Goal: Task Accomplishment & Management: Use online tool/utility

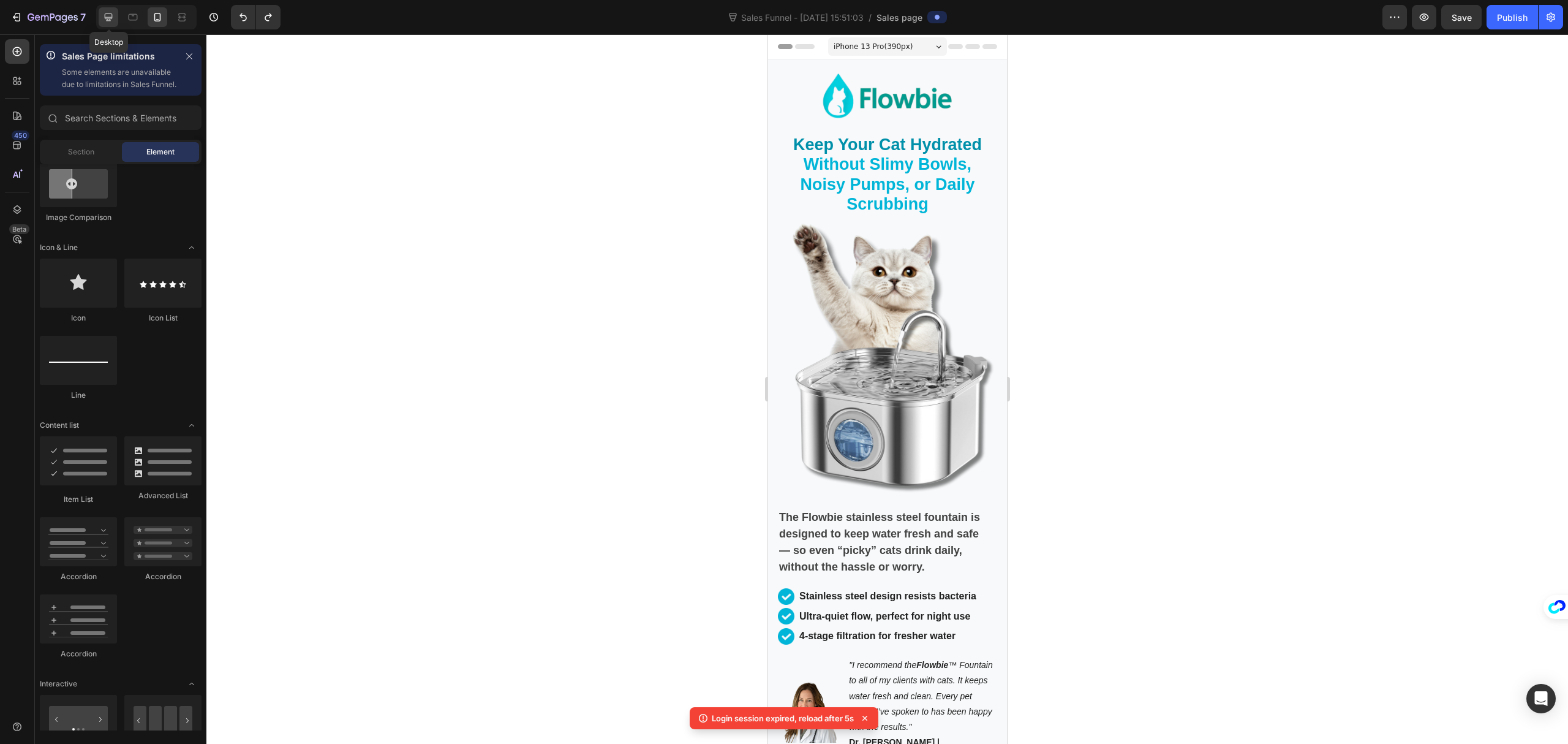
drag, startPoint x: 115, startPoint y: 21, endPoint x: 1302, endPoint y: 325, distance: 1225.3
click at [115, 21] on div at bounding box center [108, 17] width 20 height 20
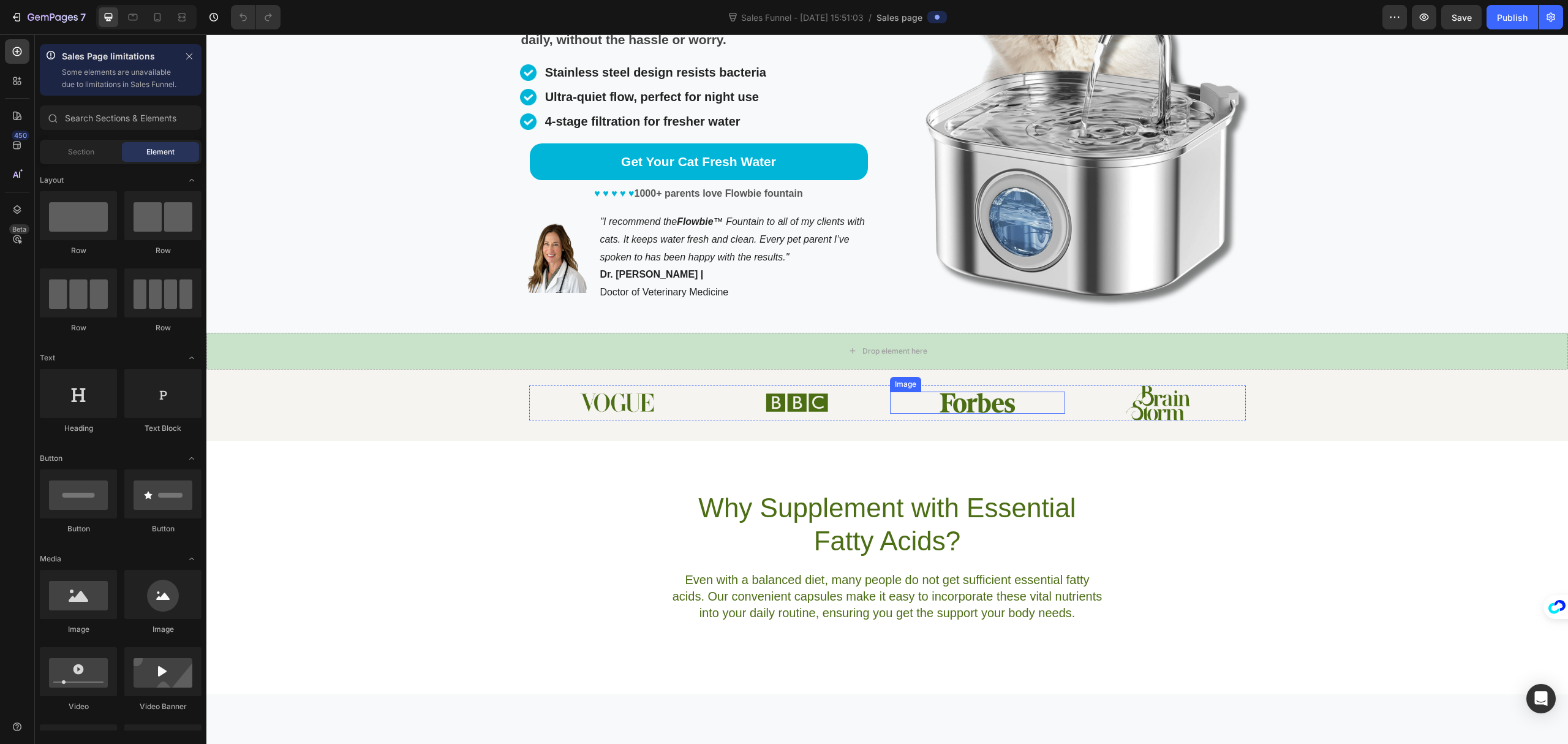
scroll to position [245, 0]
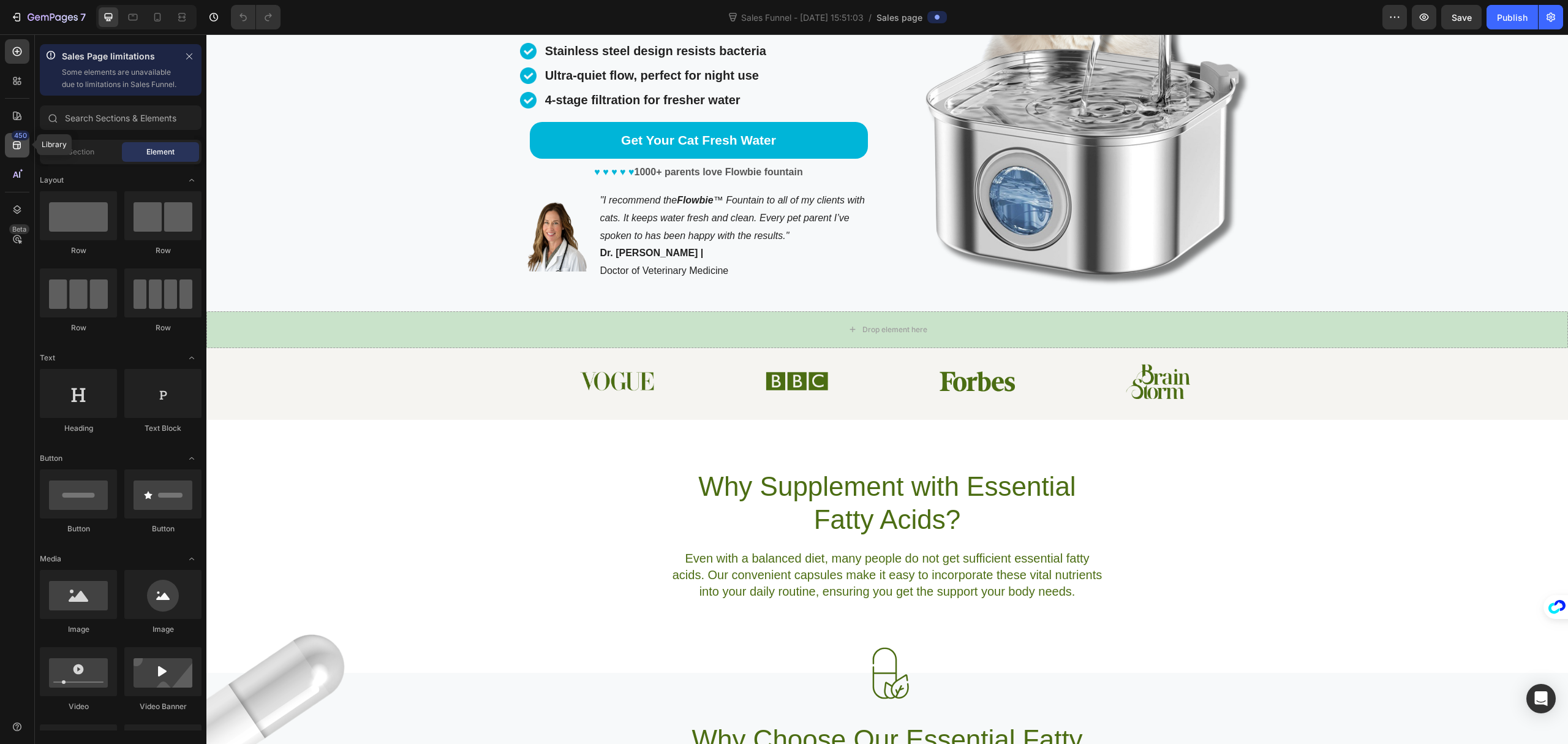
click at [13, 138] on div "450" at bounding box center [21, 135] width 18 height 10
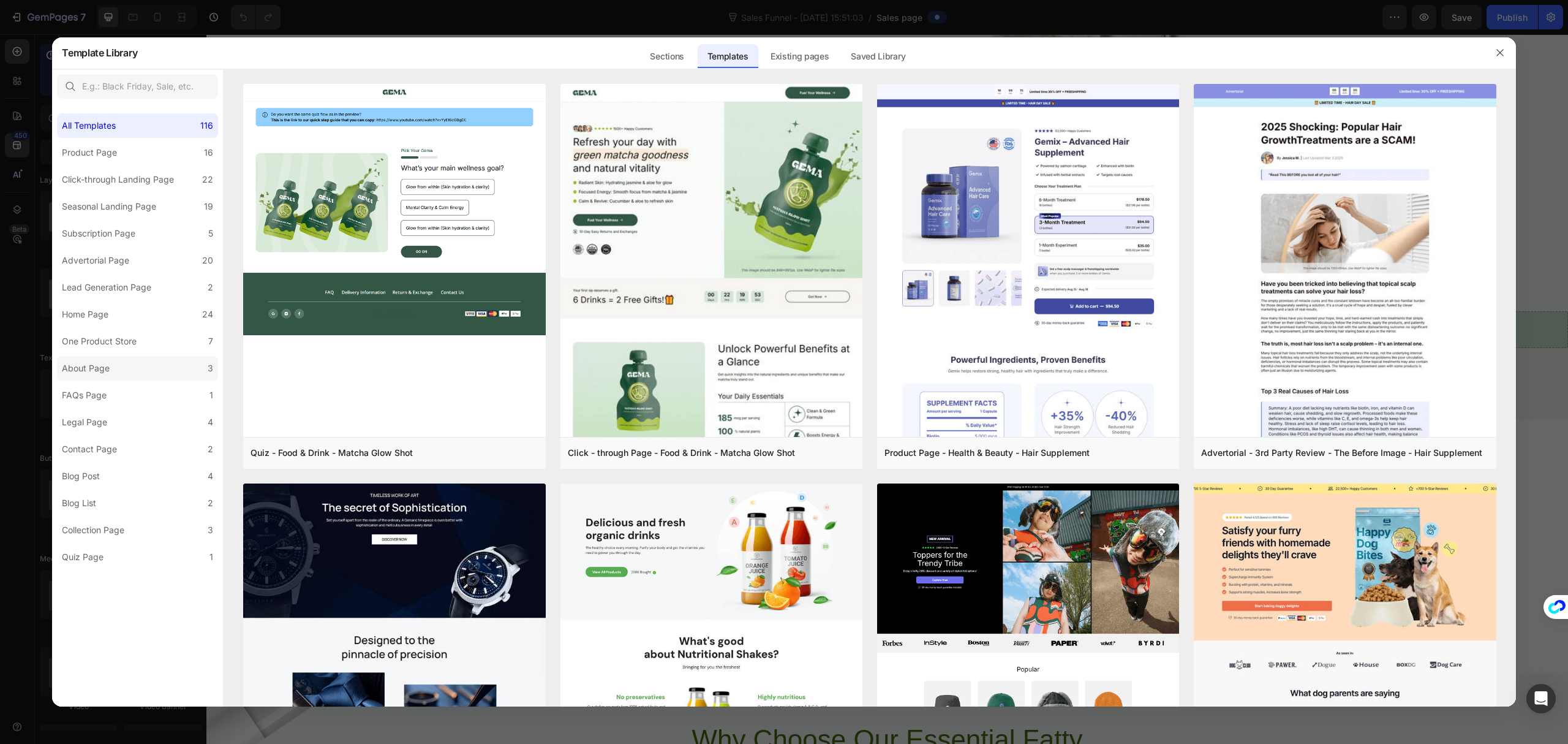
click at [142, 376] on label "About Page 3" at bounding box center [137, 368] width 161 height 24
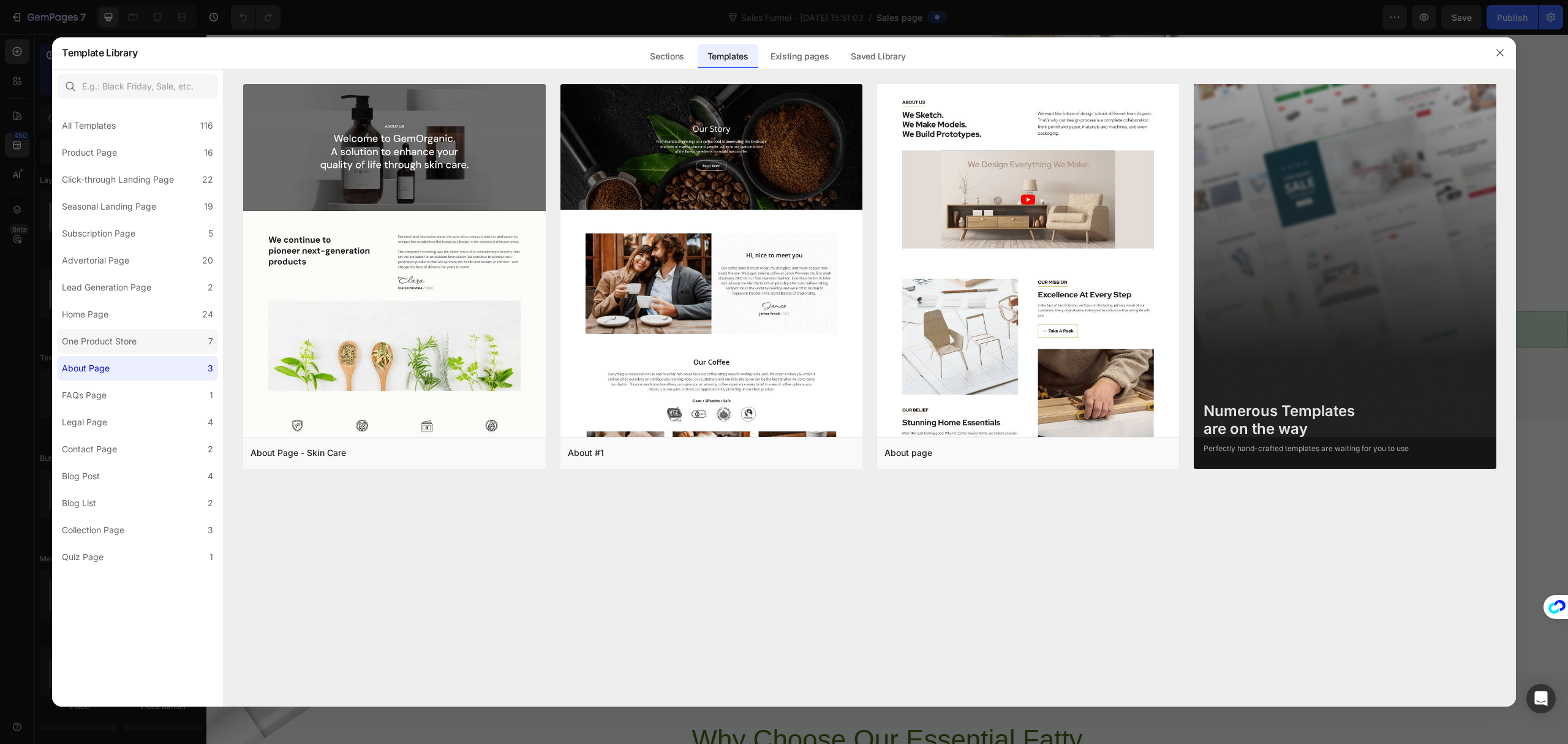
click at [135, 334] on div "One Product Store" at bounding box center [99, 341] width 75 height 15
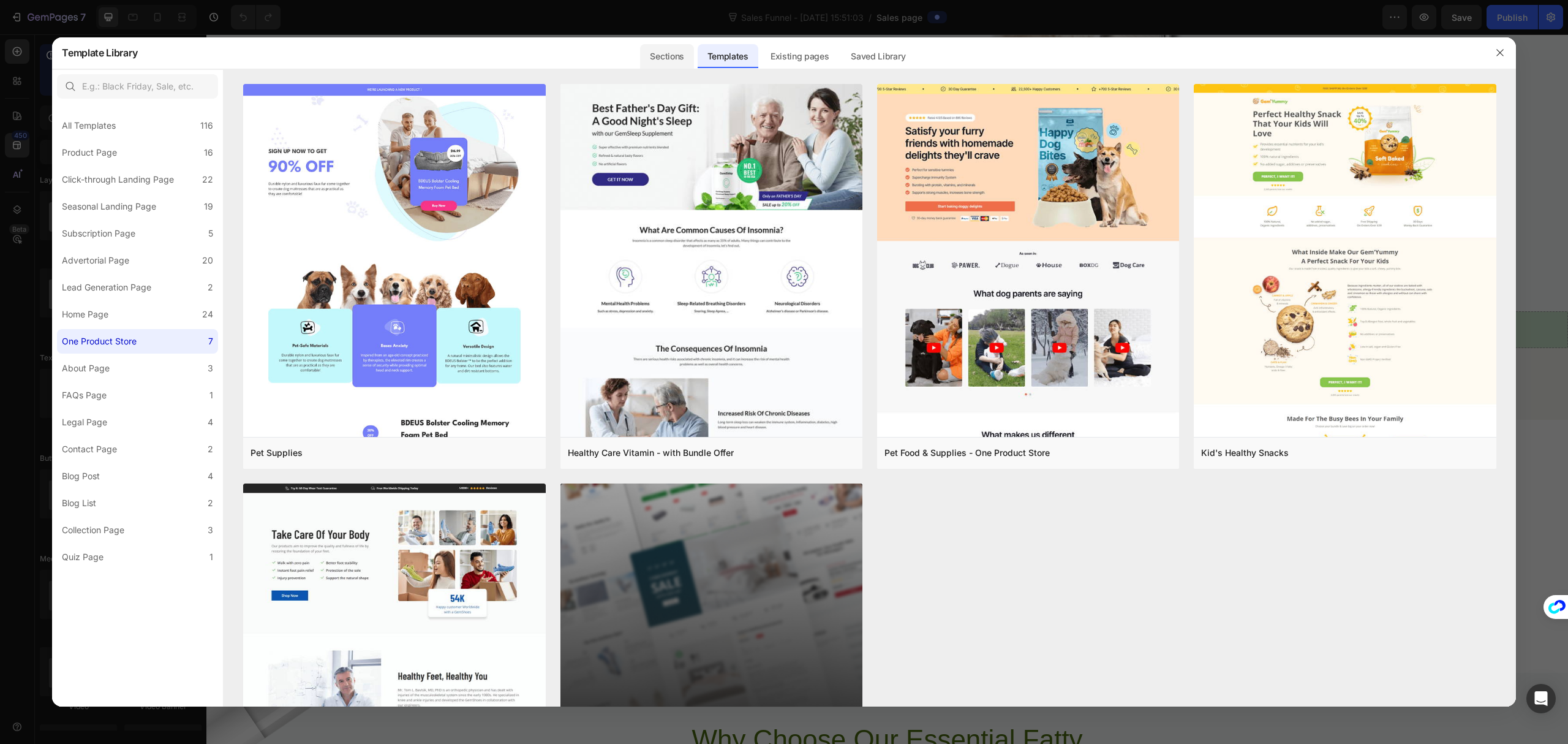
click at [680, 60] on div "Sections" at bounding box center [667, 56] width 53 height 24
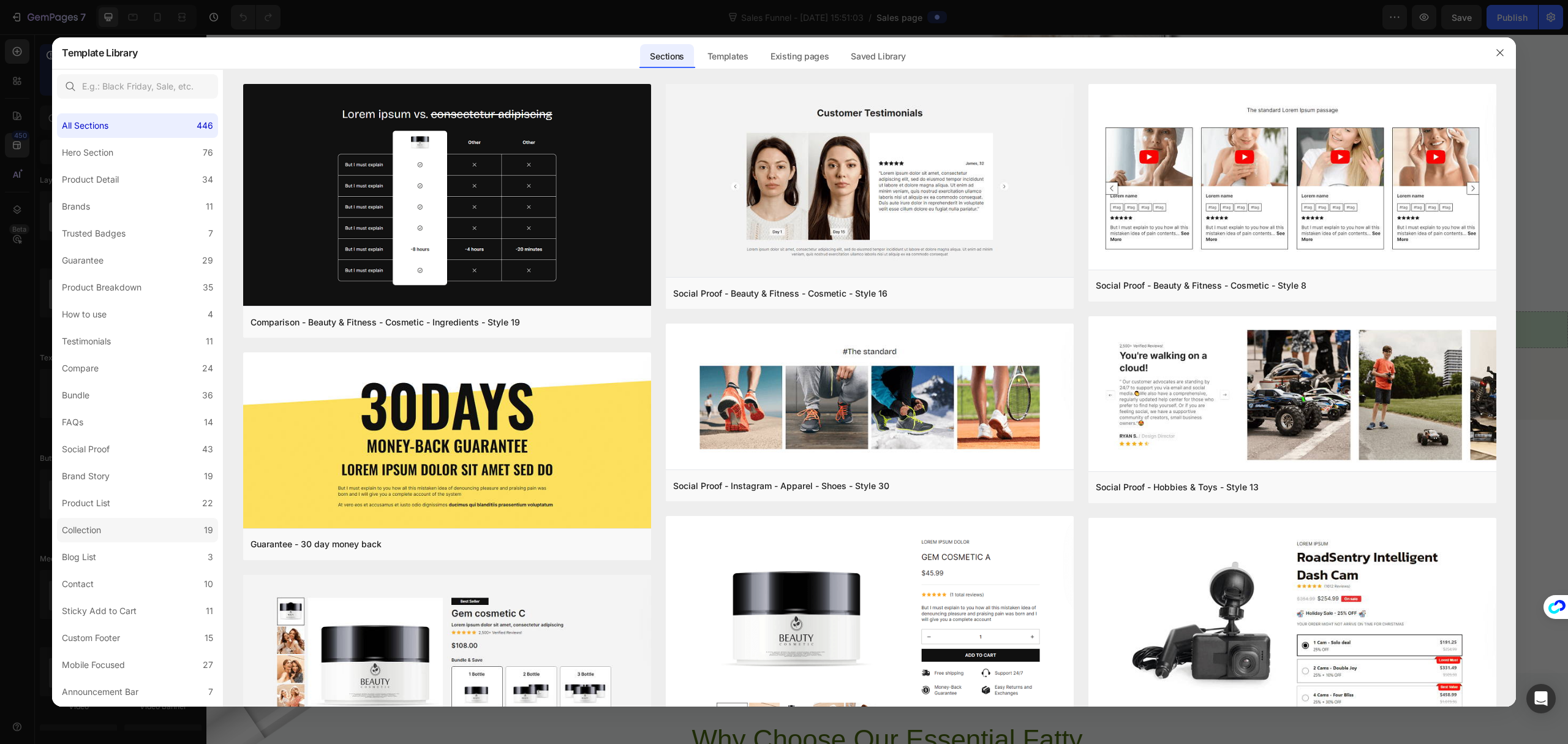
click at [123, 528] on label "Collection 19" at bounding box center [137, 530] width 161 height 24
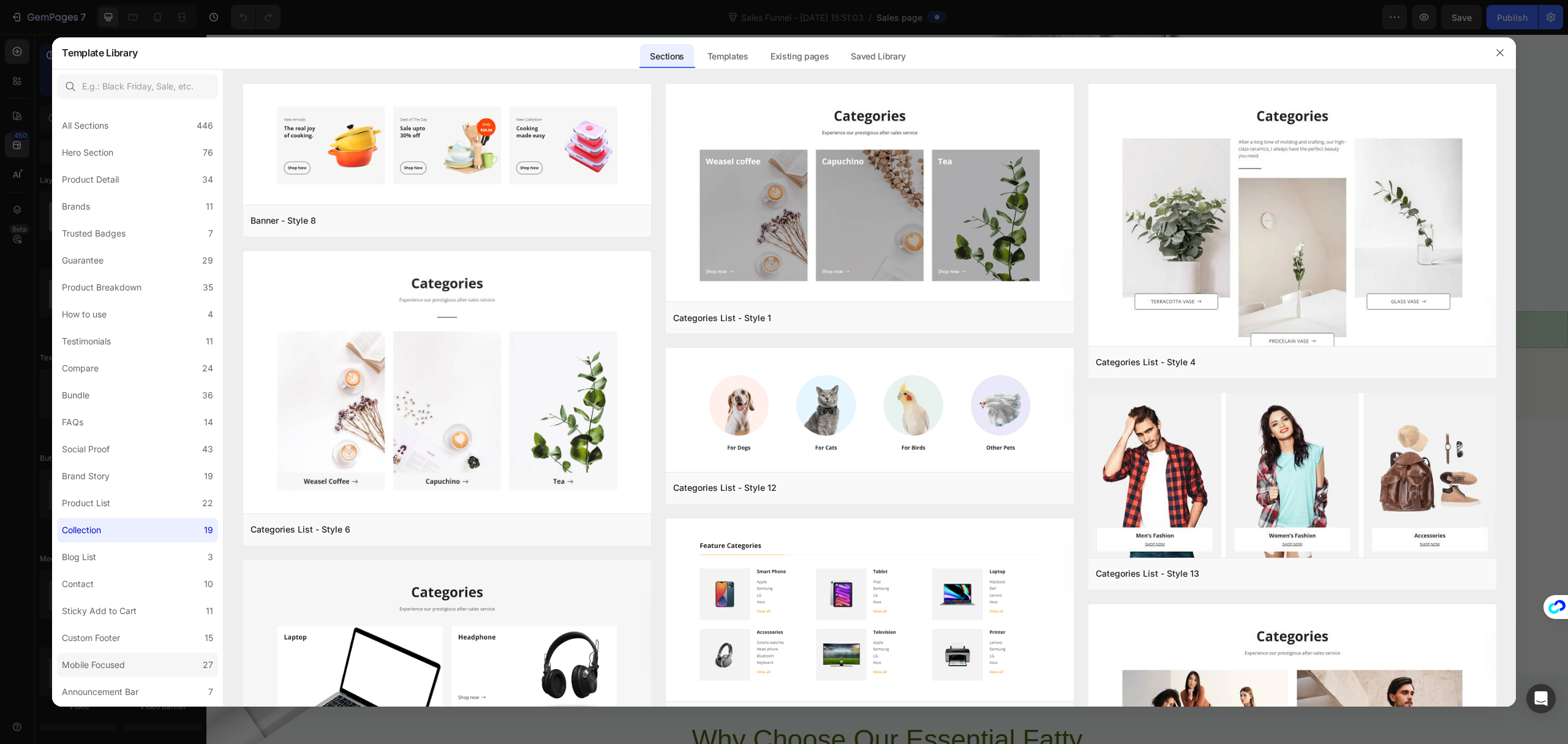
click at [128, 665] on div "Mobile Focused" at bounding box center [96, 664] width 68 height 15
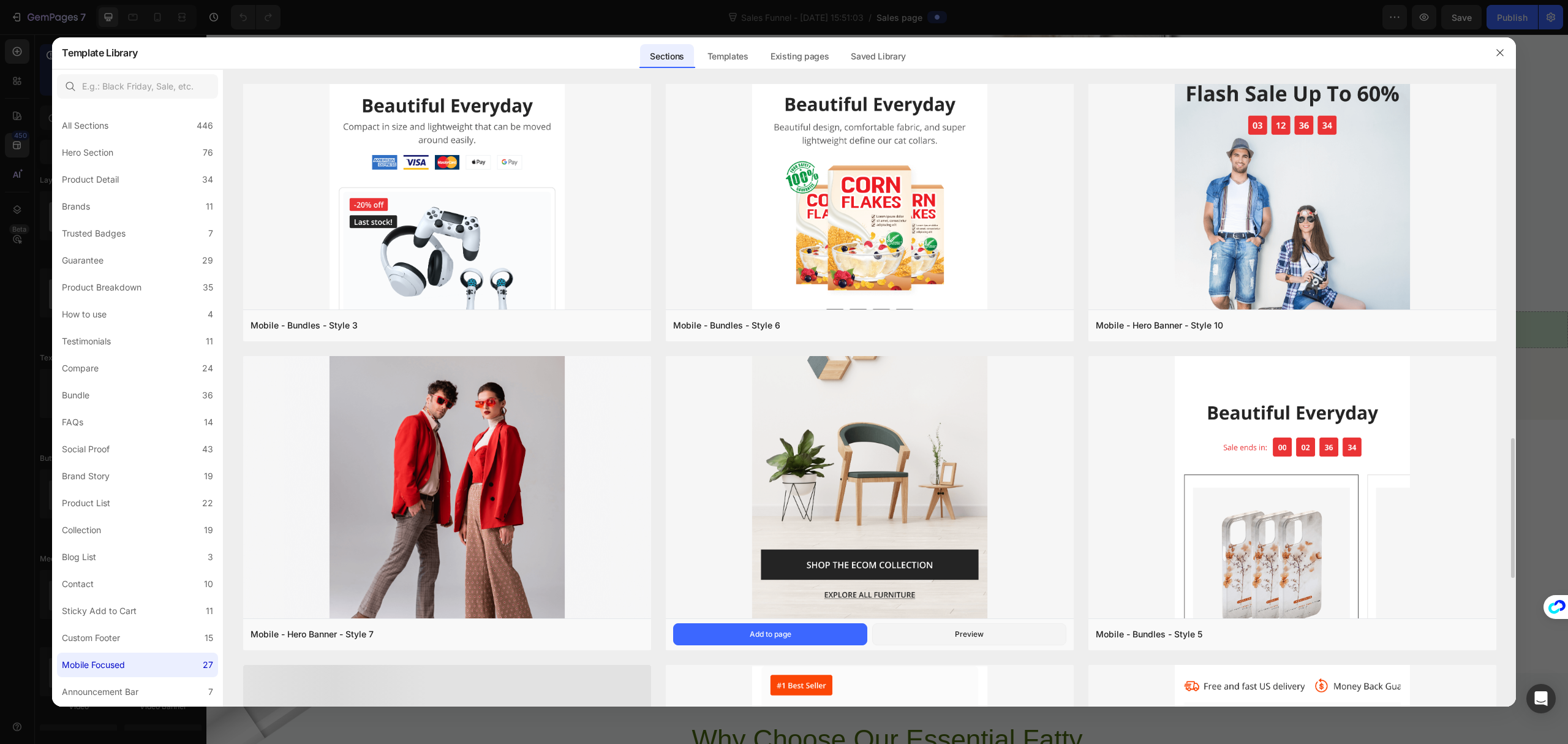
scroll to position [1908, 0]
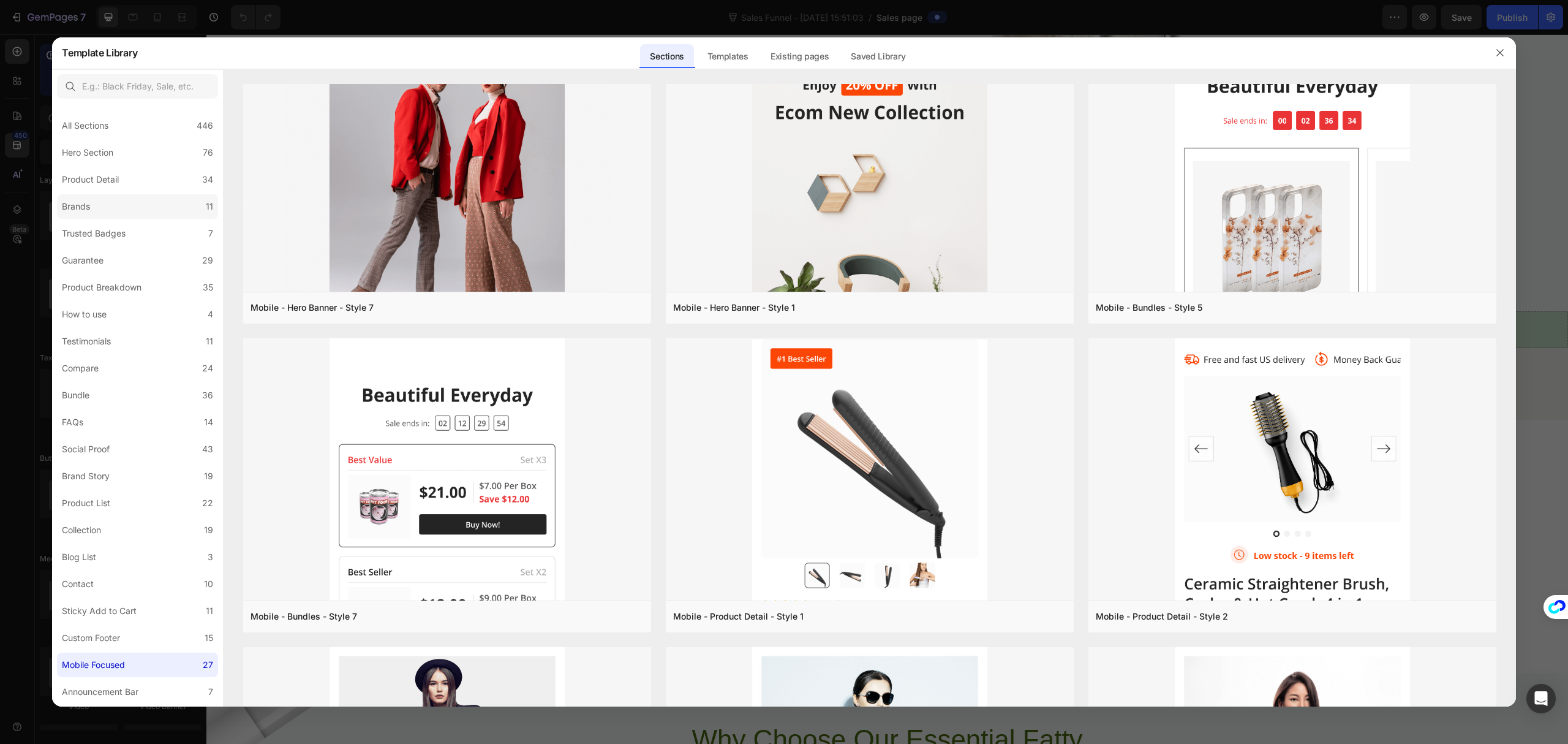
click at [132, 201] on label "Brands 11" at bounding box center [137, 207] width 161 height 24
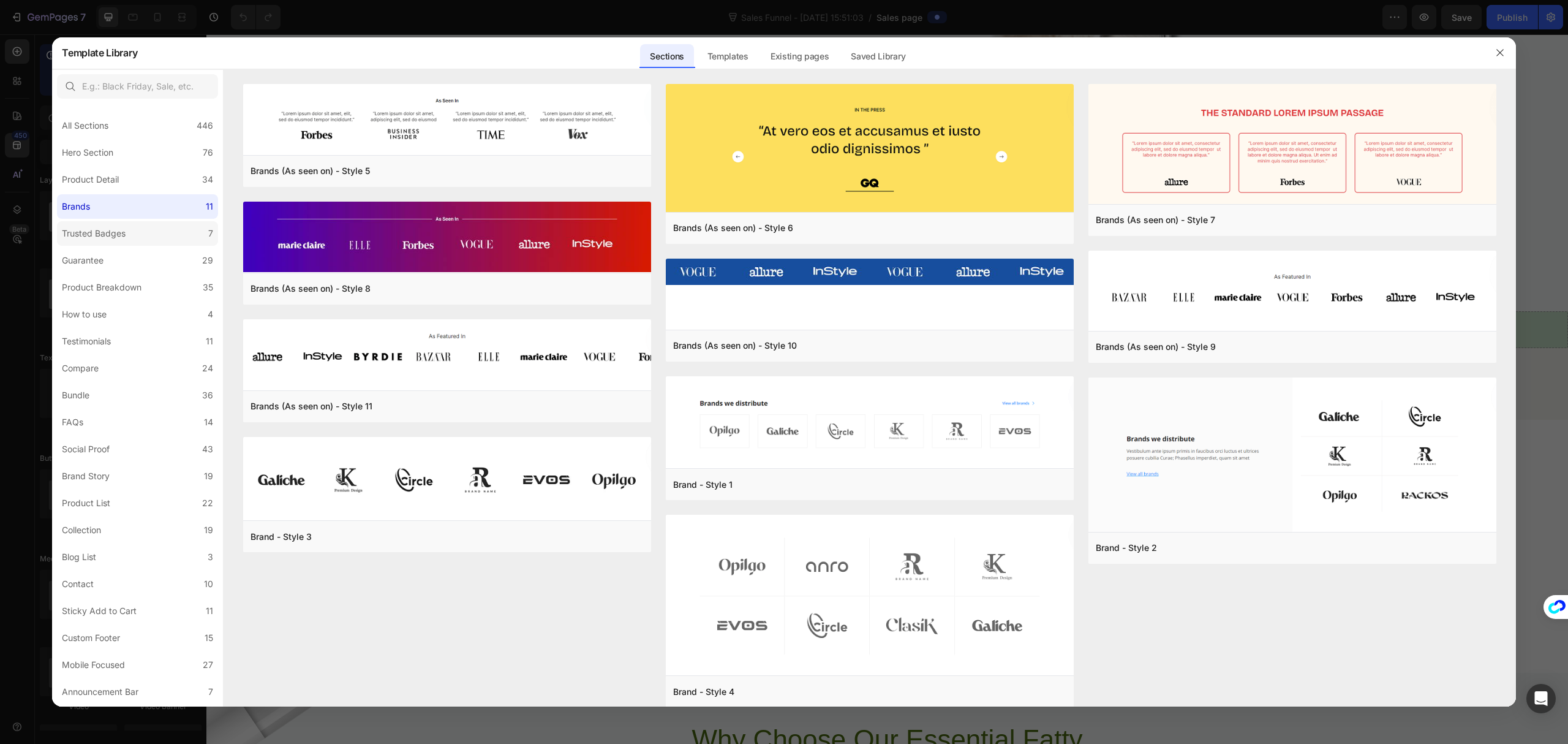
click at [138, 238] on label "Trusted Badges 7" at bounding box center [137, 233] width 161 height 24
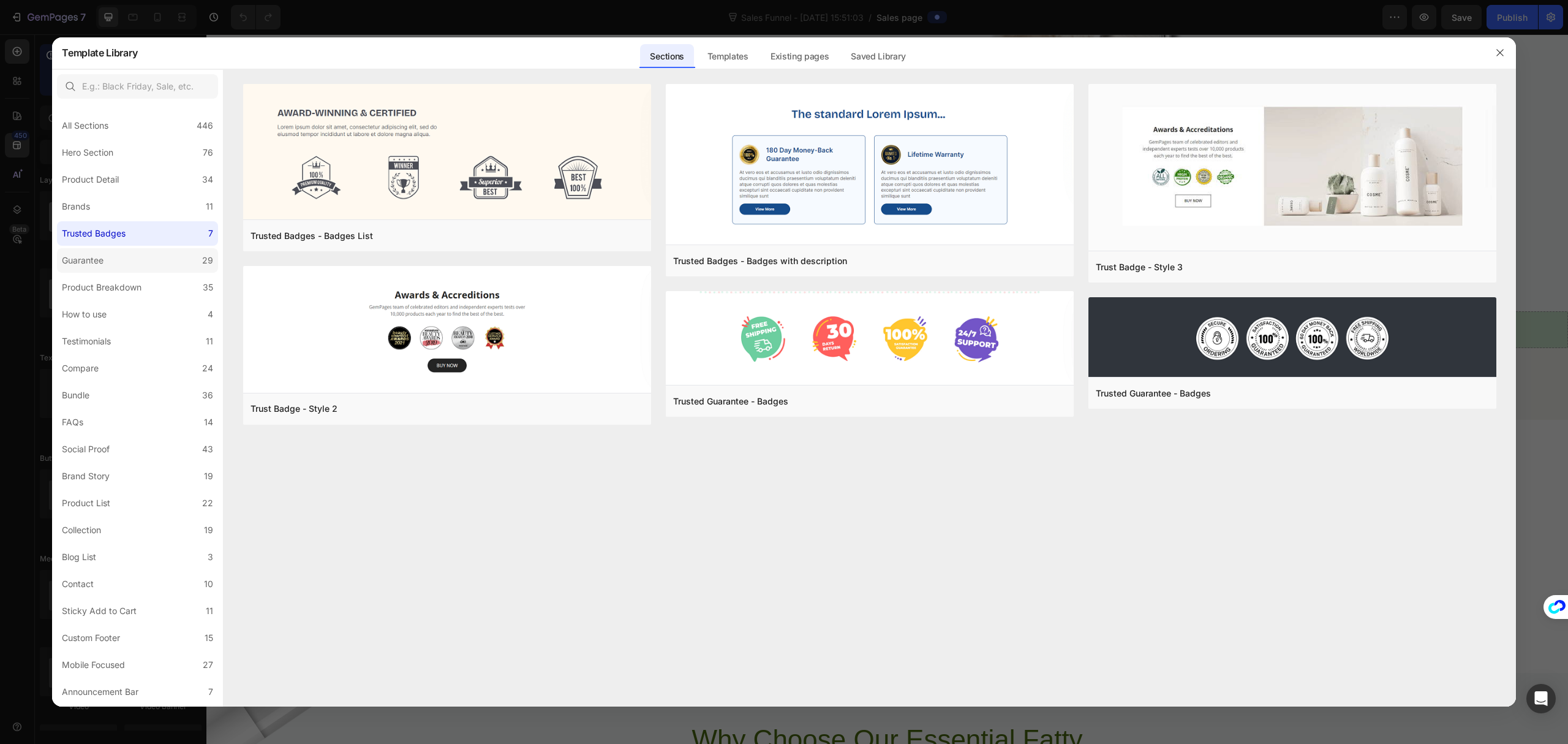
click at [138, 260] on label "Guarantee 29" at bounding box center [137, 260] width 161 height 24
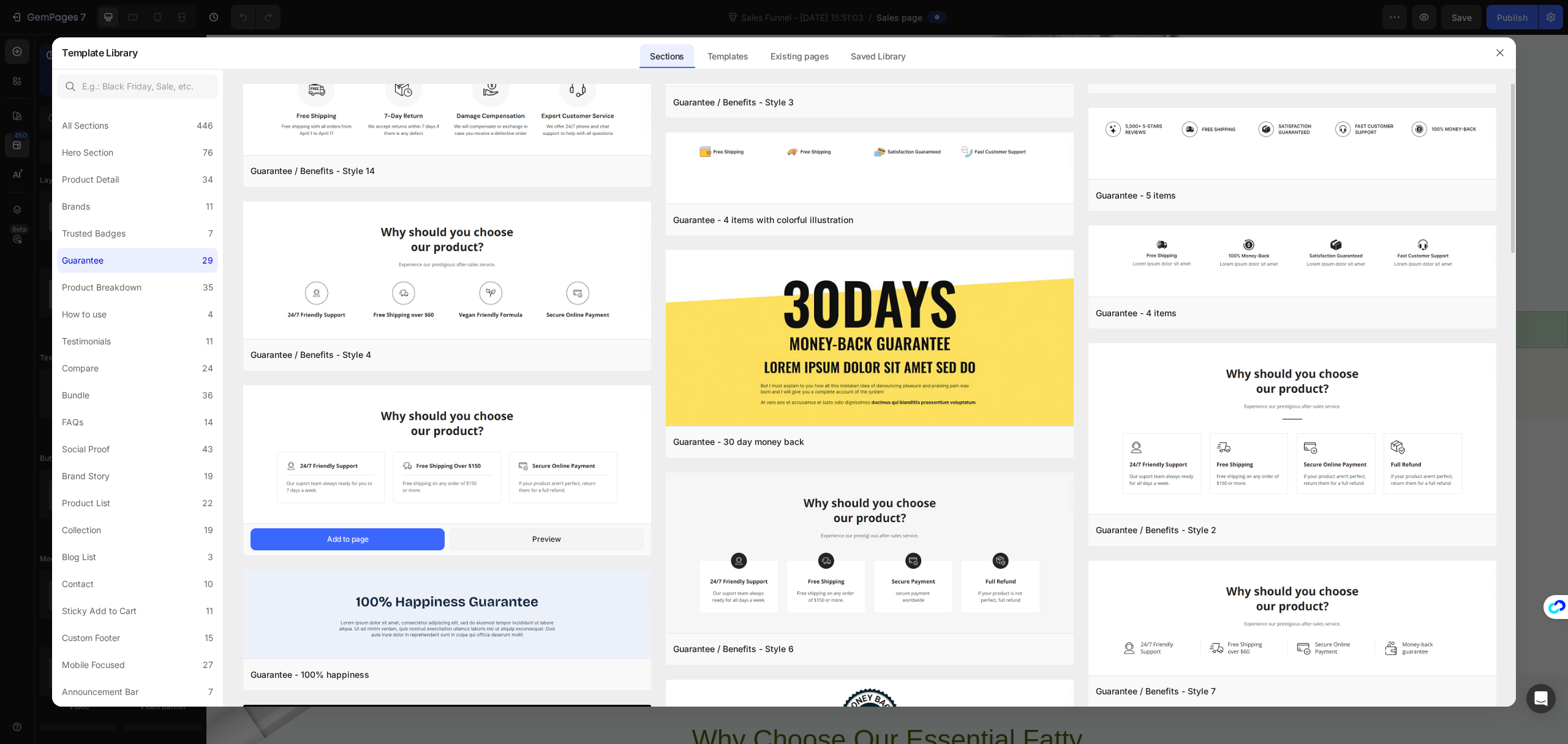
scroll to position [81, 0]
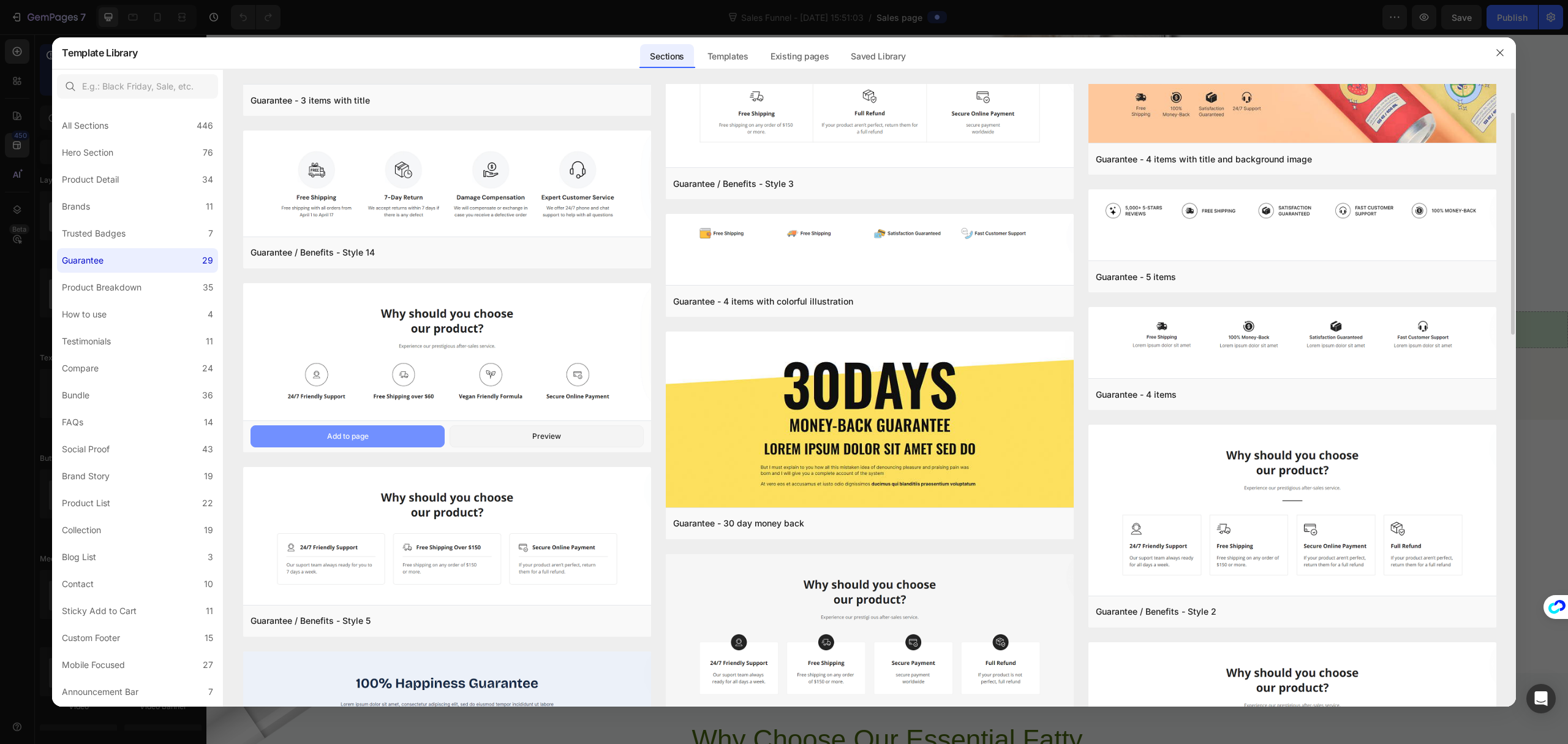
click at [410, 437] on button "Add to page" at bounding box center [347, 436] width 194 height 22
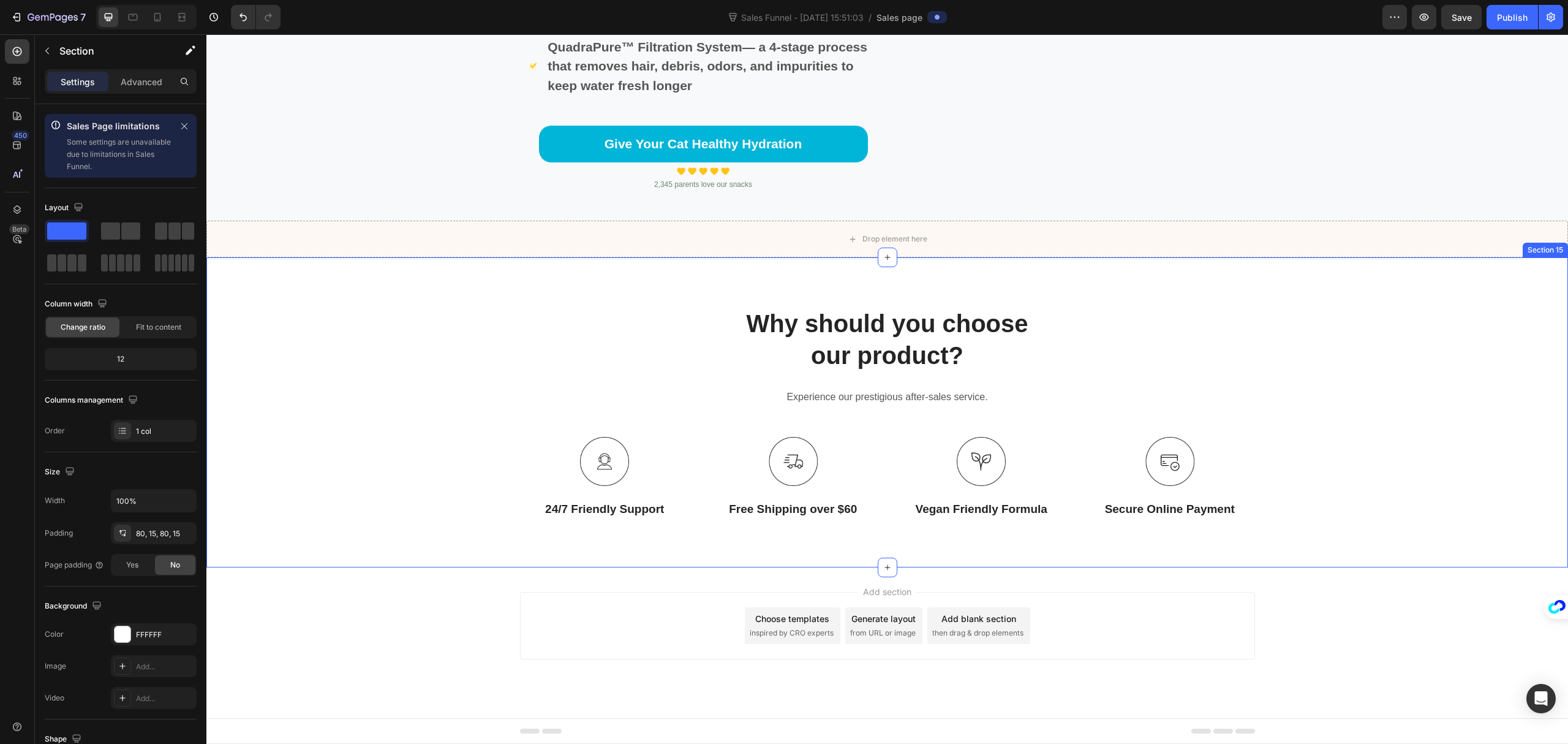
scroll to position [4294, 0]
click at [1343, 325] on div "Why should you choose our product? Heading Experience our prestigious after-sal…" at bounding box center [887, 412] width 1344 height 212
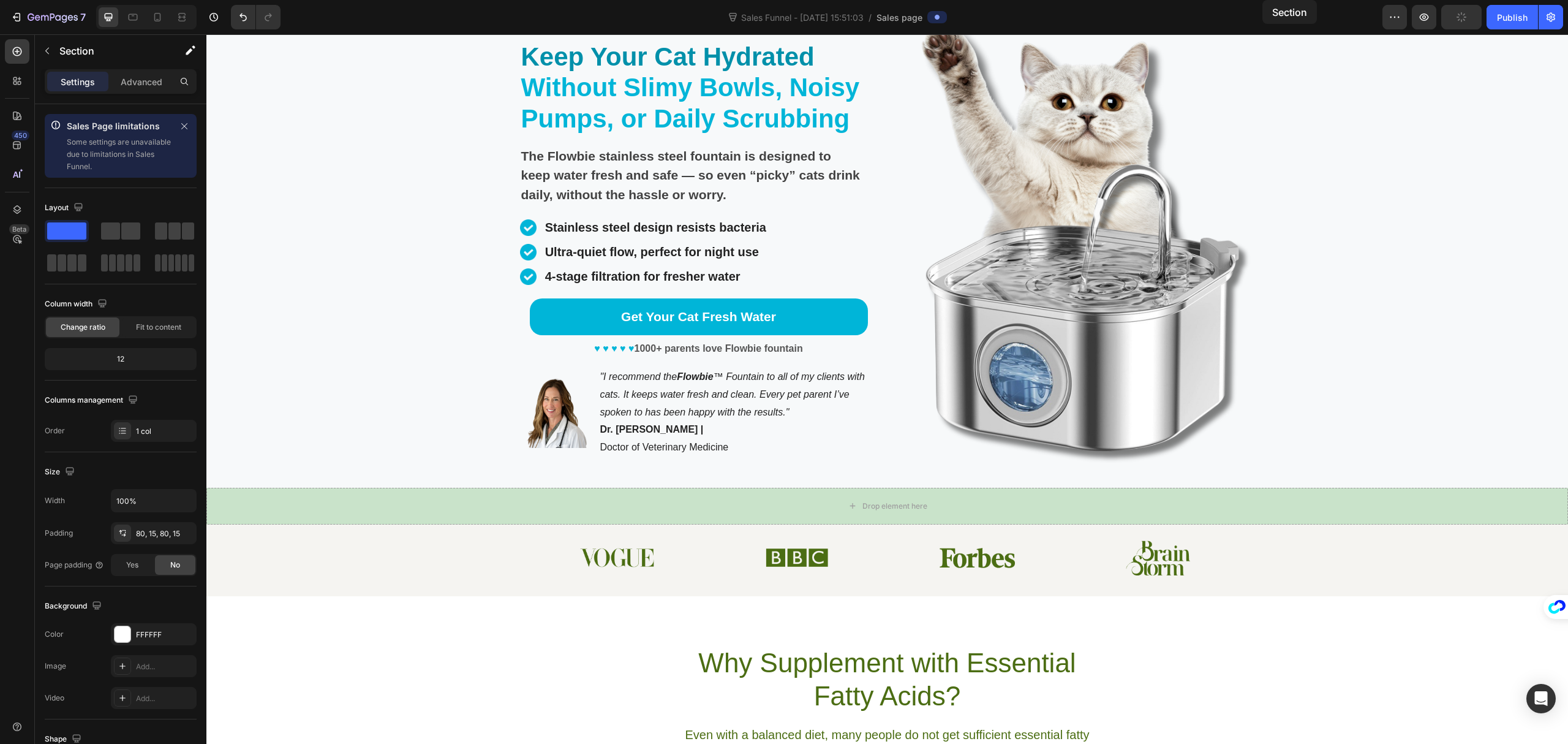
scroll to position [0, 0]
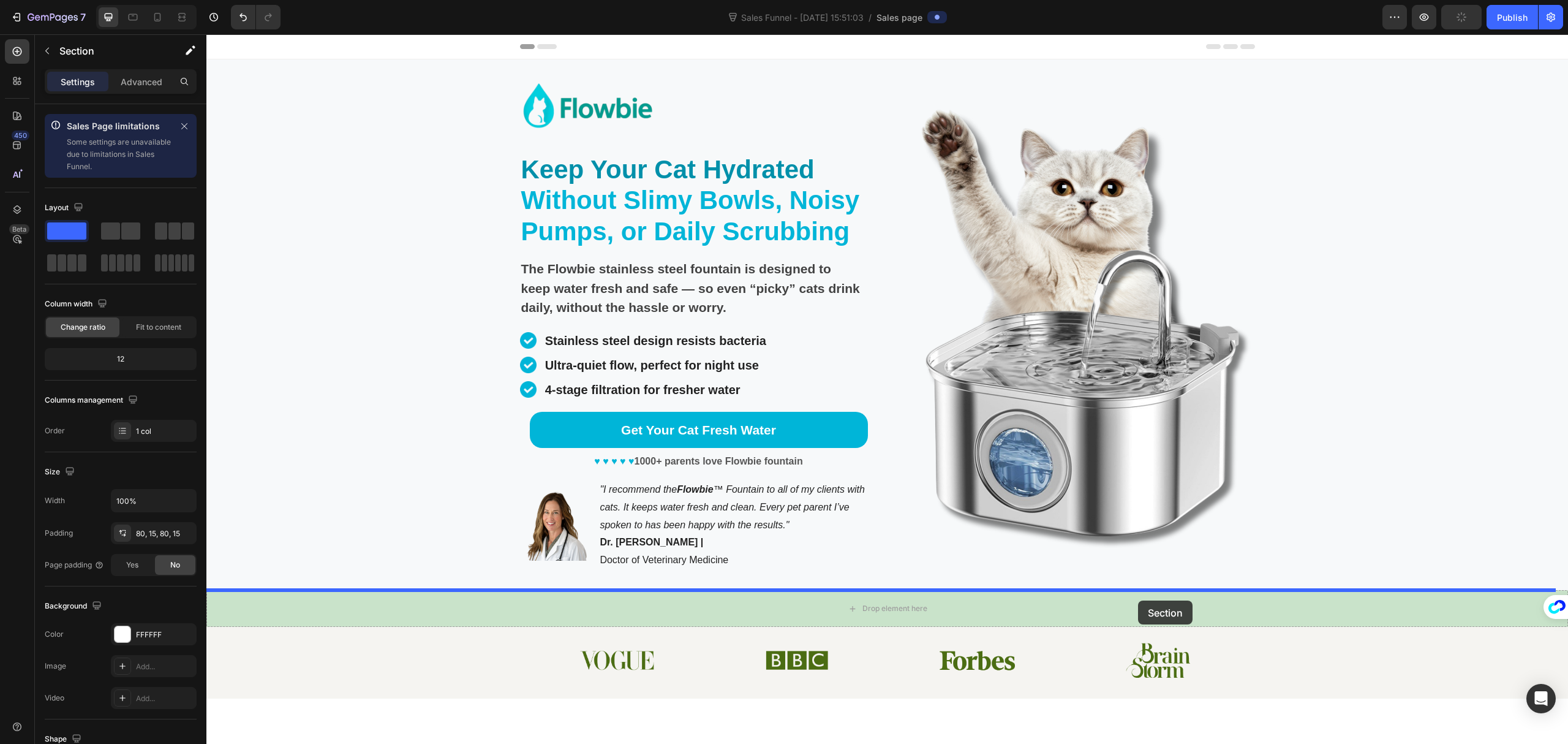
drag, startPoint x: 1306, startPoint y: 246, endPoint x: 1138, endPoint y: 601, distance: 392.7
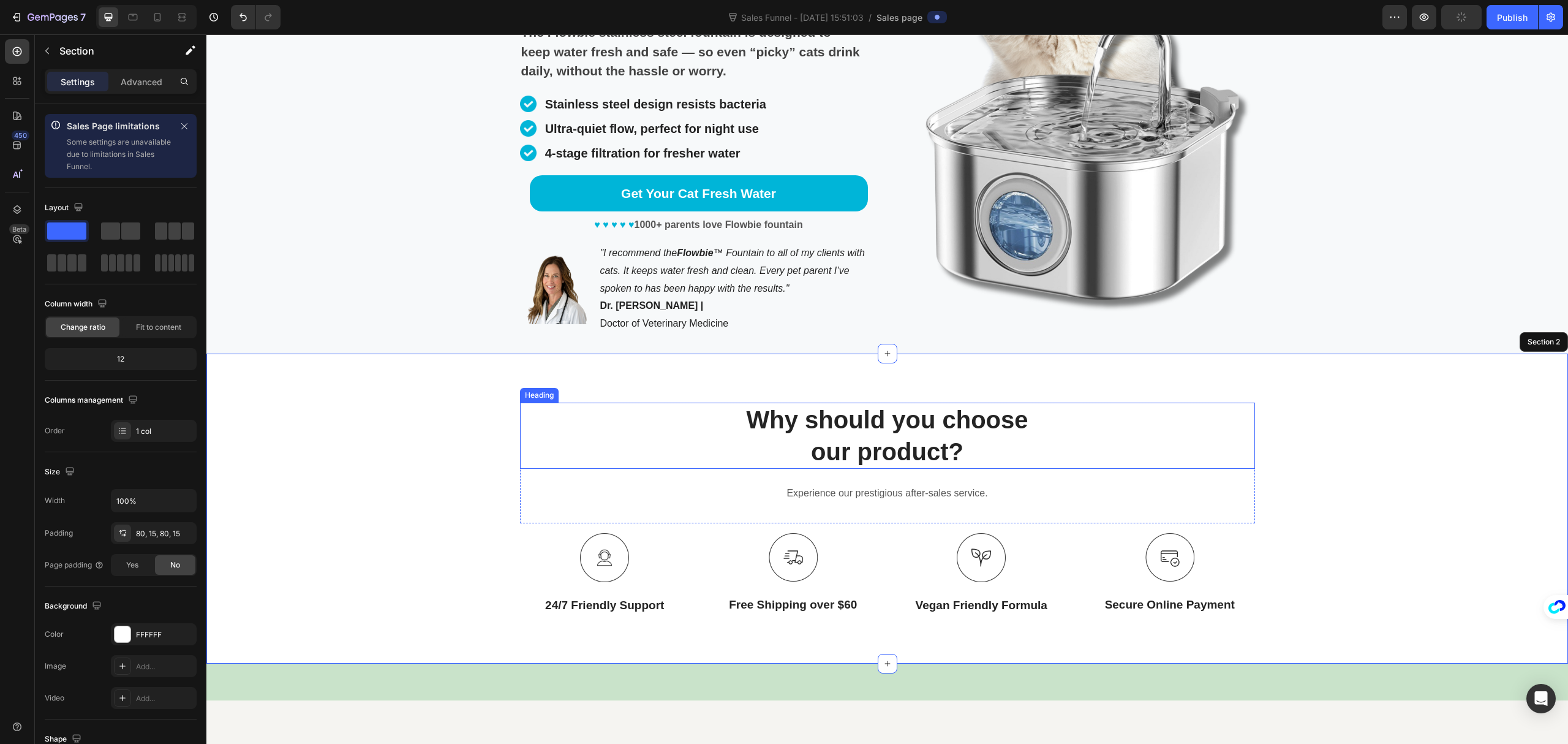
scroll to position [245, 0]
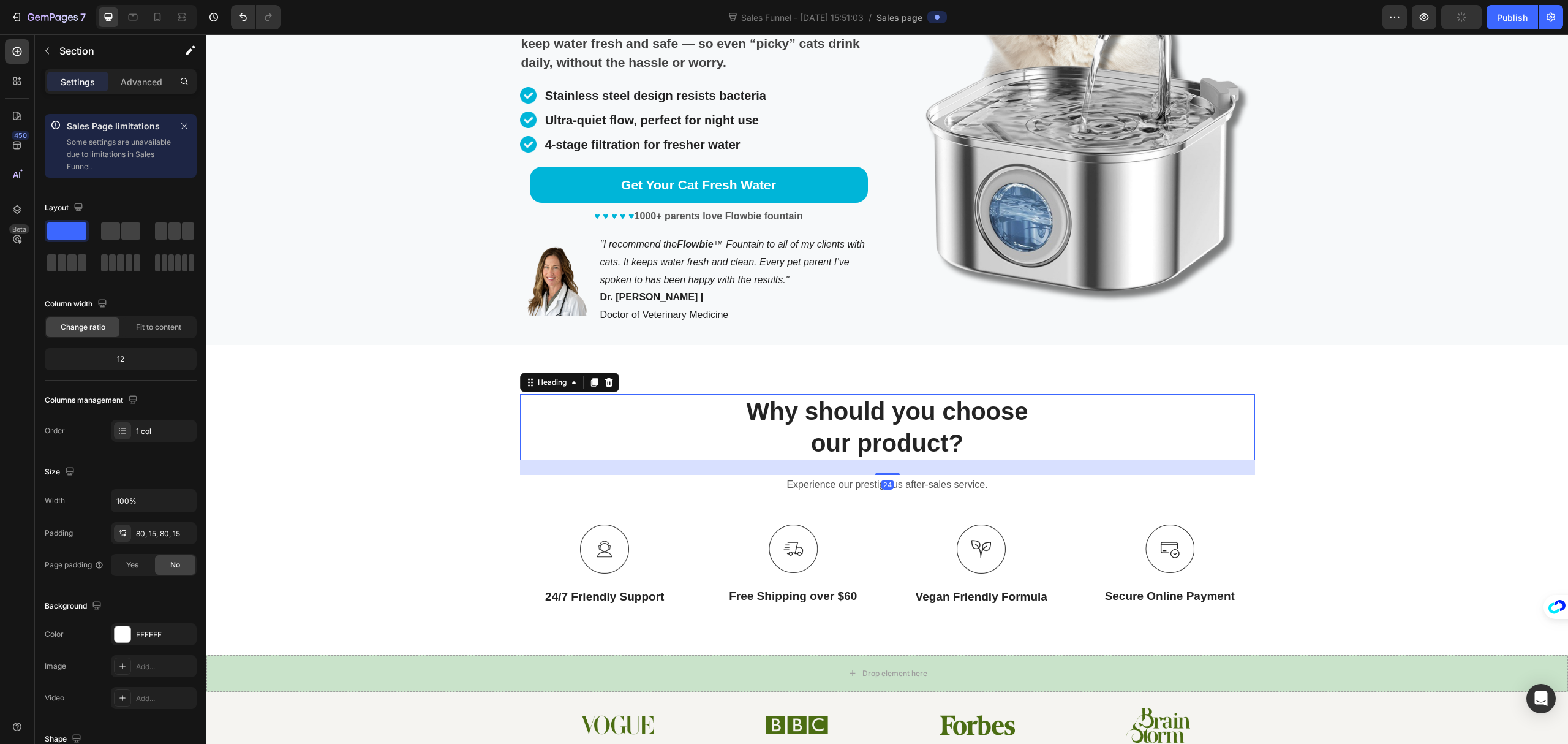
click at [1217, 418] on p "Why should you choose our product?" at bounding box center [887, 427] width 733 height 63
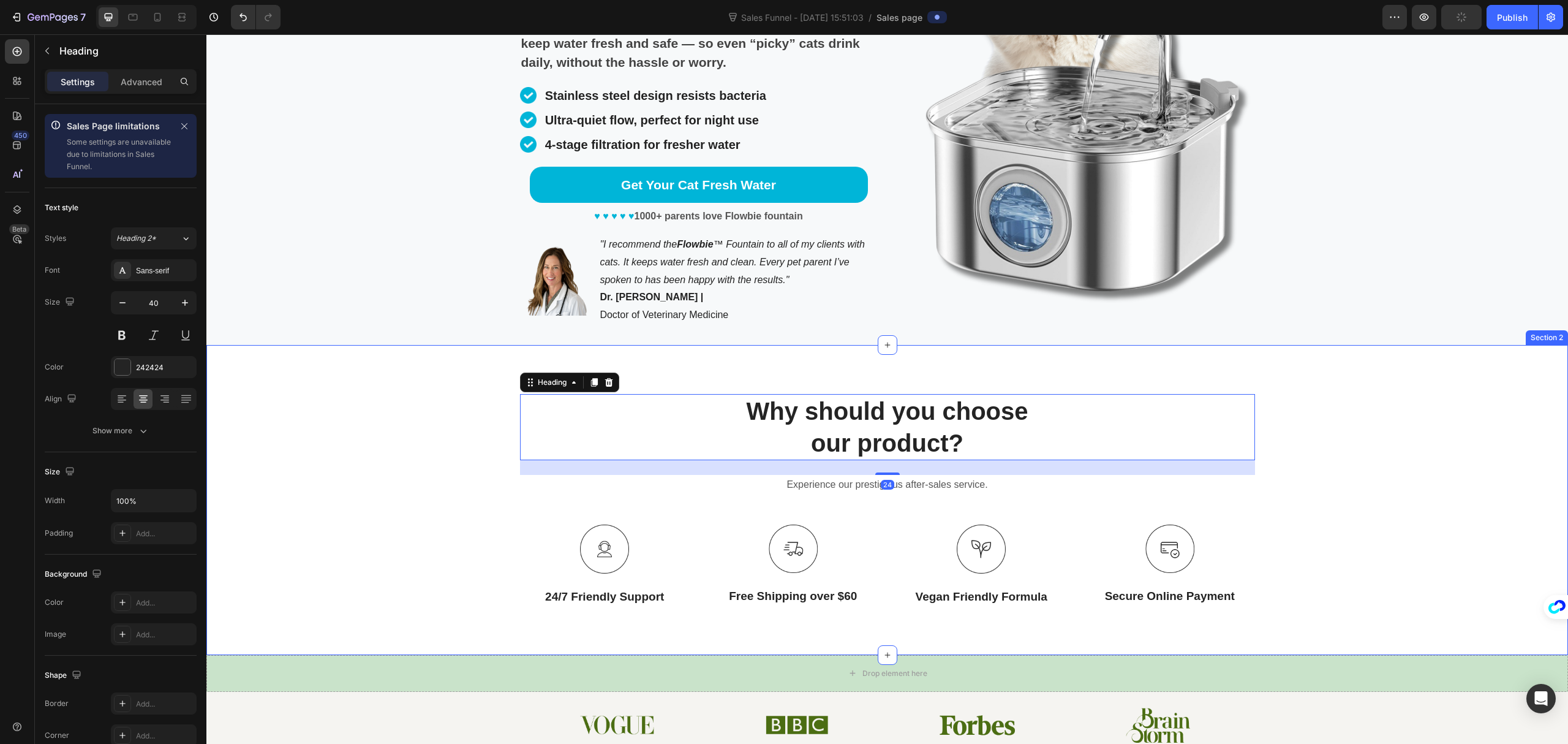
click at [1359, 435] on div "Why should you choose our product? Heading 24 Experience our prestigious after-…" at bounding box center [887, 500] width 1344 height 212
click at [1209, 433] on p "Why should you choose our product?" at bounding box center [887, 427] width 733 height 63
click at [1160, 427] on p "Why should you choose our product?" at bounding box center [887, 427] width 733 height 63
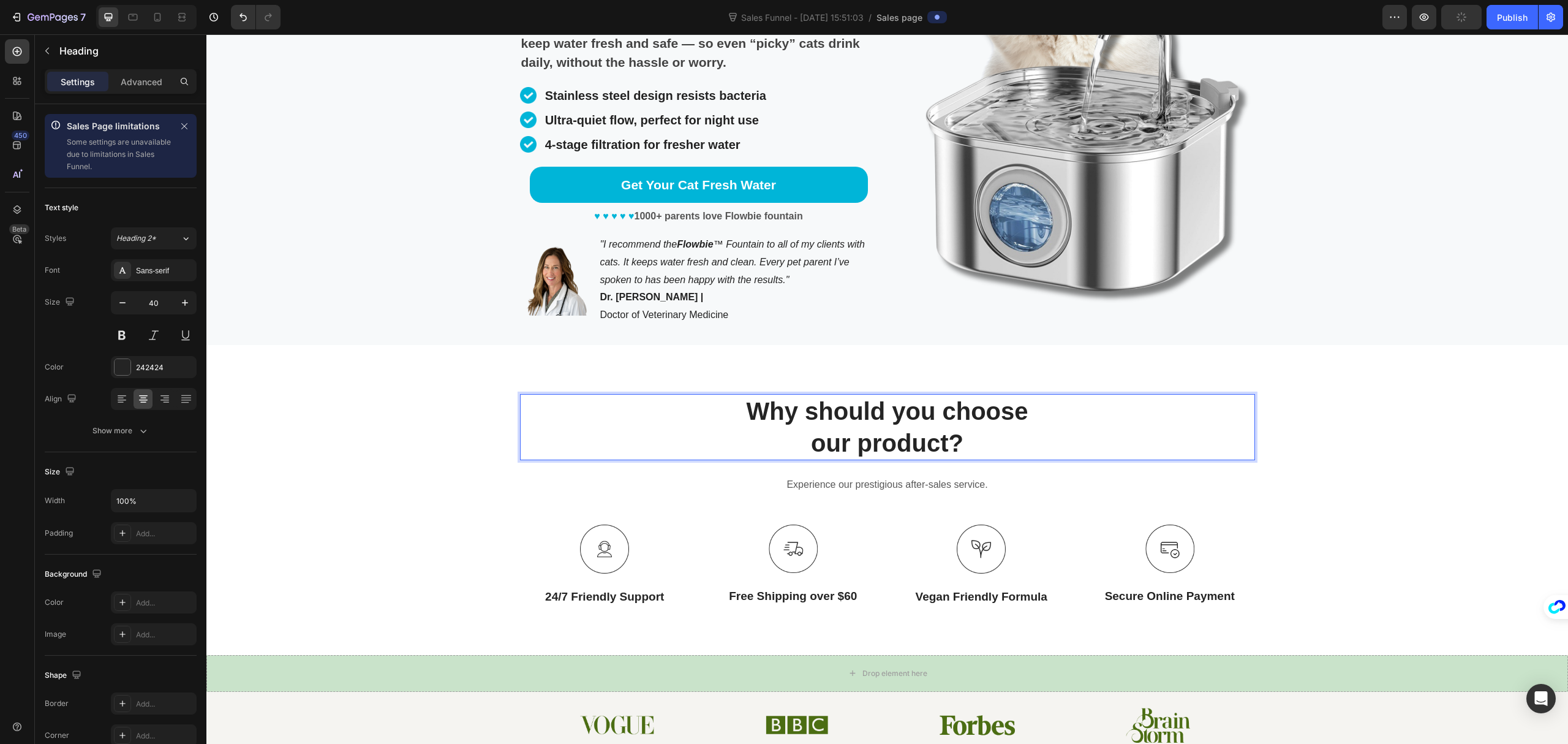
click at [628, 409] on p "Why should you choose our product?" at bounding box center [887, 427] width 733 height 63
click at [726, 412] on p "Why should you choose our product?" at bounding box center [887, 427] width 733 height 63
click at [596, 549] on img at bounding box center [605, 549] width 49 height 49
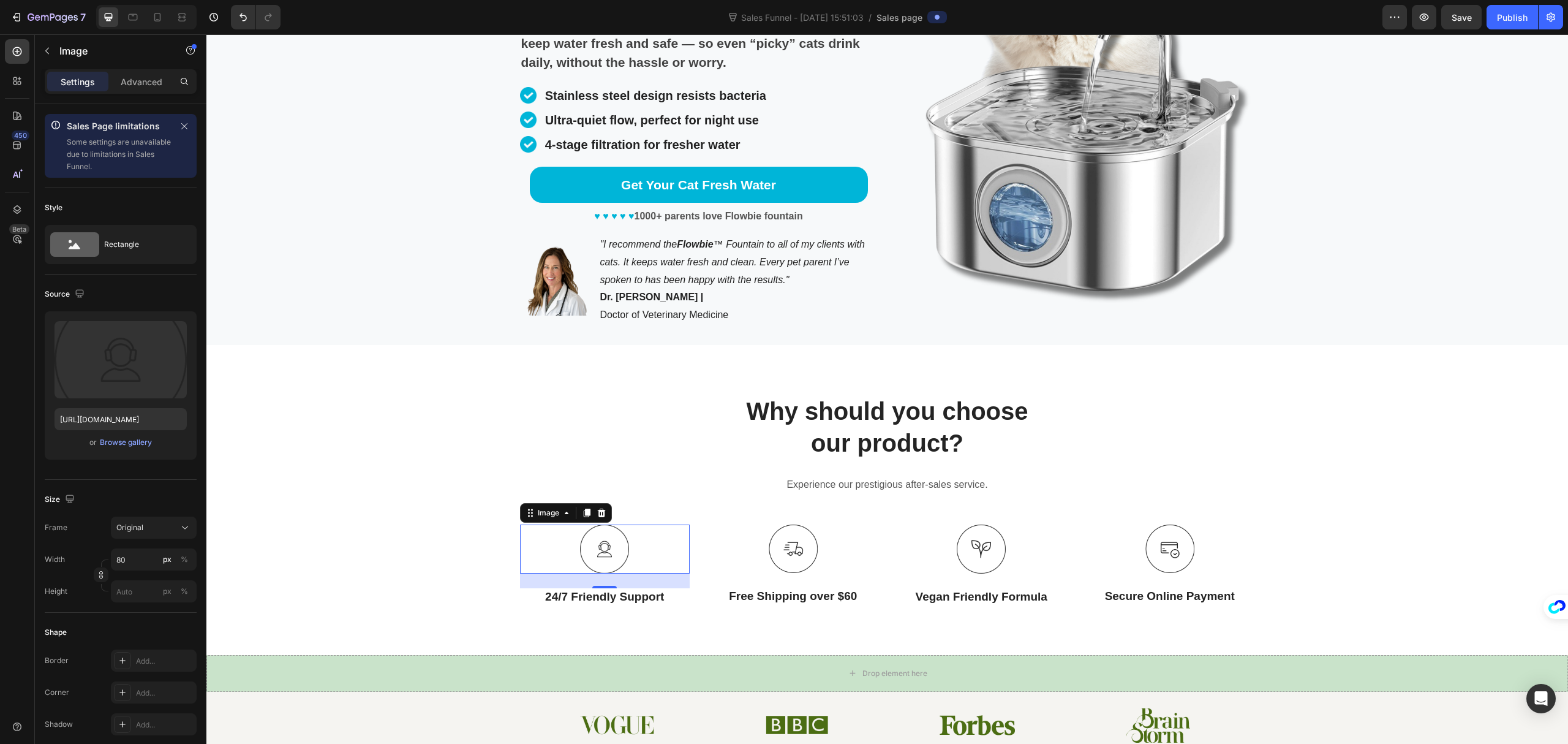
click at [598, 596] on div "24" at bounding box center [605, 598] width 13 height 10
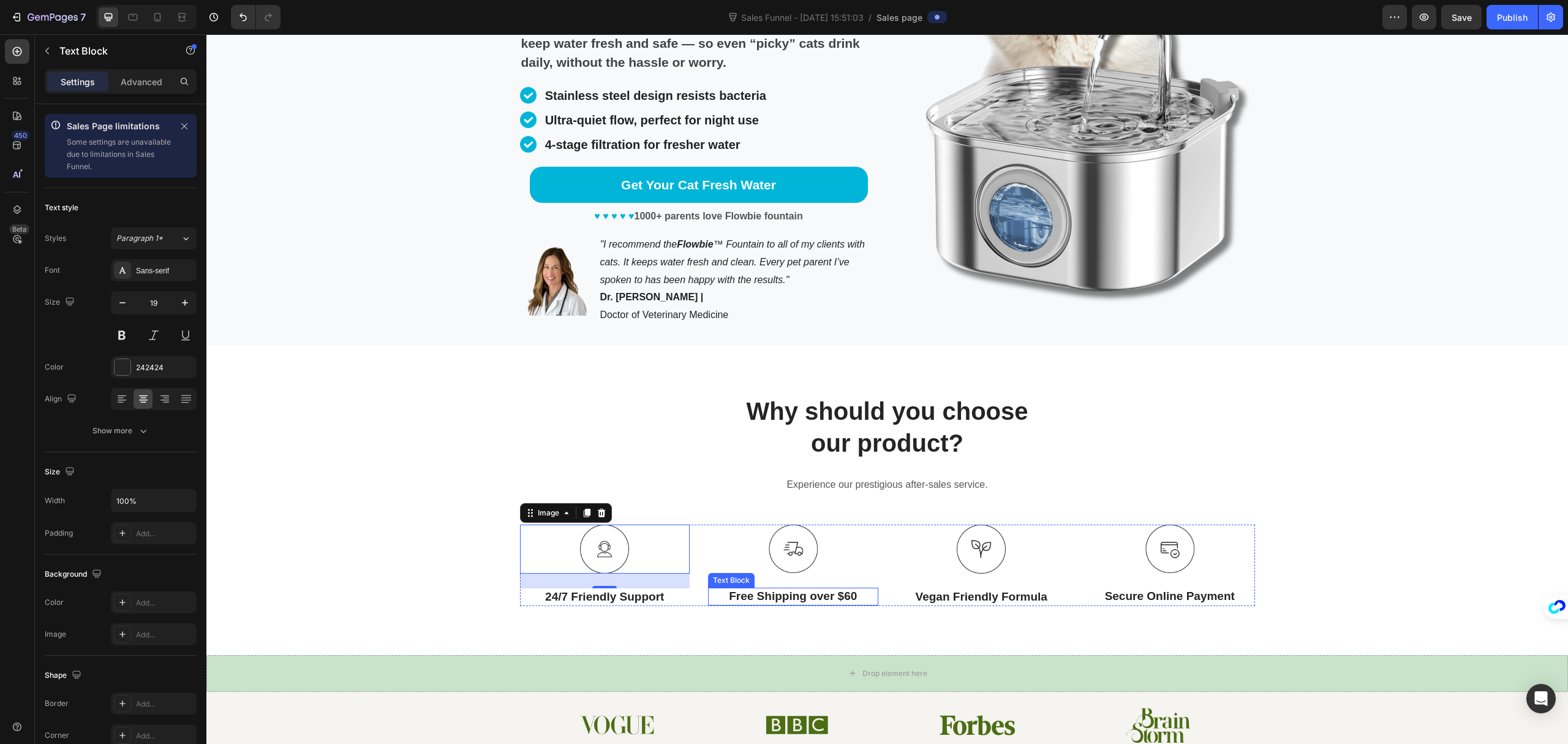
click at [849, 597] on p "Free Shipping over $60" at bounding box center [794, 596] width 168 height 15
click at [846, 597] on p "Free Shipping over $60" at bounding box center [794, 596] width 168 height 15
click at [912, 626] on div "Why should you choose our product? Heading Experience our prestigious after-sal…" at bounding box center [887, 500] width 1362 height 310
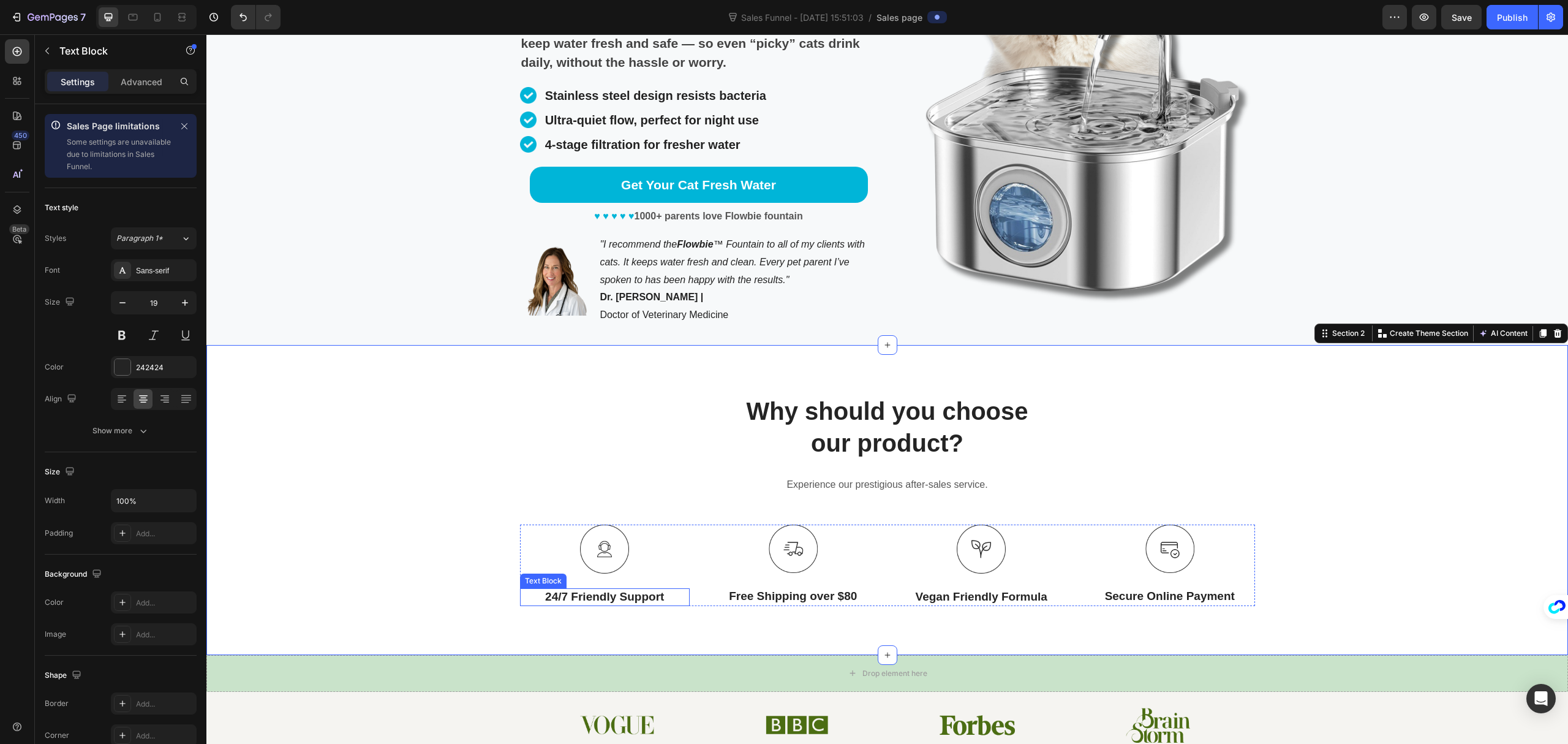
click at [608, 596] on p "24/7 Friendly Support" at bounding box center [605, 597] width 168 height 15
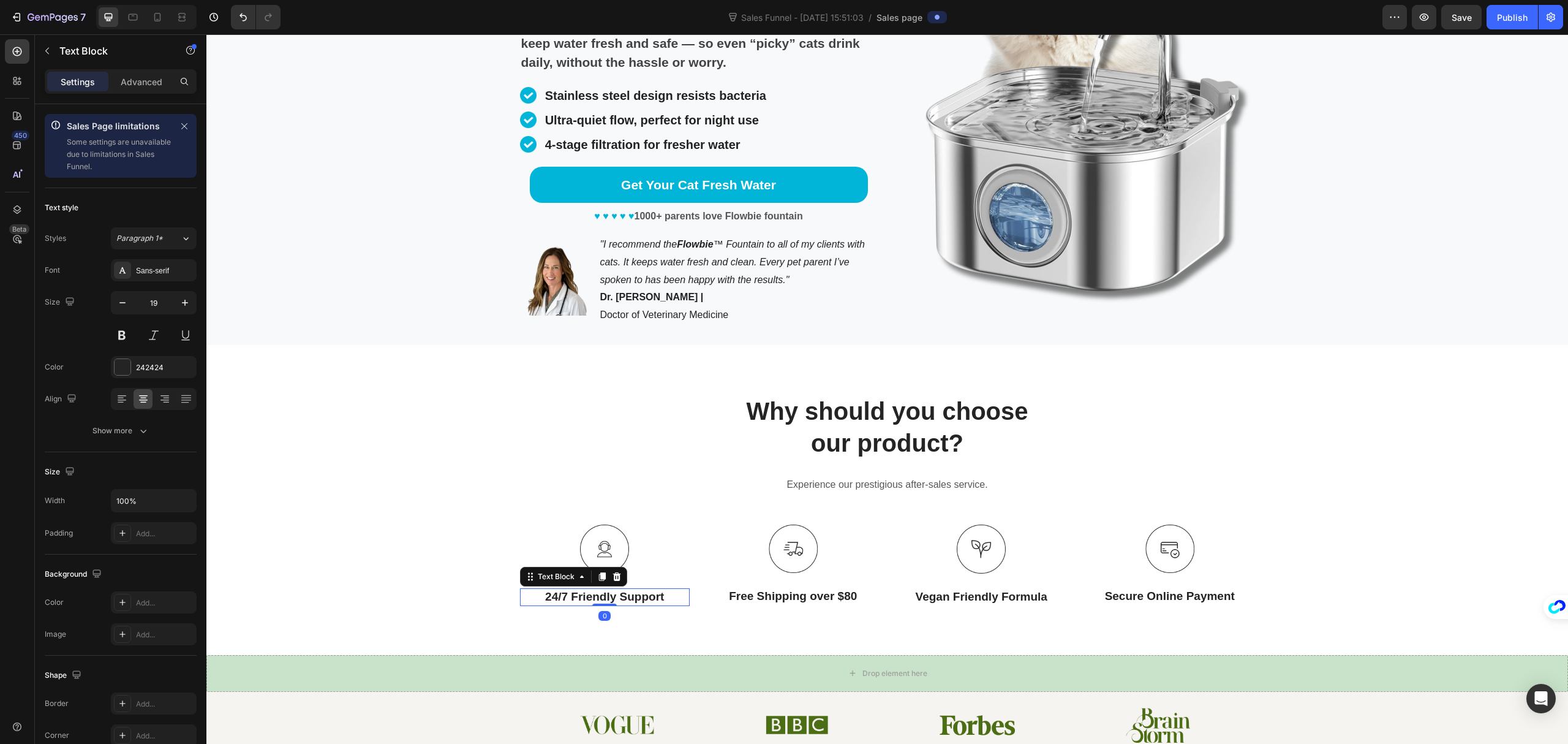
click at [608, 596] on p "24/7 Friendly Support" at bounding box center [605, 597] width 168 height 15
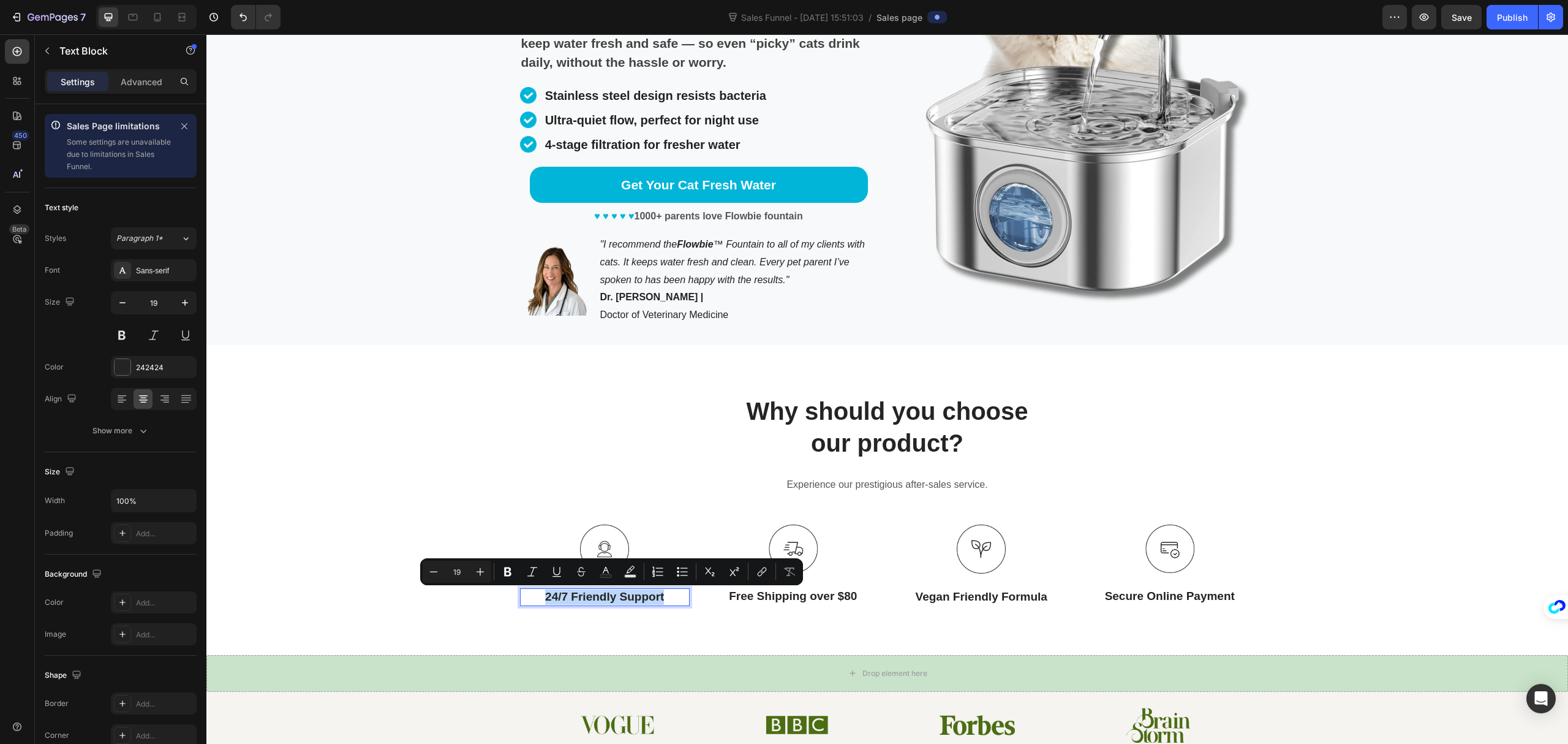
click at [608, 596] on p "24/7 Friendly Support" at bounding box center [605, 597] width 168 height 15
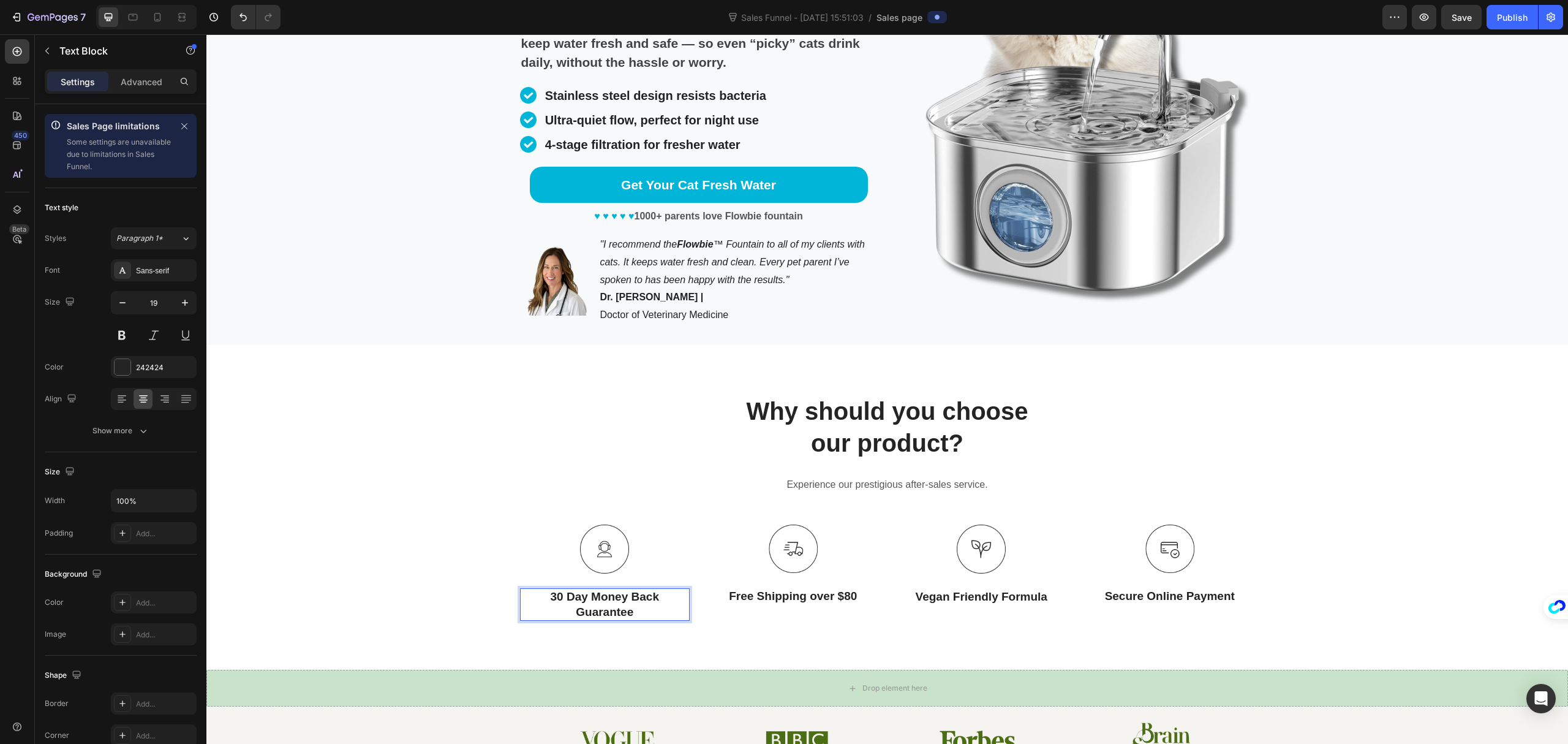
click at [628, 599] on p "30 Day Money Back Guarantee" at bounding box center [605, 604] width 168 height 30
click at [645, 600] on p "30 Day Money" at bounding box center [605, 597] width 168 height 15
click at [608, 554] on img at bounding box center [605, 549] width 49 height 49
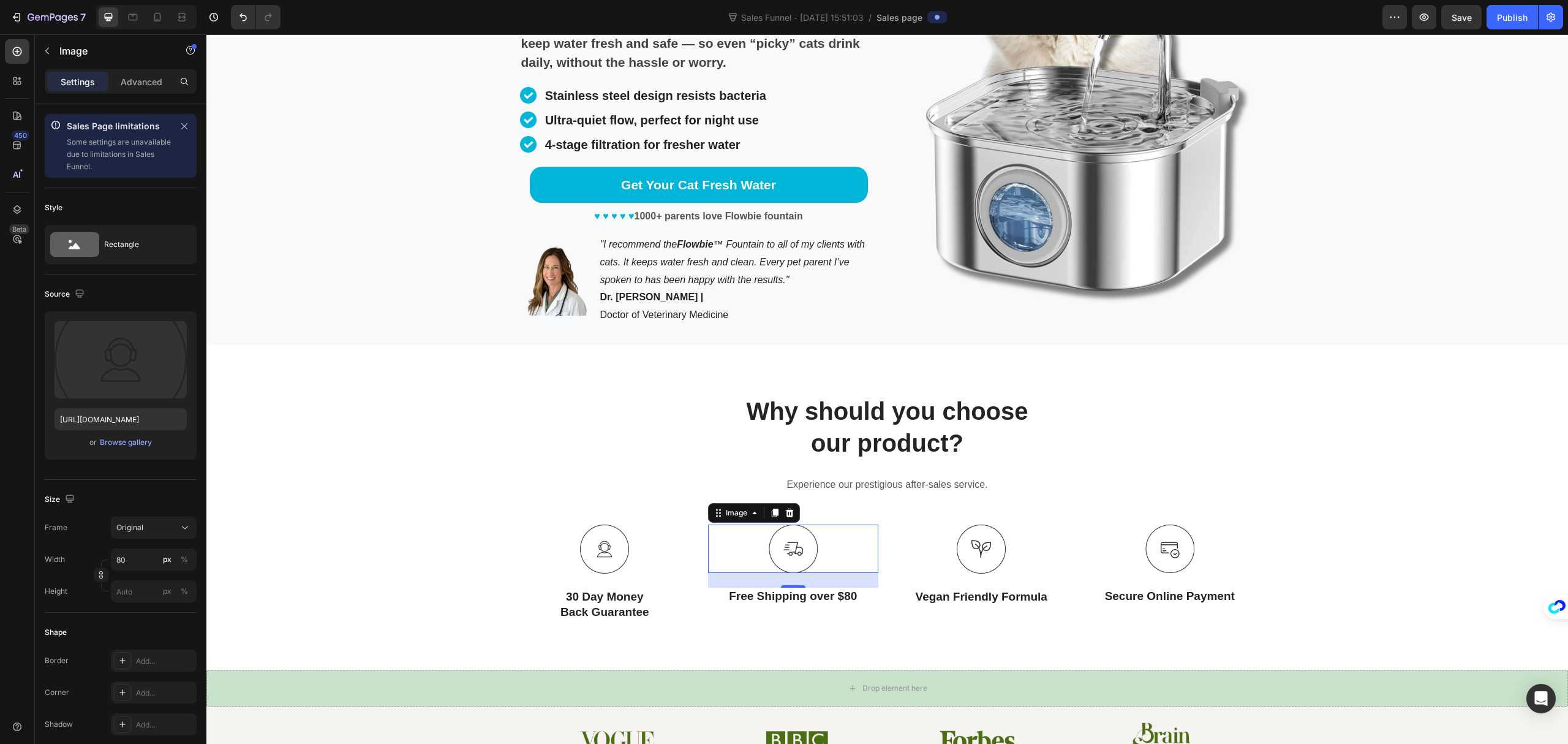
click at [792, 550] on img at bounding box center [793, 549] width 49 height 49
click at [790, 552] on img at bounding box center [793, 549] width 49 height 49
click at [128, 420] on input "[URL][DOMAIN_NAME]" at bounding box center [121, 419] width 132 height 22
click at [1209, 600] on p "Secure Online Payment" at bounding box center [1170, 596] width 168 height 15
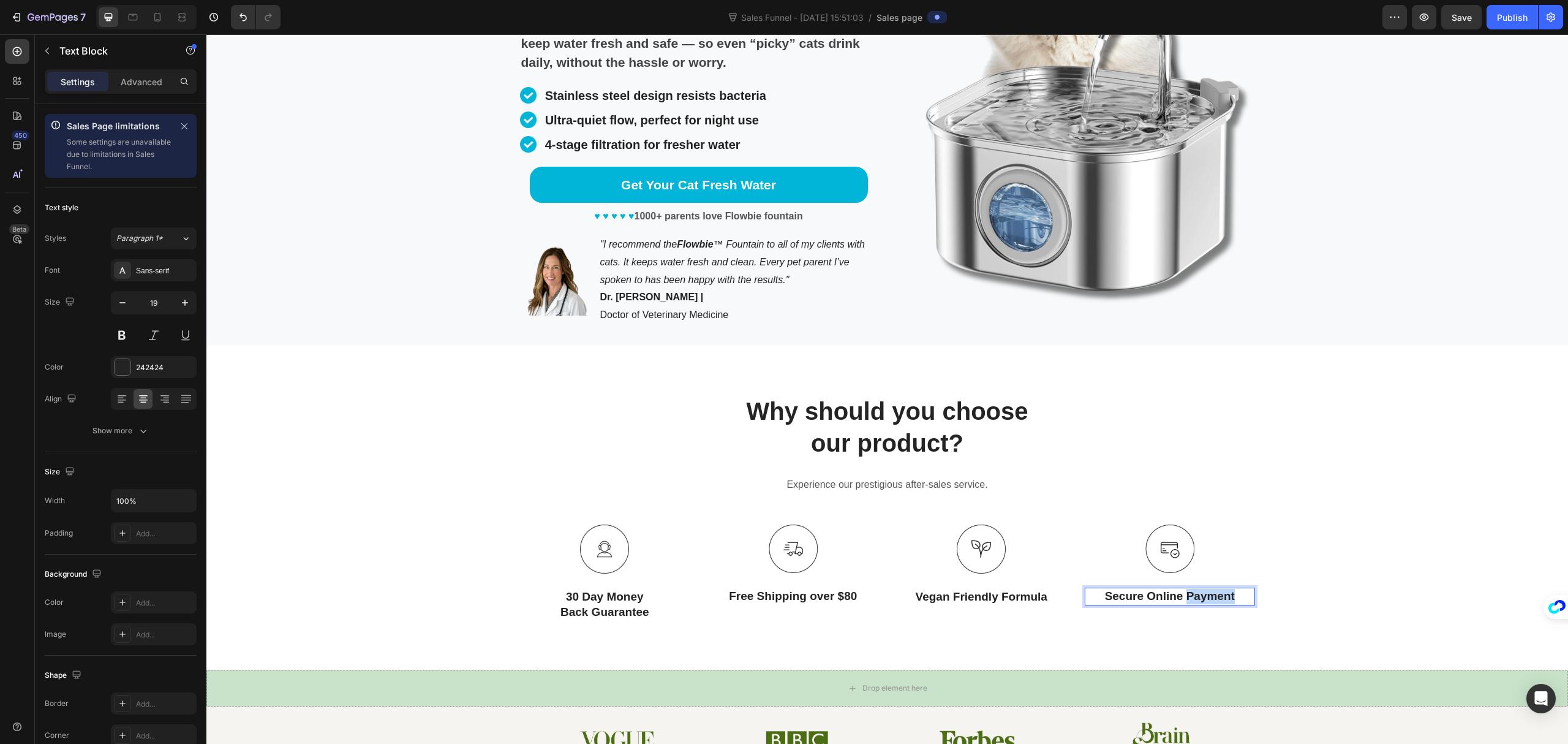
click at [1209, 600] on p "Secure Online Payment" at bounding box center [1170, 596] width 168 height 15
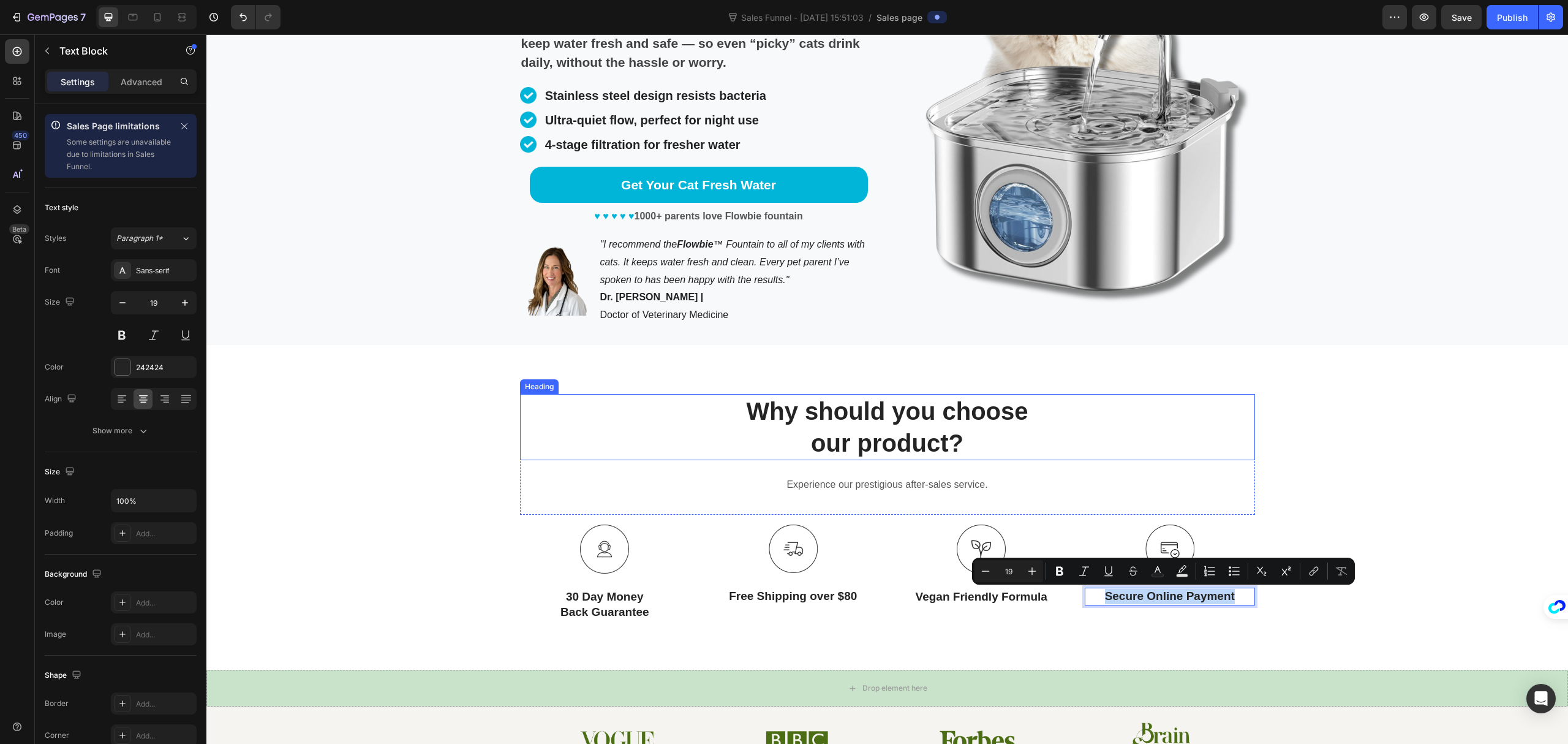
copy p "Secure Online Payment"
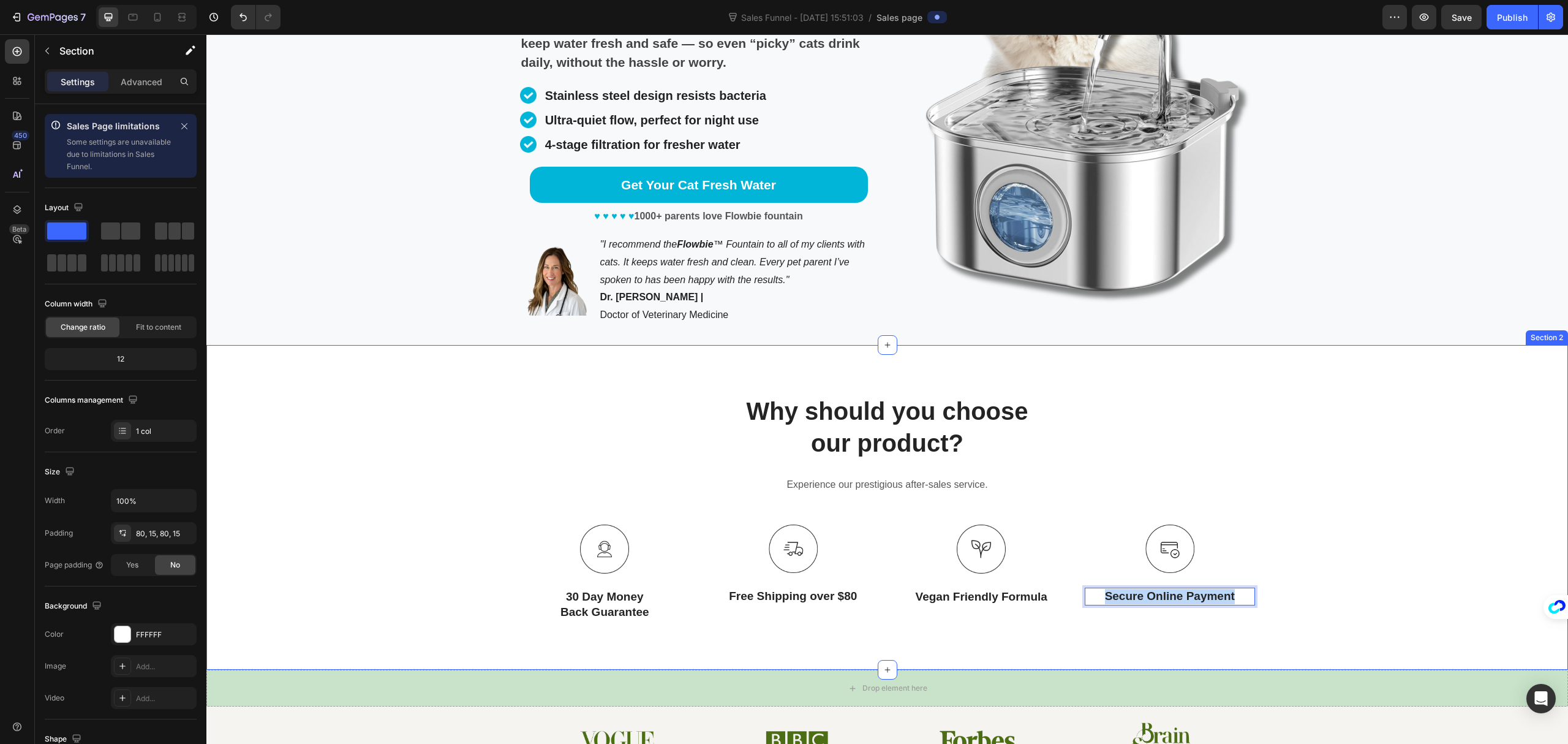
click at [1408, 464] on div "Why should you choose our product? Heading Experience our prestigious after-sal…" at bounding box center [887, 507] width 1344 height 227
click at [974, 598] on p "Vegan Friendly Formula" at bounding box center [982, 597] width 168 height 15
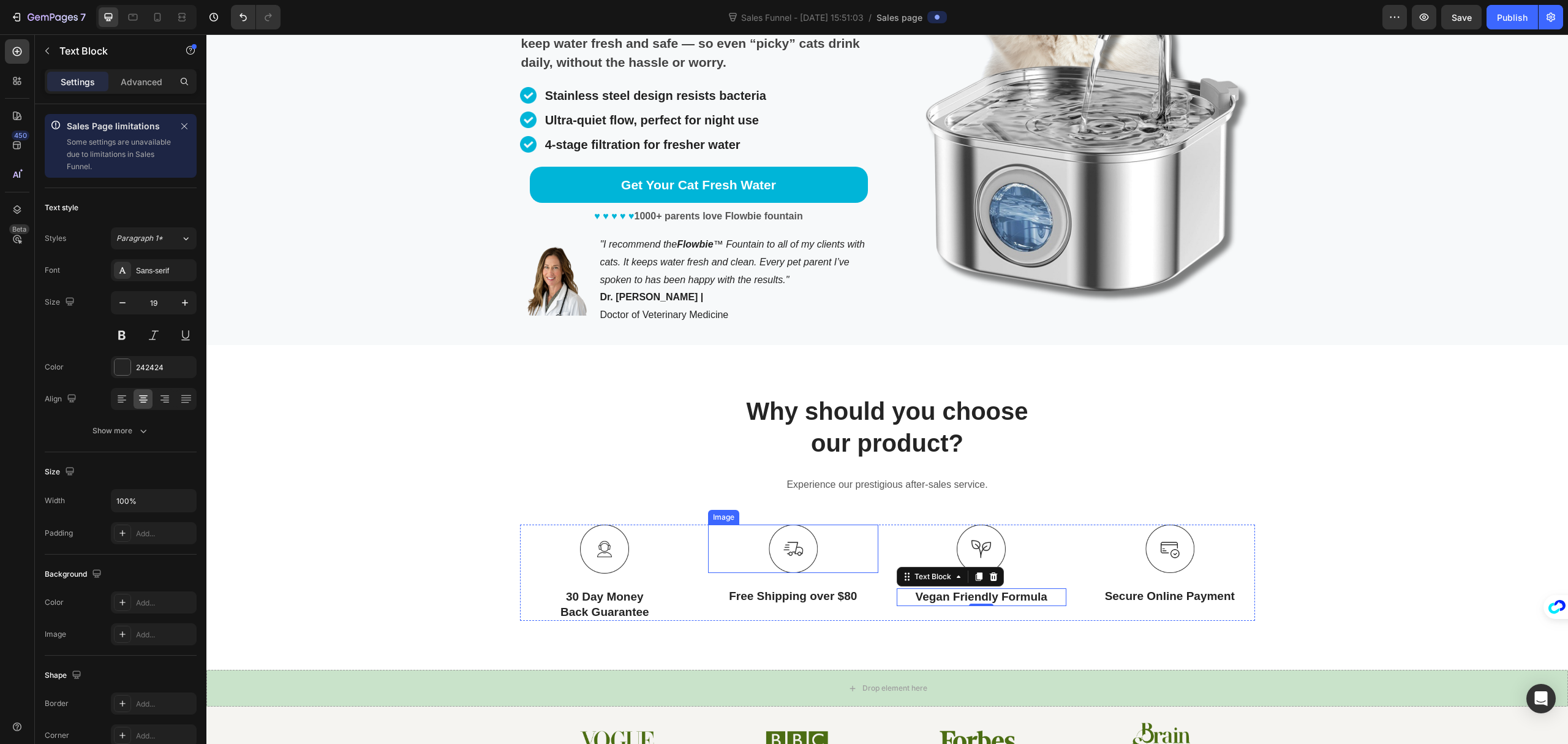
click at [698, 570] on div "Image 30 Day Money Back Guarantee Text Block Image Free Shipping over $80 Text …" at bounding box center [887, 573] width 735 height 96
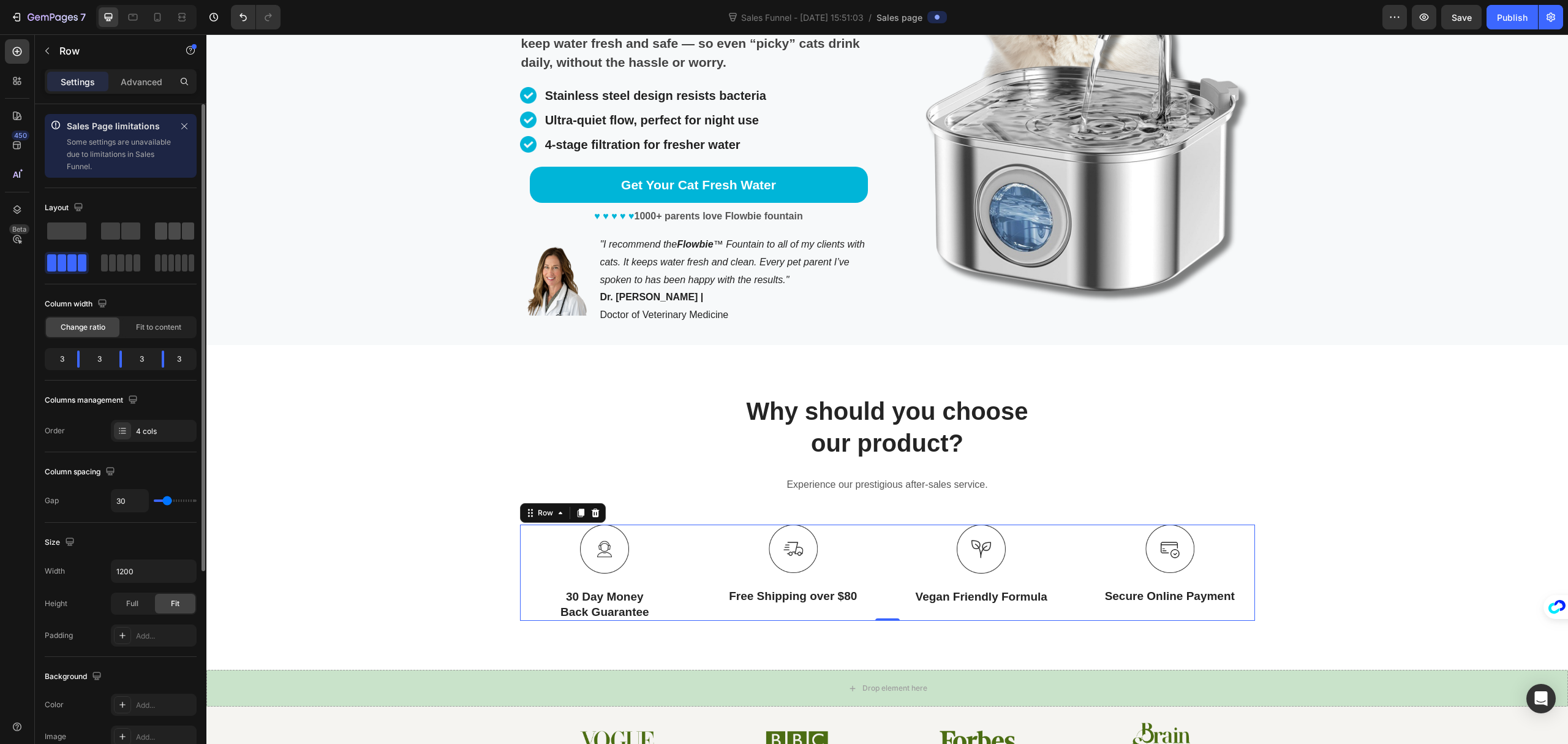
click at [169, 231] on span at bounding box center [174, 231] width 12 height 17
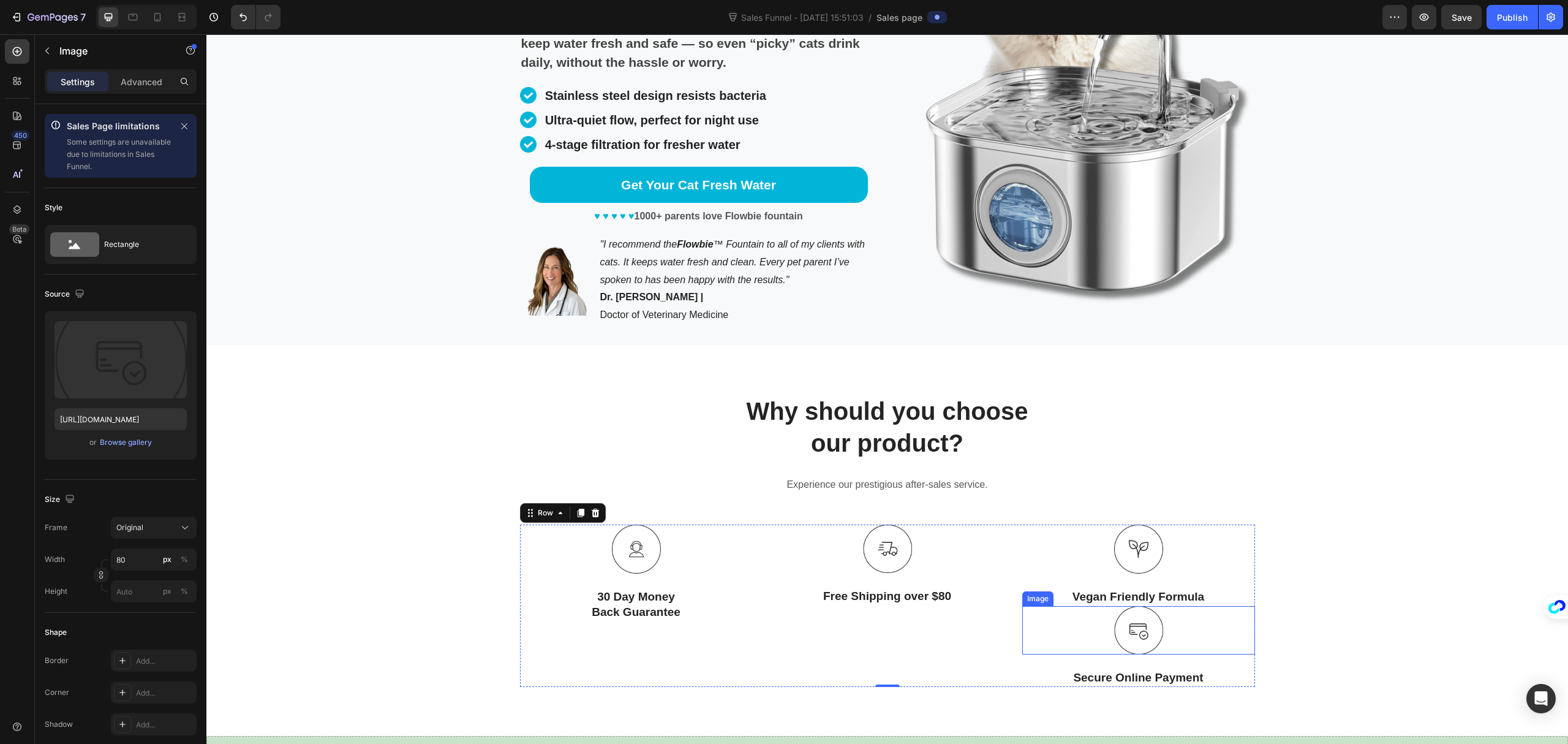
click at [1176, 631] on div at bounding box center [1138, 630] width 233 height 49
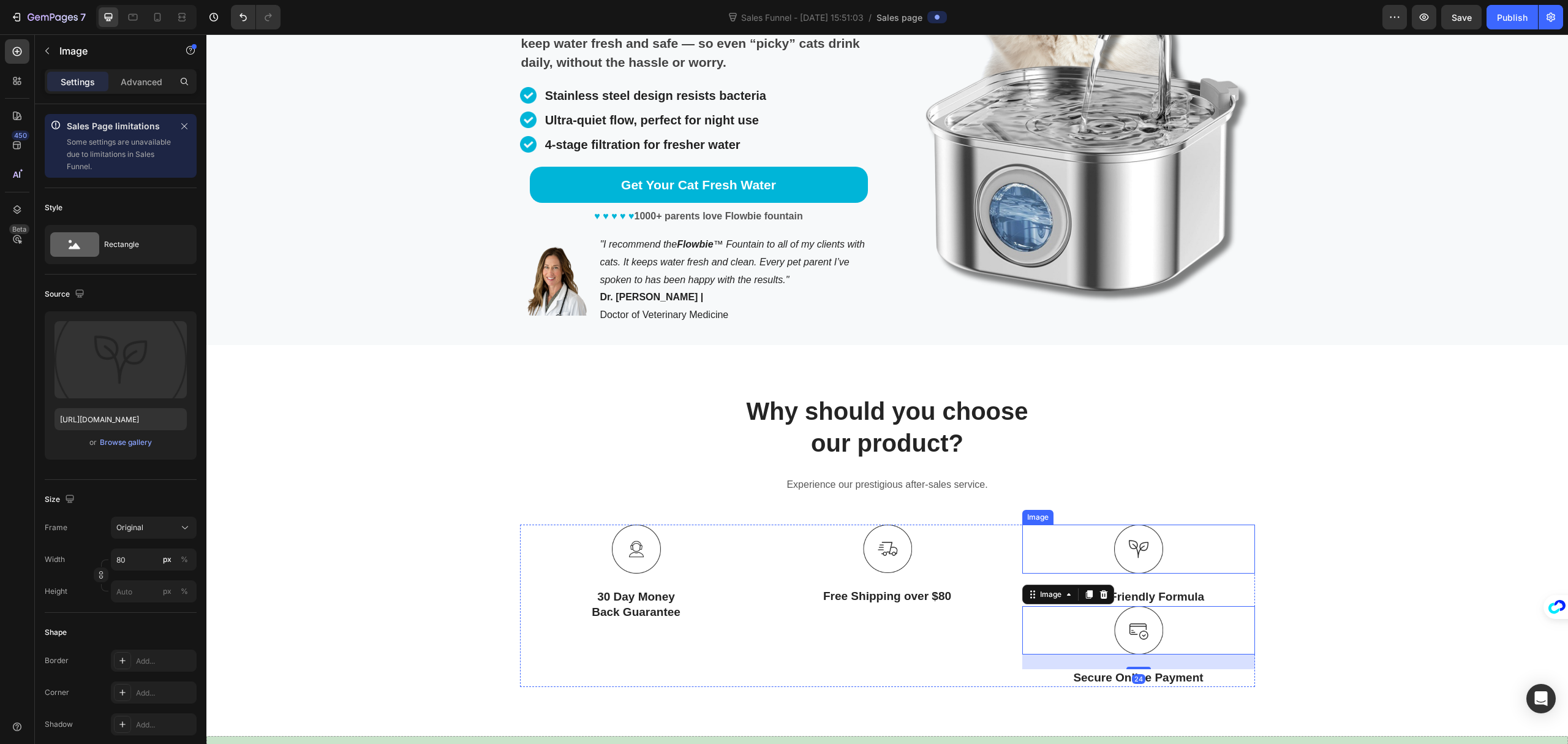
click at [1153, 552] on img at bounding box center [1138, 549] width 49 height 49
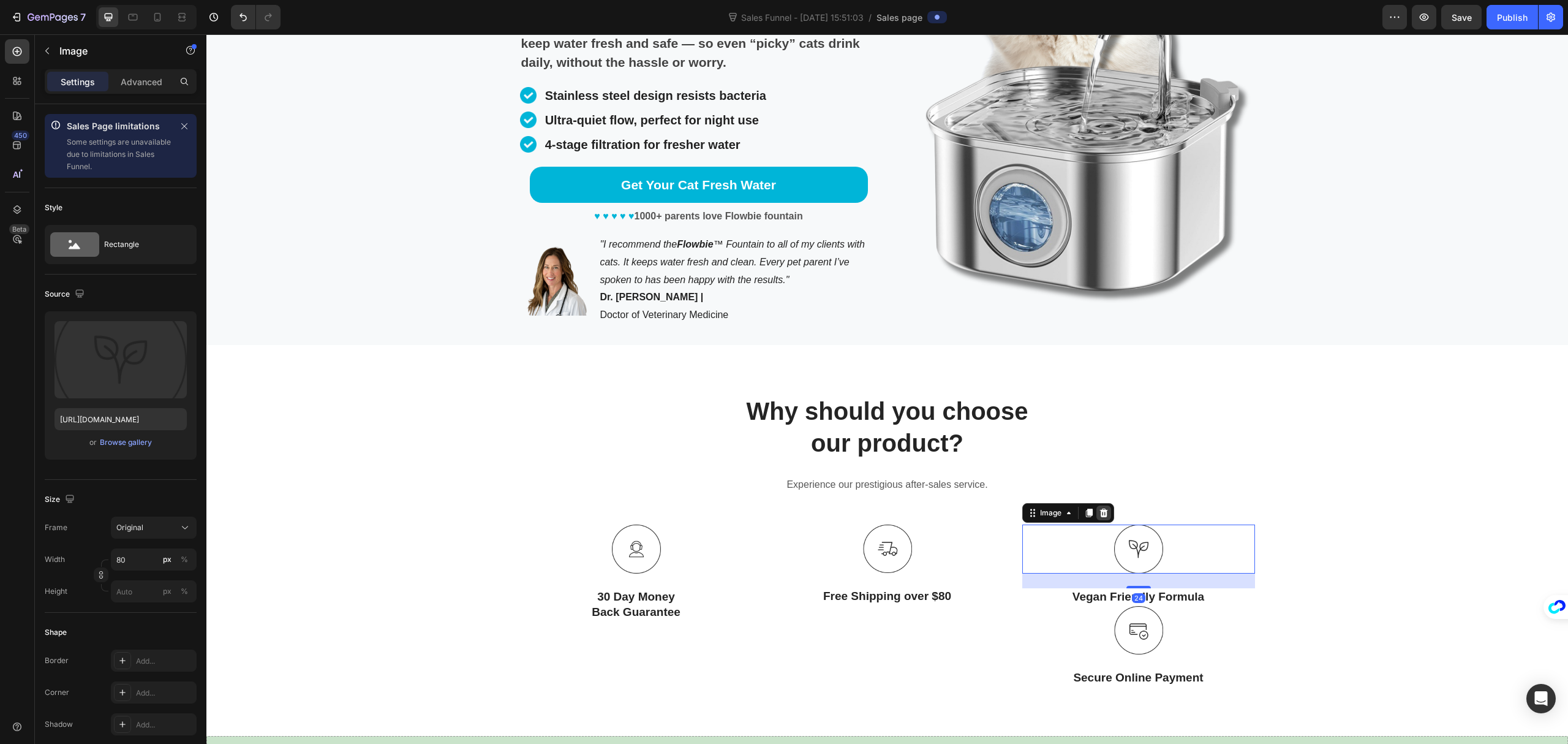
click at [1099, 508] on icon at bounding box center [1103, 512] width 10 height 10
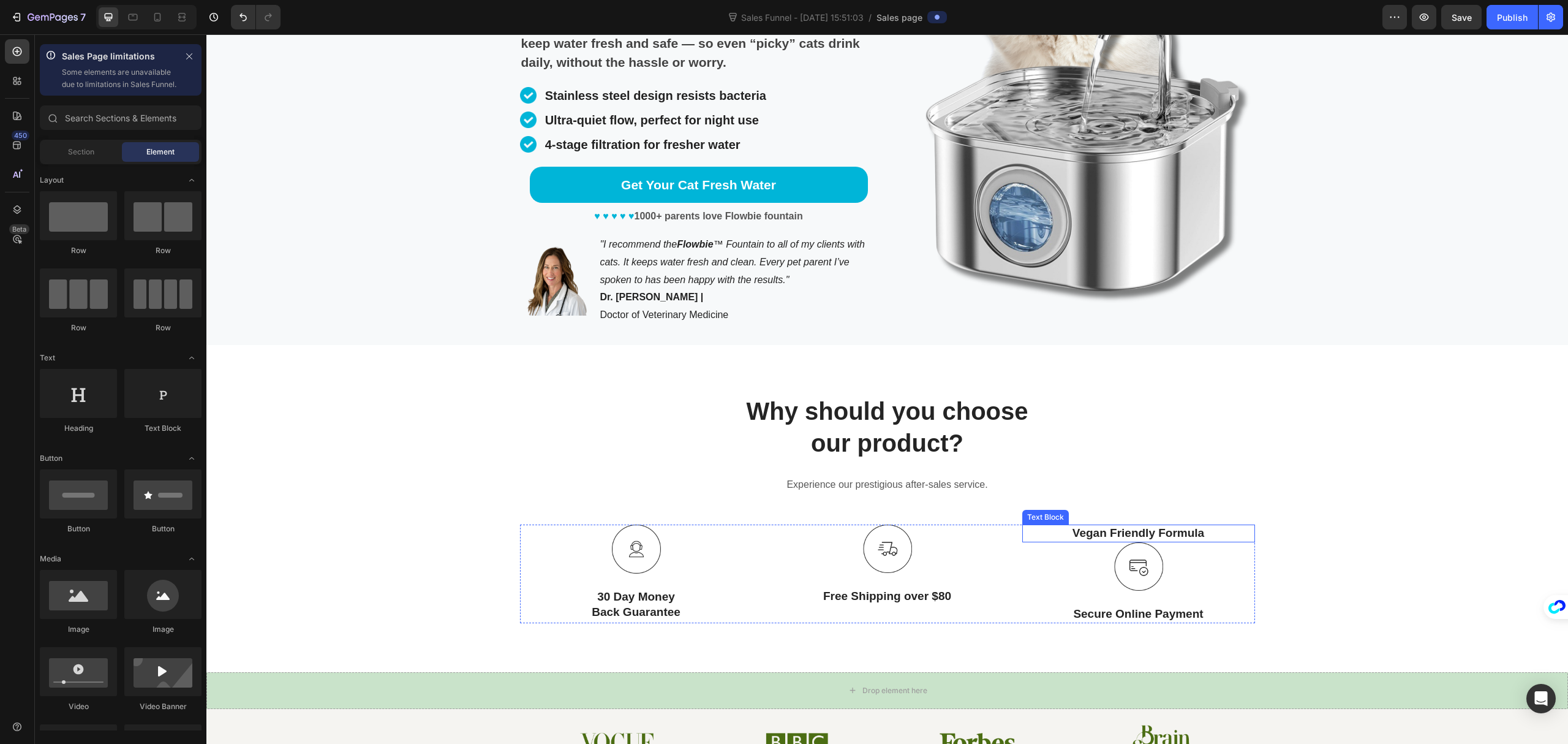
click at [1150, 535] on p "Vegan Friendly Formula" at bounding box center [1138, 534] width 230 height 15
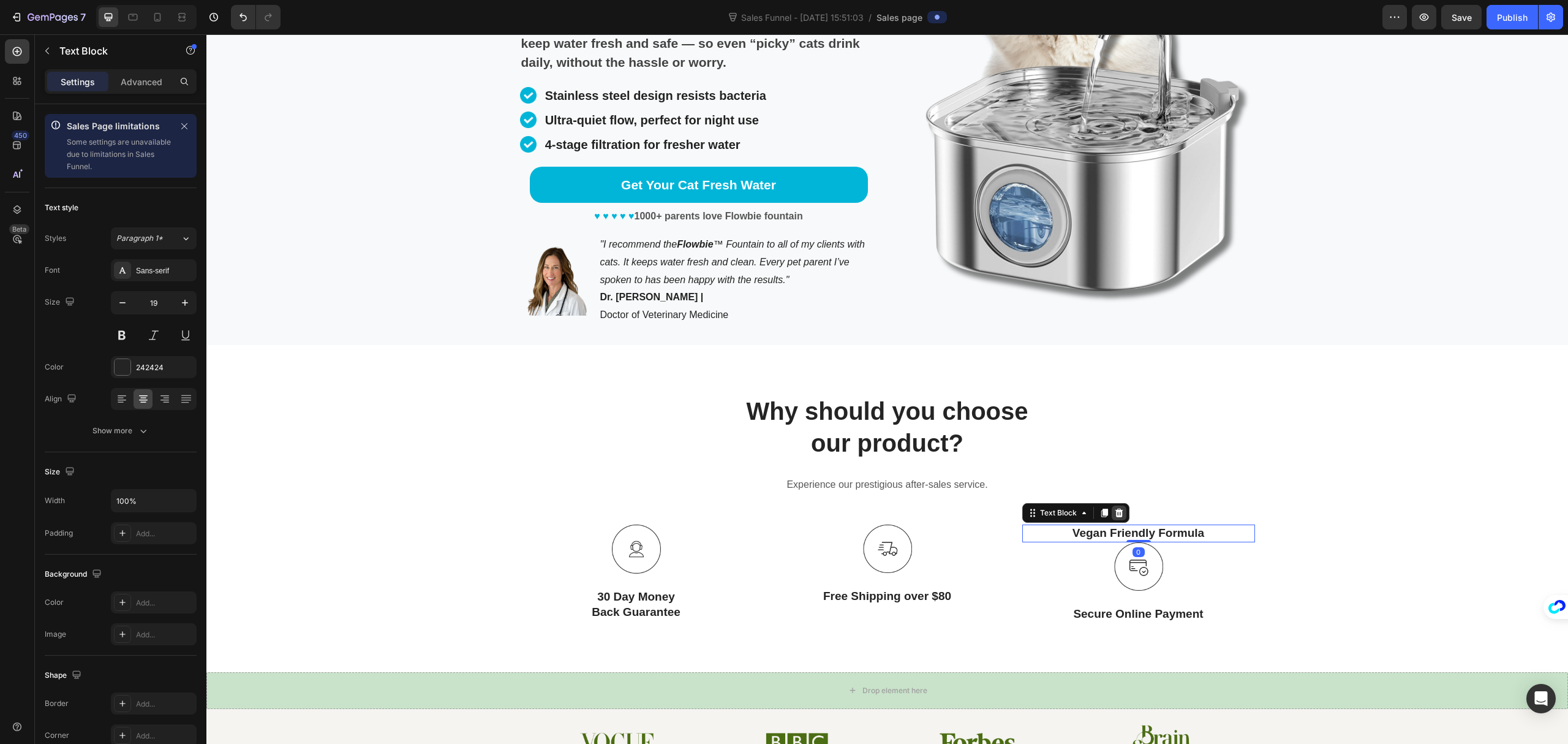
click at [1114, 515] on icon at bounding box center [1119, 512] width 10 height 10
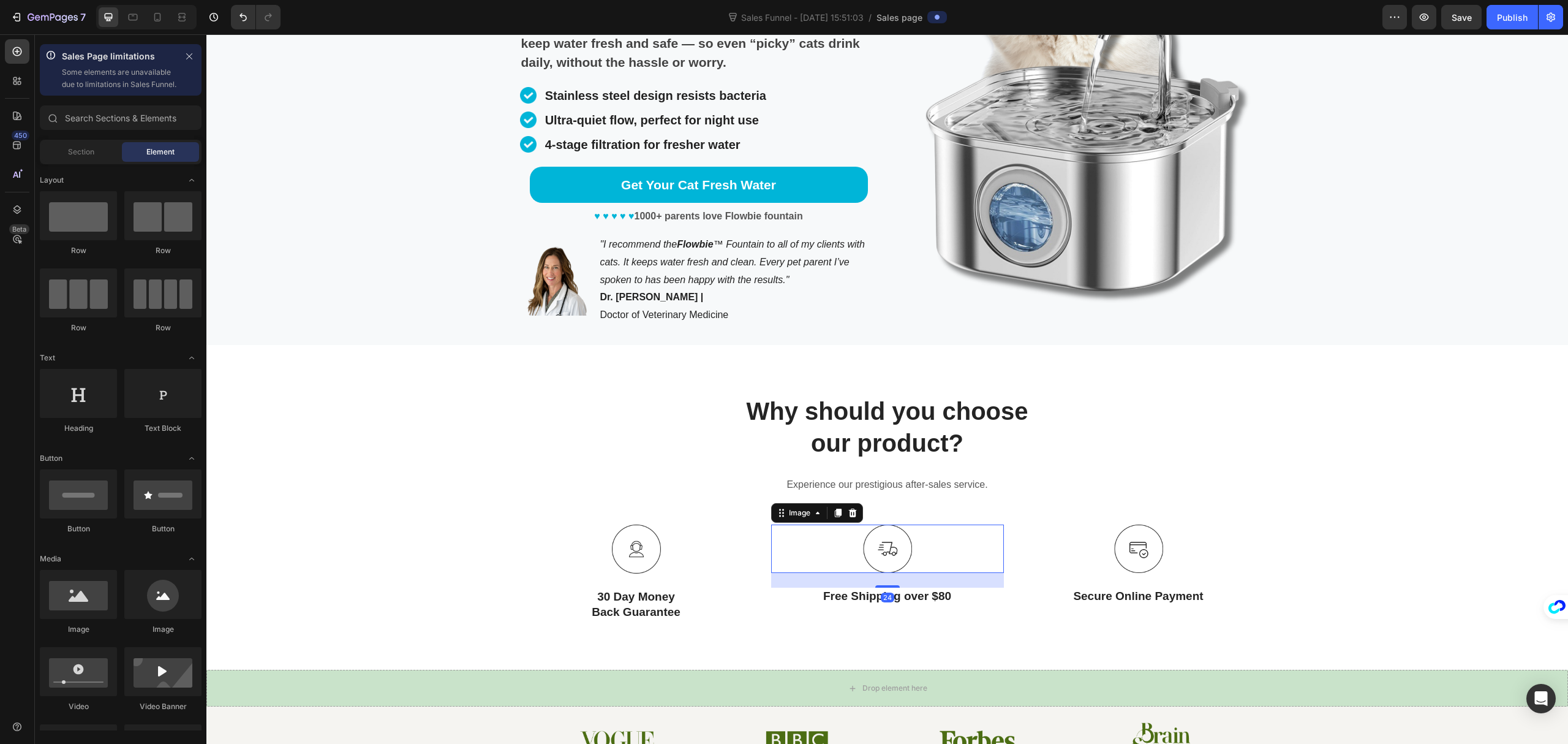
click at [881, 542] on img at bounding box center [888, 549] width 49 height 49
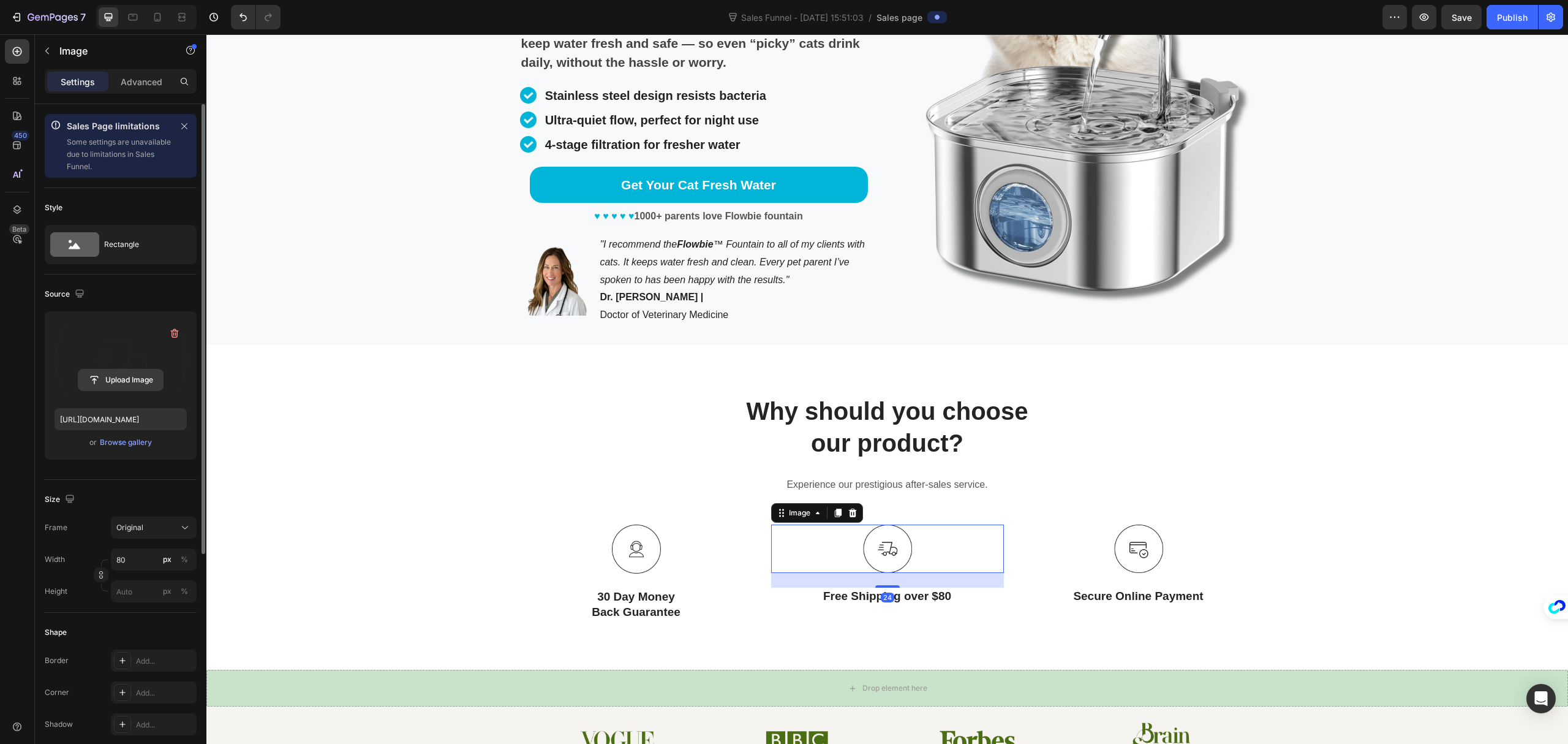
click at [126, 382] on input "file" at bounding box center [121, 380] width 85 height 21
type input "[URL][DOMAIN_NAME]"
click at [1132, 547] on img at bounding box center [1138, 549] width 49 height 49
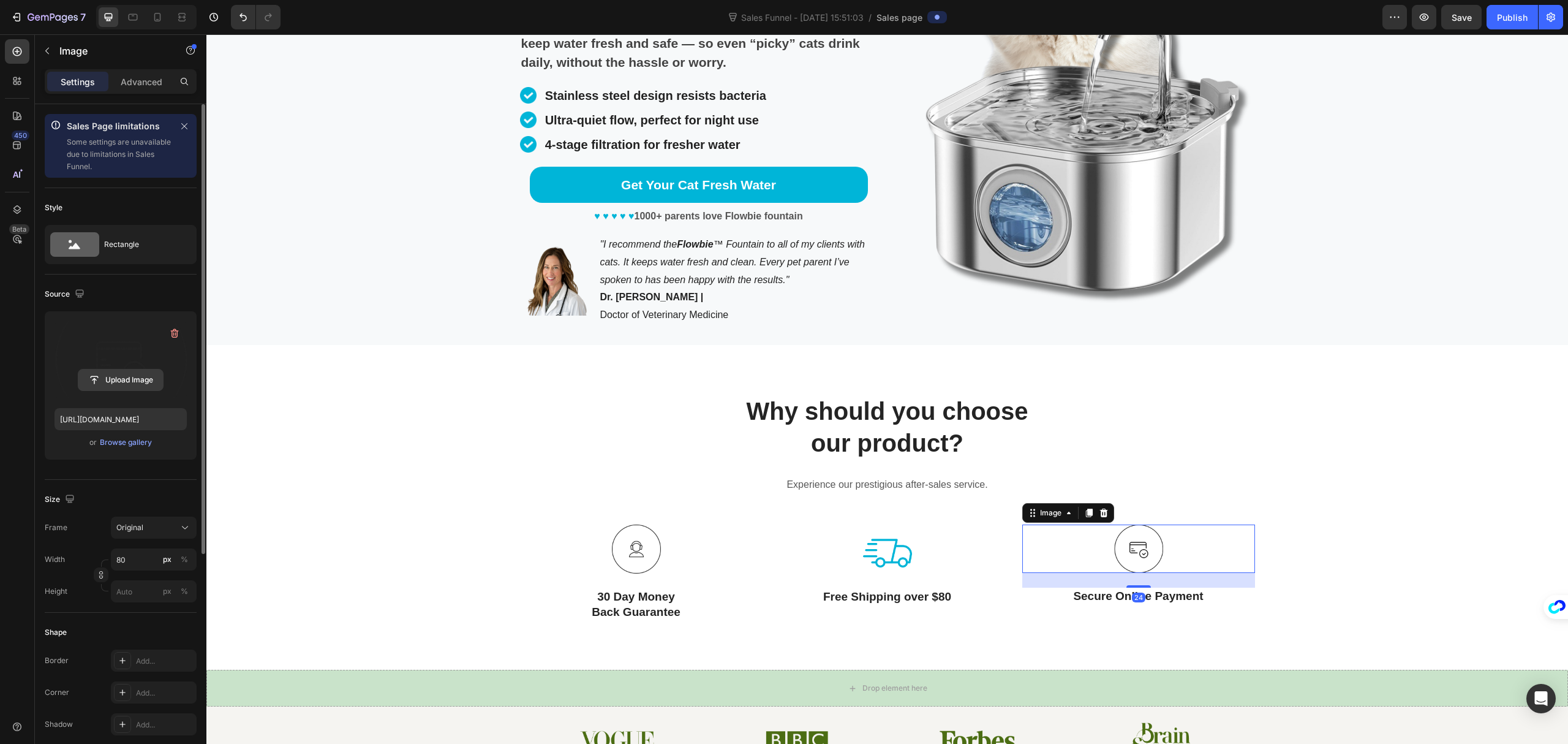
click at [122, 378] on input "file" at bounding box center [121, 380] width 85 height 21
type input "[URL][DOMAIN_NAME]"
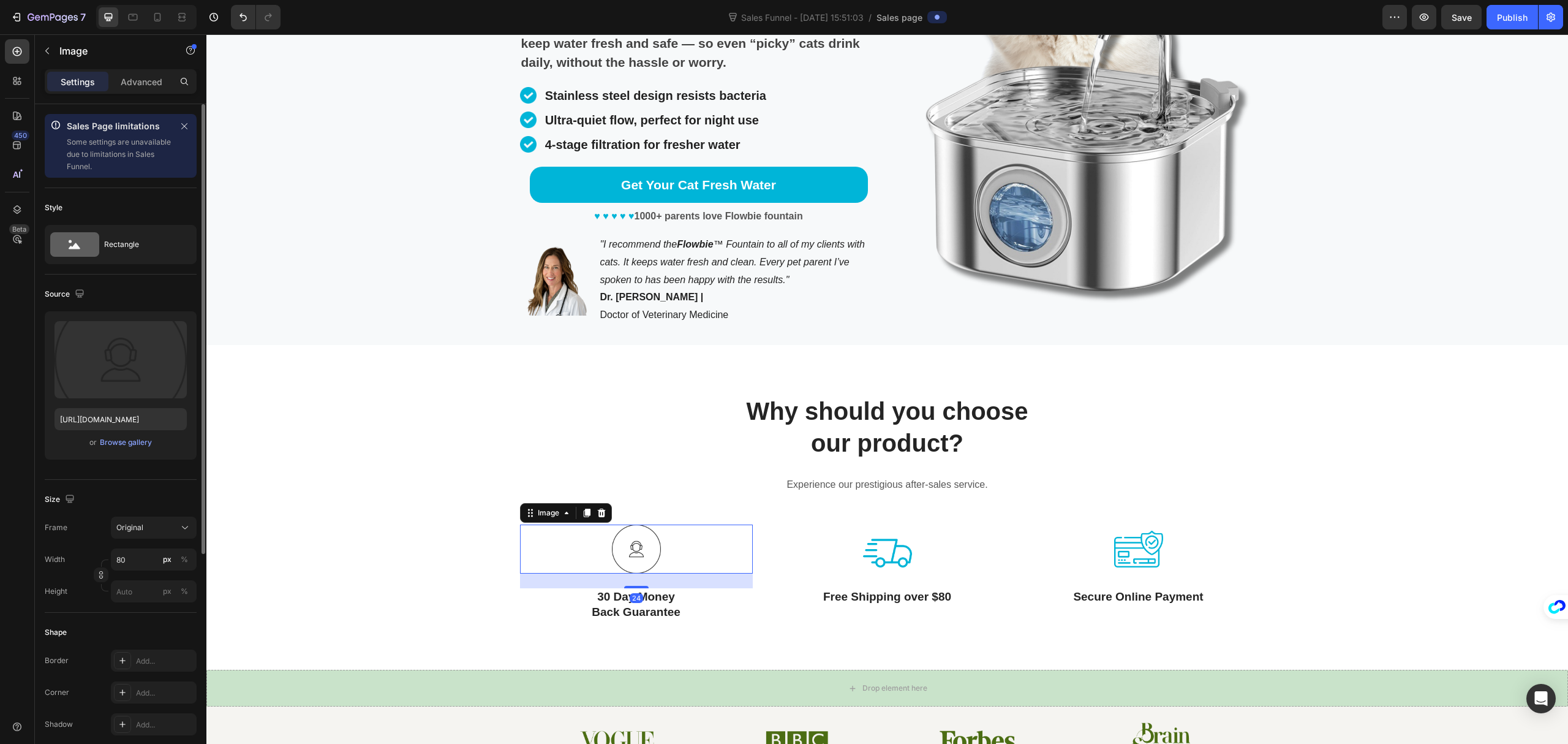
click at [623, 552] on img at bounding box center [637, 549] width 49 height 49
click at [131, 374] on input "file" at bounding box center [121, 380] width 85 height 21
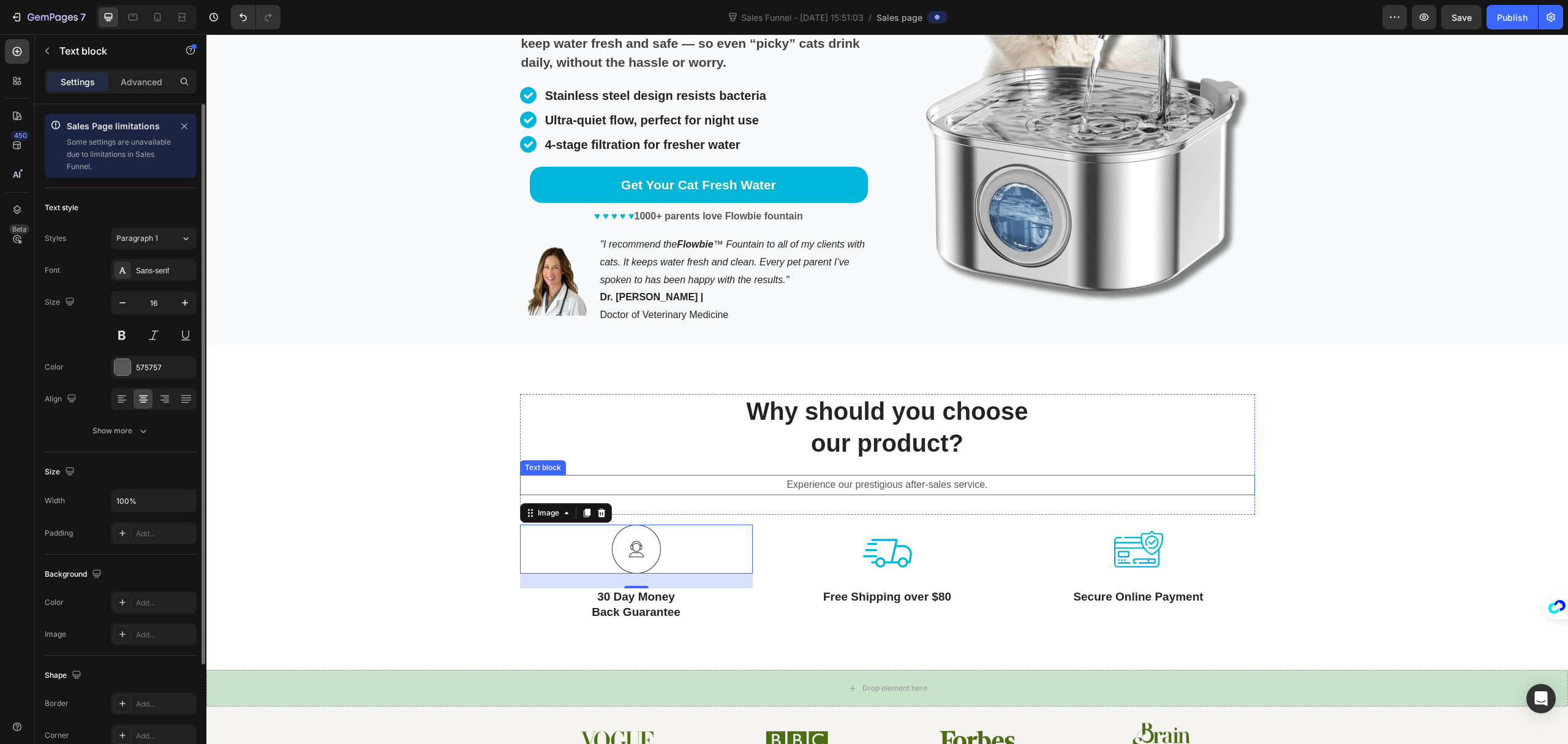
click at [920, 484] on p "Experience our prestigious after-sales service." at bounding box center [887, 486] width 733 height 18
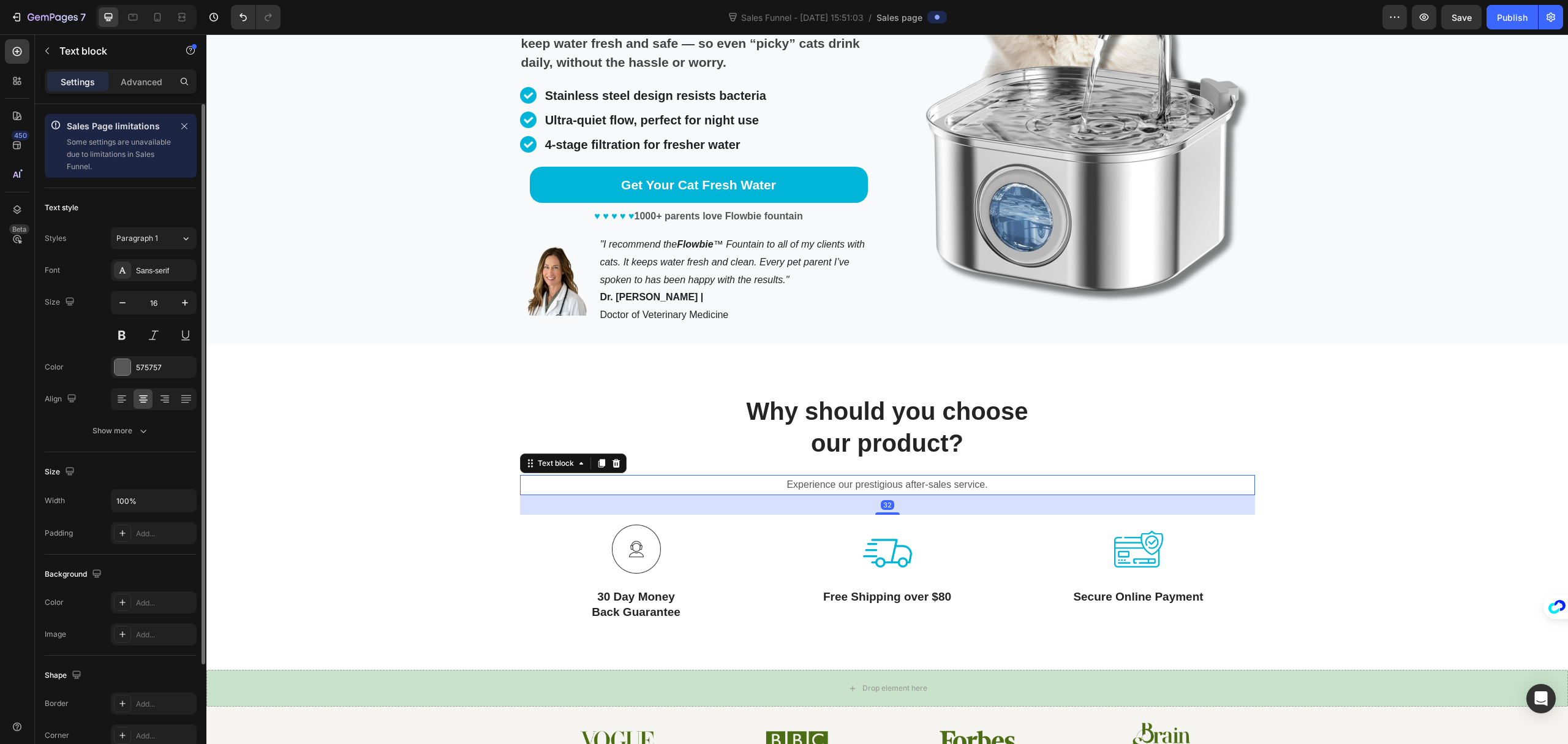
click at [920, 484] on p "Experience our prestigious after-sales service." at bounding box center [887, 486] width 733 height 18
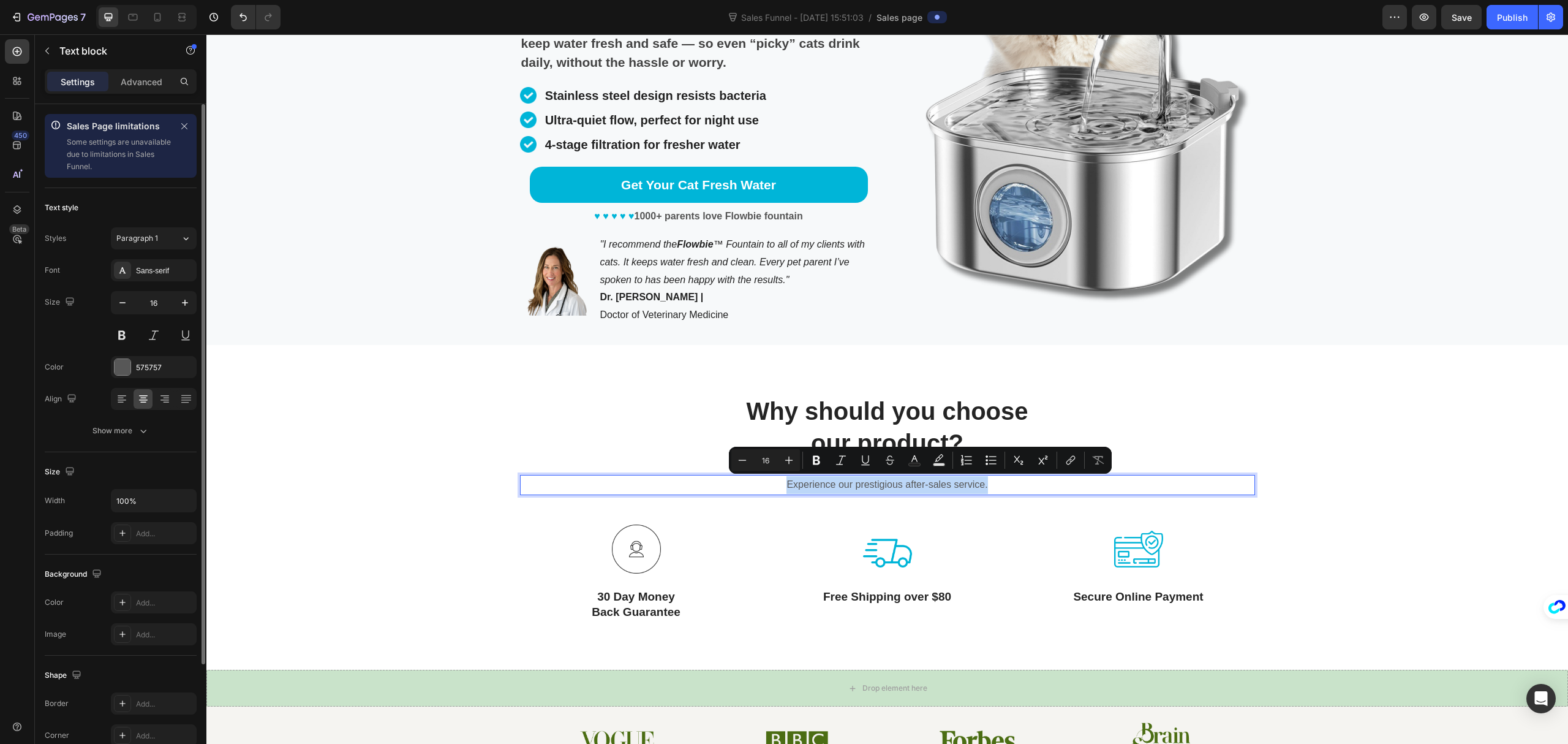
click at [920, 484] on p "Experience our prestigious after-sales service." at bounding box center [887, 486] width 733 height 18
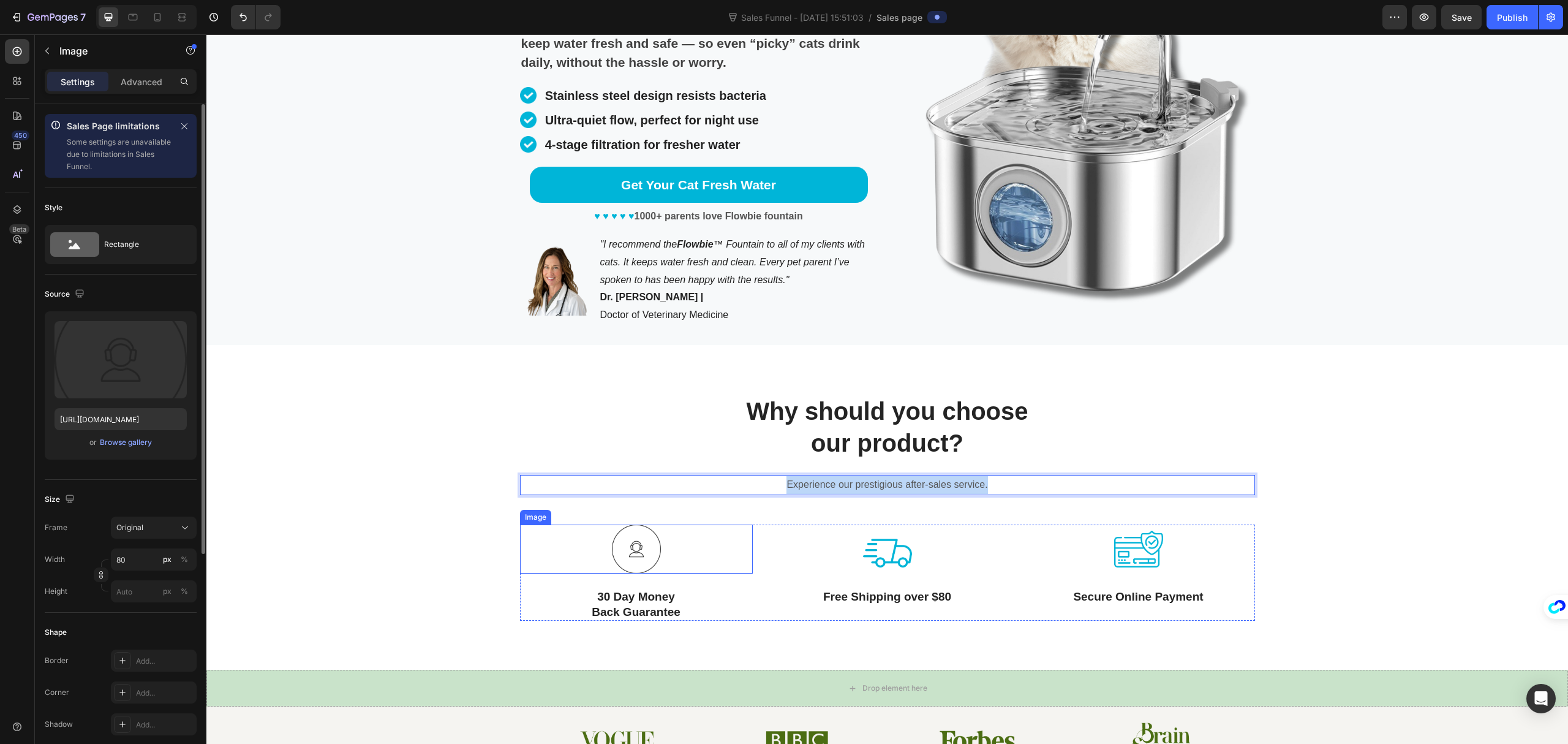
click at [645, 557] on img at bounding box center [637, 549] width 49 height 49
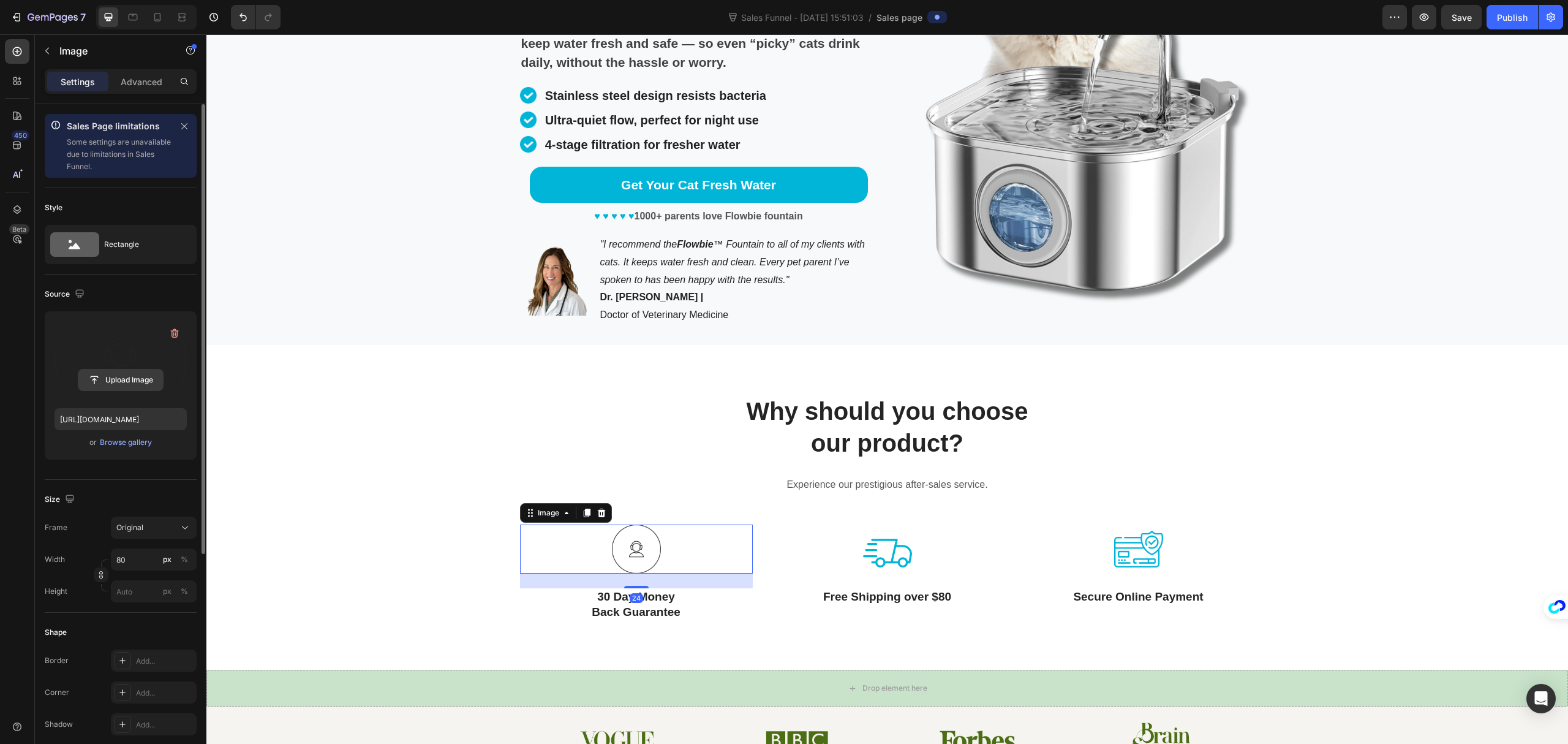
click at [125, 376] on input "file" at bounding box center [121, 380] width 85 height 21
type input "[URL][DOMAIN_NAME]"
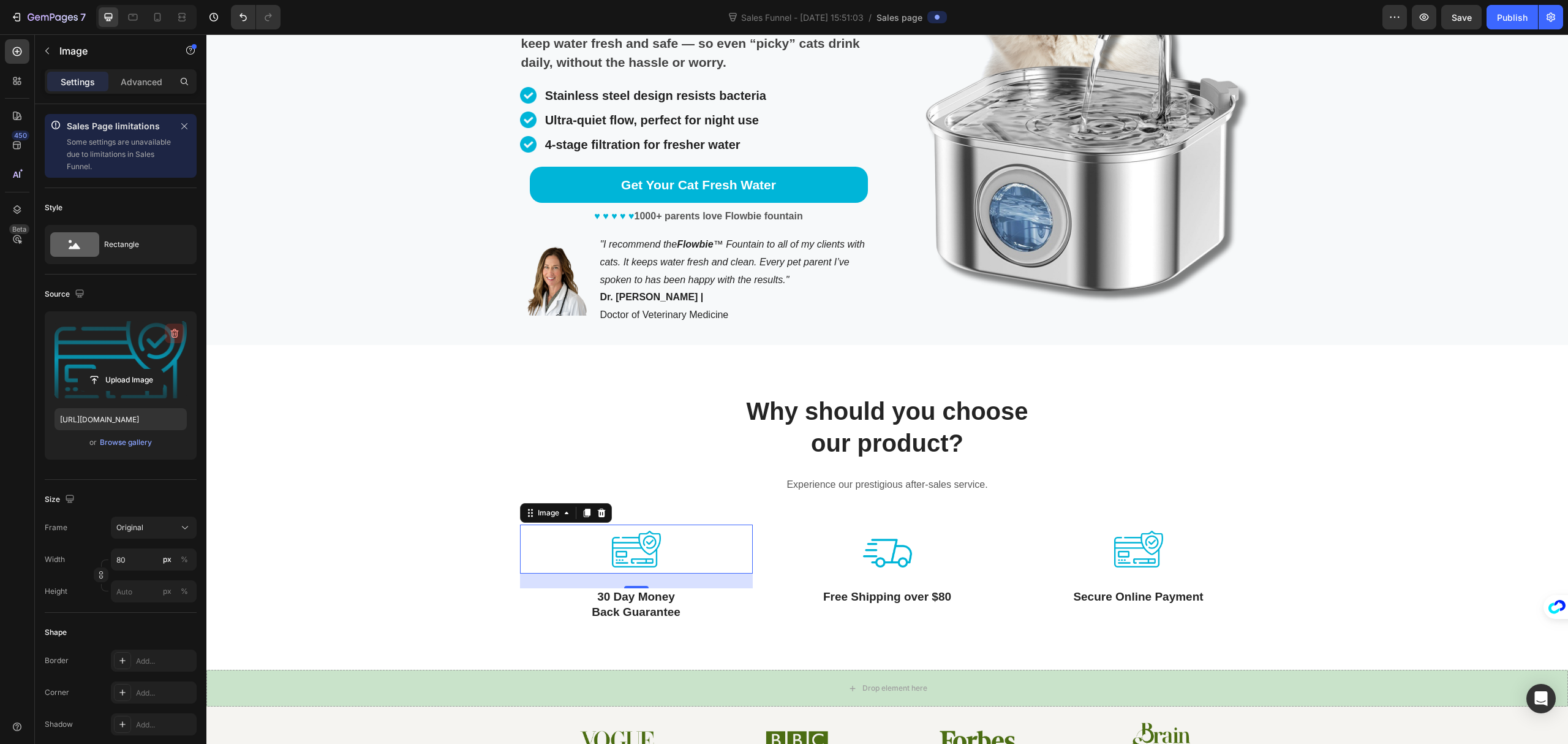
click at [172, 334] on icon "button" at bounding box center [174, 333] width 12 height 12
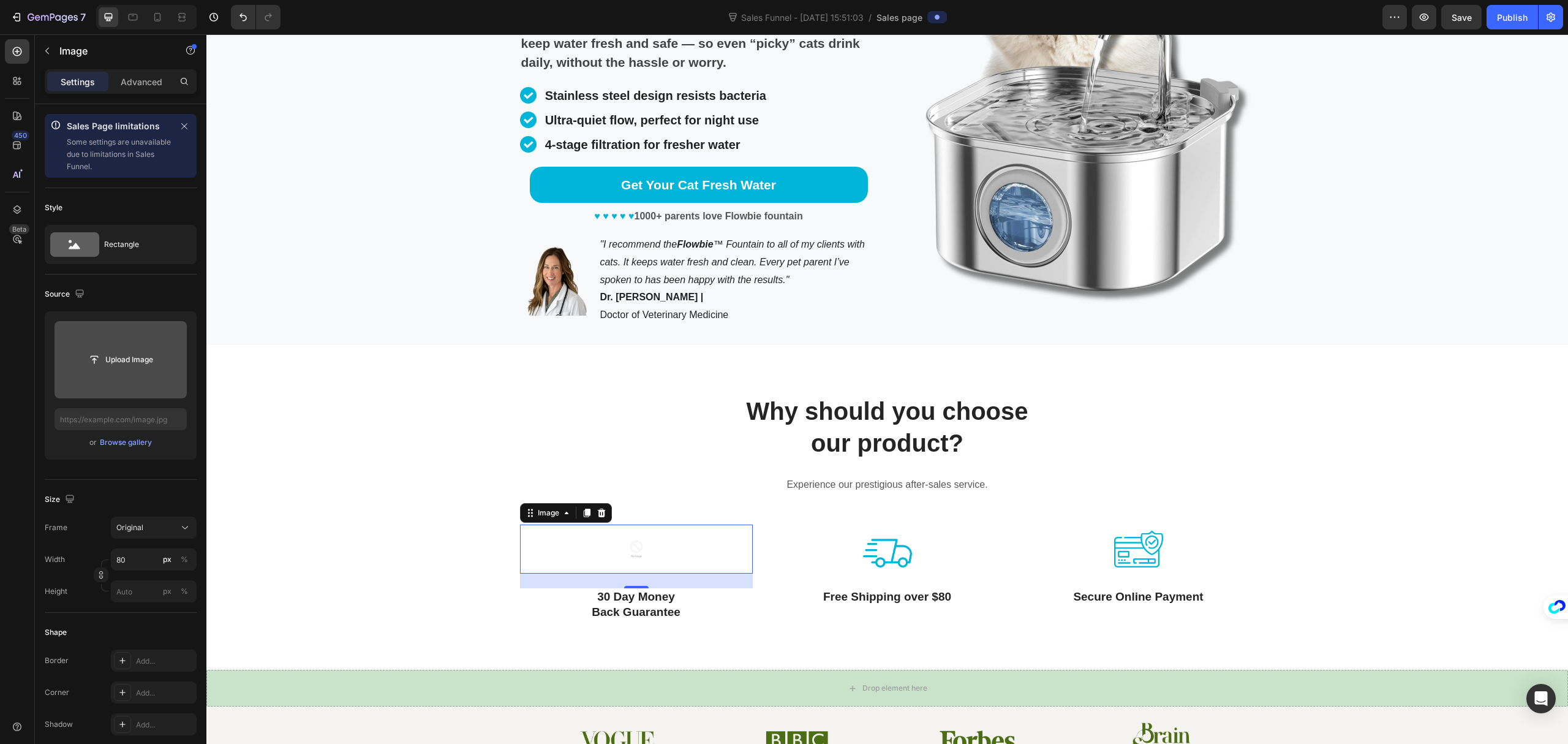
click at [133, 361] on input "file" at bounding box center [121, 360] width 85 height 21
type input "[URL][DOMAIN_NAME]"
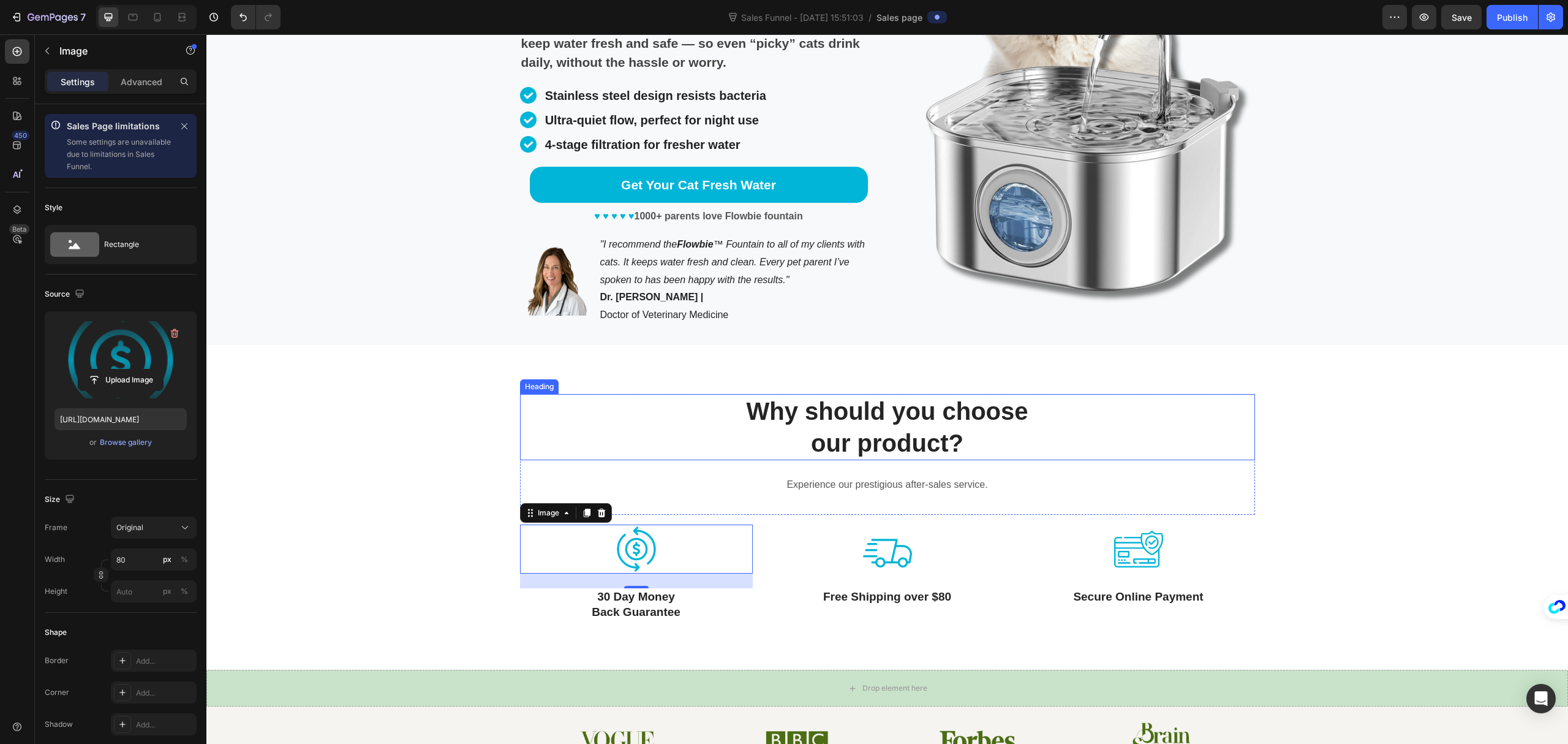
click at [910, 427] on p "Why should you choose our product?" at bounding box center [887, 427] width 733 height 63
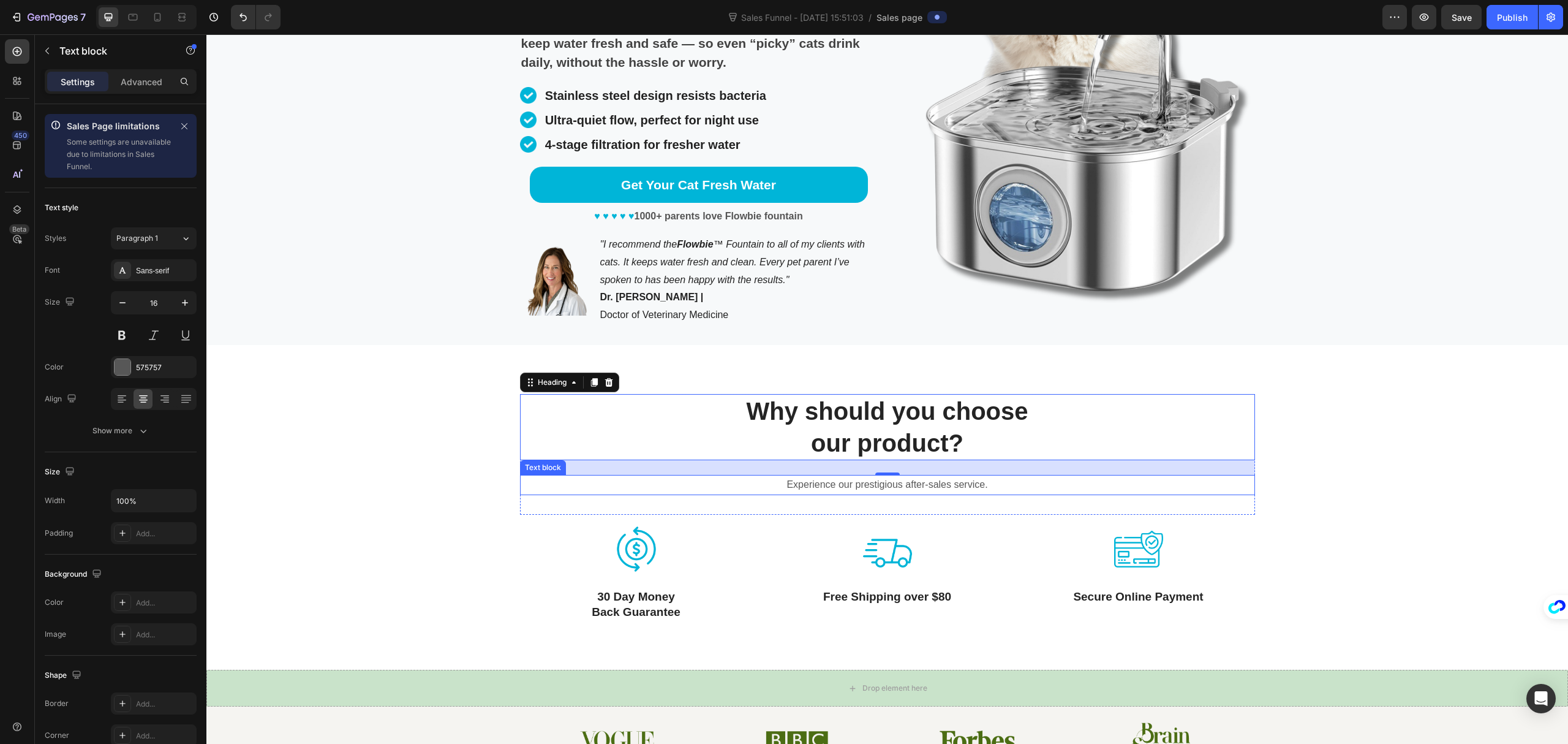
click at [906, 488] on p "Experience our prestigious after-sales service." at bounding box center [887, 486] width 733 height 18
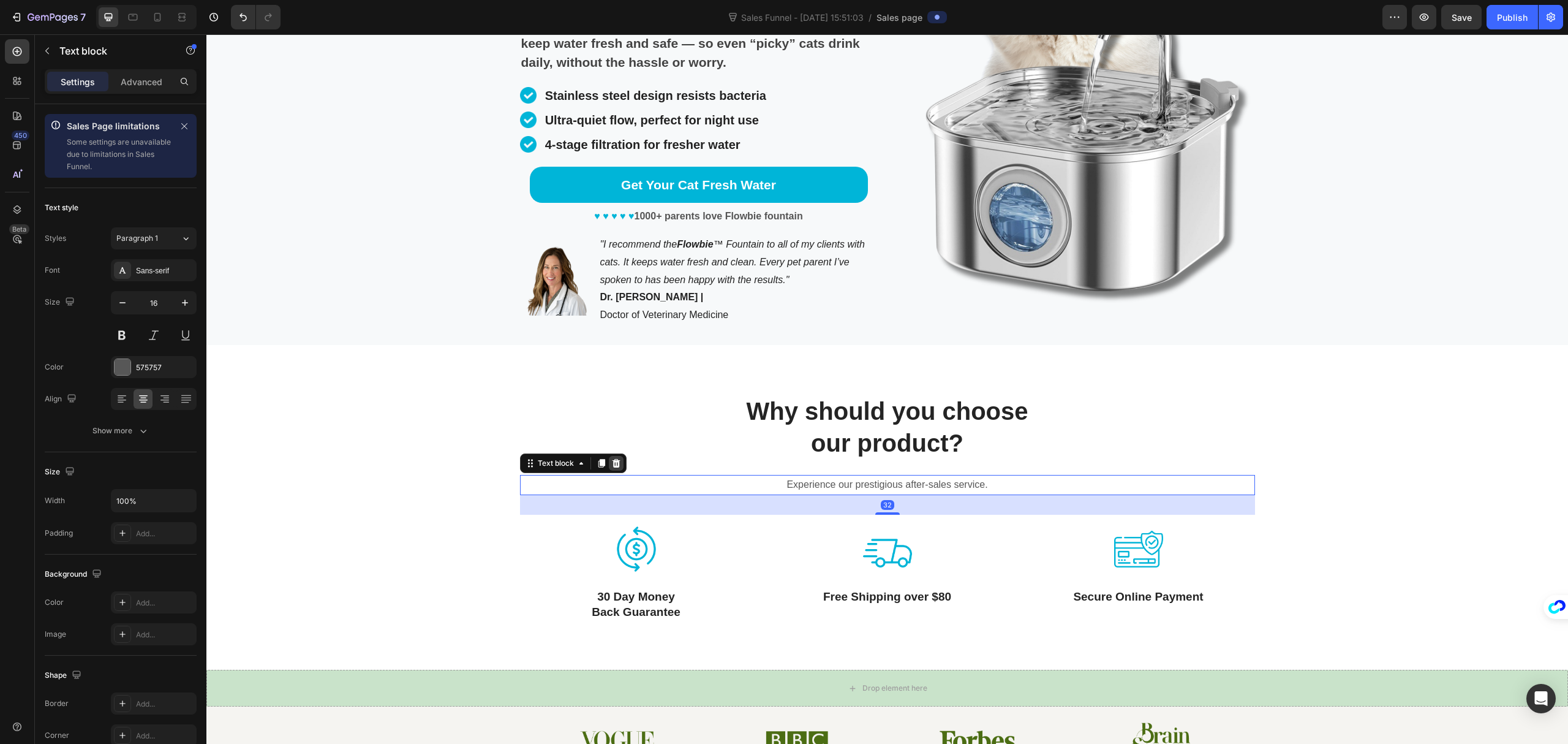
click at [613, 459] on icon at bounding box center [616, 463] width 10 height 10
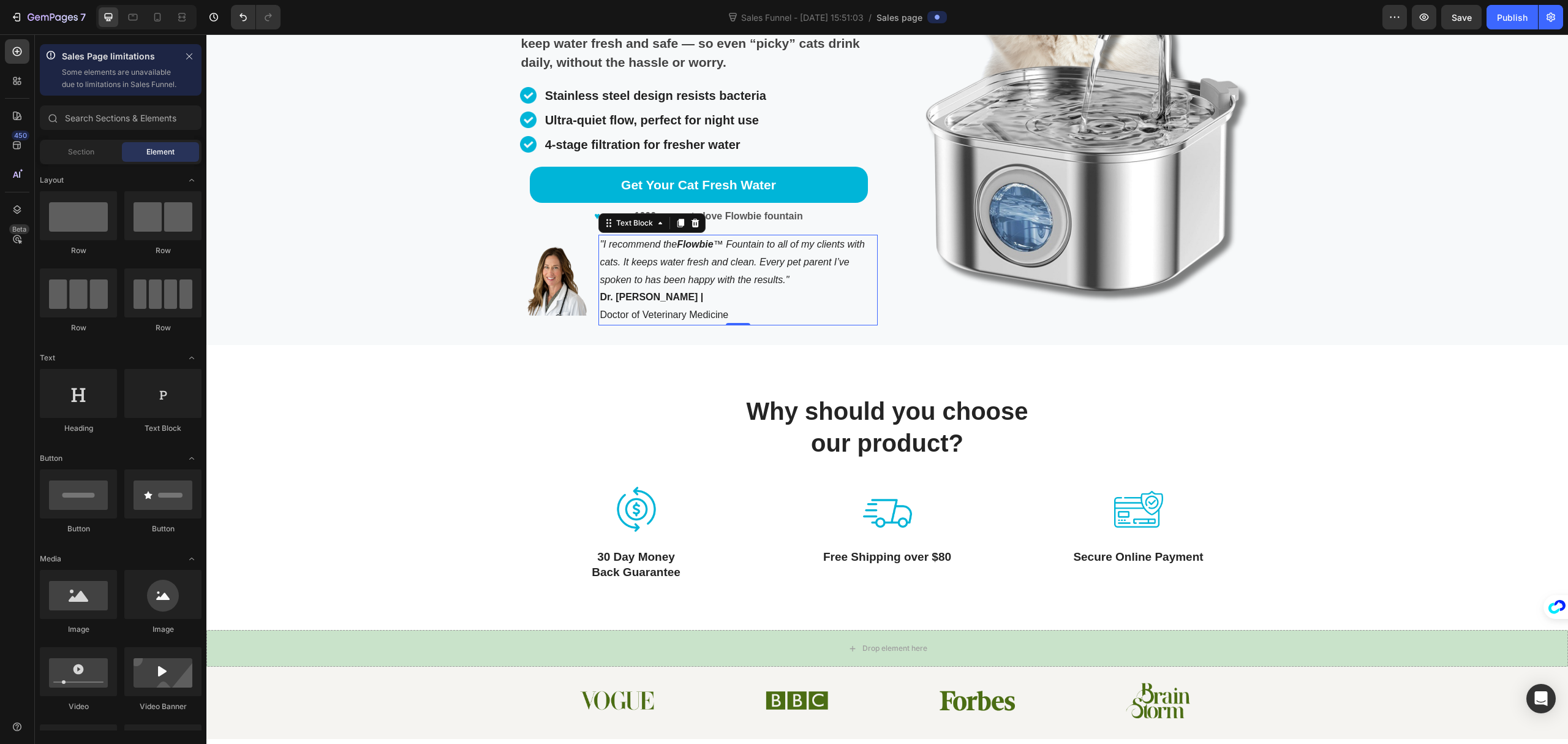
click at [766, 325] on div ""I recommend the Flowbie ™ Fountain to all of my clients with cats. It keeps wa…" at bounding box center [738, 280] width 279 height 90
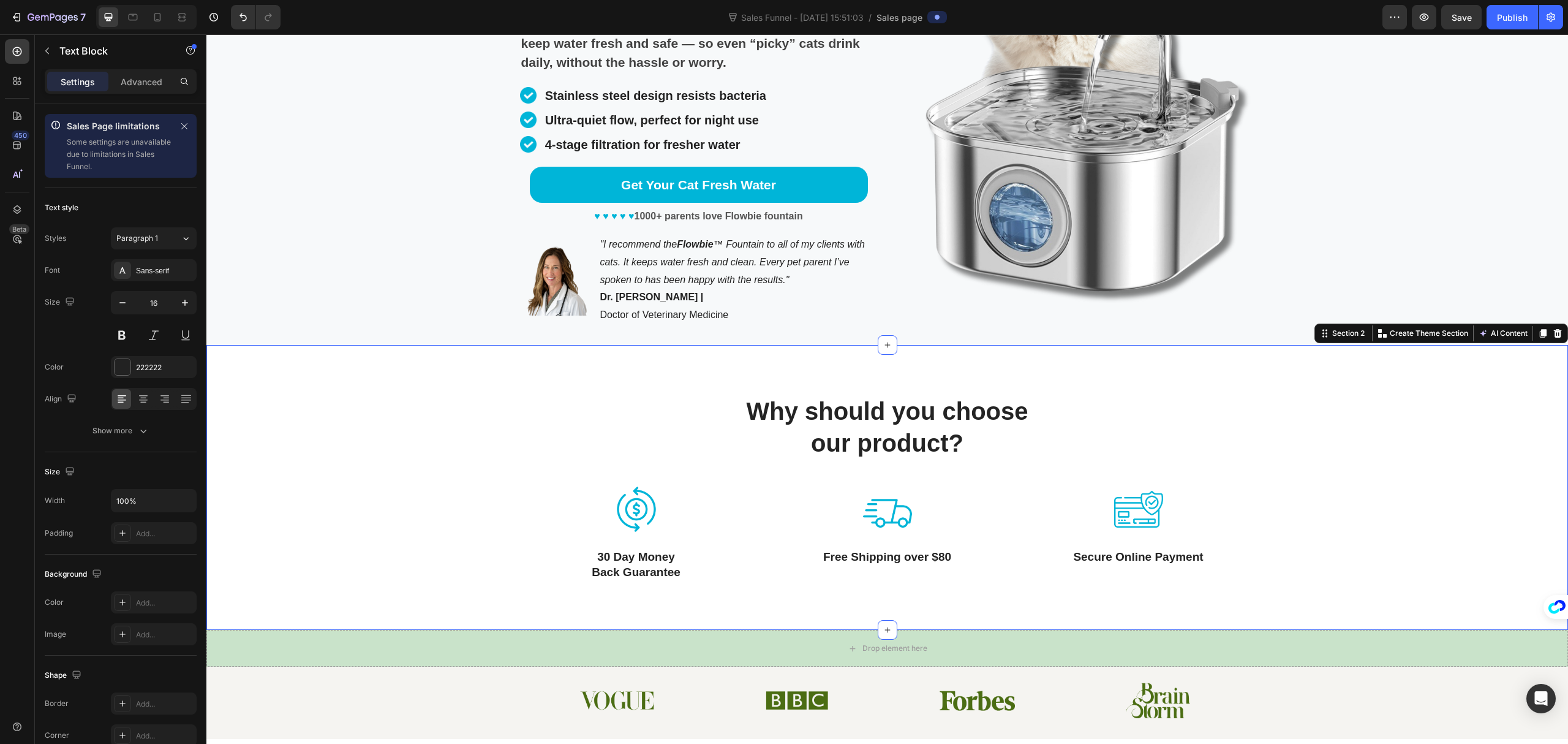
click at [856, 370] on div "Why should you choose our product? Heading Row Image 30 Day Money Back Guarante…" at bounding box center [887, 487] width 1362 height 285
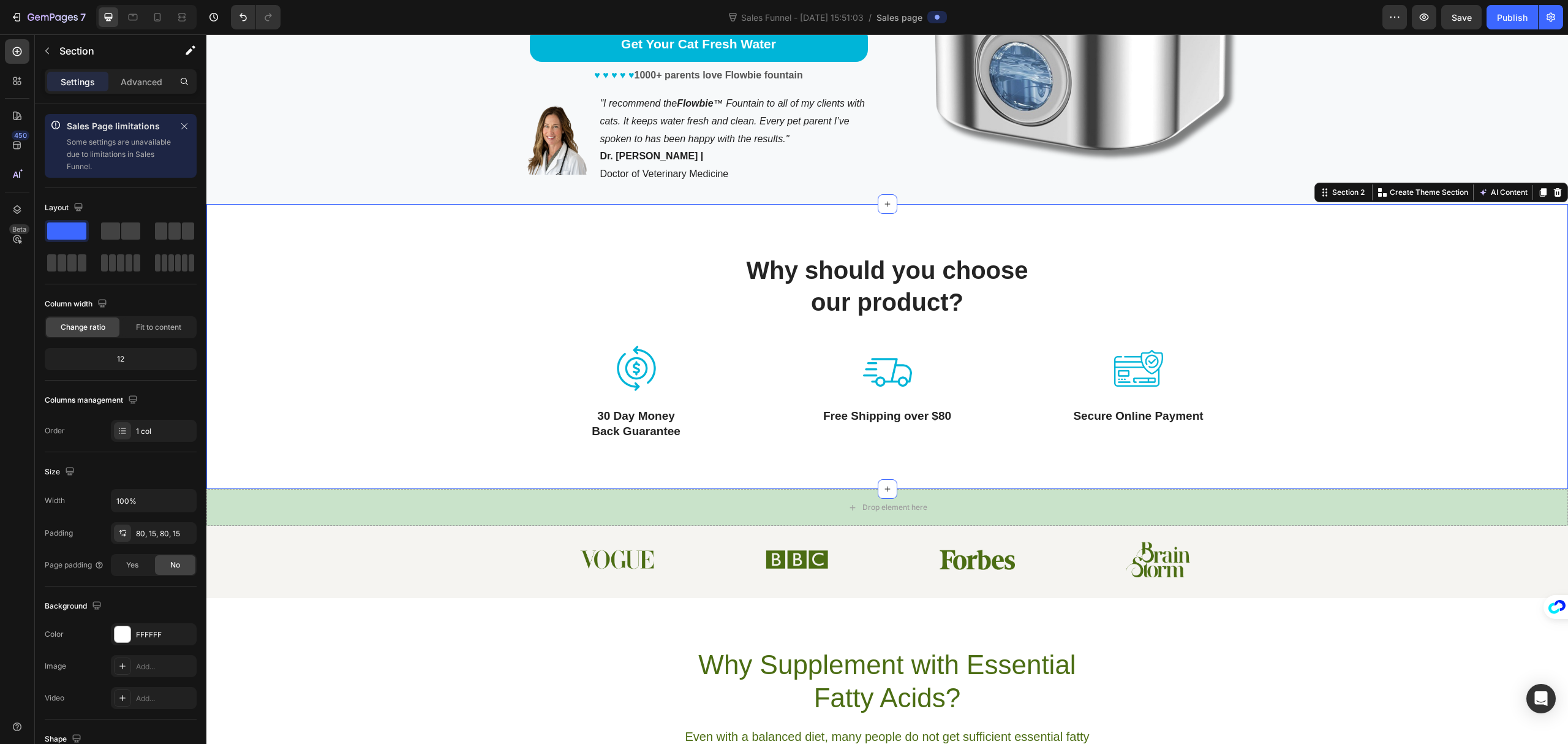
scroll to position [408, 0]
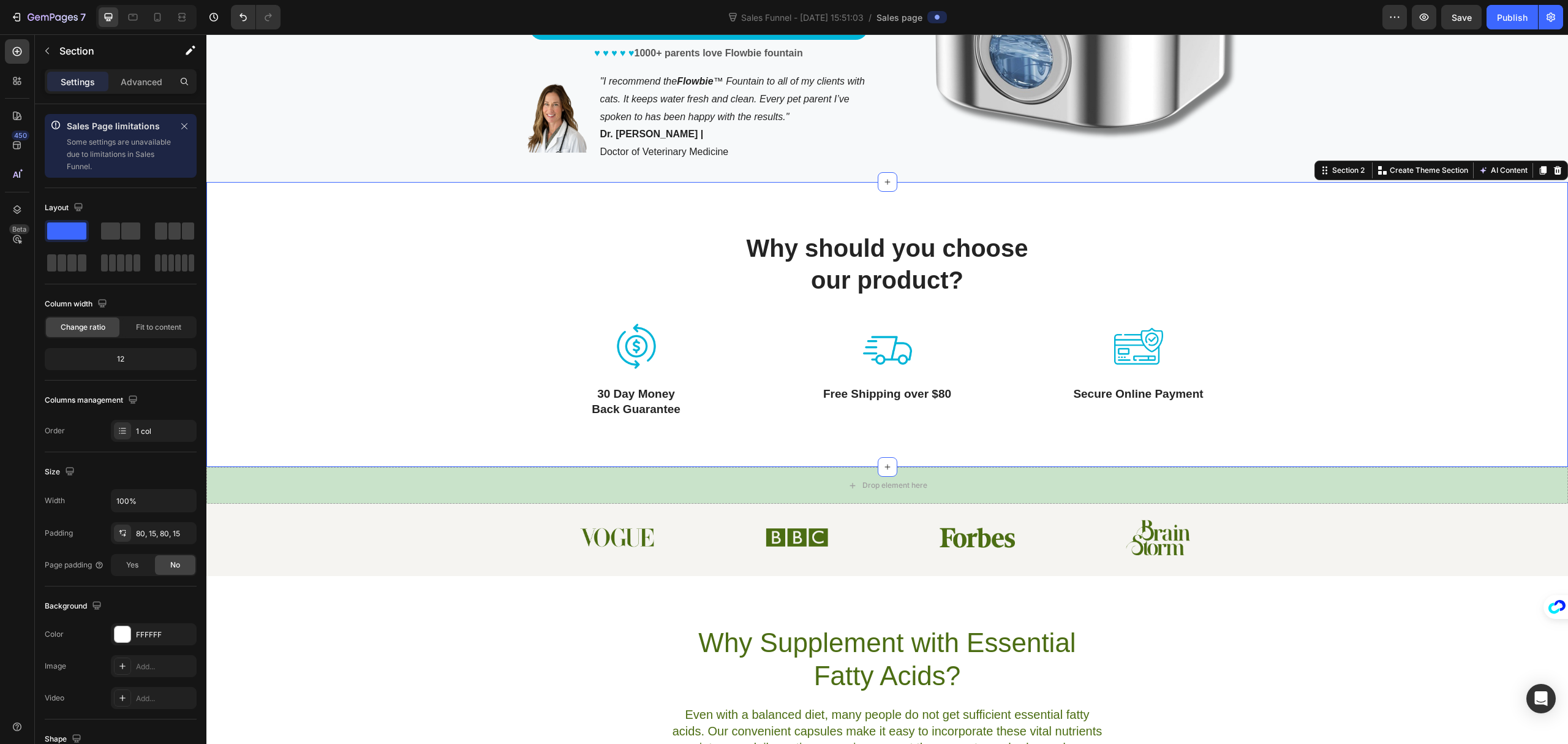
click at [843, 437] on div "Why should you choose our product? Heading Row Image 30 Day Money Back Guarante…" at bounding box center [887, 325] width 1362 height 285
click at [1365, 673] on div "Why Supplement with Essential Fatty Acids? Heading Even with a balanced diet, m…" at bounding box center [887, 691] width 1362 height 132
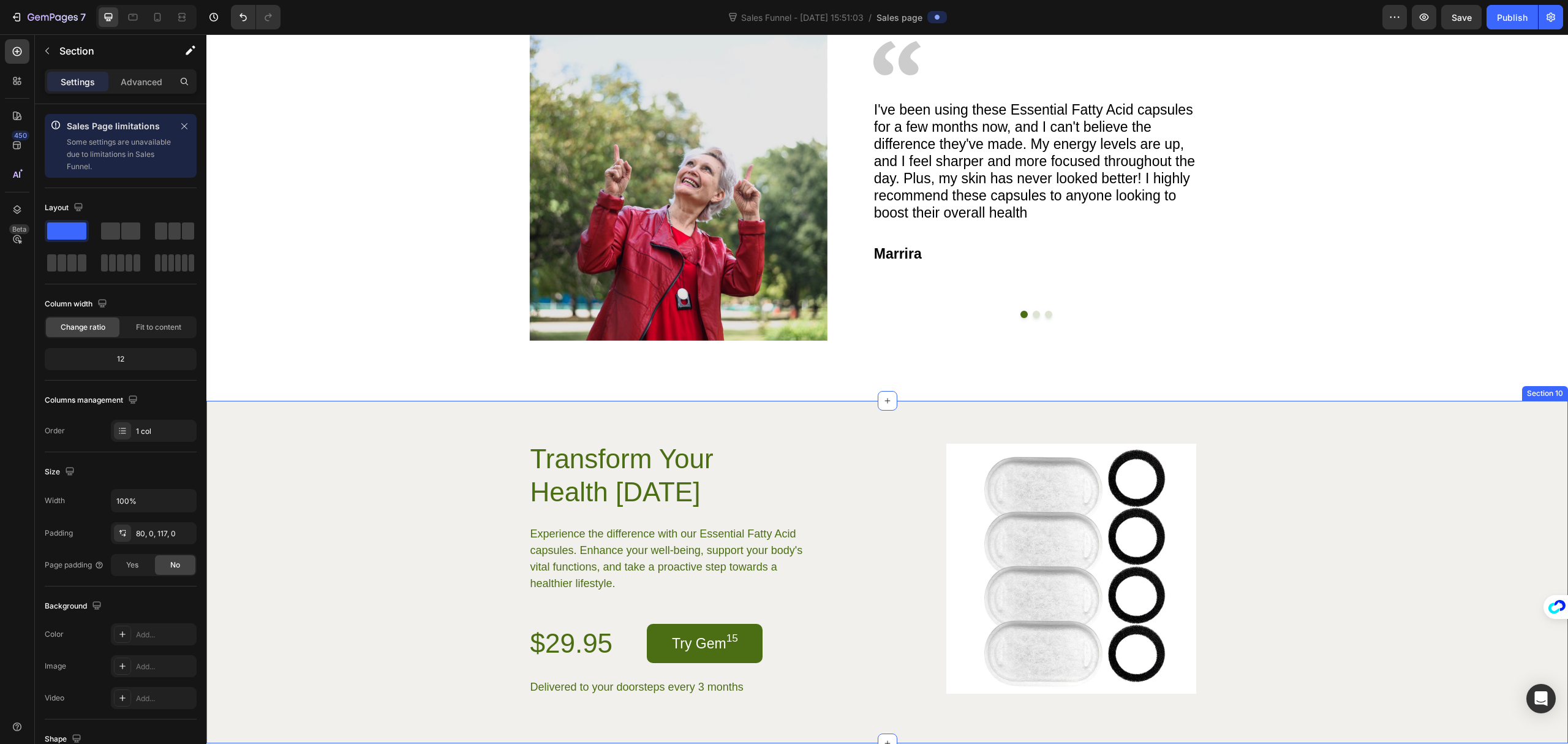
scroll to position [2288, 0]
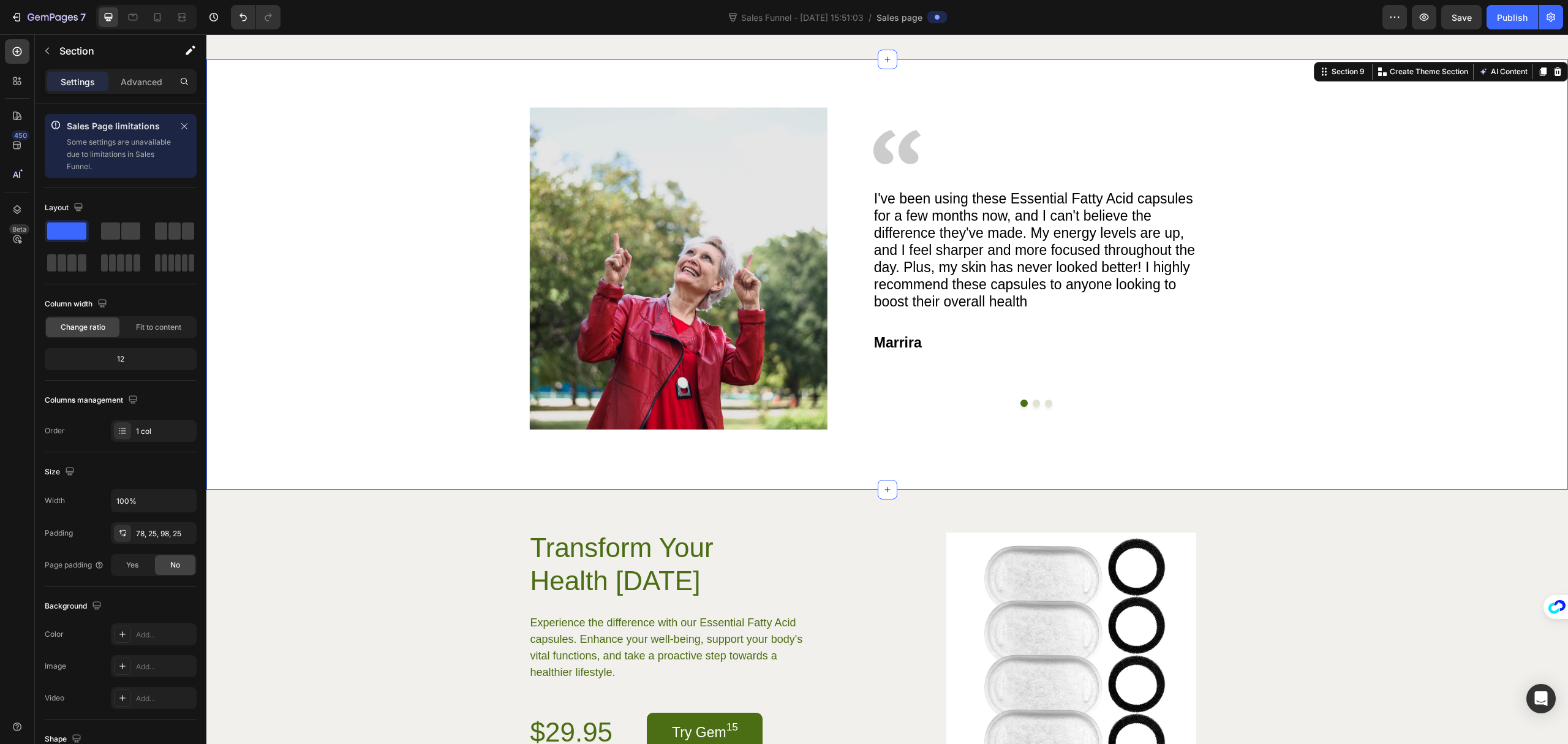
click at [1356, 364] on div "Image Image I've been using these Essential Fatty Acid capsules for a few month…" at bounding box center [887, 268] width 1331 height 322
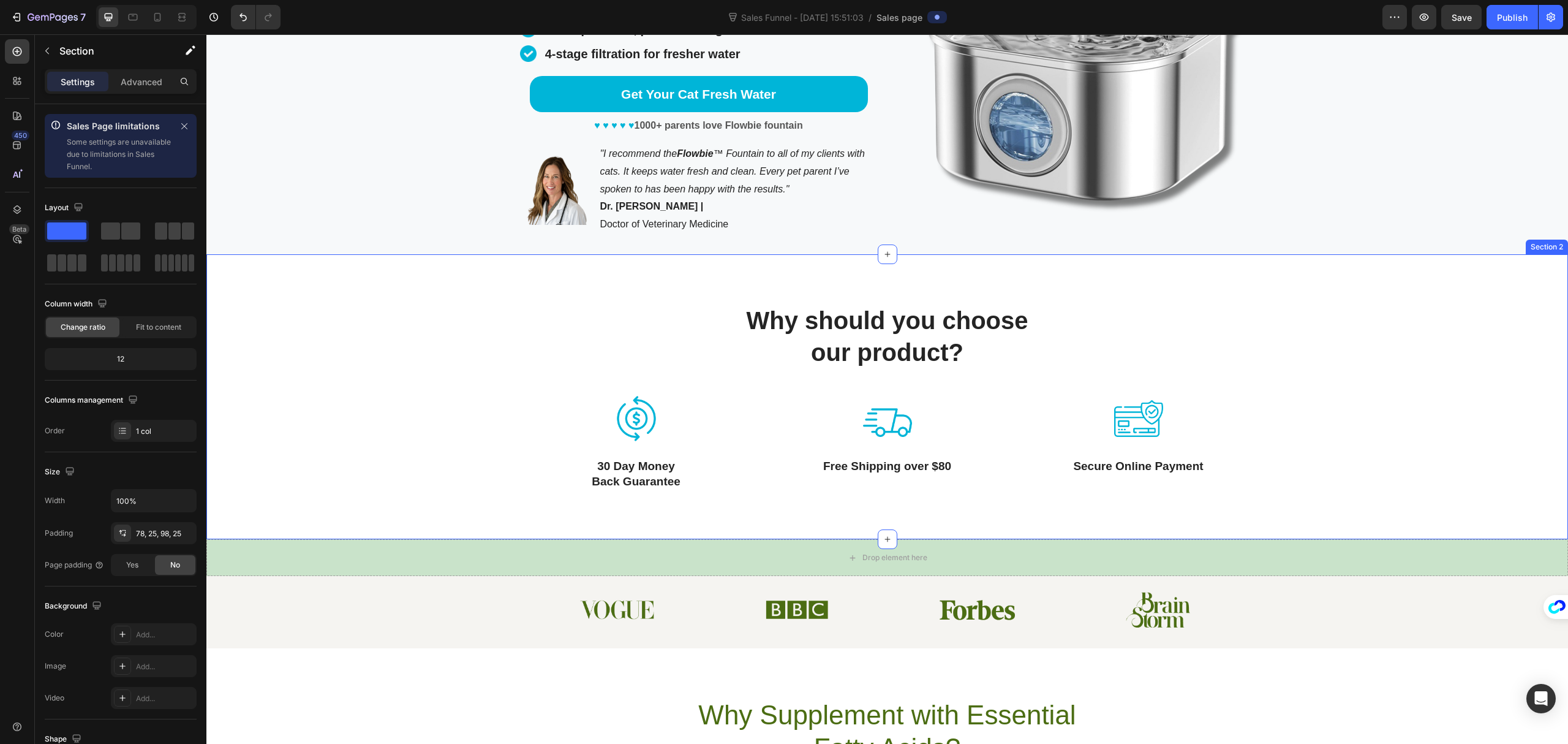
scroll to position [245, 0]
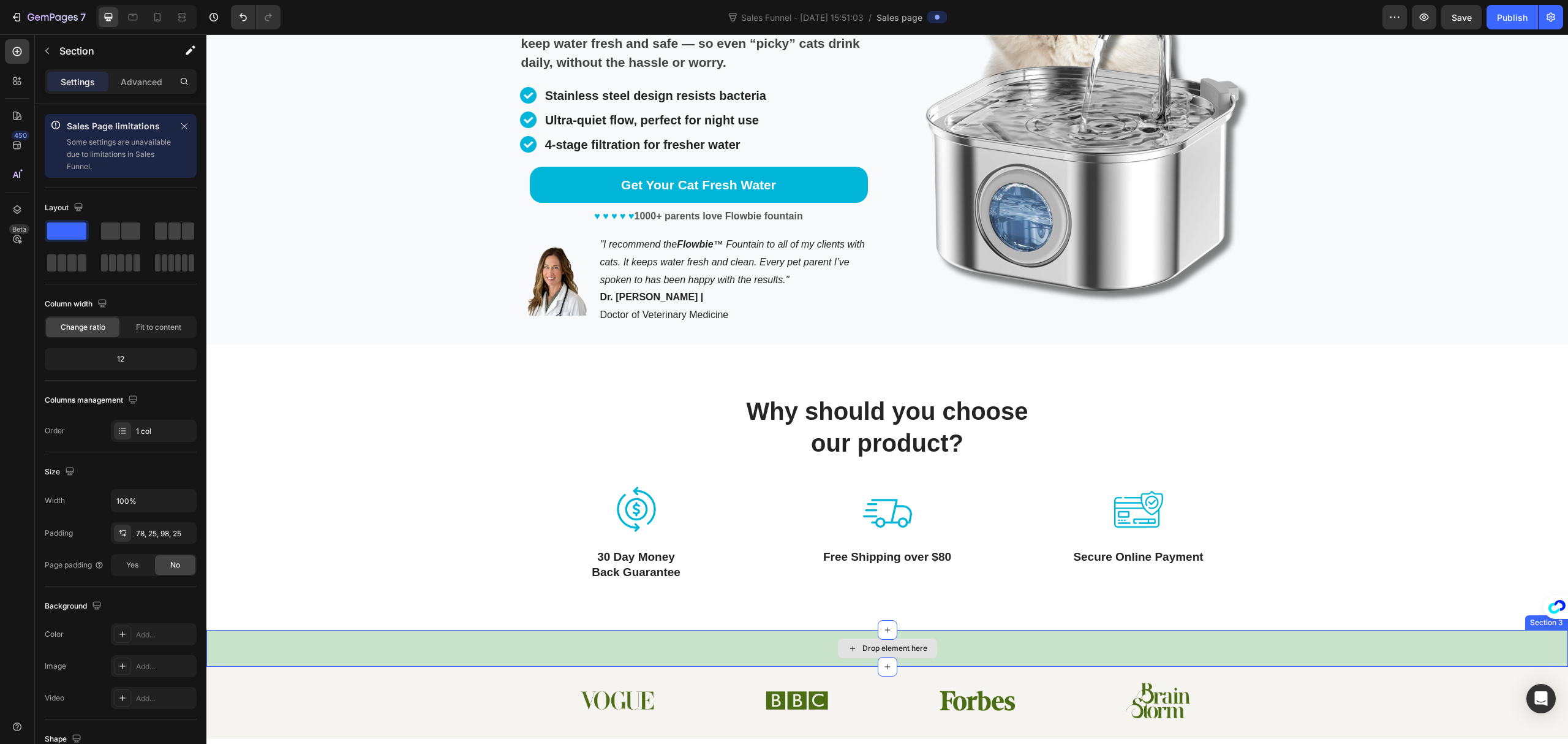
click at [871, 647] on div "Drop element here" at bounding box center [895, 648] width 65 height 10
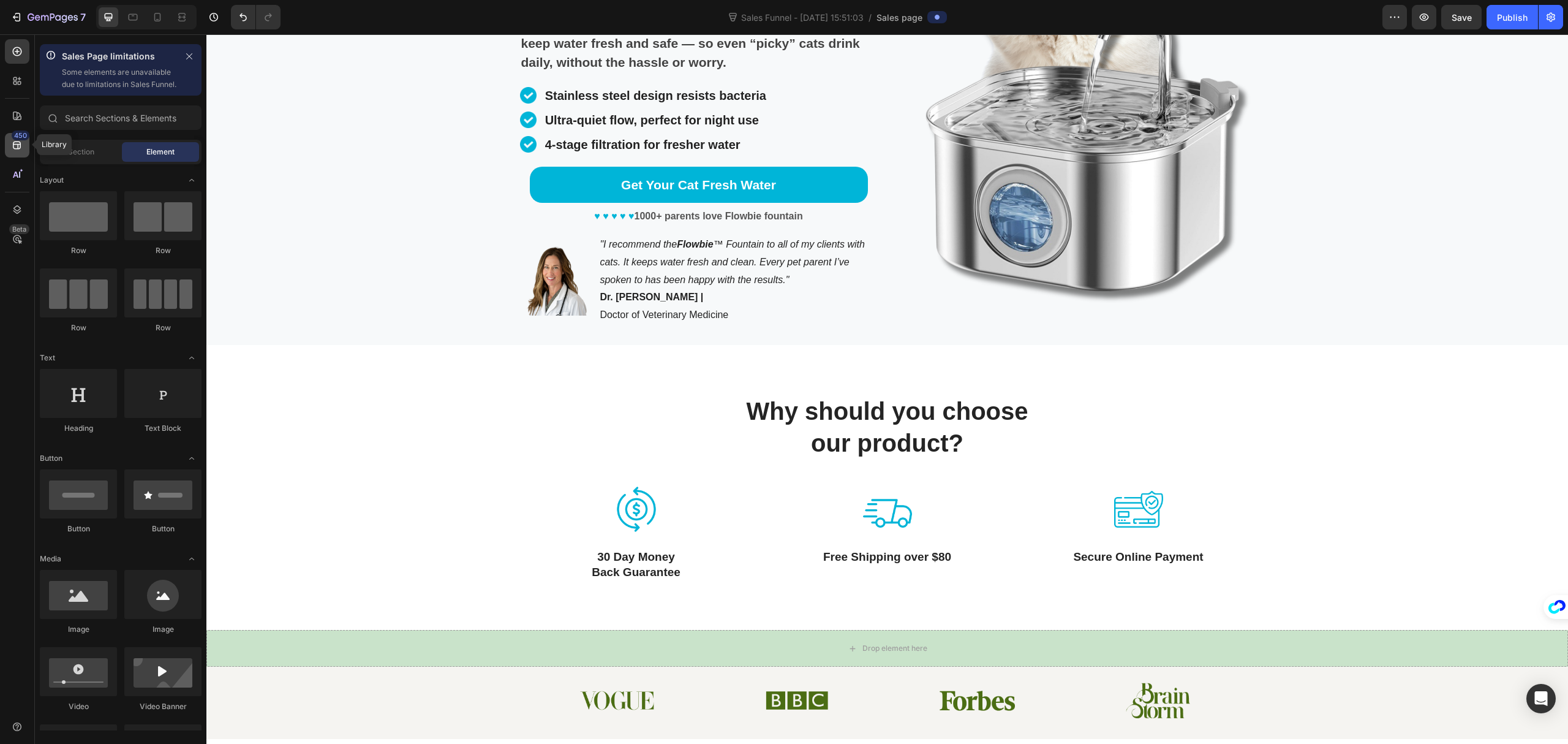
click at [13, 142] on icon at bounding box center [17, 145] width 12 height 12
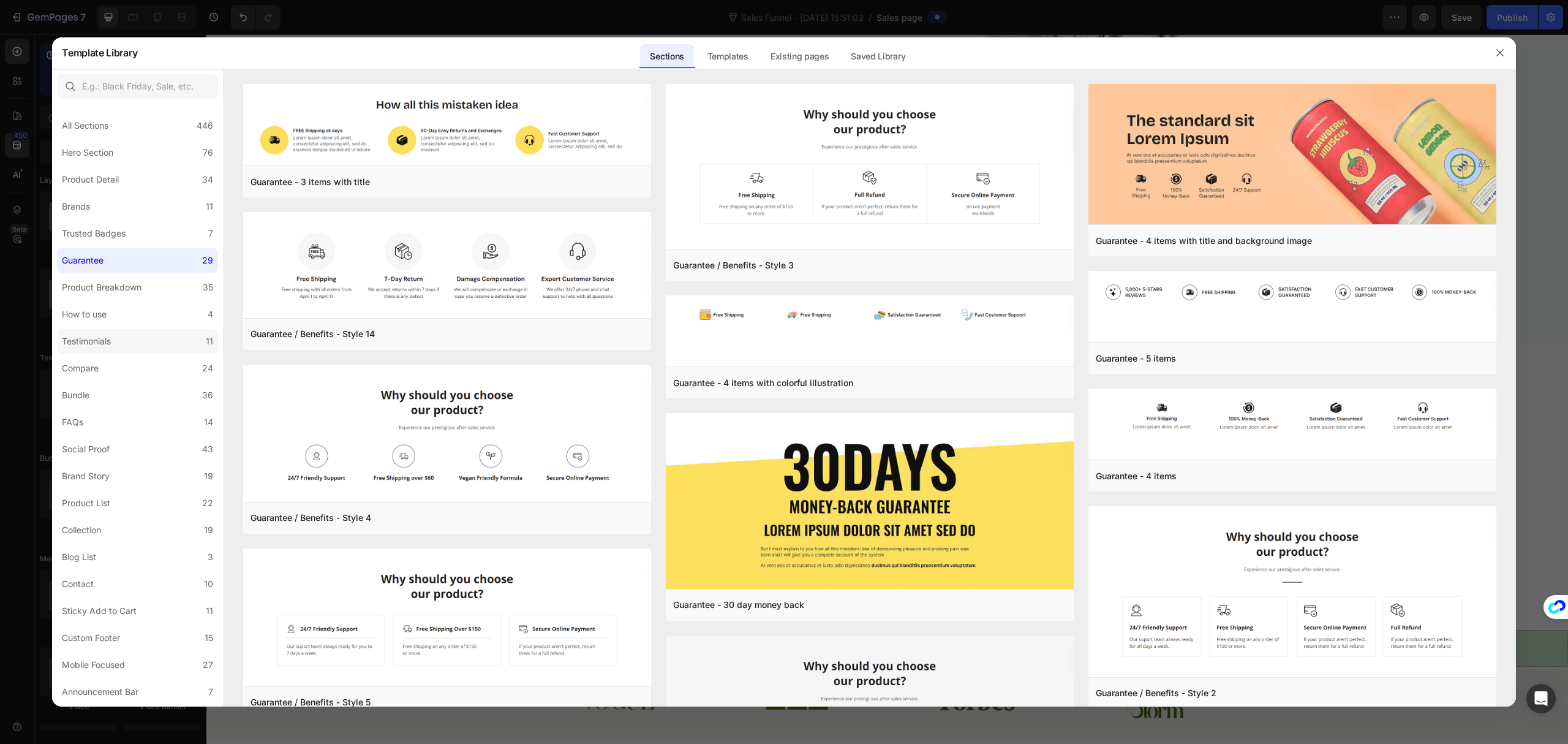
click at [149, 344] on label "Testimonials 11" at bounding box center [137, 341] width 161 height 24
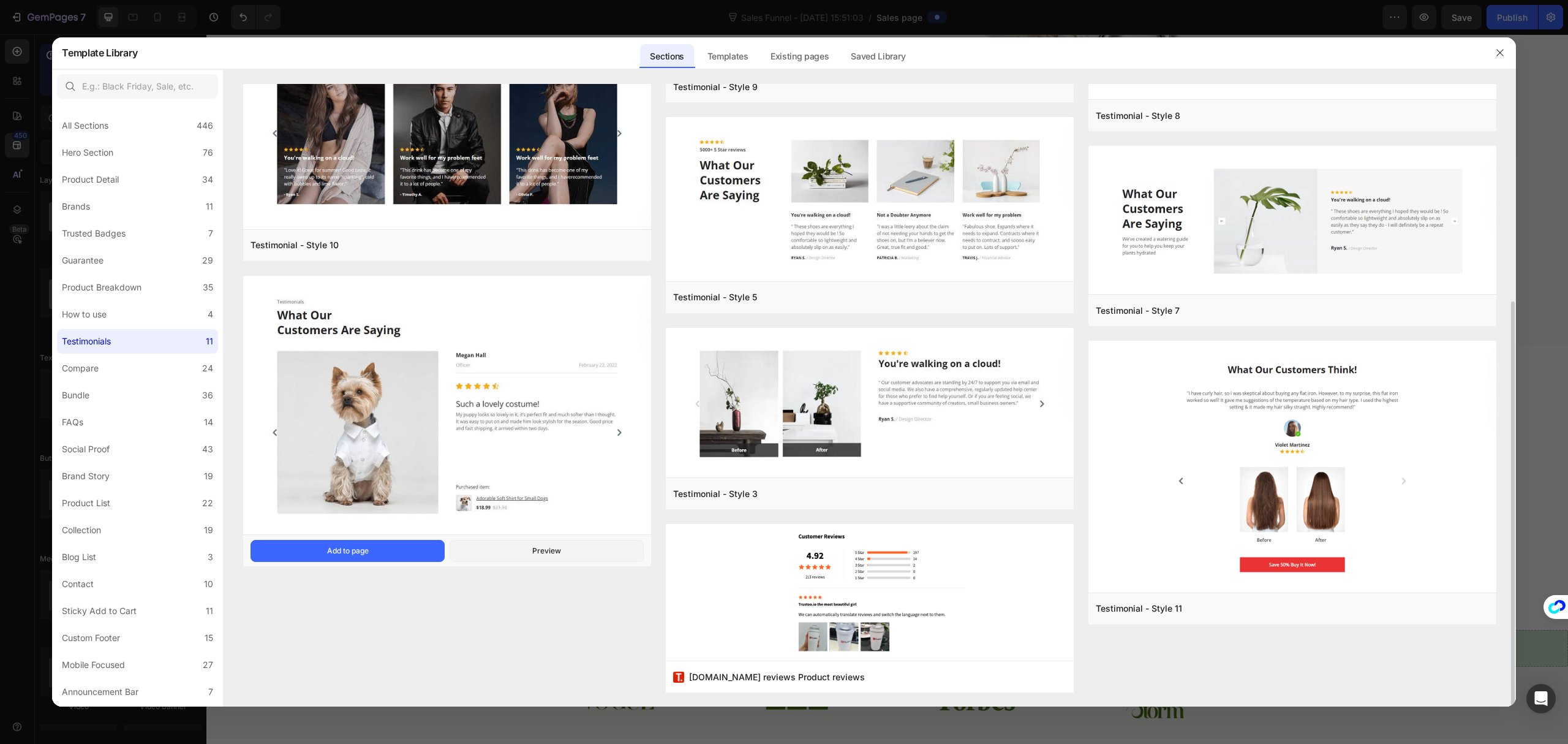
scroll to position [89, 0]
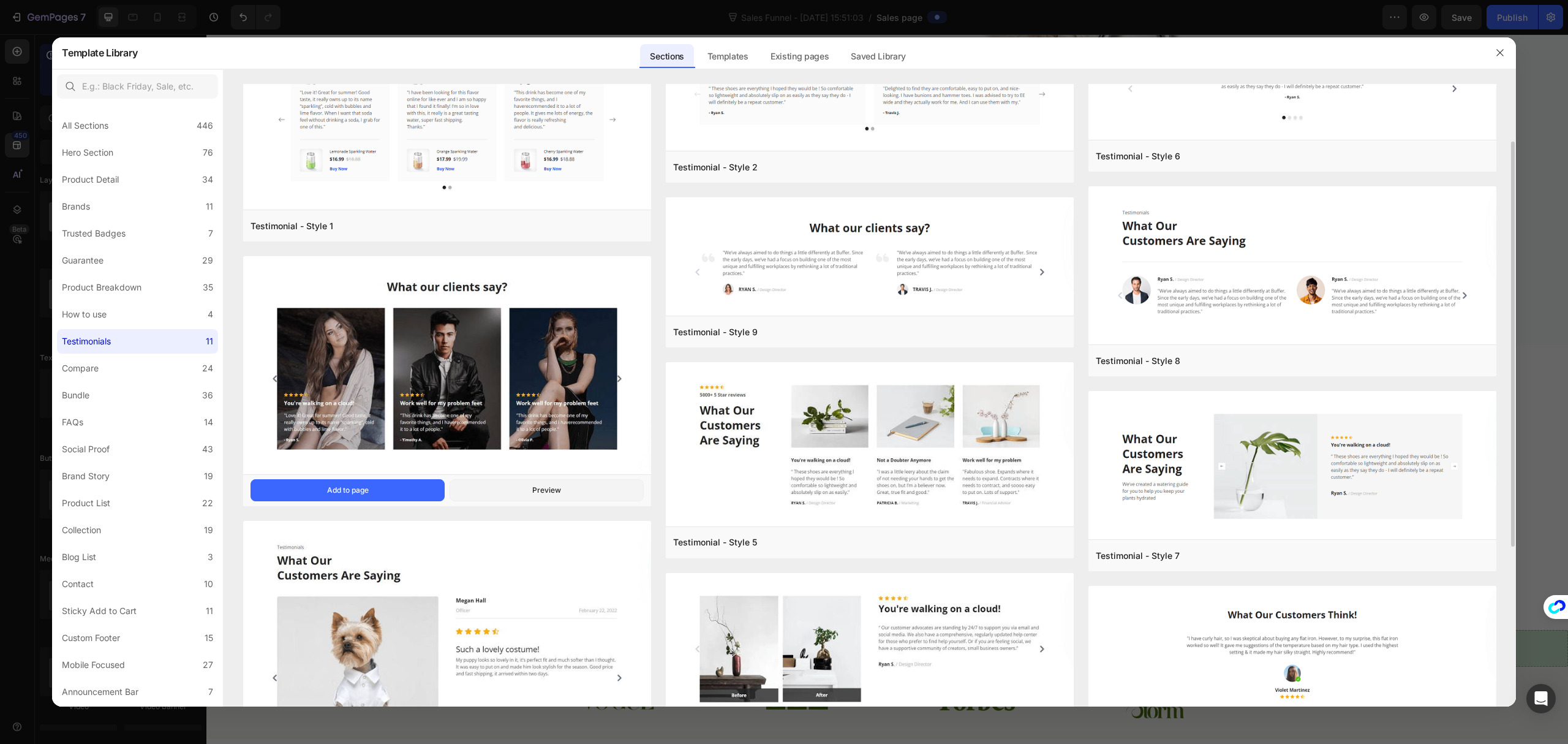
click at [478, 328] on img at bounding box center [447, 366] width 408 height 221
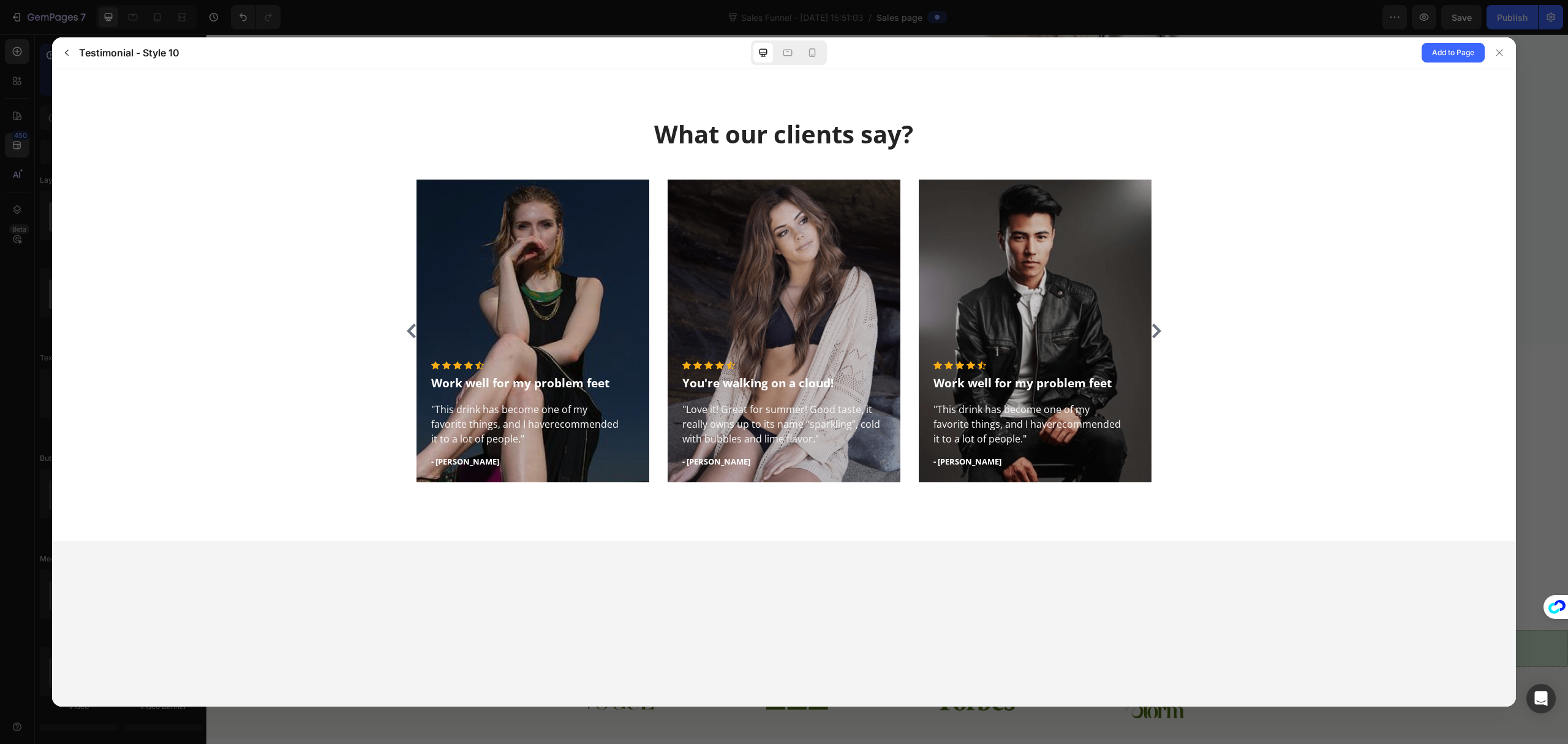
scroll to position [0, 0]
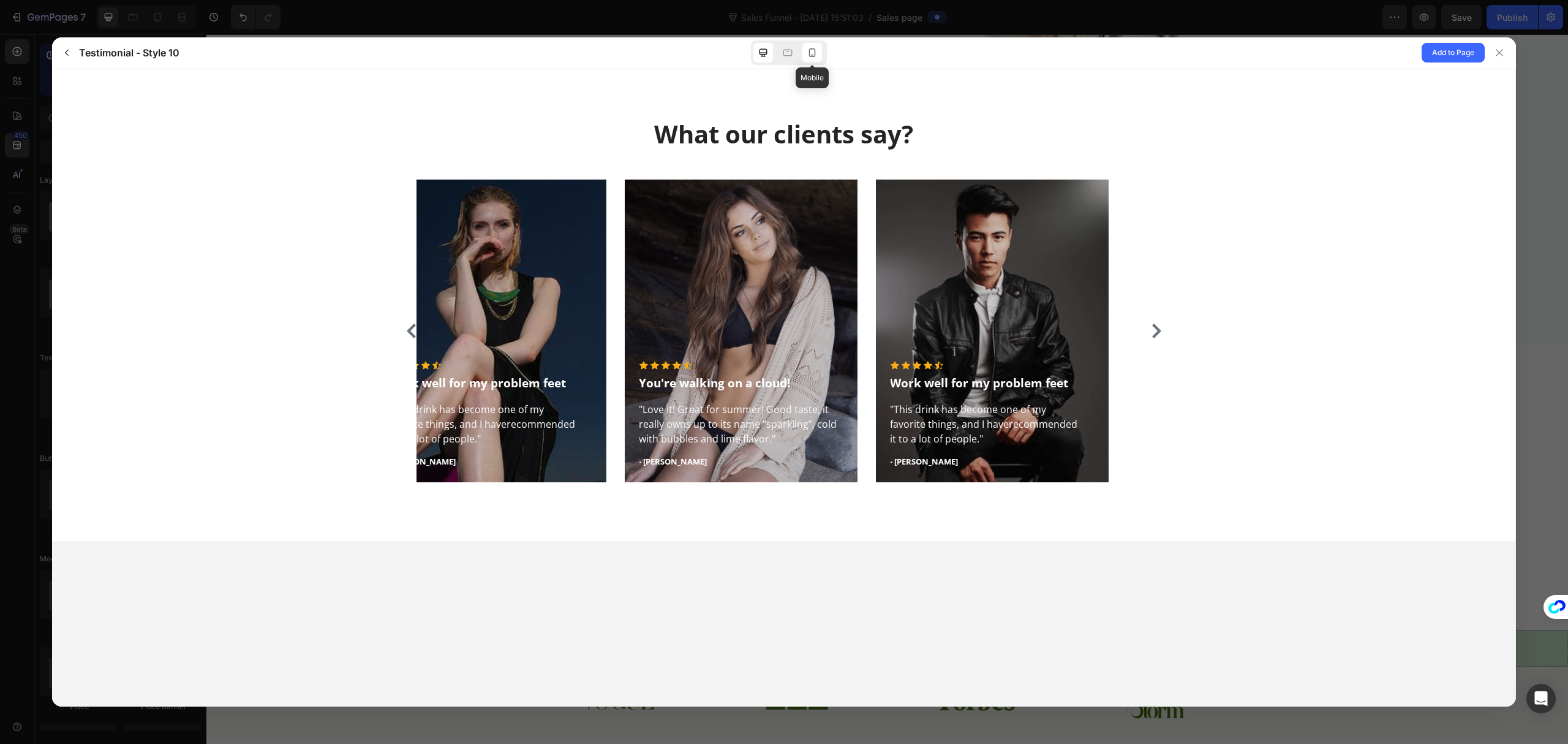
click at [812, 54] on icon at bounding box center [812, 53] width 12 height 12
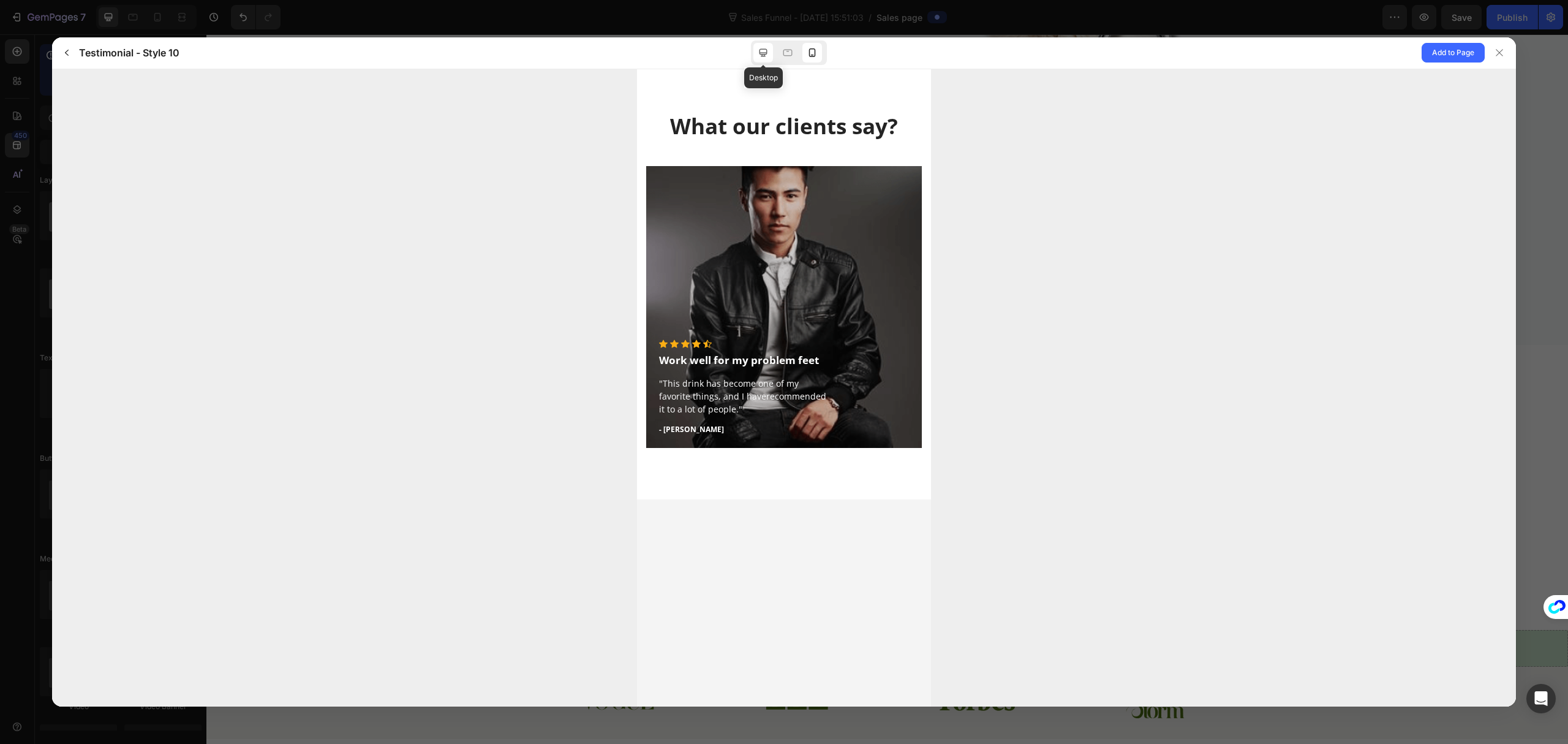
click at [766, 55] on icon at bounding box center [763, 53] width 8 height 8
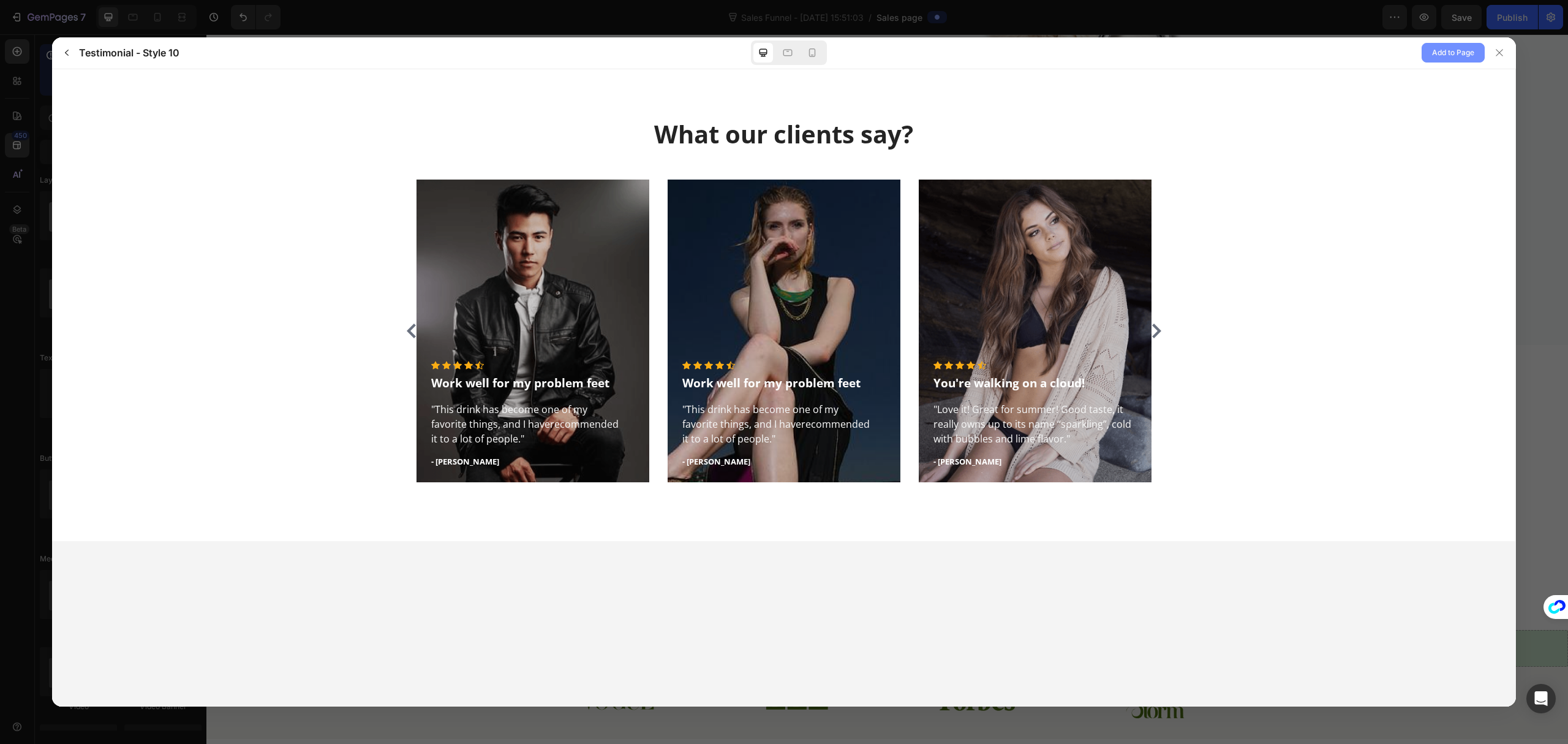
click at [1462, 55] on span "Add to Page" at bounding box center [1453, 53] width 42 height 15
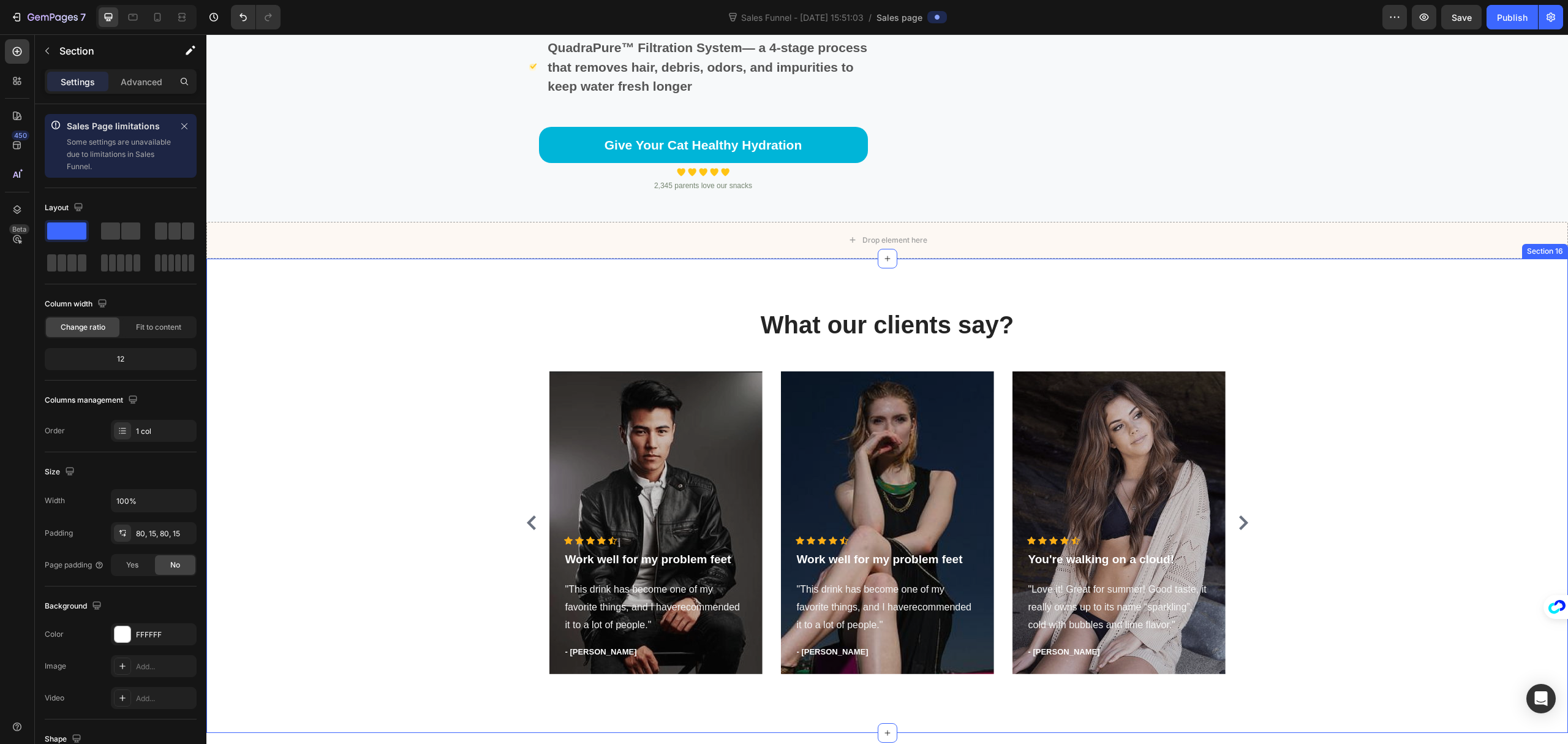
scroll to position [4369, 0]
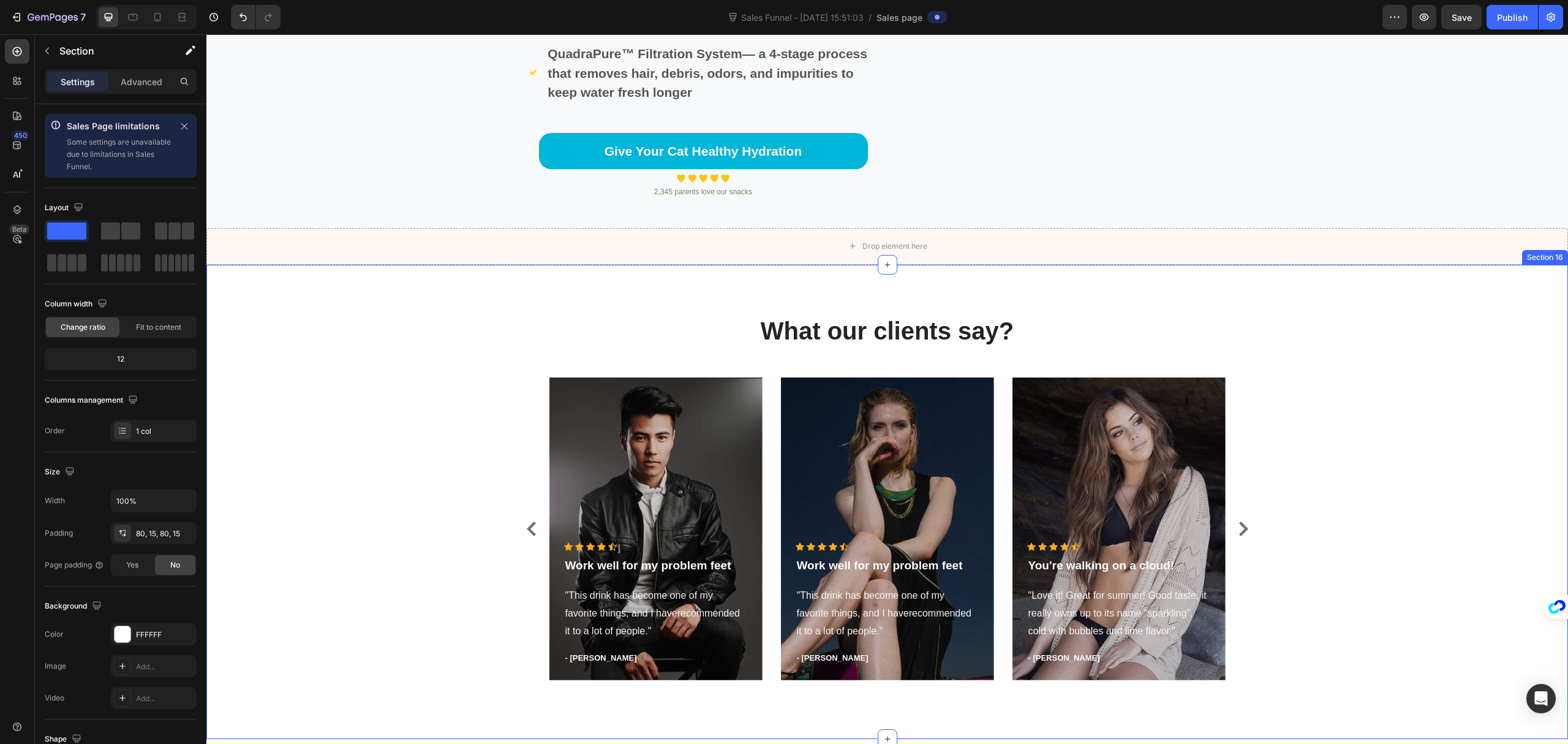
click at [569, 371] on div "What our clients say? Heading Icon Icon Icon Icon Icon Icon List Hoz Work well …" at bounding box center [887, 502] width 1362 height 475
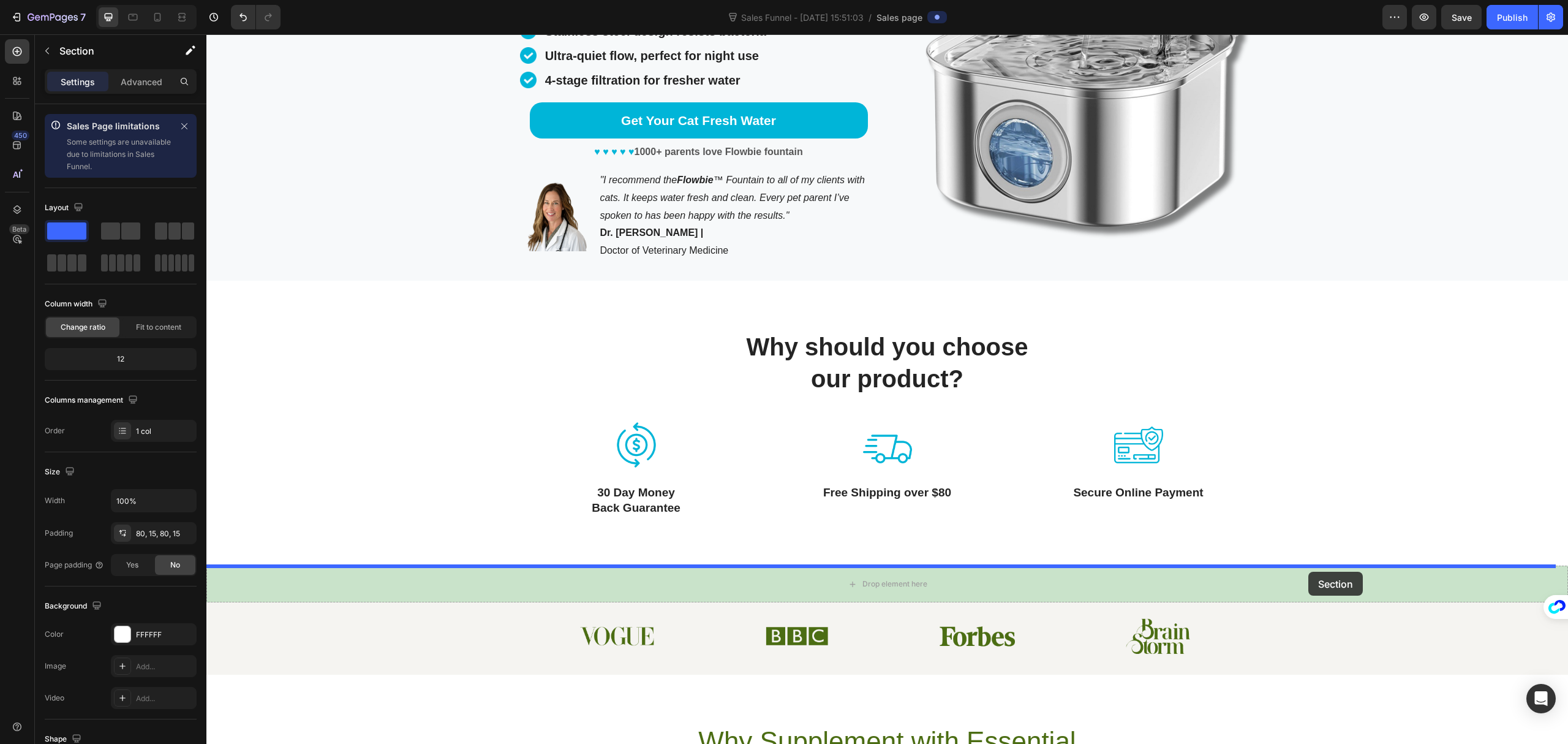
scroll to position [326, 0]
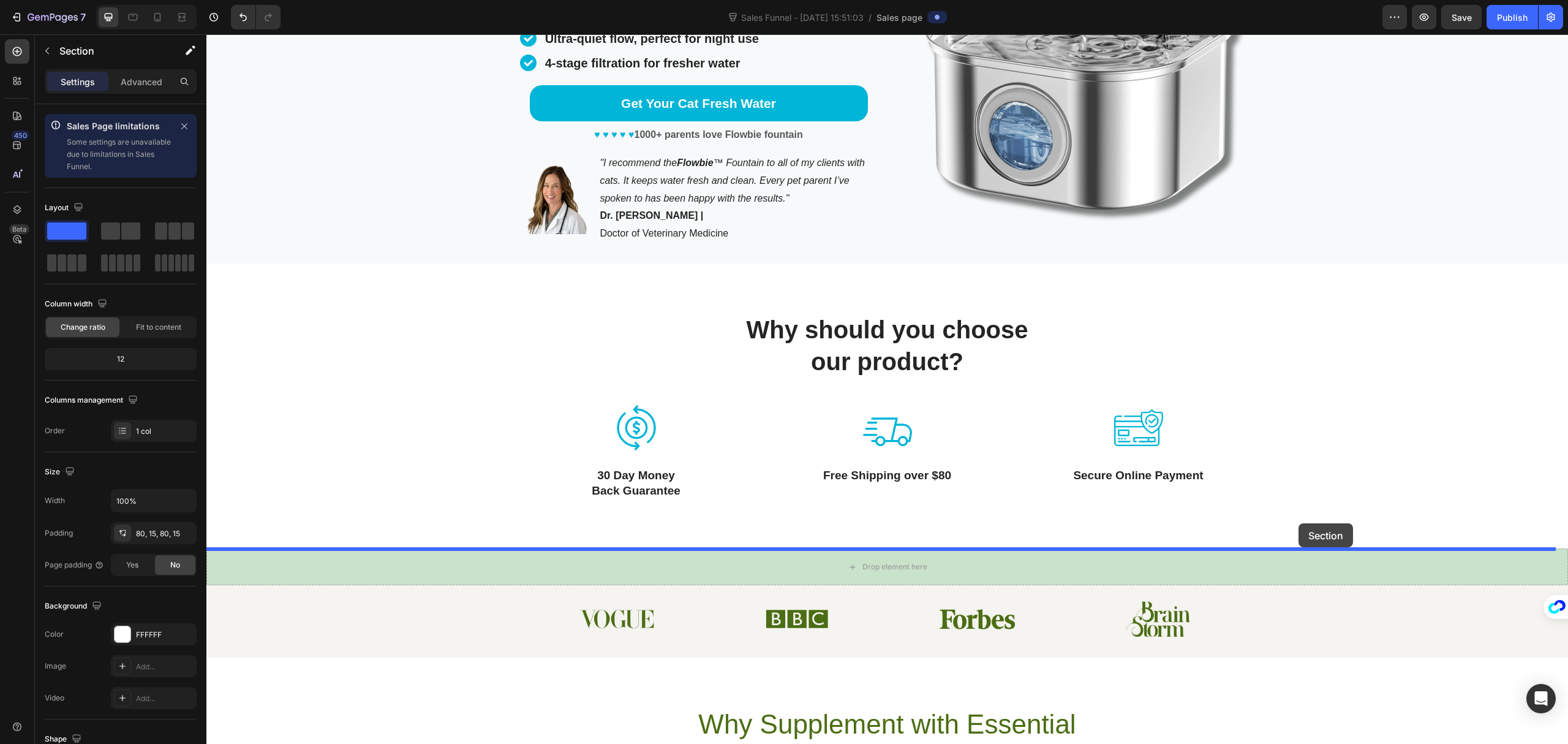
drag, startPoint x: 1521, startPoint y: 496, endPoint x: 1299, endPoint y: 523, distance: 223.6
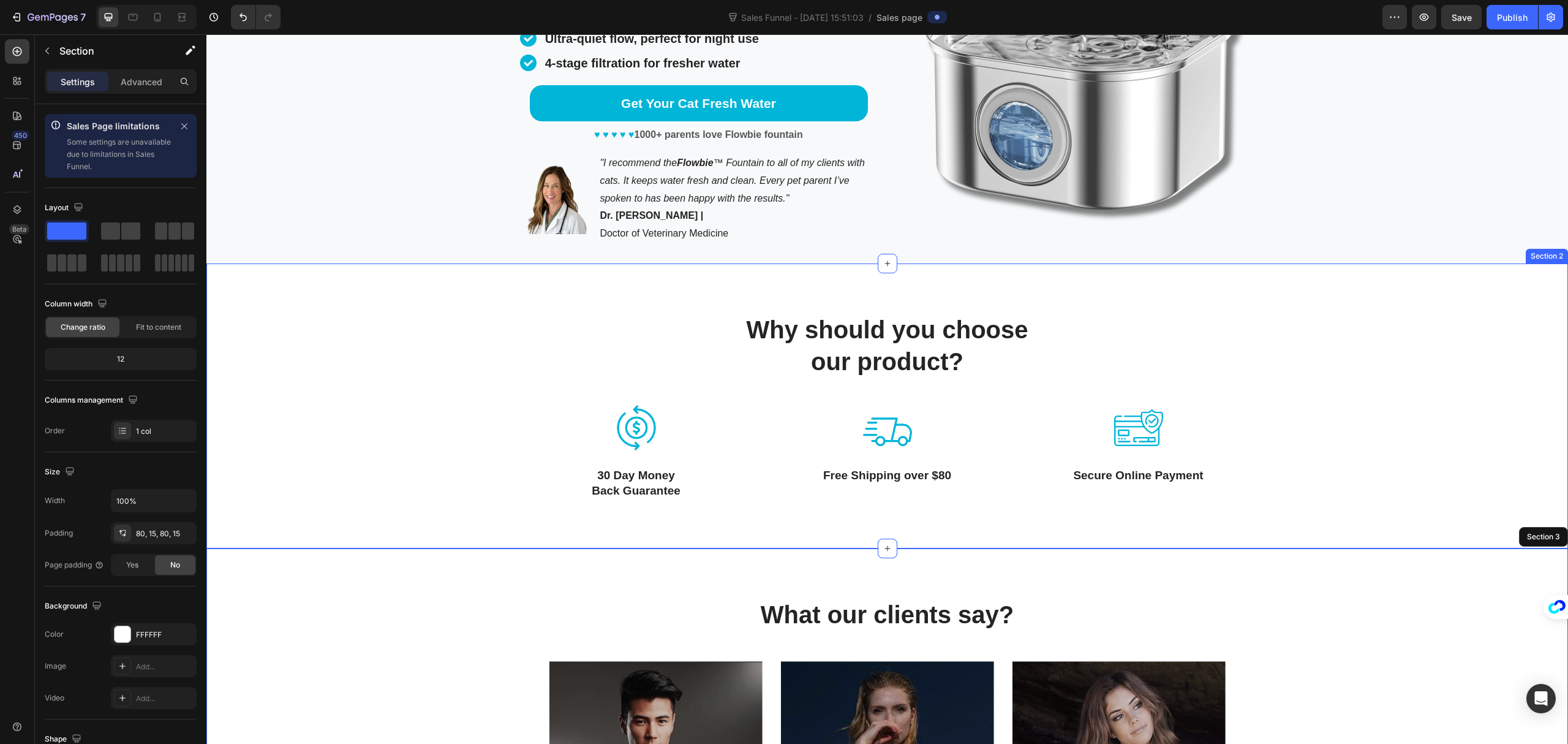
scroll to position [408, 0]
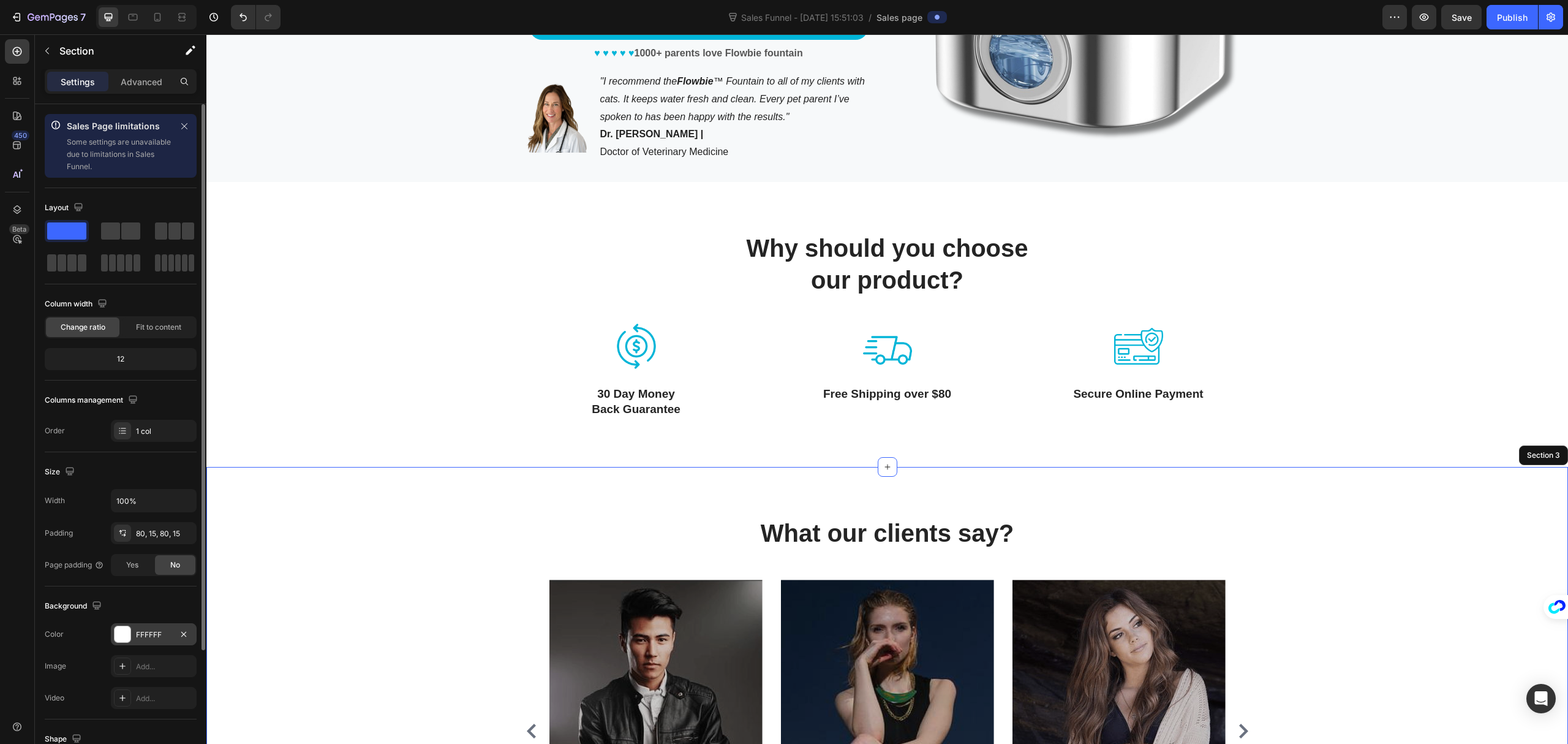
click at [153, 636] on div "FFFFFF" at bounding box center [153, 634] width 35 height 11
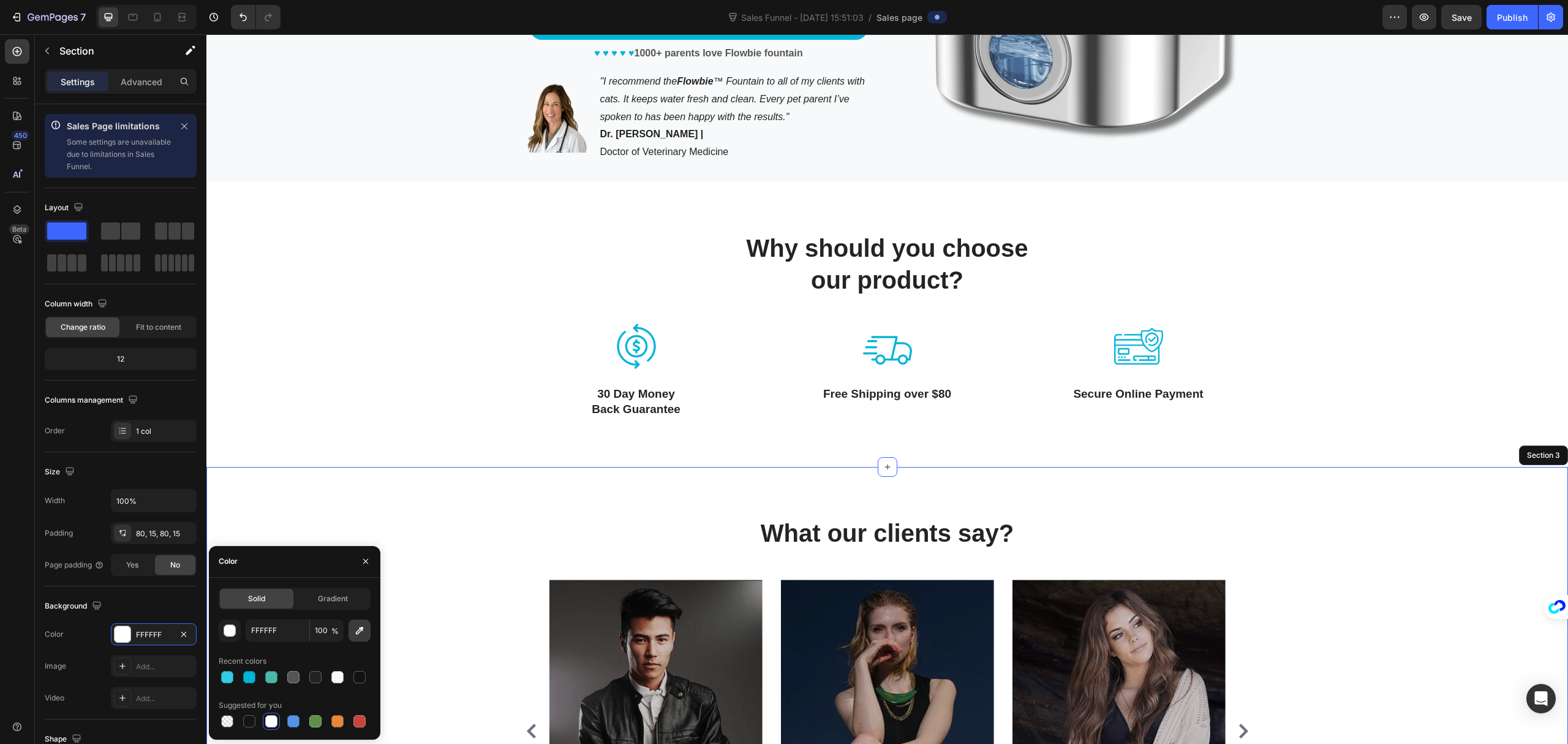
click at [358, 633] on icon "button" at bounding box center [360, 630] width 8 height 8
type input "F7F9FA"
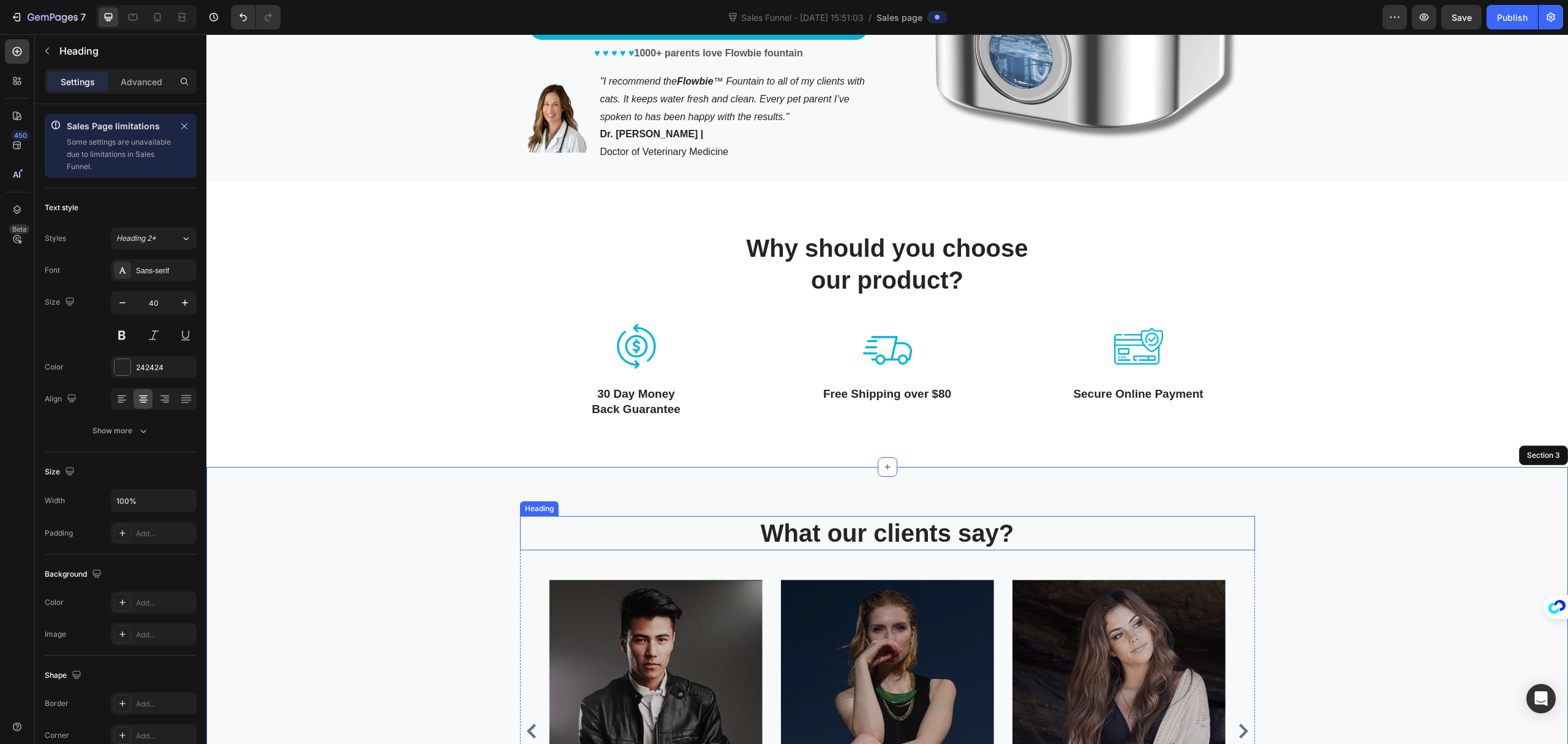
click at [902, 531] on p "What our clients say?" at bounding box center [887, 534] width 733 height 32
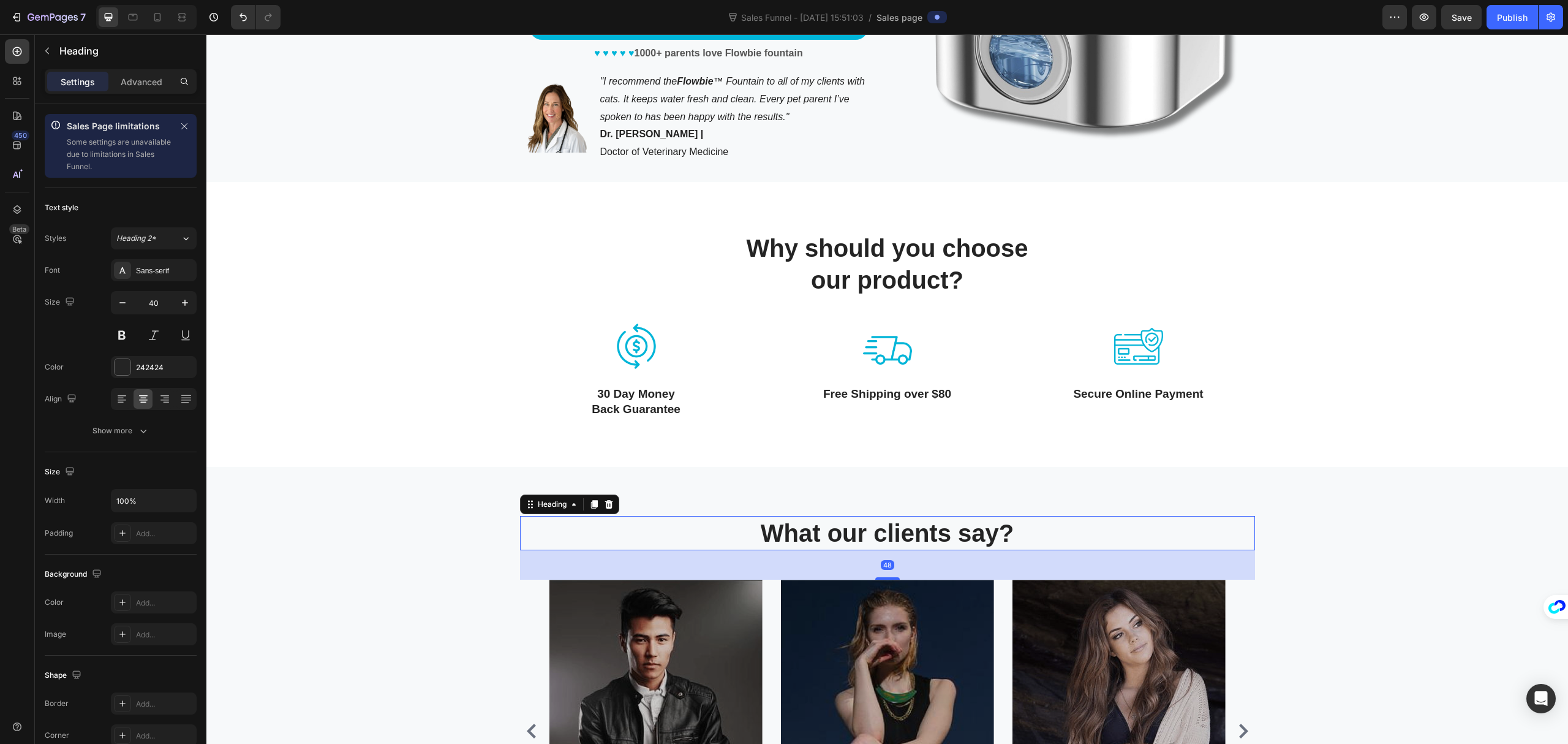
click at [902, 531] on p "What our clients say?" at bounding box center [887, 534] width 733 height 32
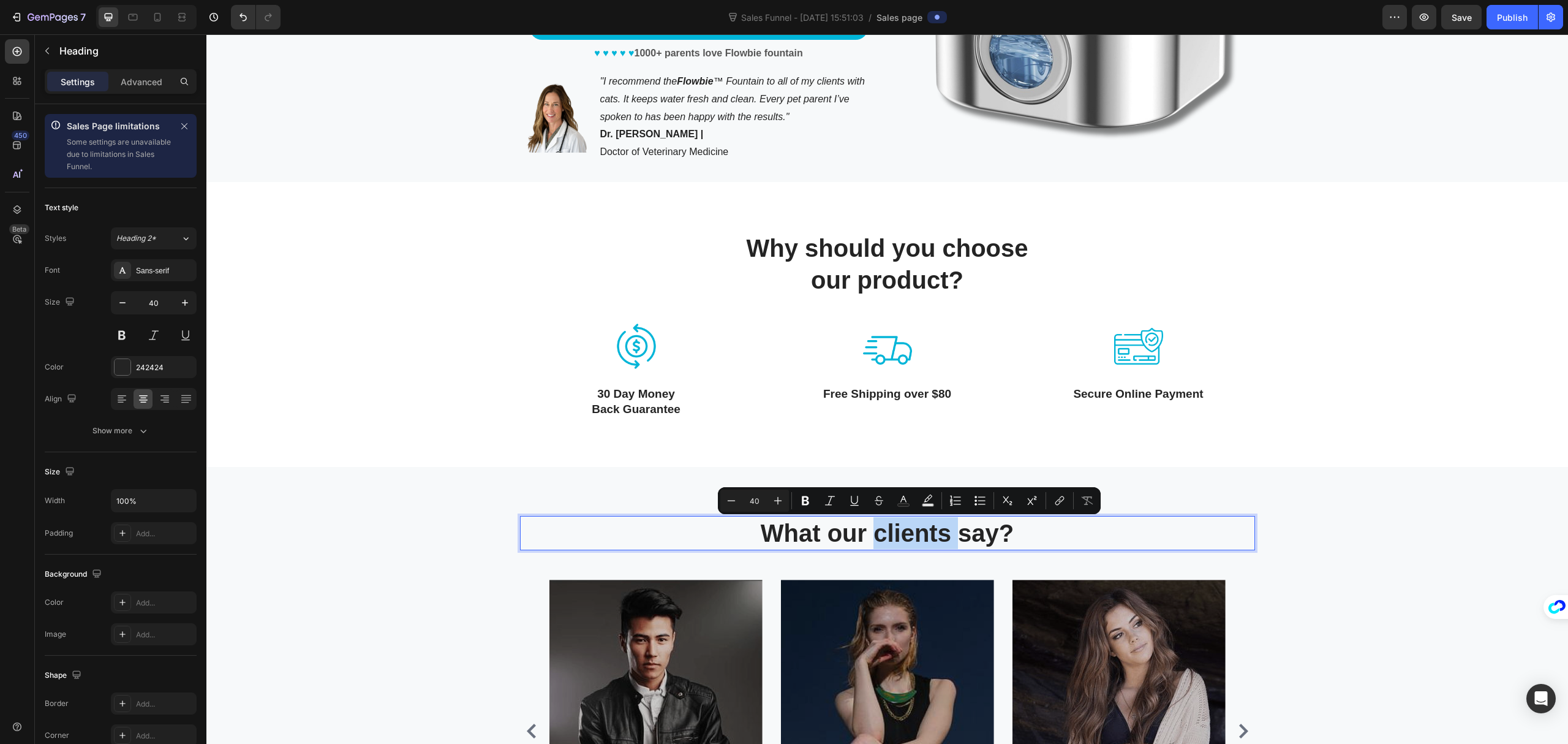
click at [902, 531] on p "What our clients say?" at bounding box center [887, 534] width 733 height 32
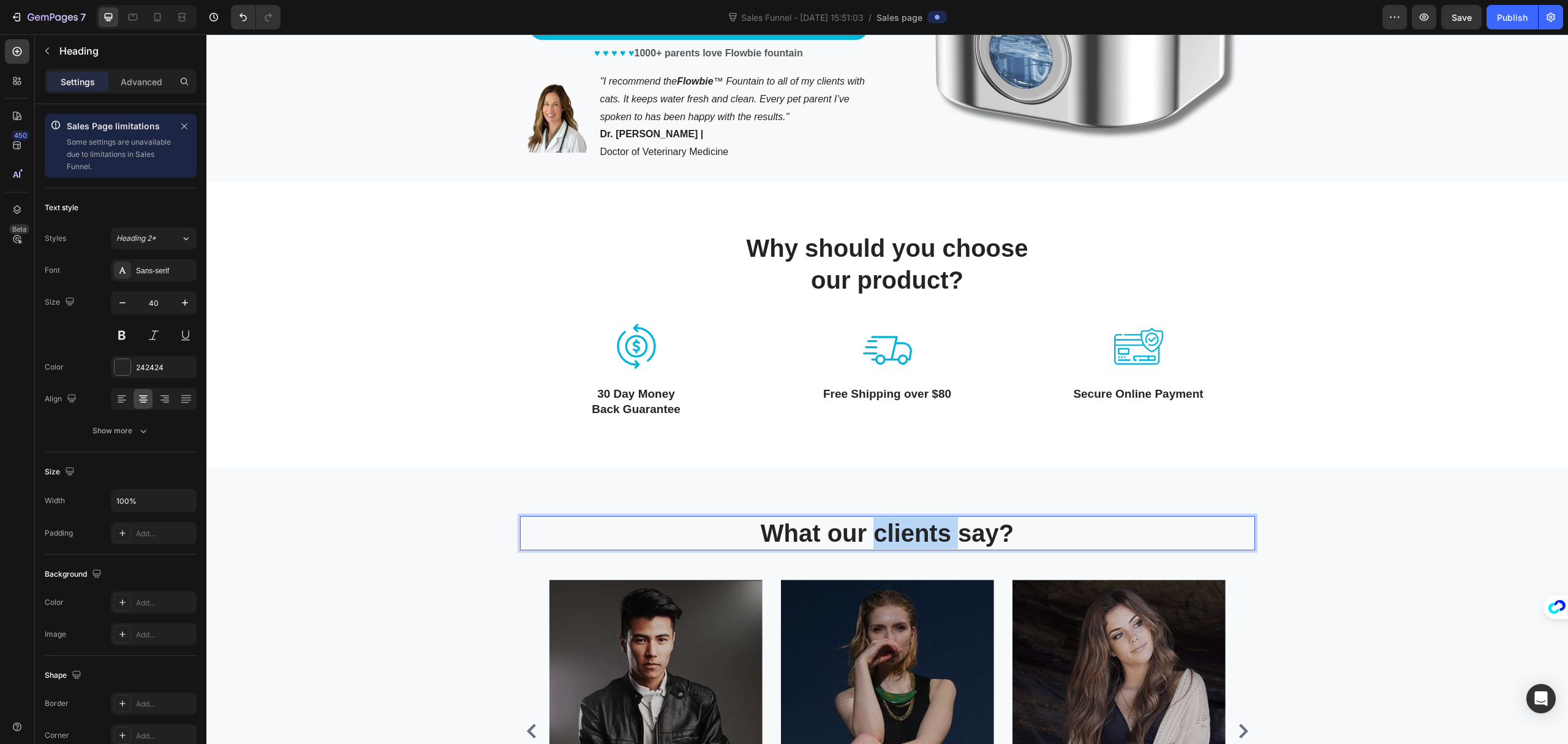
click at [902, 531] on p "What our clients say?" at bounding box center [887, 534] width 733 height 32
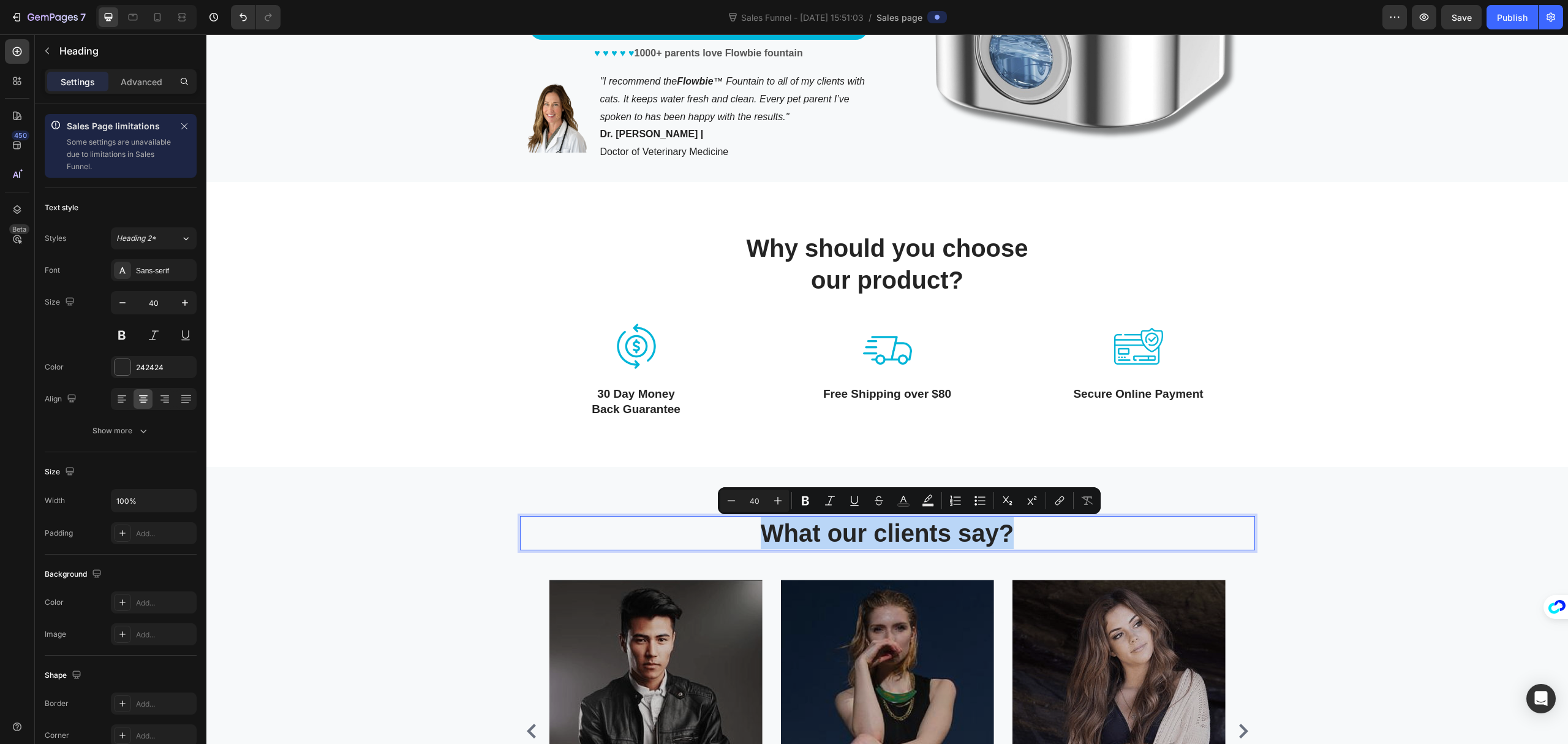
click at [902, 531] on p "What our clients say?" at bounding box center [887, 534] width 733 height 32
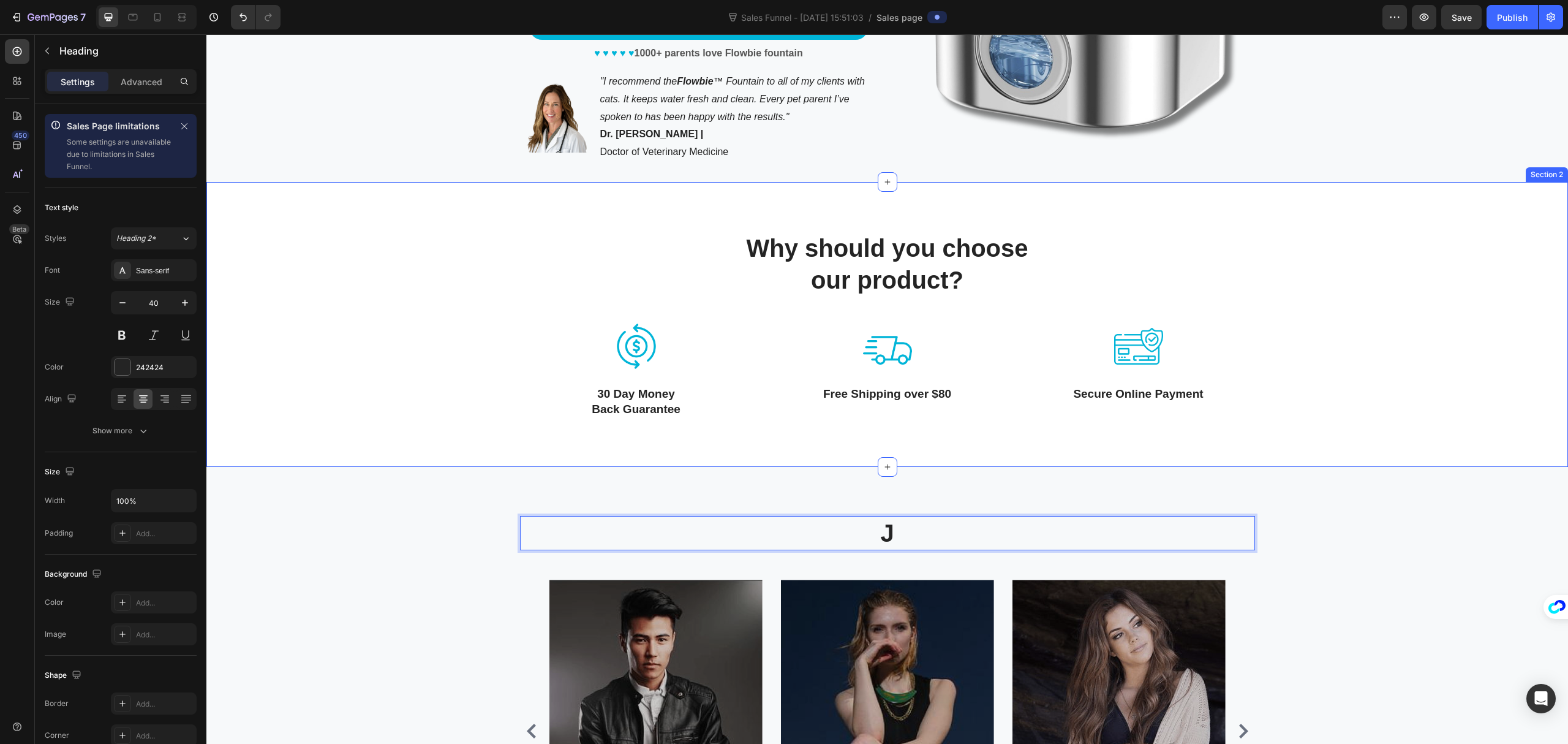
drag, startPoint x: 972, startPoint y: 443, endPoint x: 924, endPoint y: 384, distance: 76.1
click at [972, 443] on div "Why should you choose our product? Heading Row Image 30 Day Money Back Guarante…" at bounding box center [887, 325] width 1362 height 285
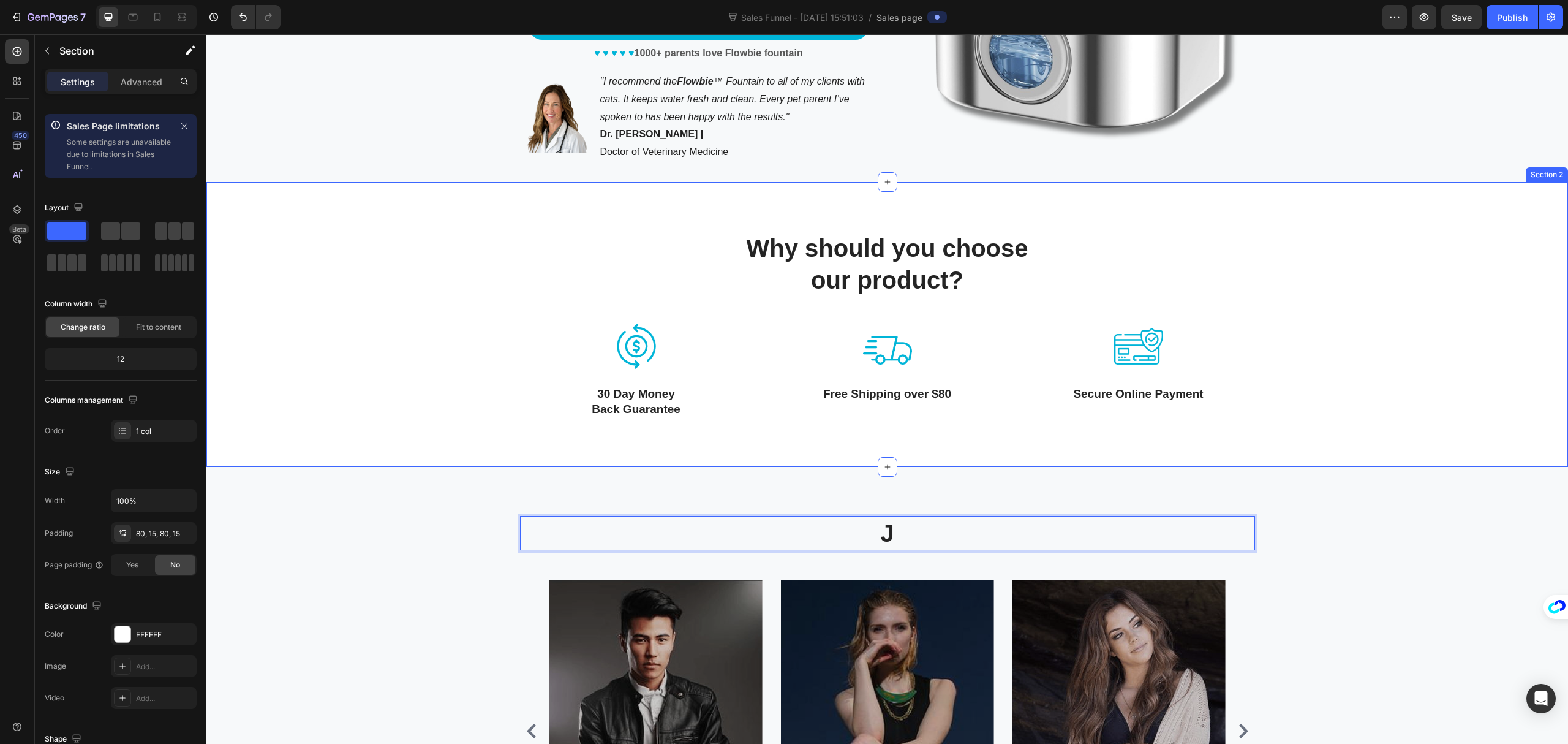
click at [924, 384] on div "Image Free Shipping over $80 Text Block" at bounding box center [887, 370] width 233 height 96
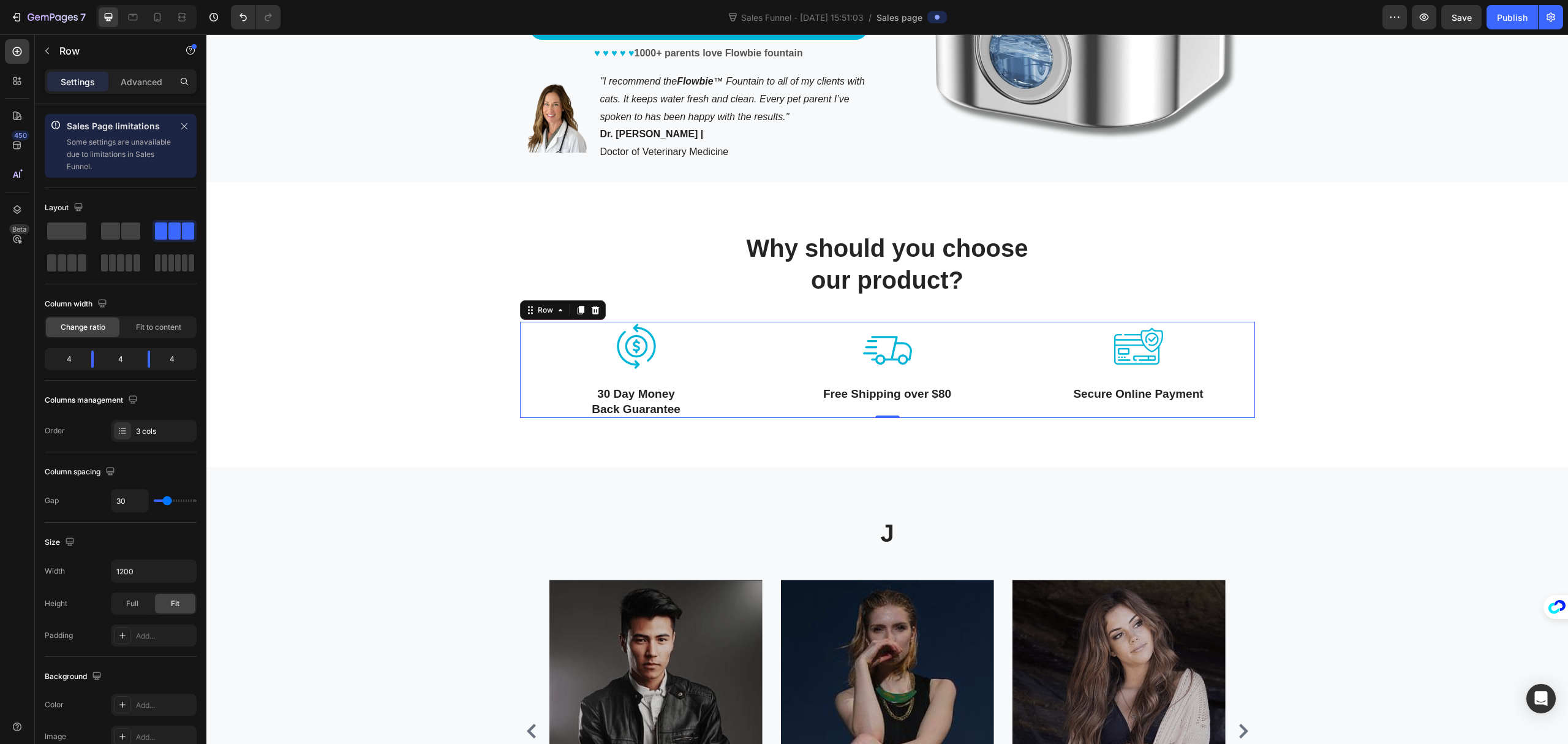
click at [1000, 394] on div "Image 30 Day Money Back Guarantee Text Block Image Free Shipping over $80 Text …" at bounding box center [887, 370] width 735 height 96
click at [523, 394] on p "30 Day Money" at bounding box center [636, 394] width 230 height 15
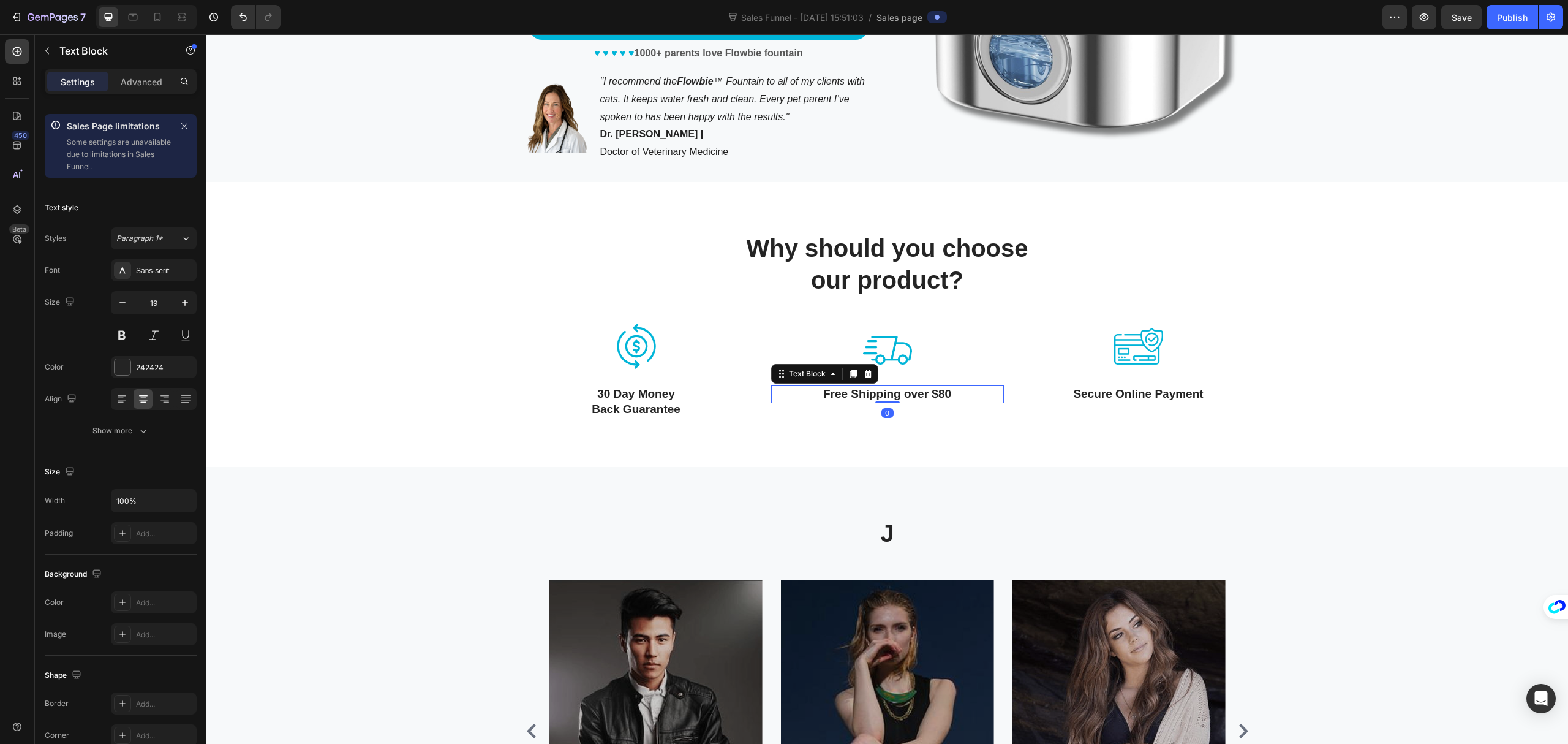
click at [780, 400] on p "Free Shipping over $80" at bounding box center [887, 394] width 230 height 15
click at [755, 339] on div "Image 30 Day Money Back Guarantee Text Block Image Free Shipping over $80 Text …" at bounding box center [887, 370] width 735 height 96
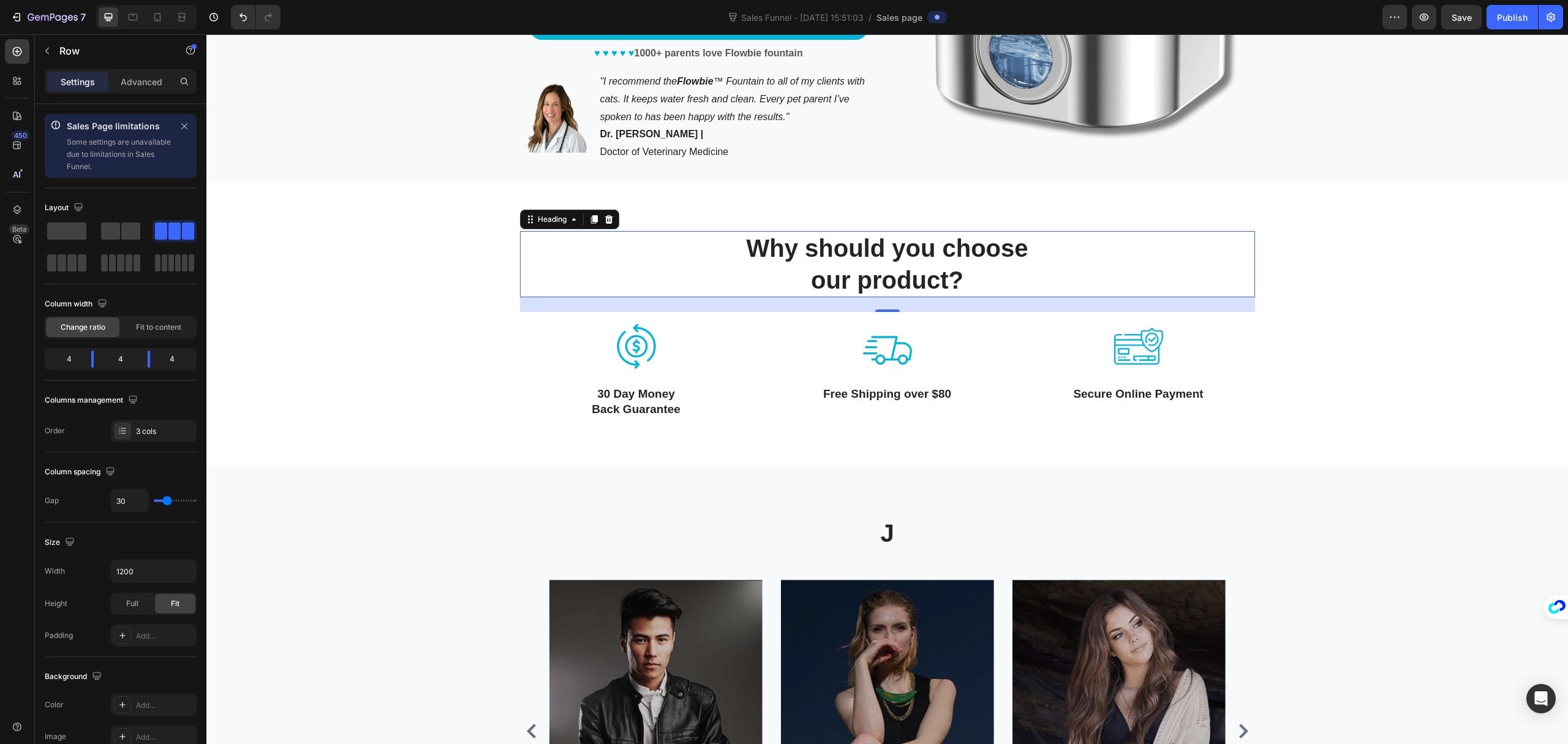
click at [834, 285] on p "Why should you choose our product?" at bounding box center [887, 264] width 733 height 63
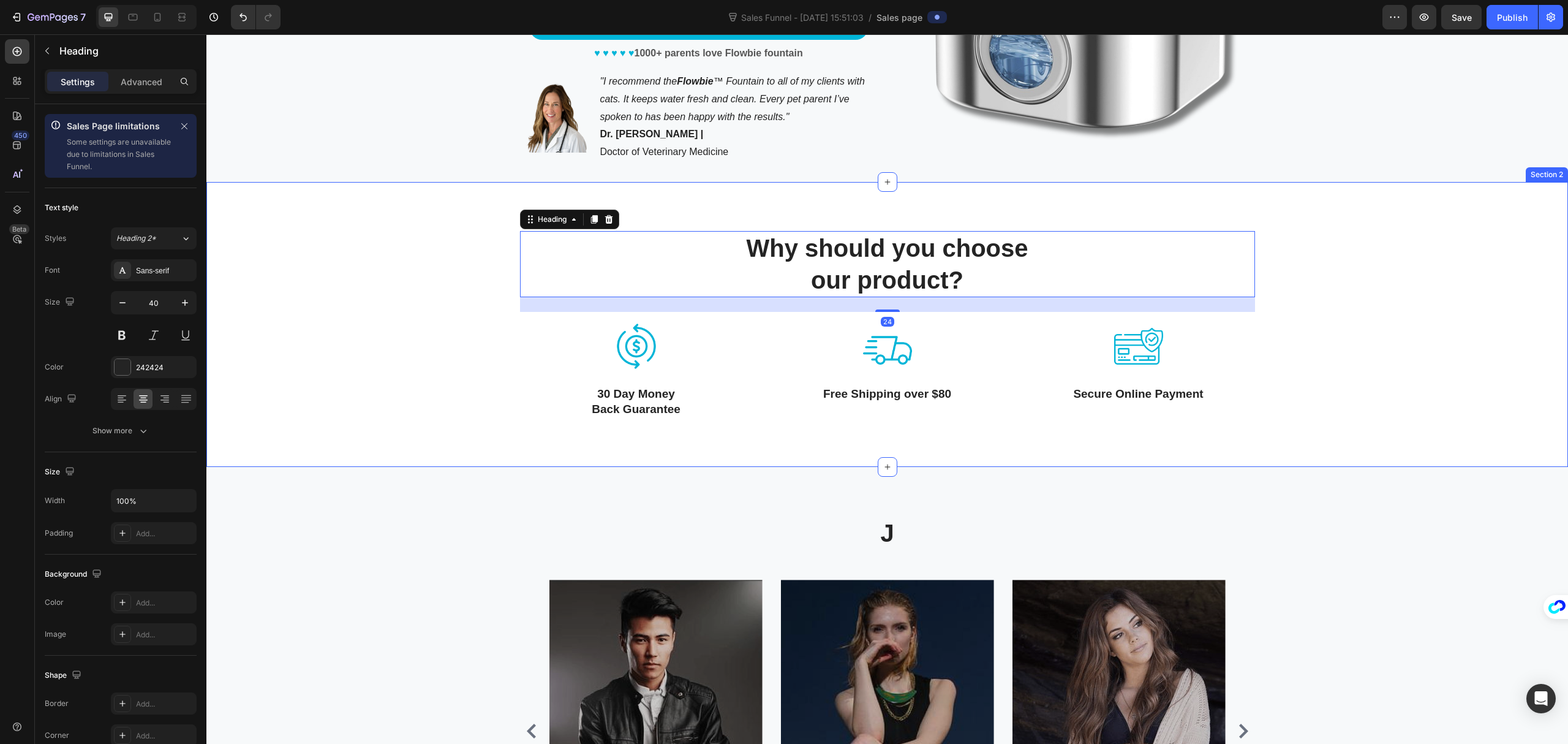
click at [851, 214] on div "Why should you choose our product? Heading 24 Row Image 30 Day Money Back Guara…" at bounding box center [887, 325] width 1362 height 285
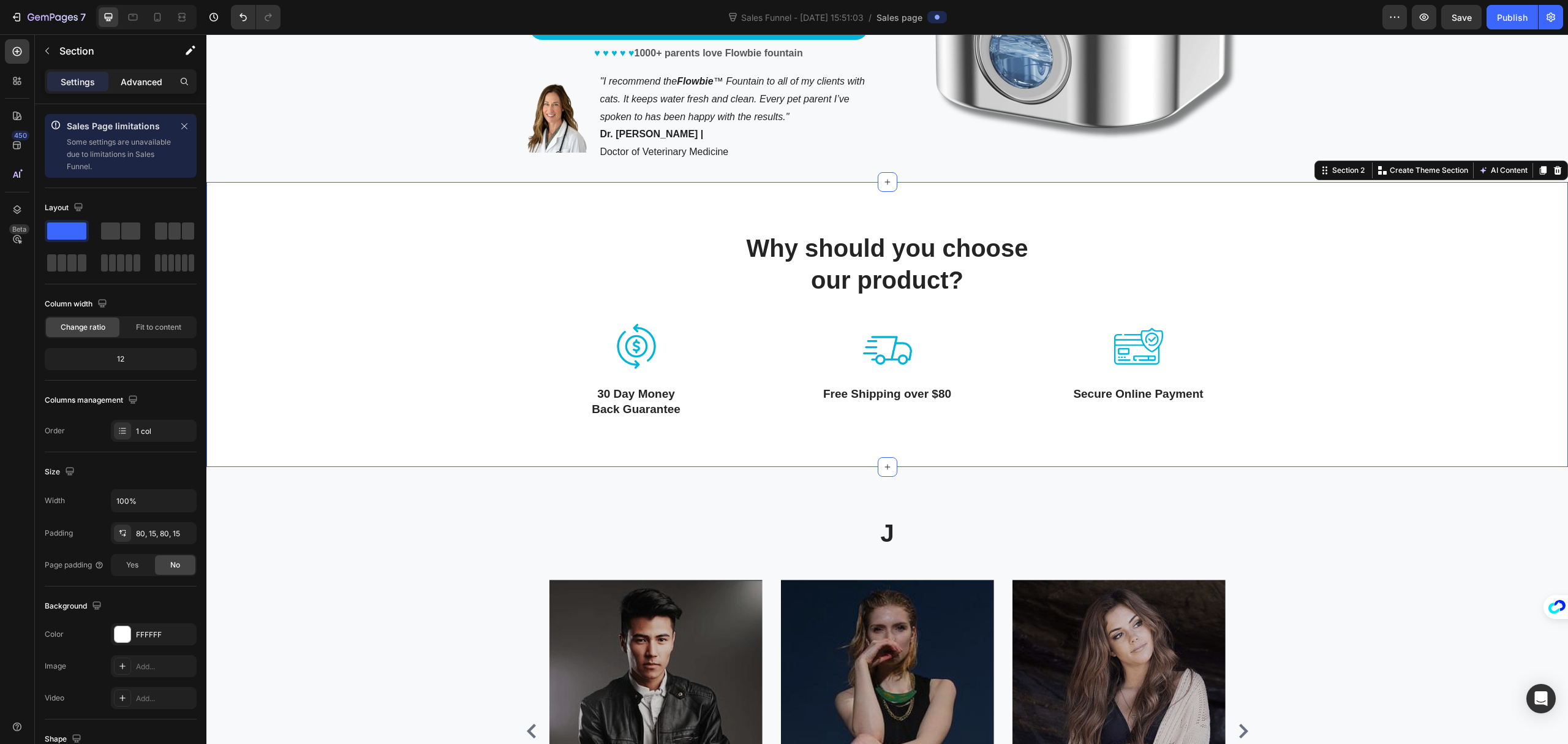
click at [140, 81] on p "Advanced" at bounding box center [141, 82] width 42 height 13
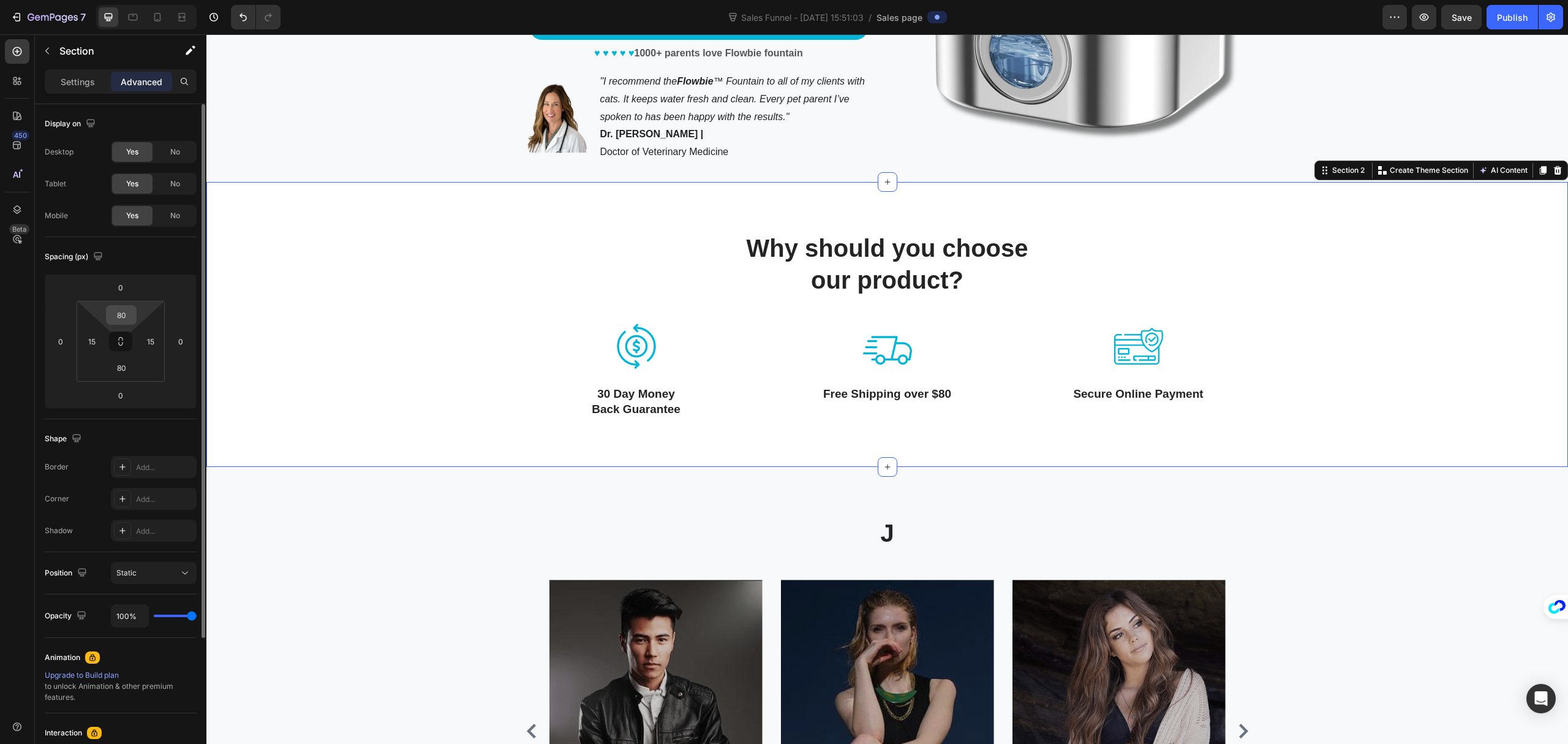
click at [123, 312] on input "80" at bounding box center [121, 315] width 24 height 19
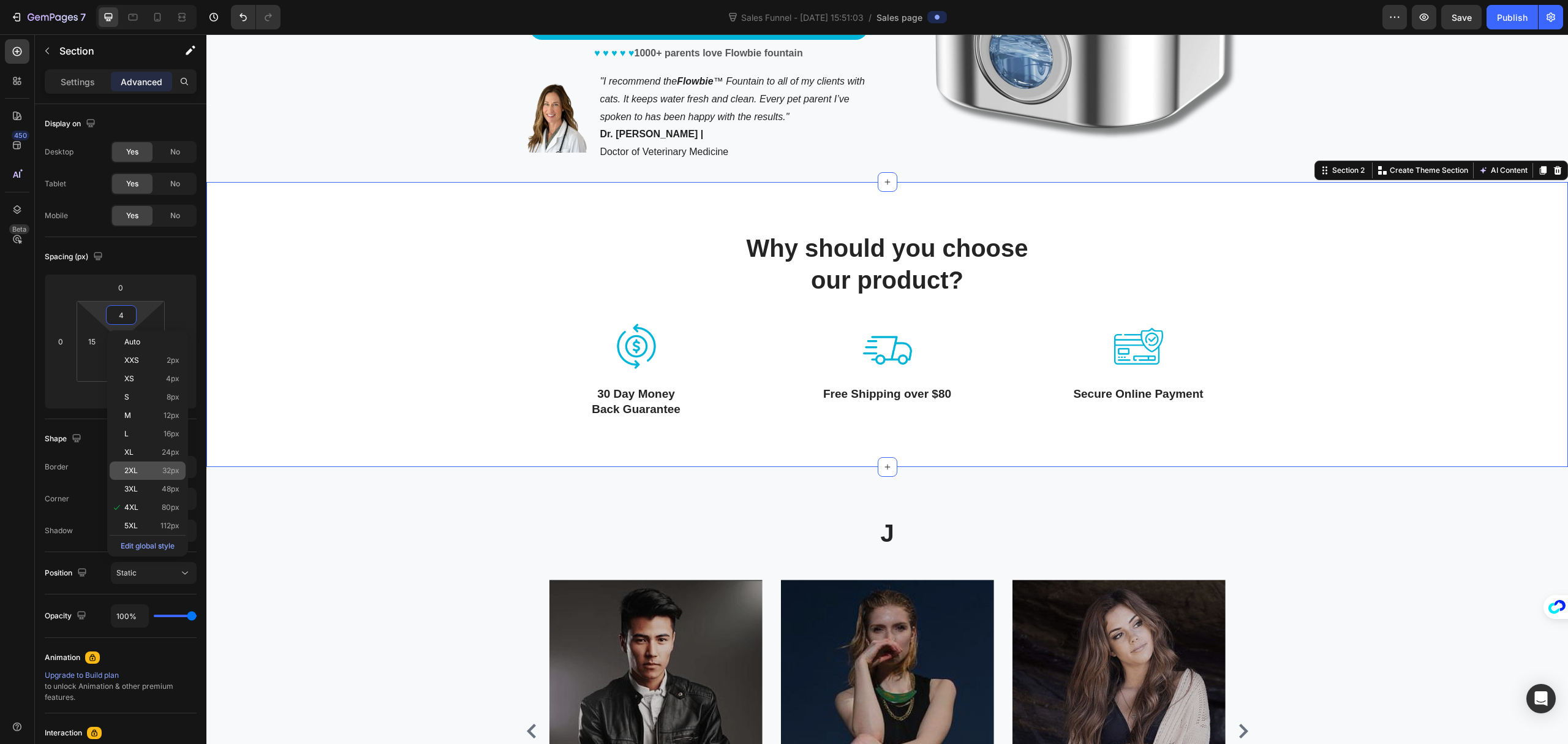
click at [169, 471] on span "32px" at bounding box center [171, 470] width 17 height 8
type input "32"
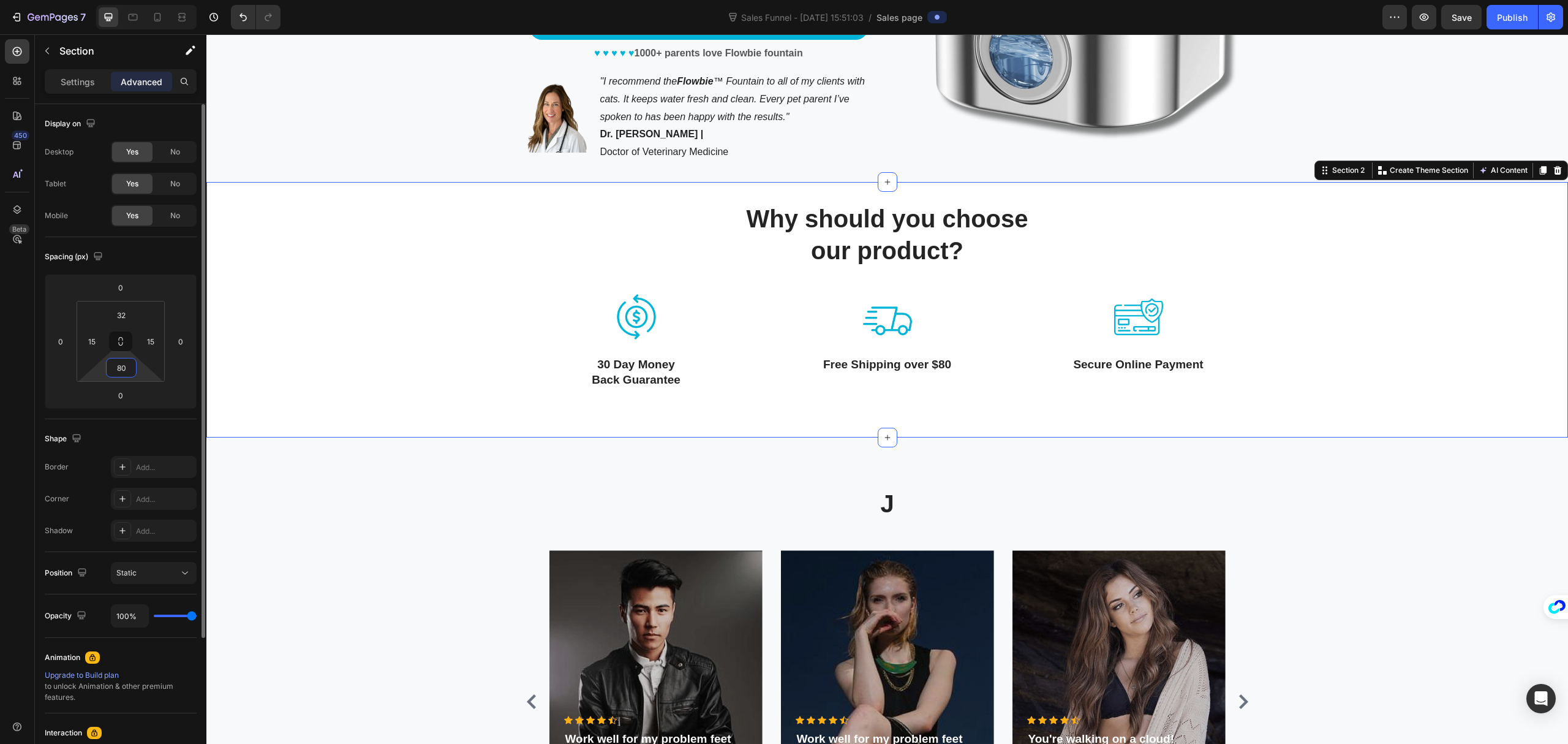
click at [128, 368] on input "80" at bounding box center [121, 368] width 24 height 19
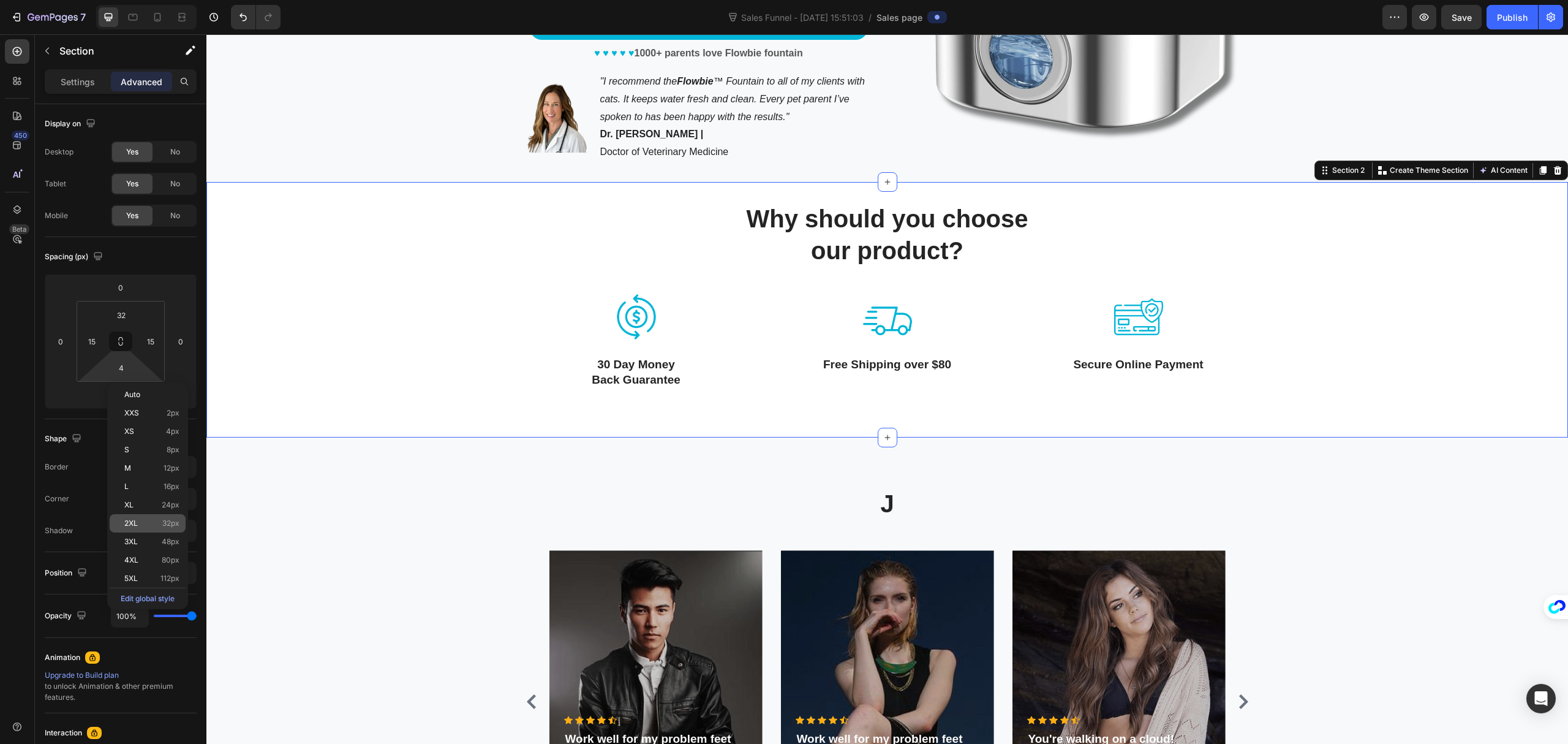
click at [147, 522] on p "2XL 32px" at bounding box center [152, 523] width 55 height 8
type input "32"
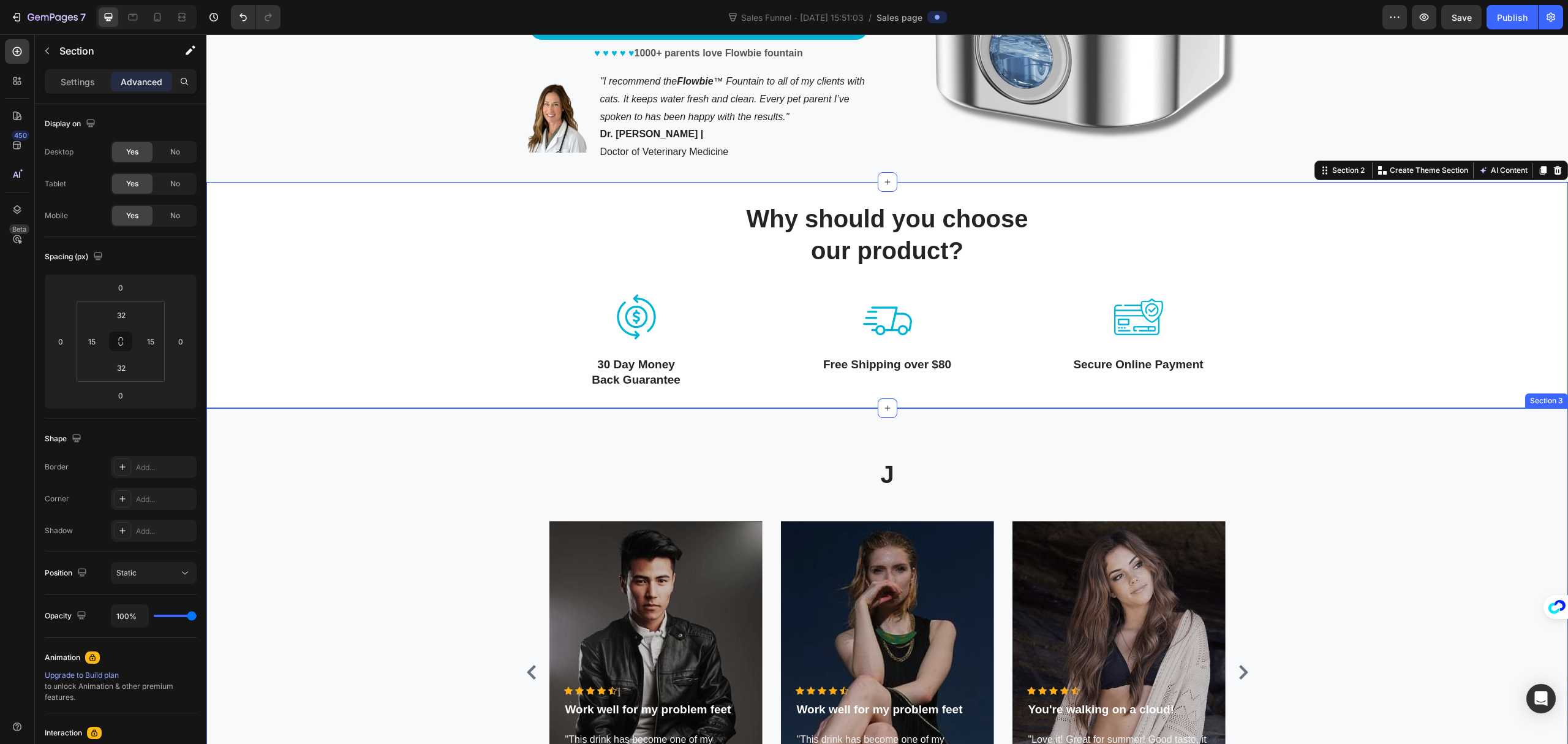
click at [1496, 475] on div "J Heading Icon Icon Icon Icon Icon Icon List Hoz Work well for my problem feet …" at bounding box center [887, 645] width 1344 height 376
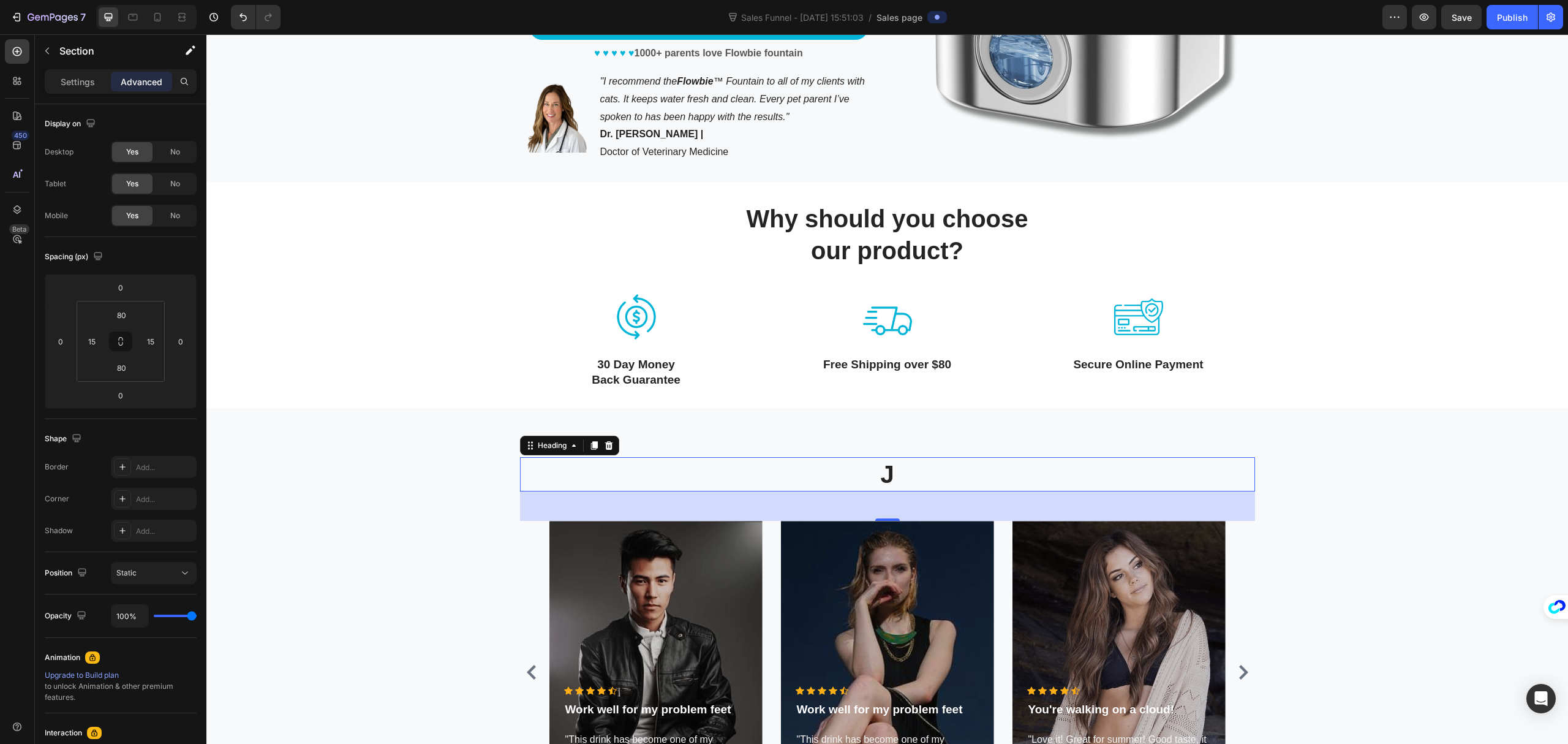
click at [885, 476] on p "J" at bounding box center [887, 475] width 733 height 32
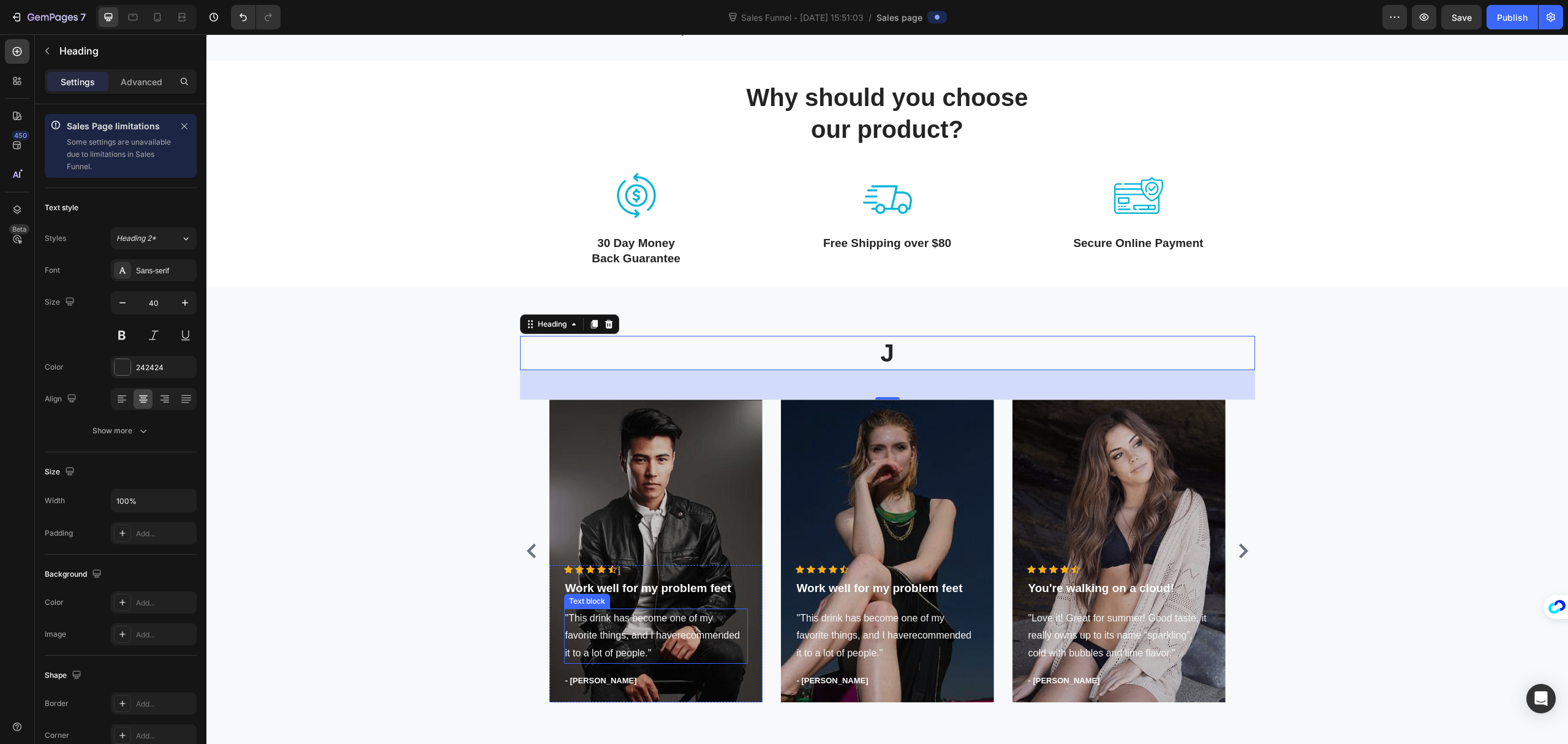
scroll to position [572, 0]
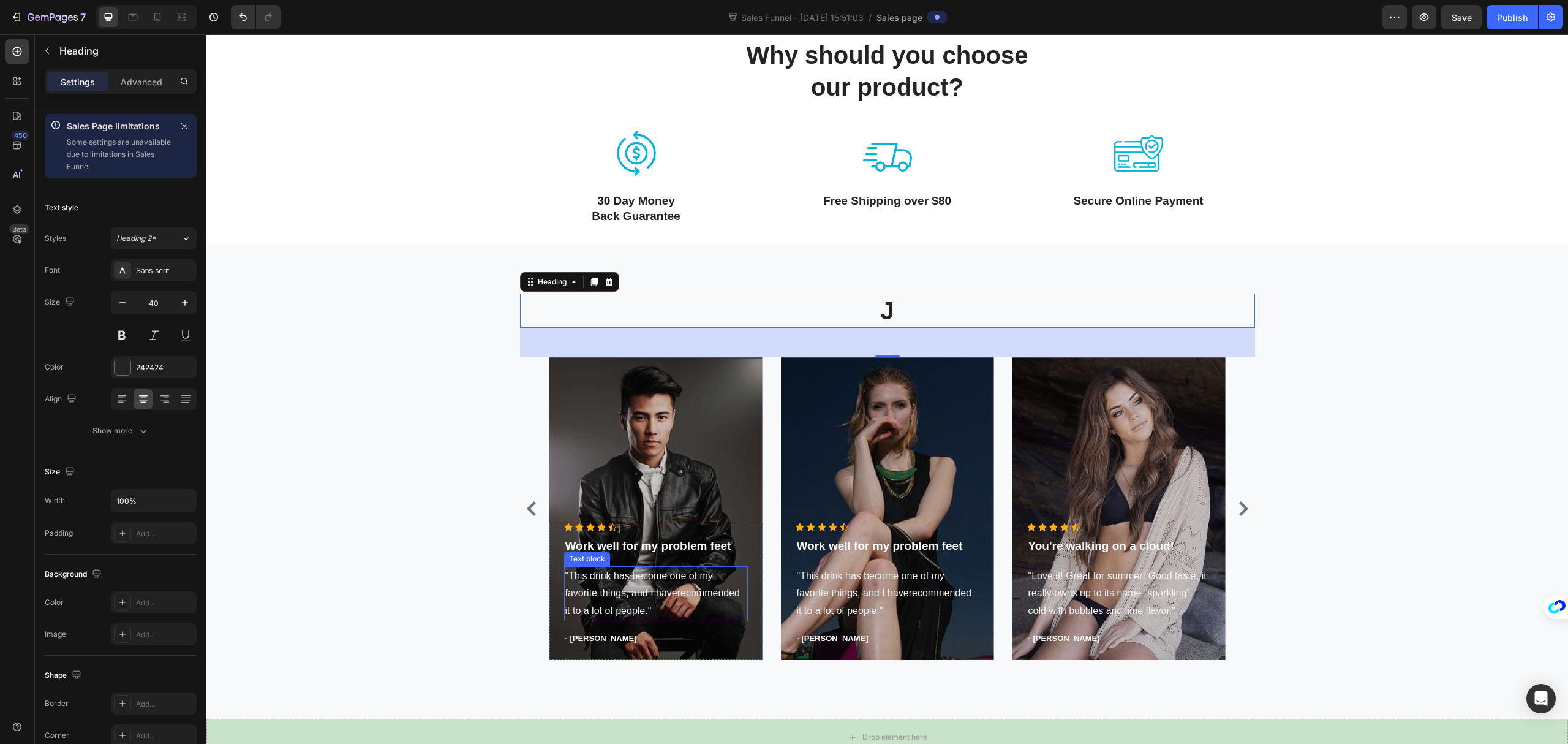
click at [632, 584] on p ""This drink has become one of my favorite things, and I haverecommended it to a…" at bounding box center [656, 593] width 181 height 53
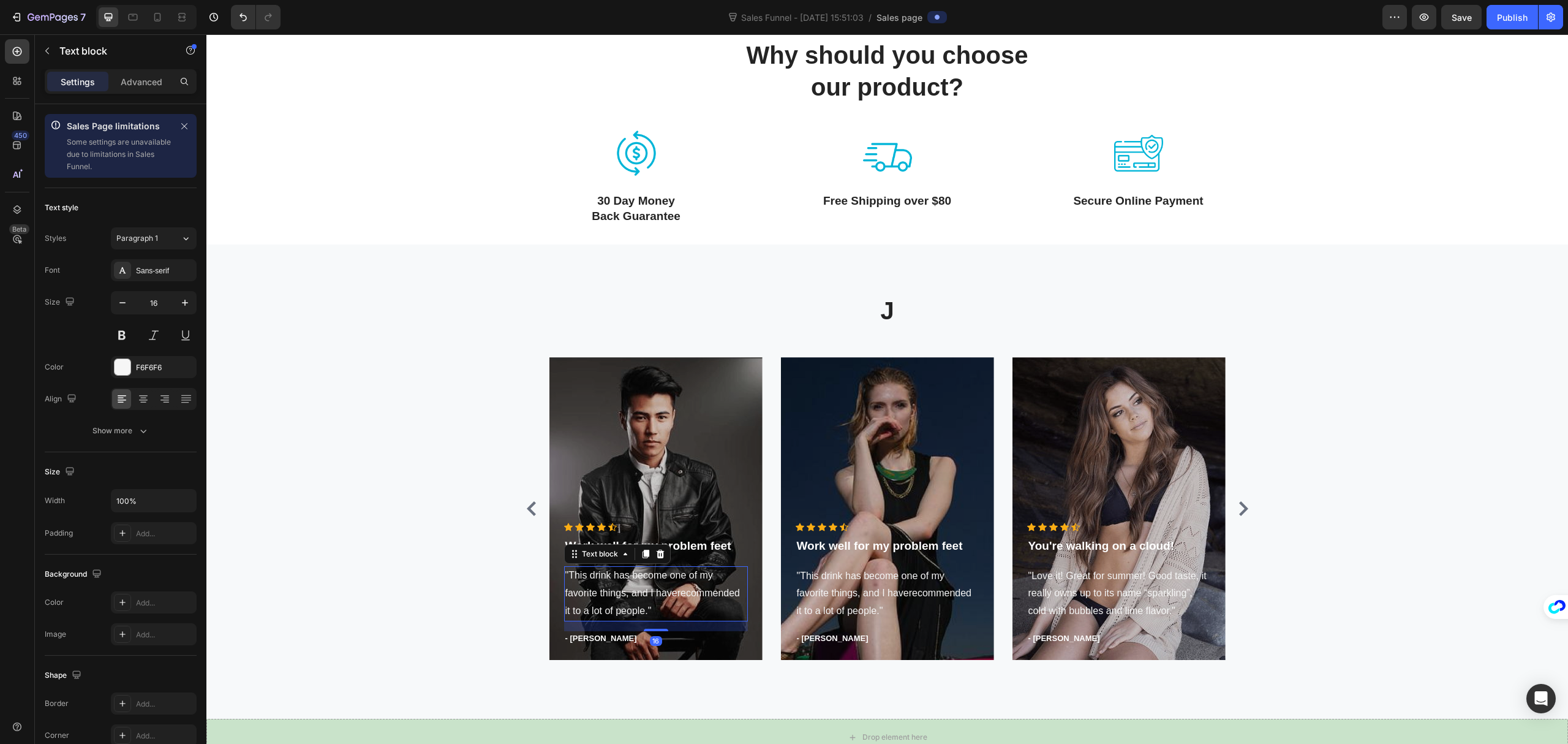
click at [632, 584] on p ""This drink has become one of my favorite things, and I haverecommended it to a…" at bounding box center [656, 593] width 181 height 53
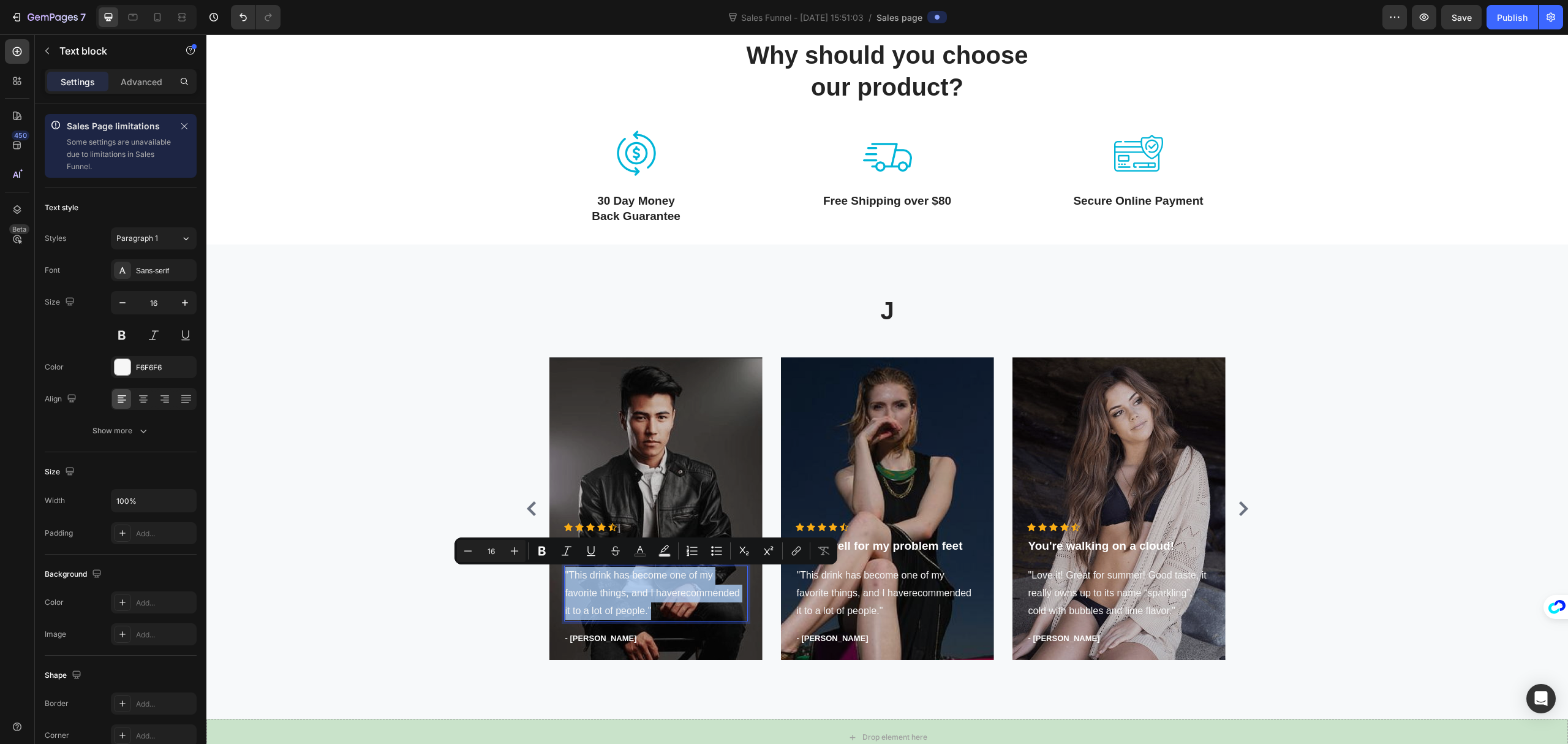
scroll to position [536, 0]
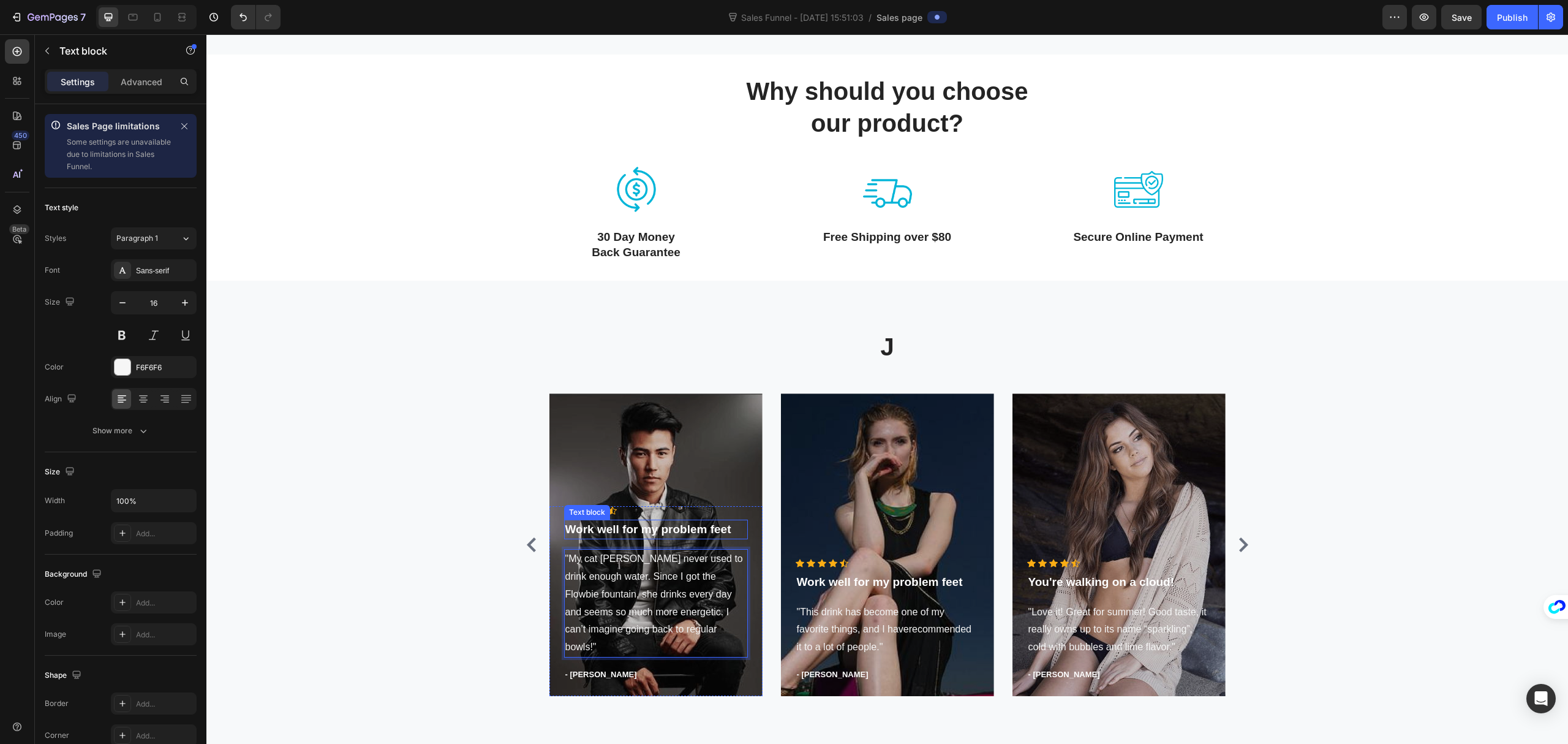
click at [655, 539] on p "Work well for my problem feet" at bounding box center [656, 530] width 181 height 18
click at [628, 588] on p ""My cat [PERSON_NAME] never used to drink enough water. Since I got the Flowbie…" at bounding box center [656, 603] width 181 height 106
click at [686, 539] on p "Work well for my problem feet" at bounding box center [656, 530] width 181 height 18
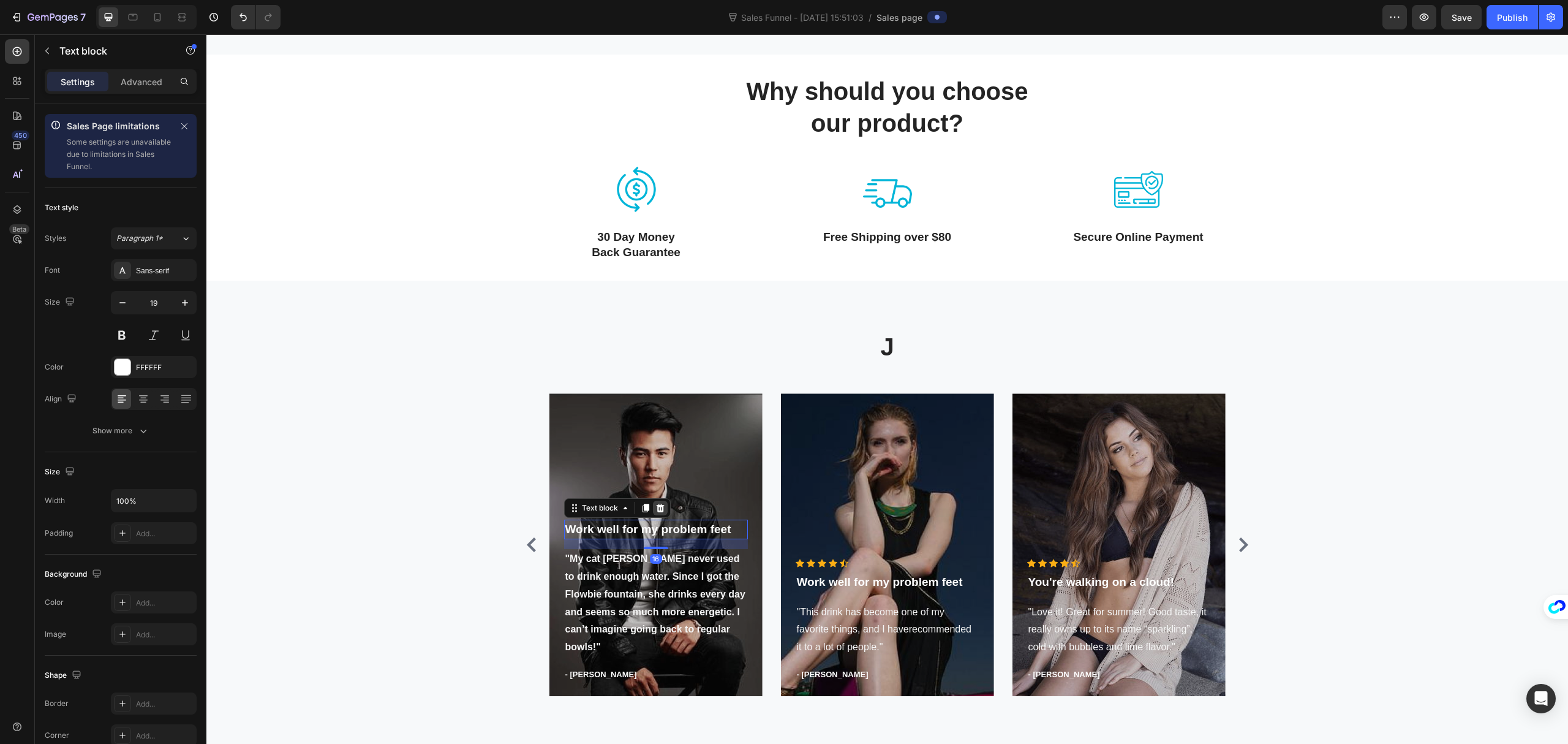
click at [656, 513] on icon at bounding box center [660, 508] width 10 height 10
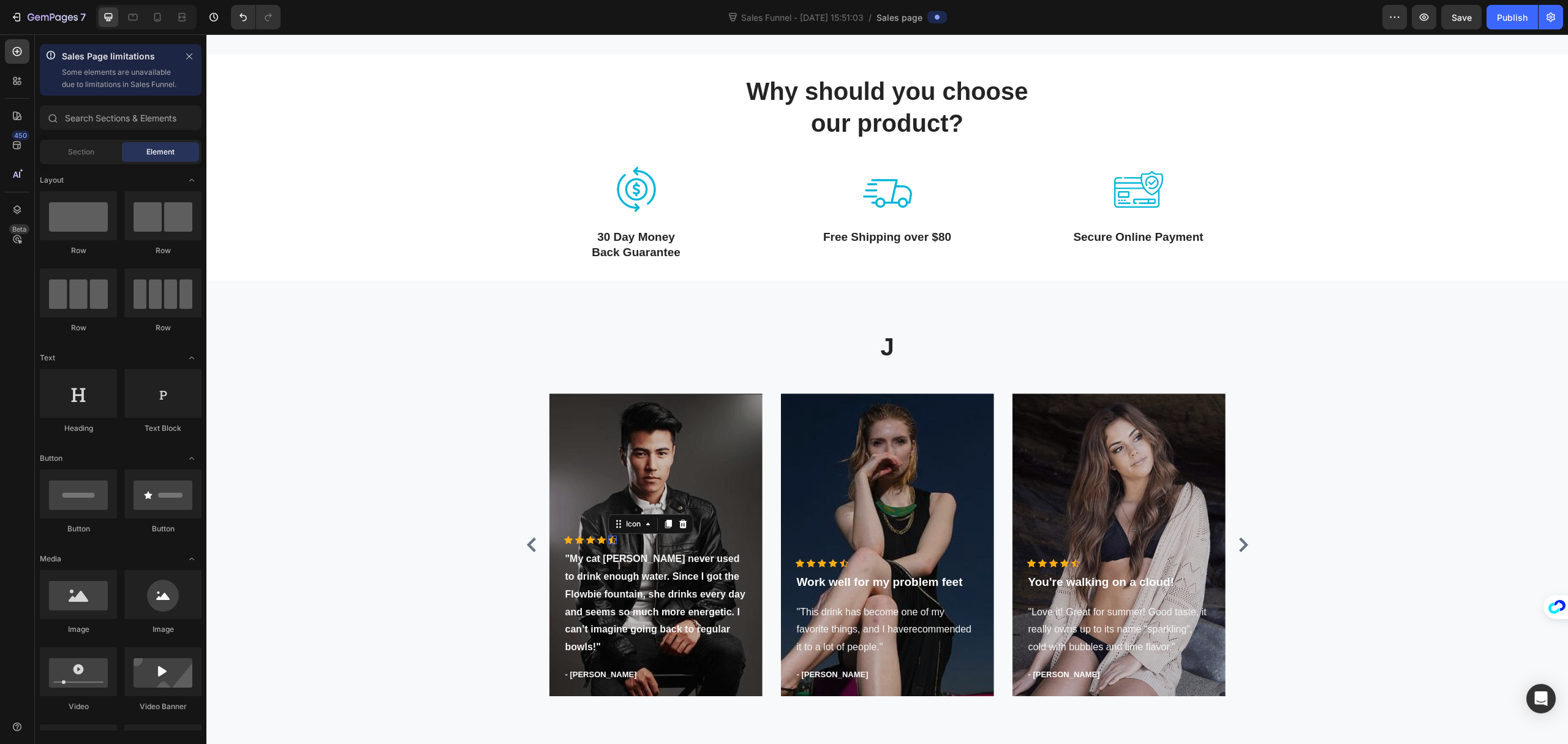
click at [608, 545] on div "Icon 0" at bounding box center [612, 539] width 8 height 8
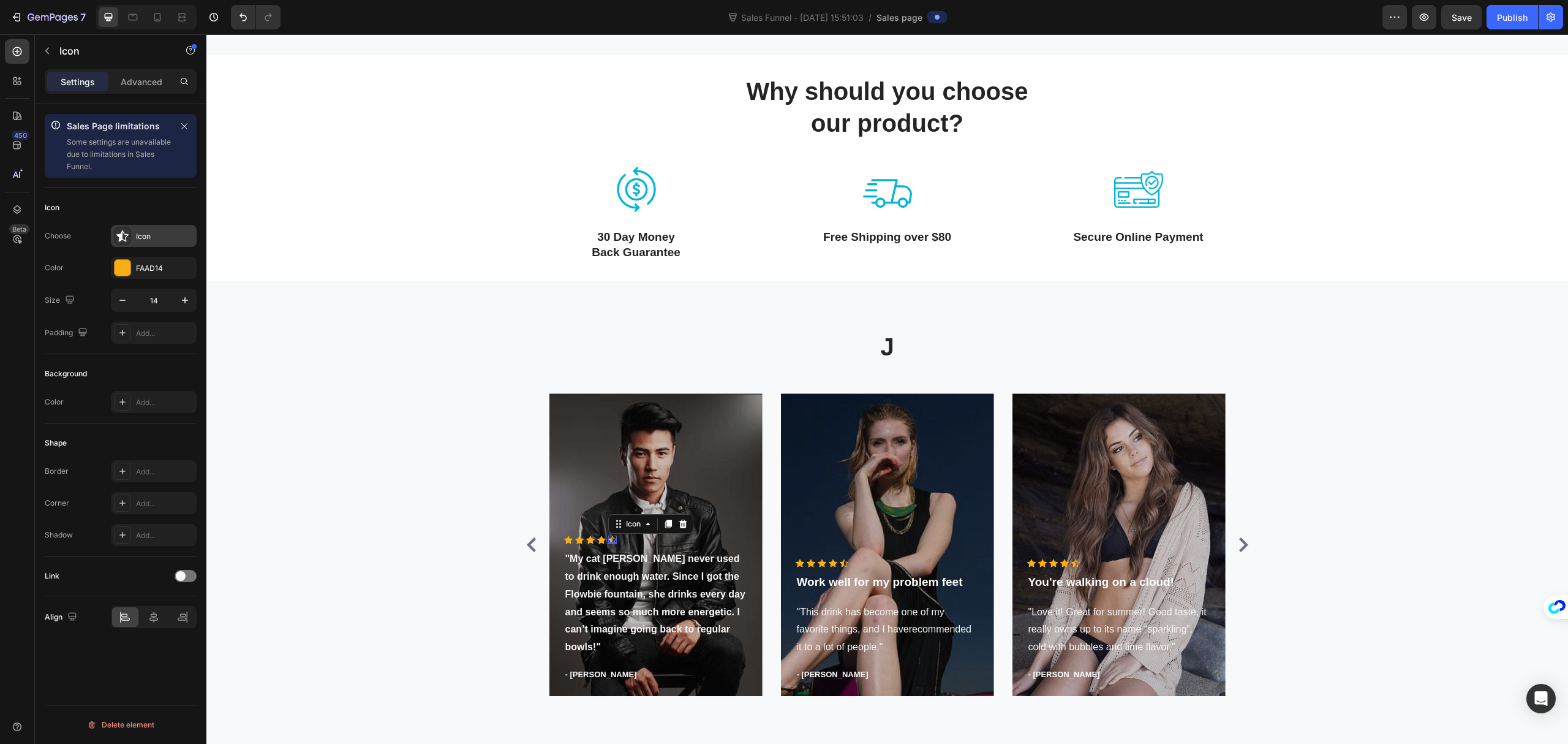
click at [124, 241] on icon at bounding box center [122, 235] width 12 height 12
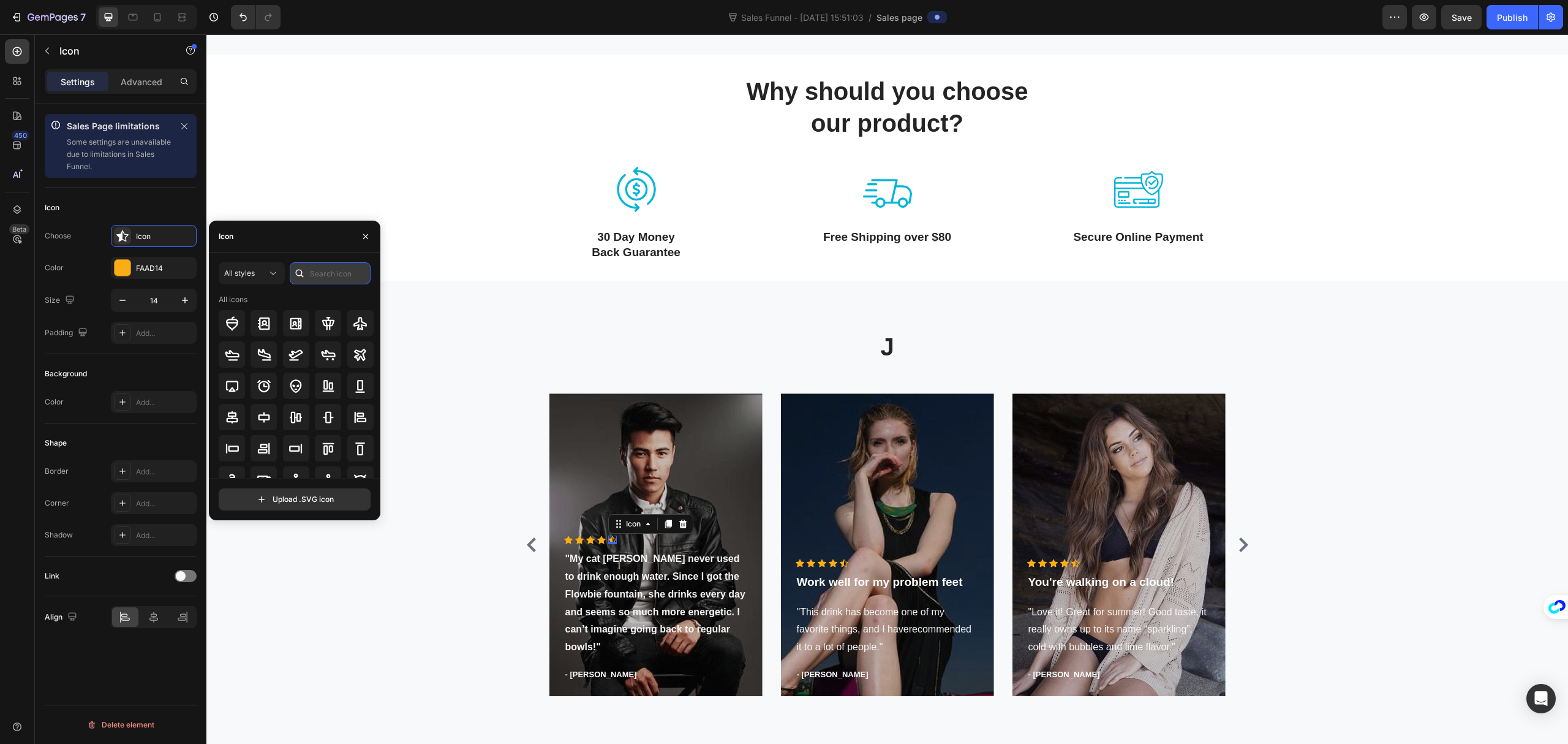
click at [316, 273] on input "text" at bounding box center [330, 273] width 81 height 22
type input "star"
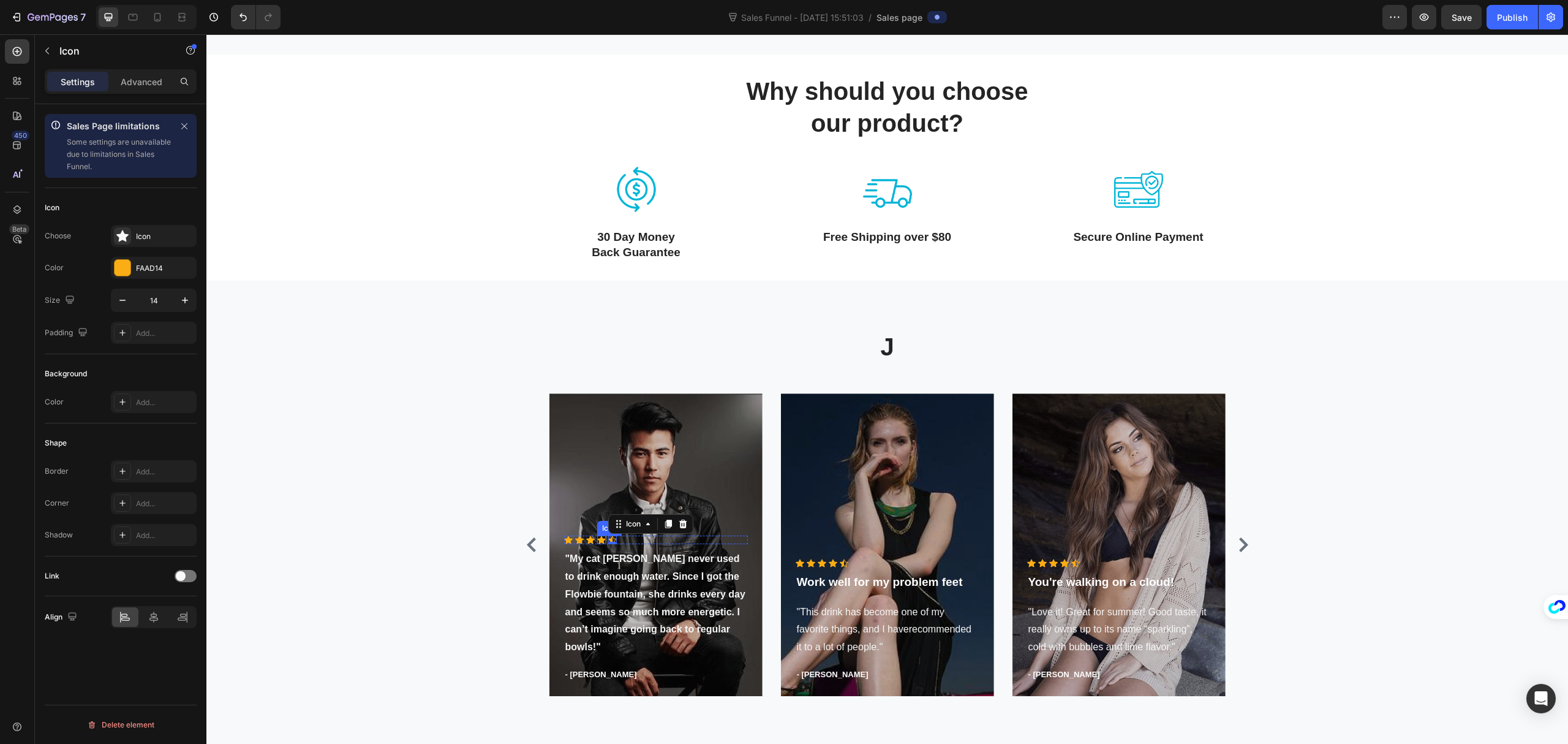
click at [597, 545] on div "Icon" at bounding box center [601, 539] width 8 height 8
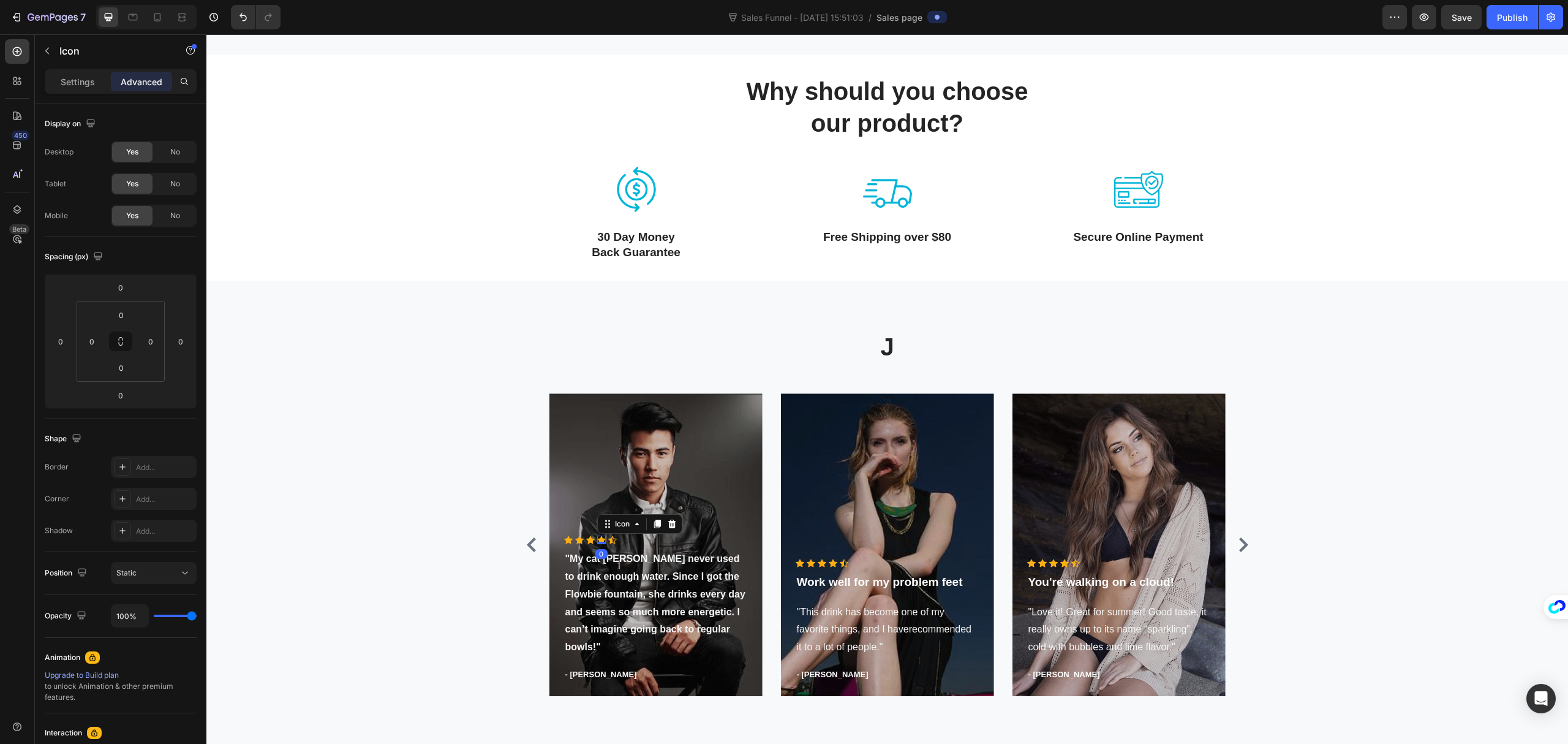
click at [599, 545] on icon at bounding box center [601, 539] width 8 height 8
click at [608, 545] on icon at bounding box center [612, 540] width 8 height 8
click at [63, 77] on p "Settings" at bounding box center [78, 82] width 35 height 13
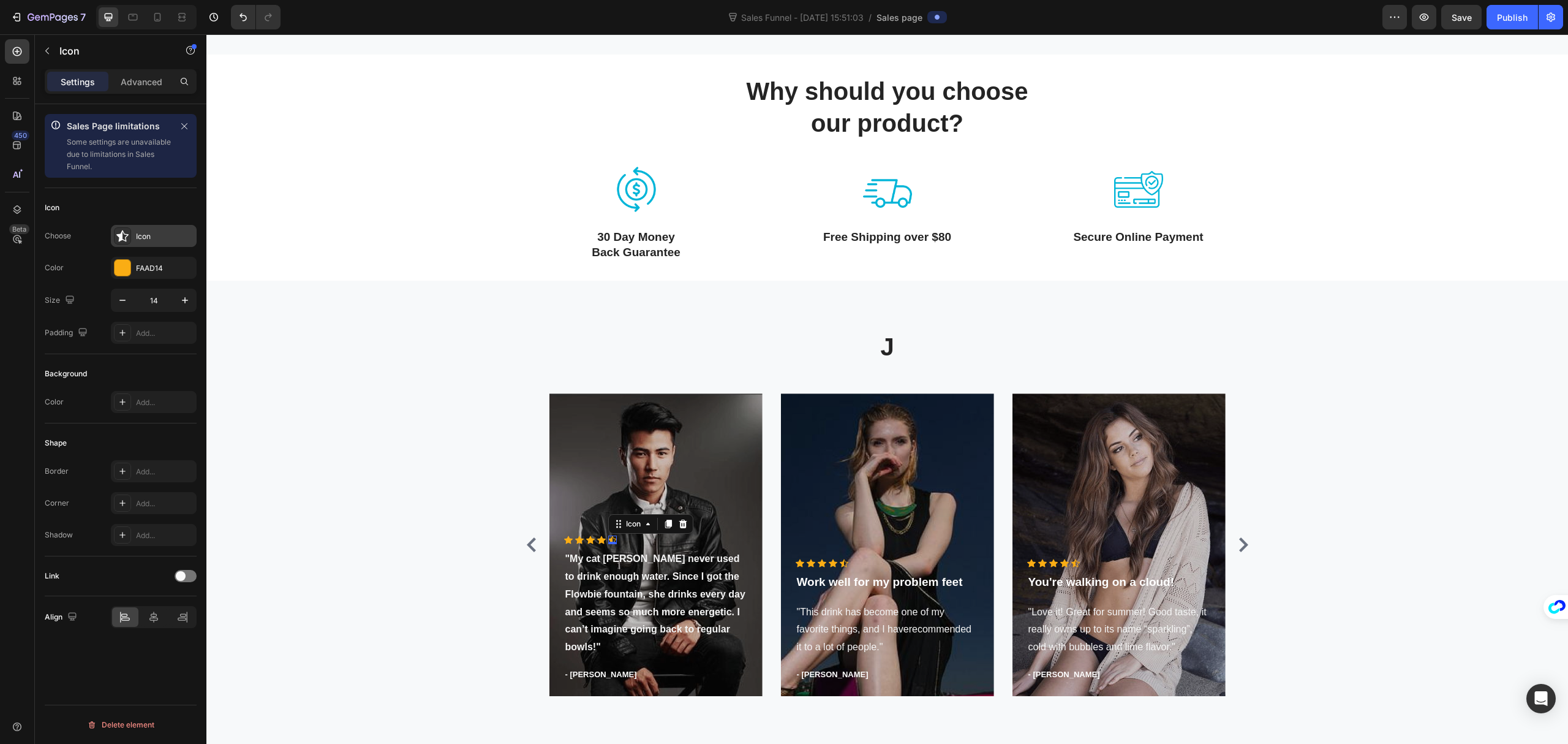
click at [120, 236] on icon at bounding box center [122, 236] width 12 height 12
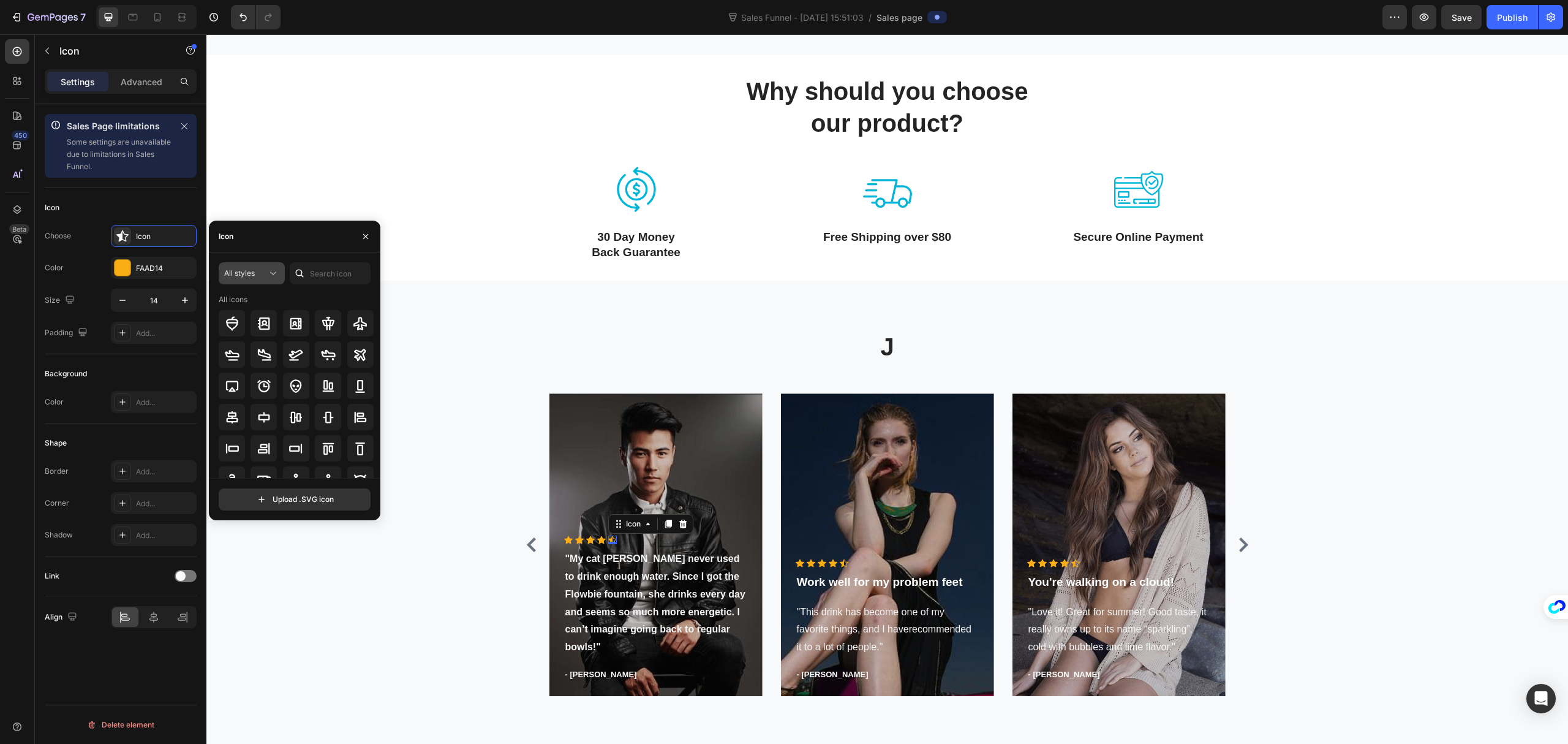
click at [263, 273] on div "All styles" at bounding box center [246, 273] width 43 height 11
click at [263, 394] on icon at bounding box center [268, 396] width 12 height 12
click at [265, 275] on div "Filled" at bounding box center [246, 273] width 43 height 11
click at [336, 282] on input "text" at bounding box center [330, 273] width 81 height 22
type input "star"
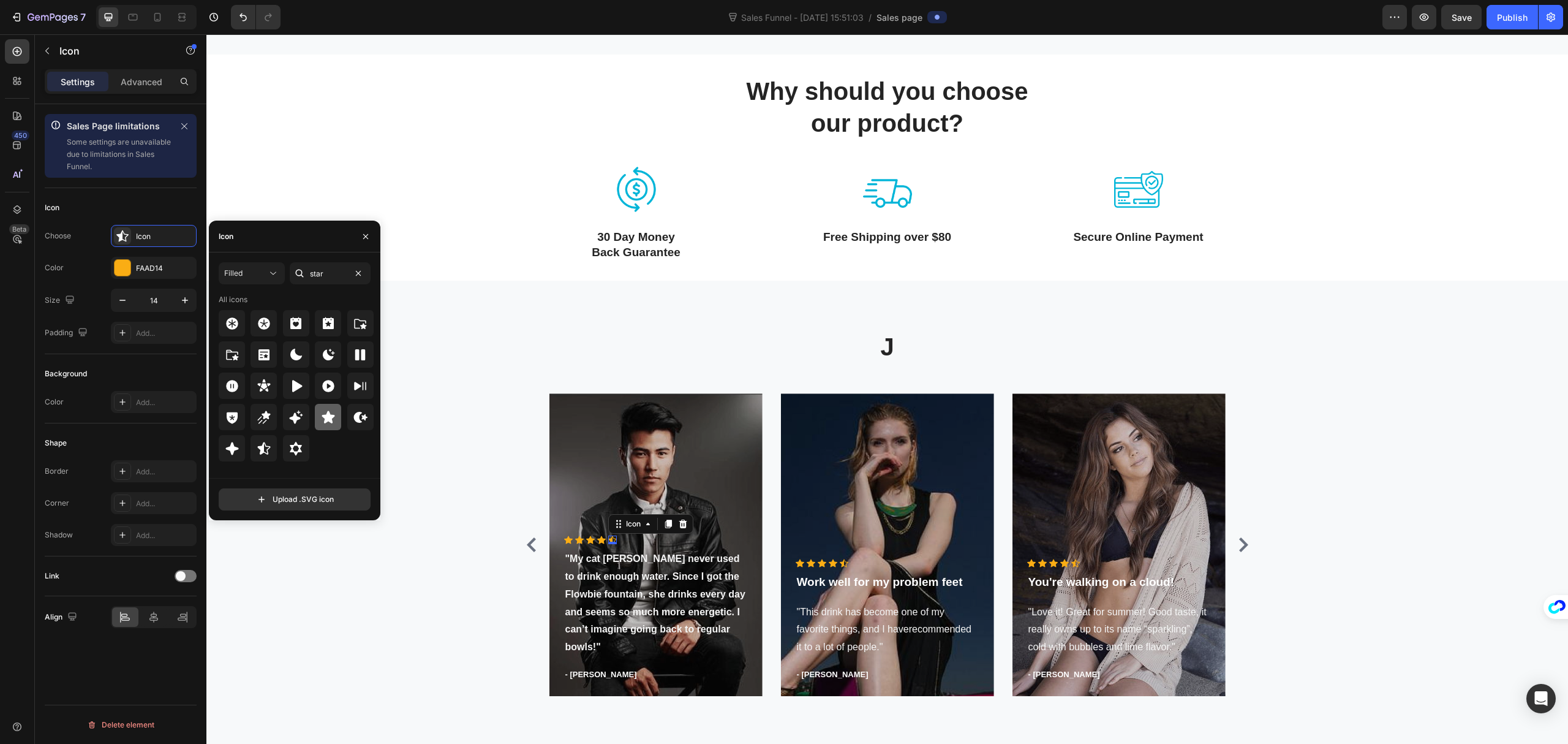
click at [335, 420] on icon at bounding box center [328, 417] width 15 height 15
click at [444, 540] on div "J Heading Icon Icon Icon Icon Icon 0 Icon List Hoz "My cat [PERSON_NAME] never …" at bounding box center [887, 518] width 1344 height 376
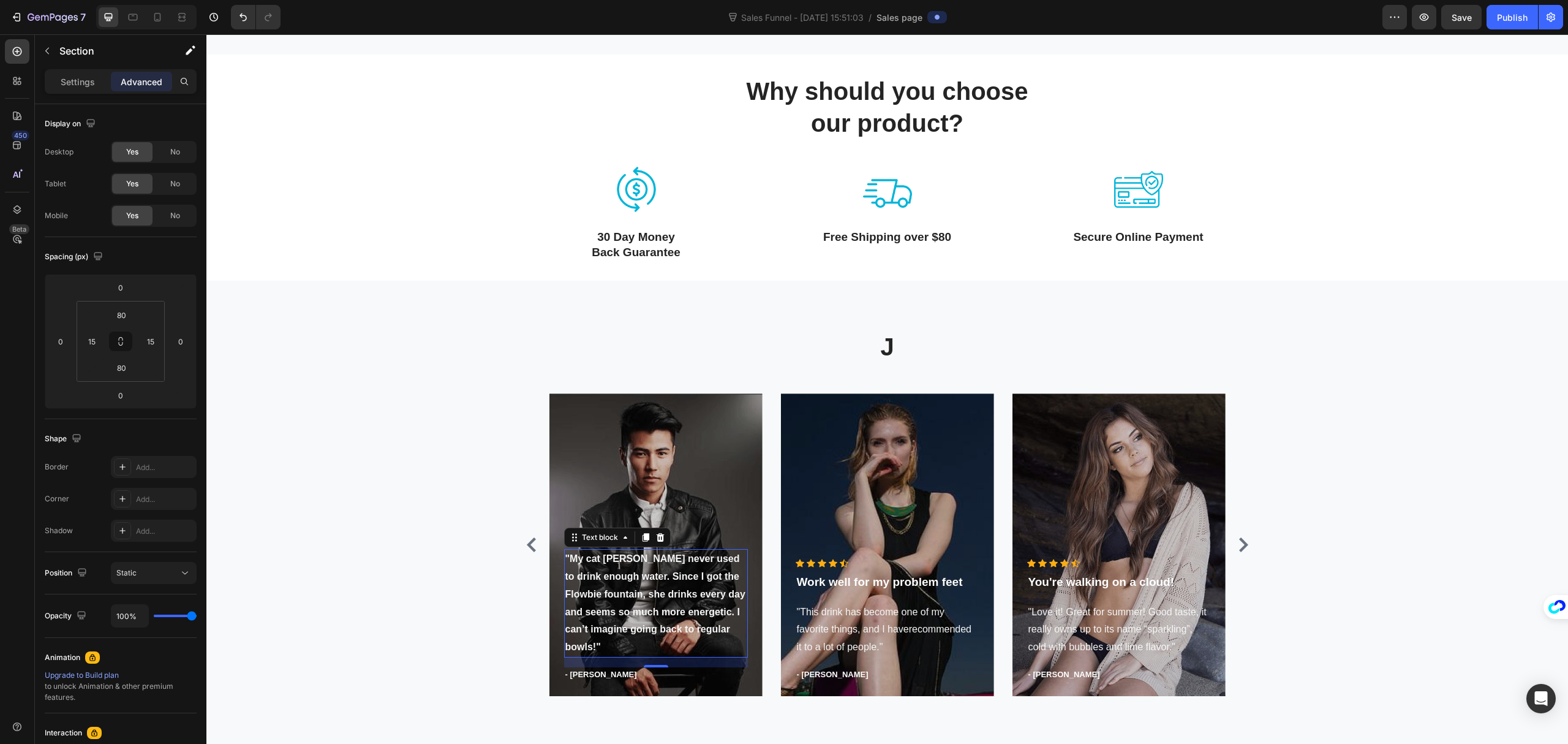
click at [622, 582] on p ""My cat [PERSON_NAME] never used to drink enough water. Since I got the Flowbie…" at bounding box center [656, 603] width 181 height 106
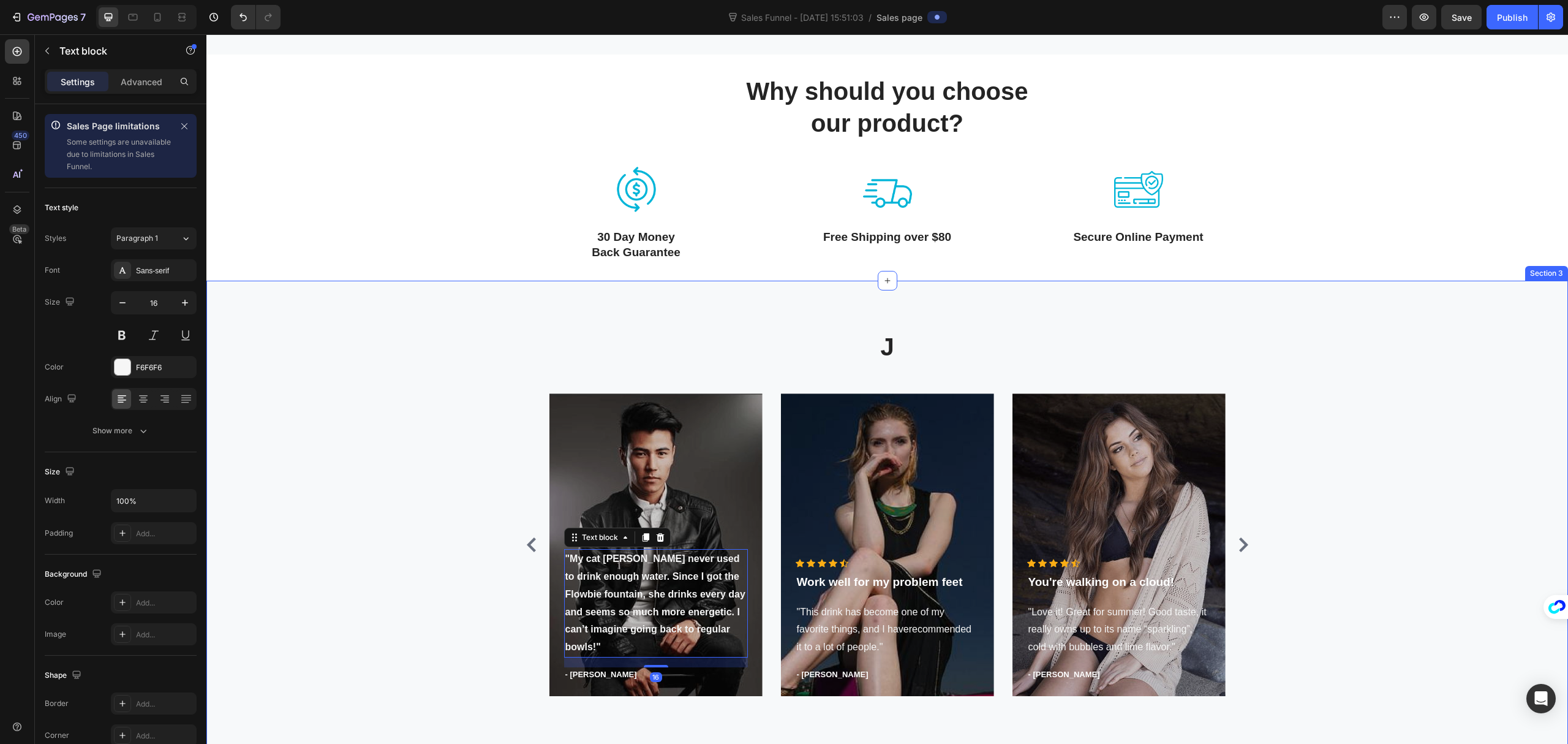
click at [408, 552] on div "J Heading Icon Icon Icon Icon Icon Icon List Hoz "My cat [PERSON_NAME] never us…" at bounding box center [887, 518] width 1344 height 376
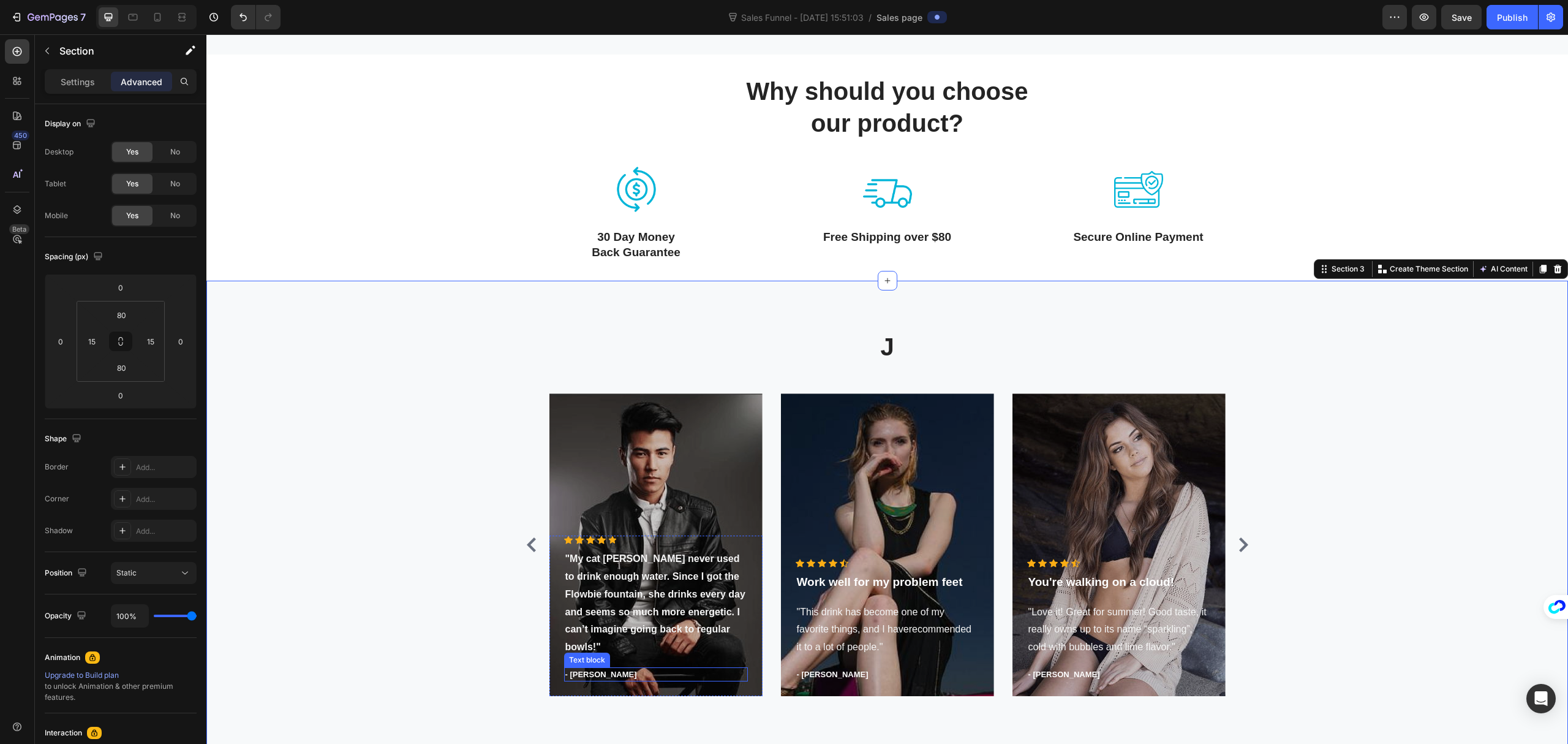
click at [588, 672] on p "- [PERSON_NAME]" at bounding box center [656, 675] width 181 height 12
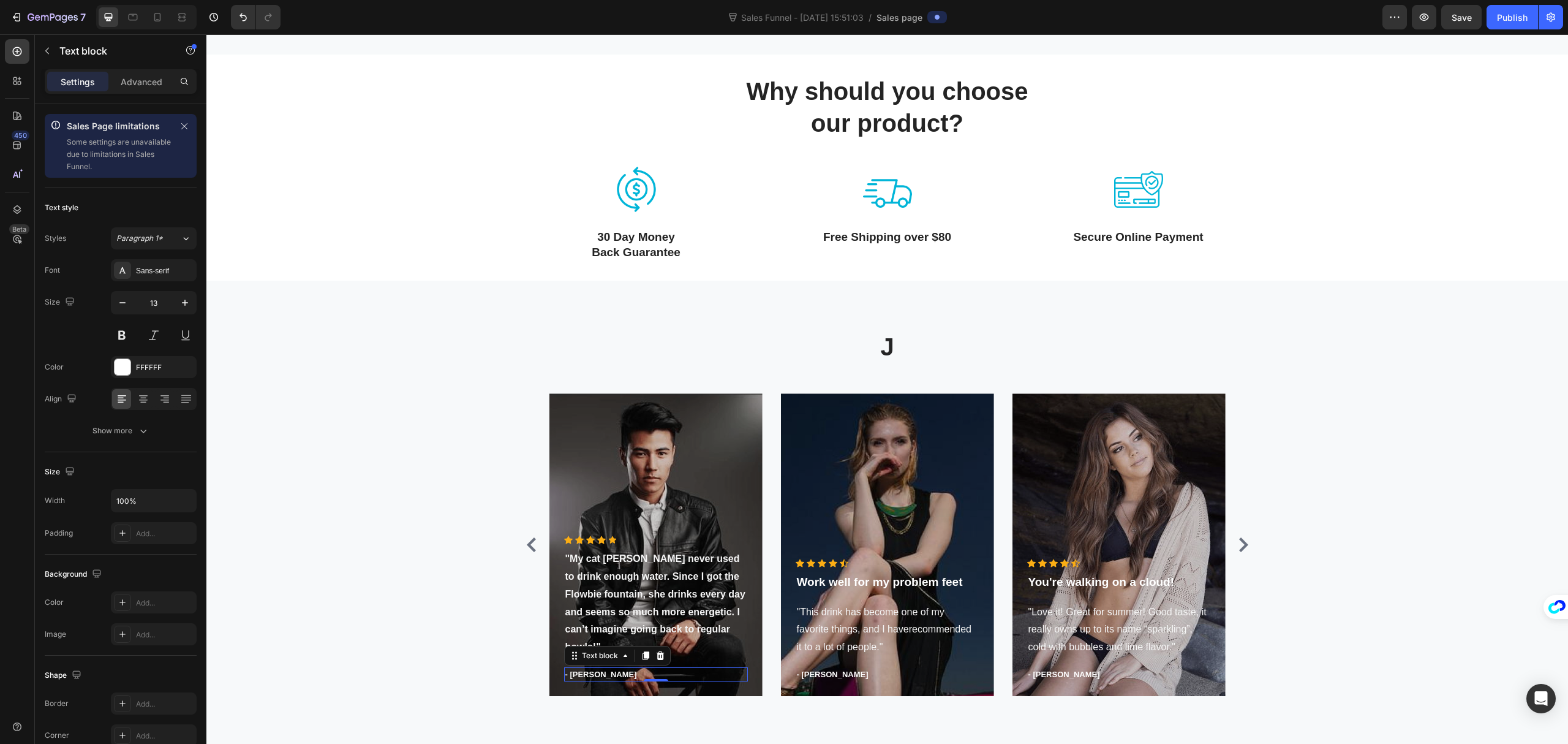
click at [587, 672] on p "- [PERSON_NAME]" at bounding box center [656, 675] width 181 height 12
click at [567, 675] on p "- [PERSON_NAME]" at bounding box center [656, 675] width 181 height 12
drag, startPoint x: 565, startPoint y: 674, endPoint x: 621, endPoint y: 668, distance: 56.3
click at [621, 669] on p "- [PERSON_NAME]" at bounding box center [656, 675] width 181 height 12
click at [435, 603] on div "J Heading Icon Icon Icon Icon Icon Icon List Hoz "My cat [PERSON_NAME] never us…" at bounding box center [887, 518] width 1344 height 376
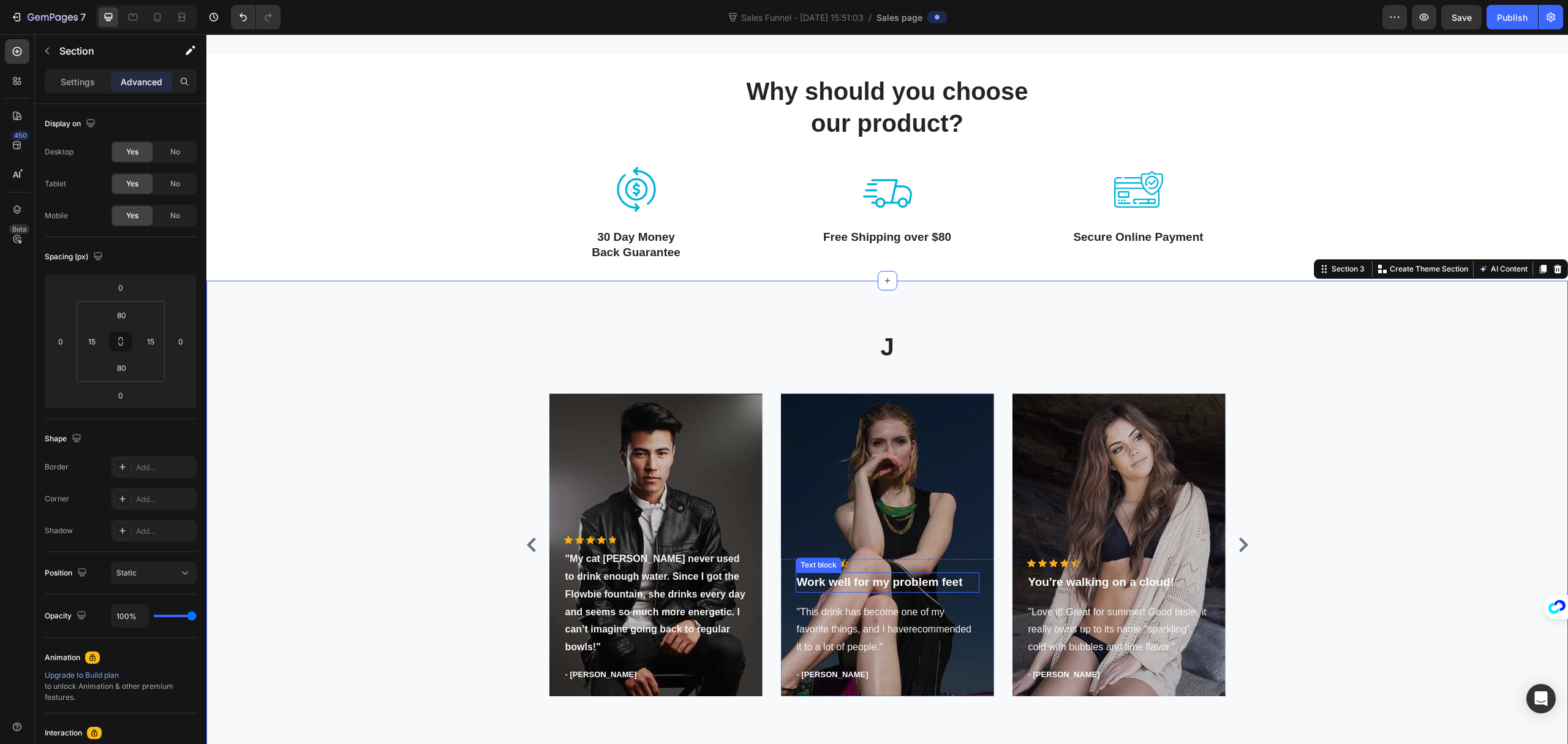
click at [856, 584] on p "Work well for my problem feet" at bounding box center [887, 582] width 181 height 18
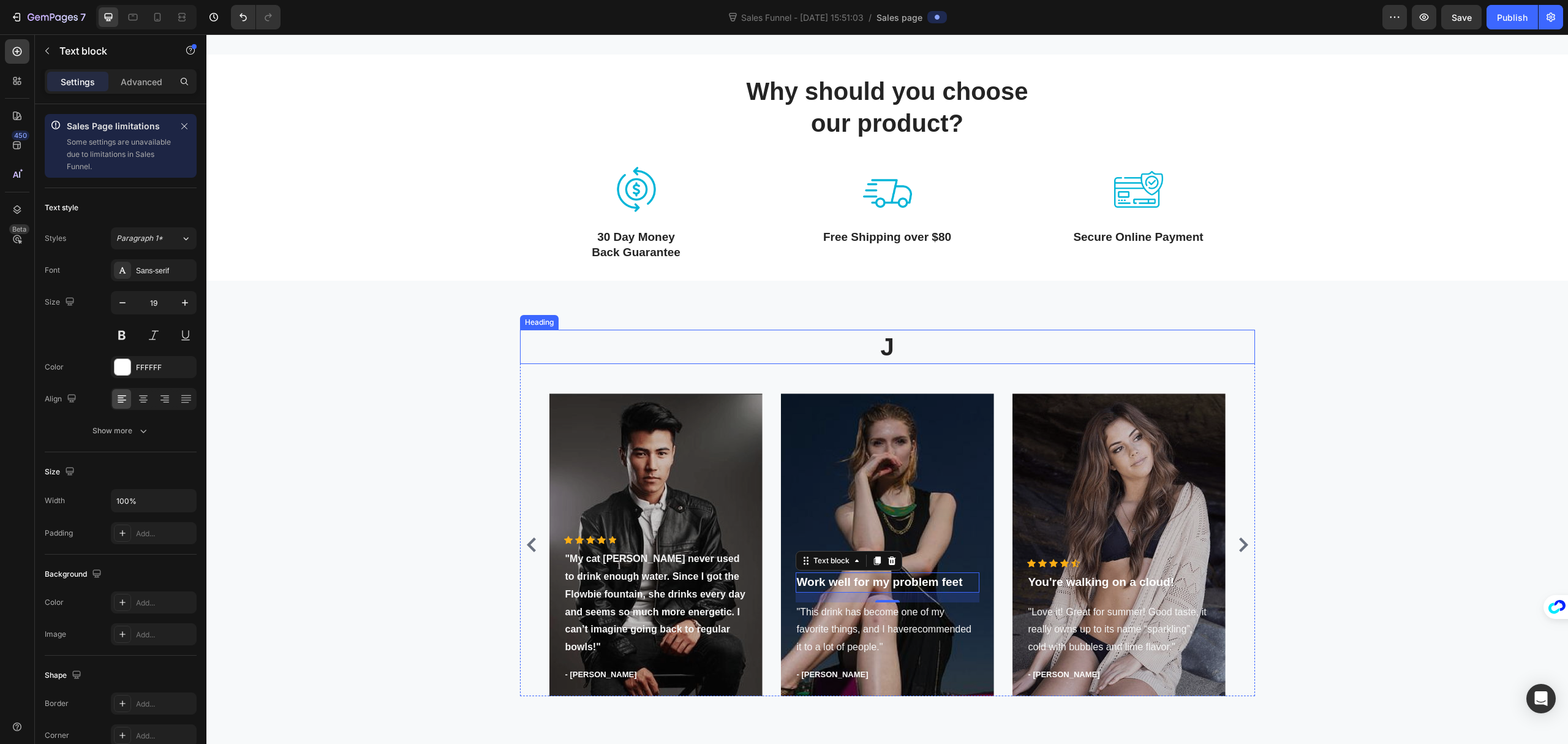
click at [890, 351] on p "J" at bounding box center [887, 347] width 733 height 32
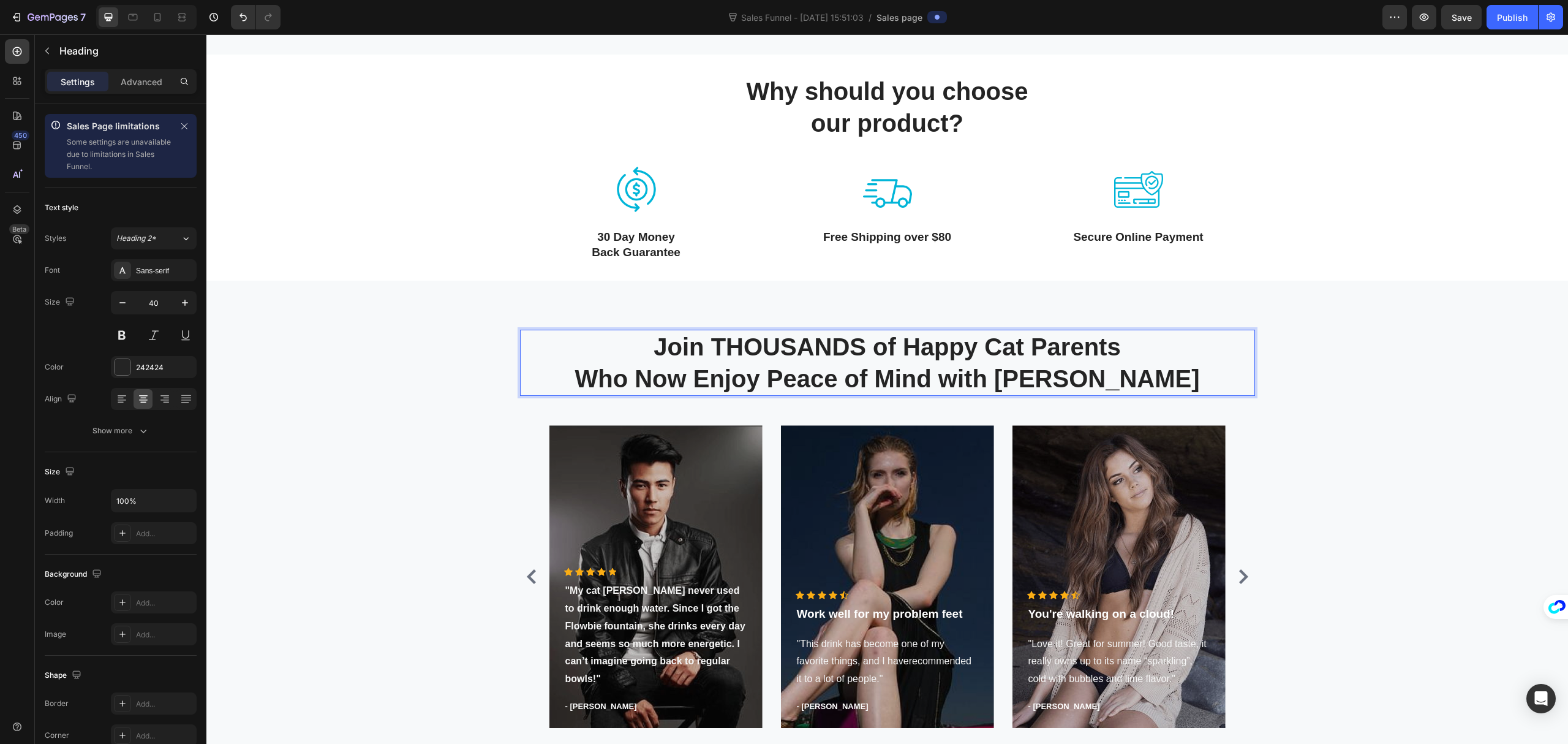
click at [683, 378] on p "Join THOUSANDS of Happy Cat Parents Who Now Enjoy Peace of Mind with [PERSON_NA…" at bounding box center [887, 362] width 733 height 63
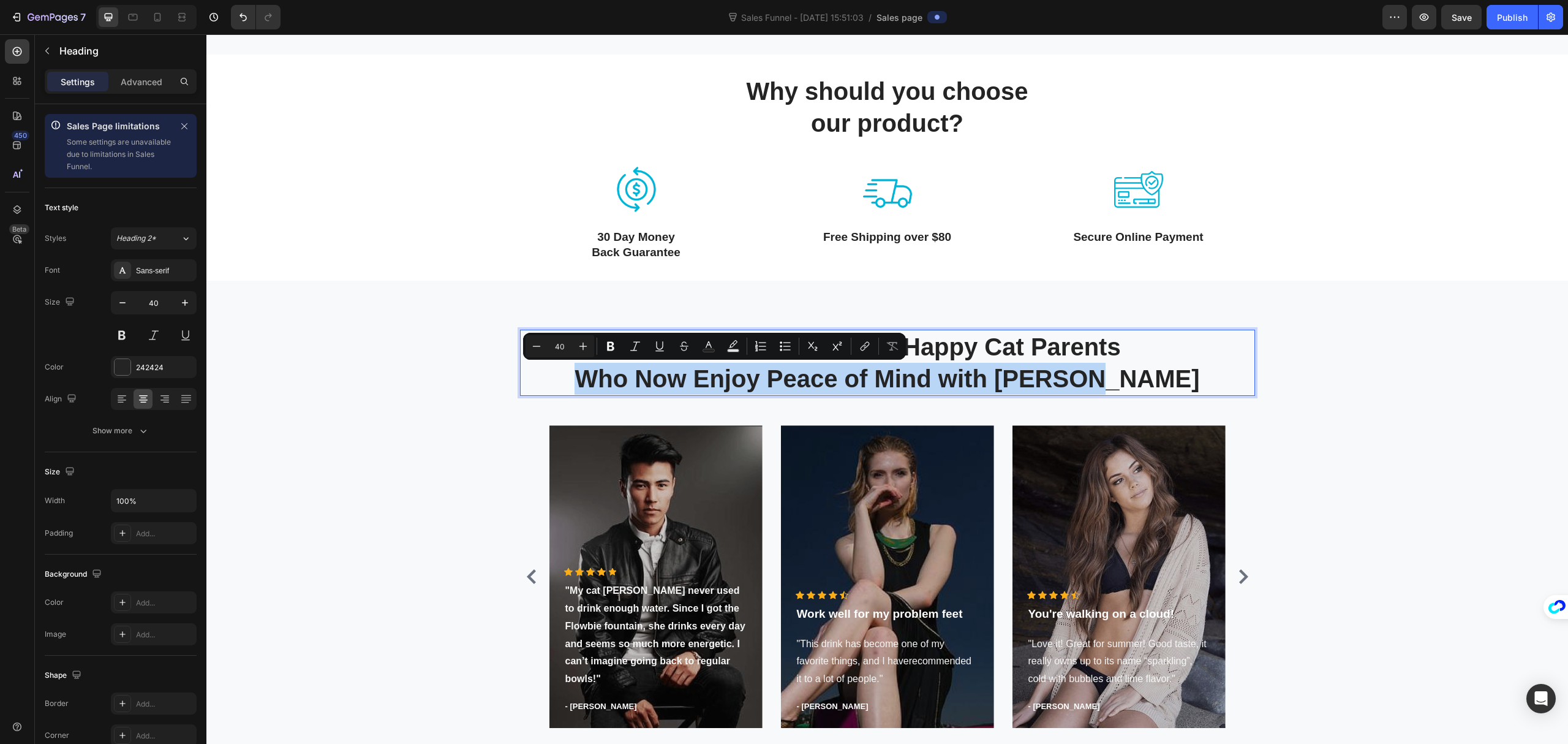
click at [683, 378] on p "Join THOUSANDS of Happy Cat Parents Who Now Enjoy Peace of Mind with [PERSON_NA…" at bounding box center [887, 362] width 733 height 63
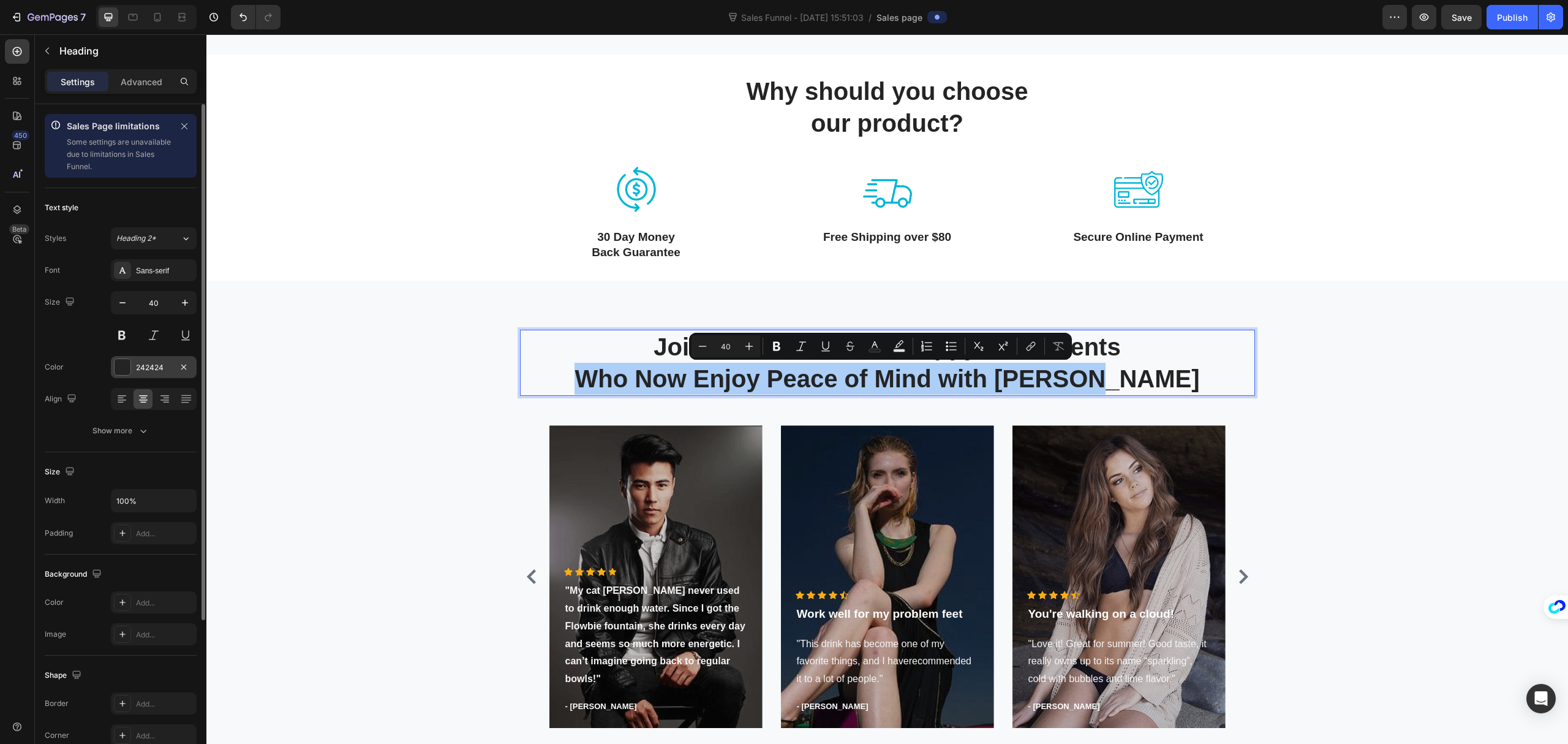
click at [147, 366] on div "242424" at bounding box center [153, 368] width 35 height 11
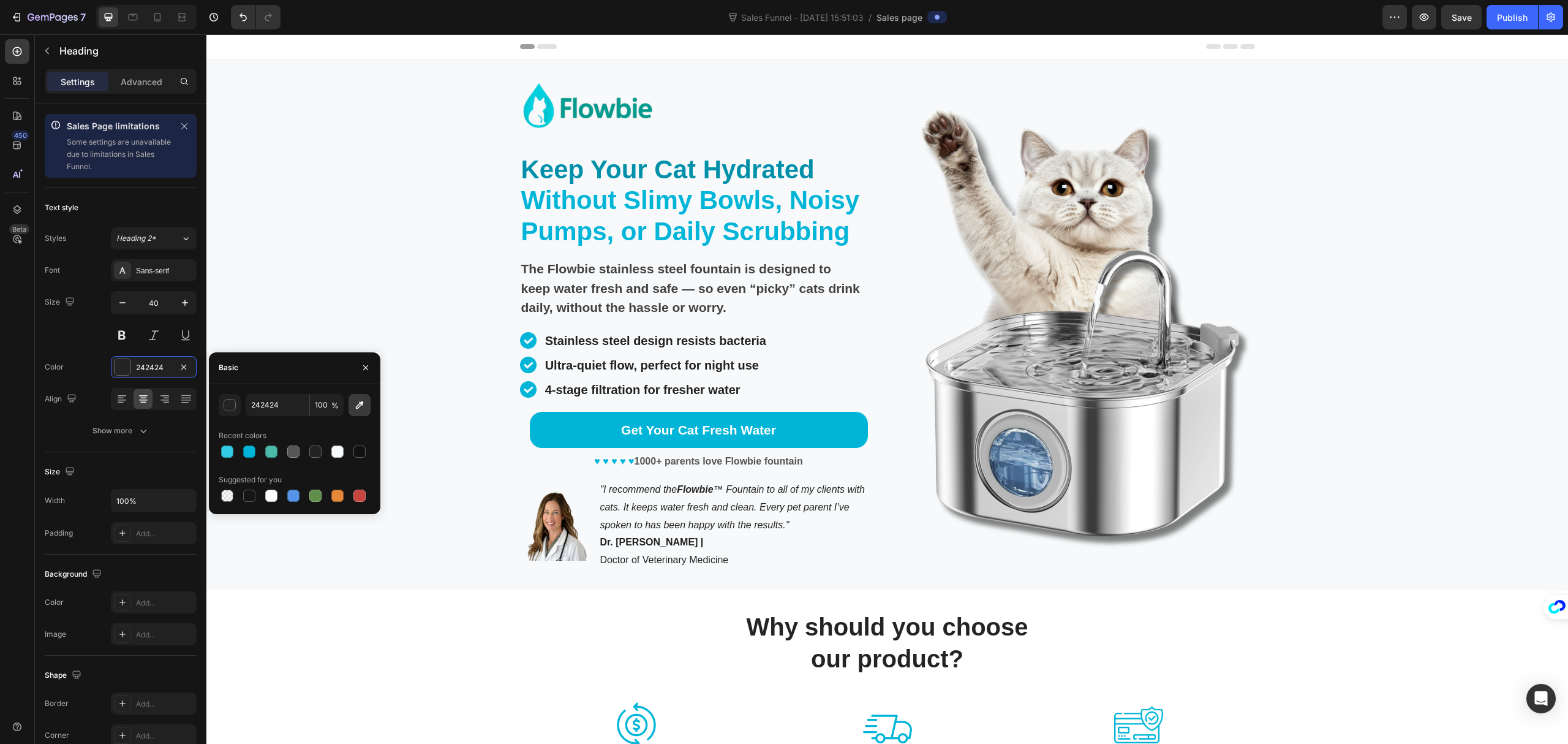
click at [363, 406] on icon "button" at bounding box center [359, 405] width 12 height 12
type input "00B5D8"
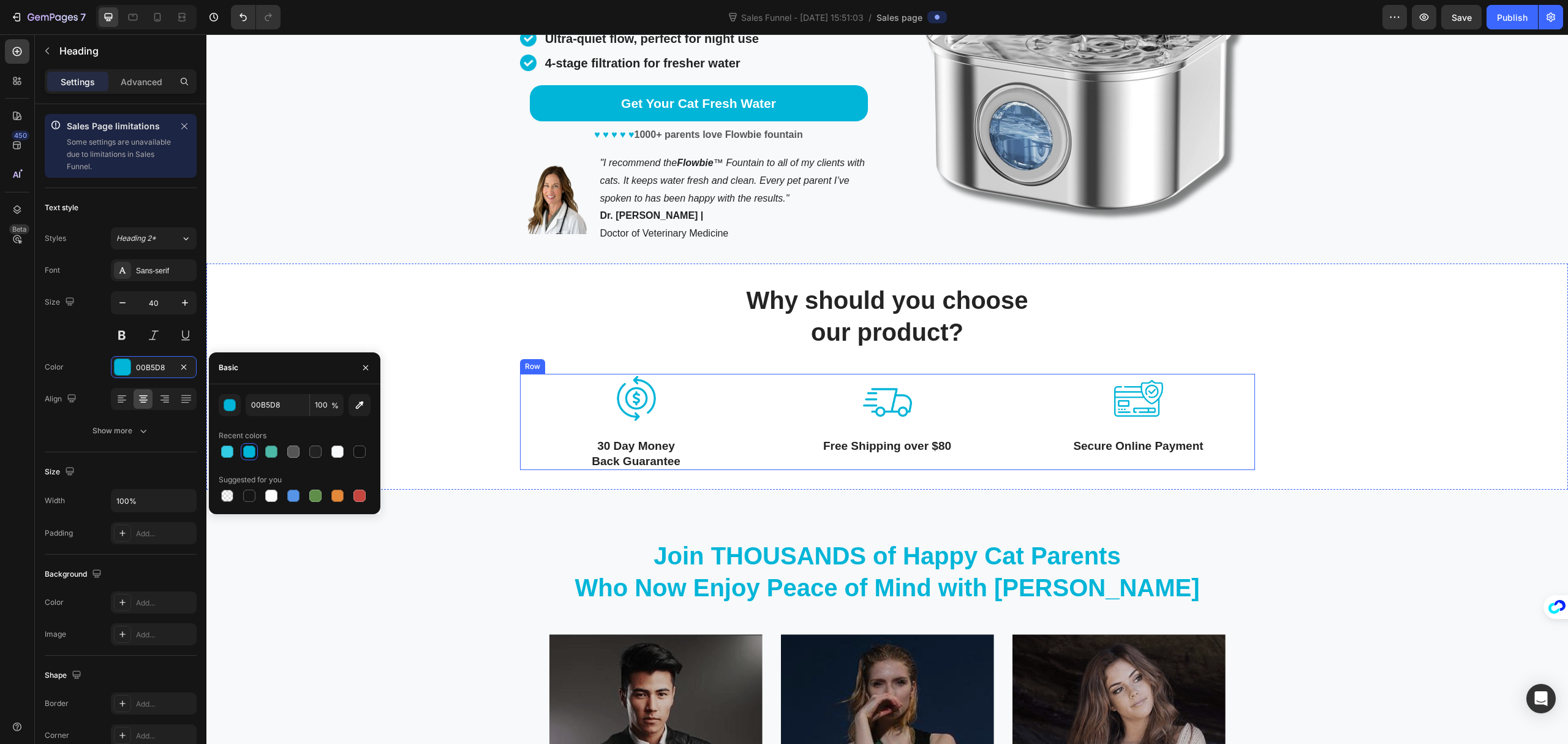
scroll to position [491, 0]
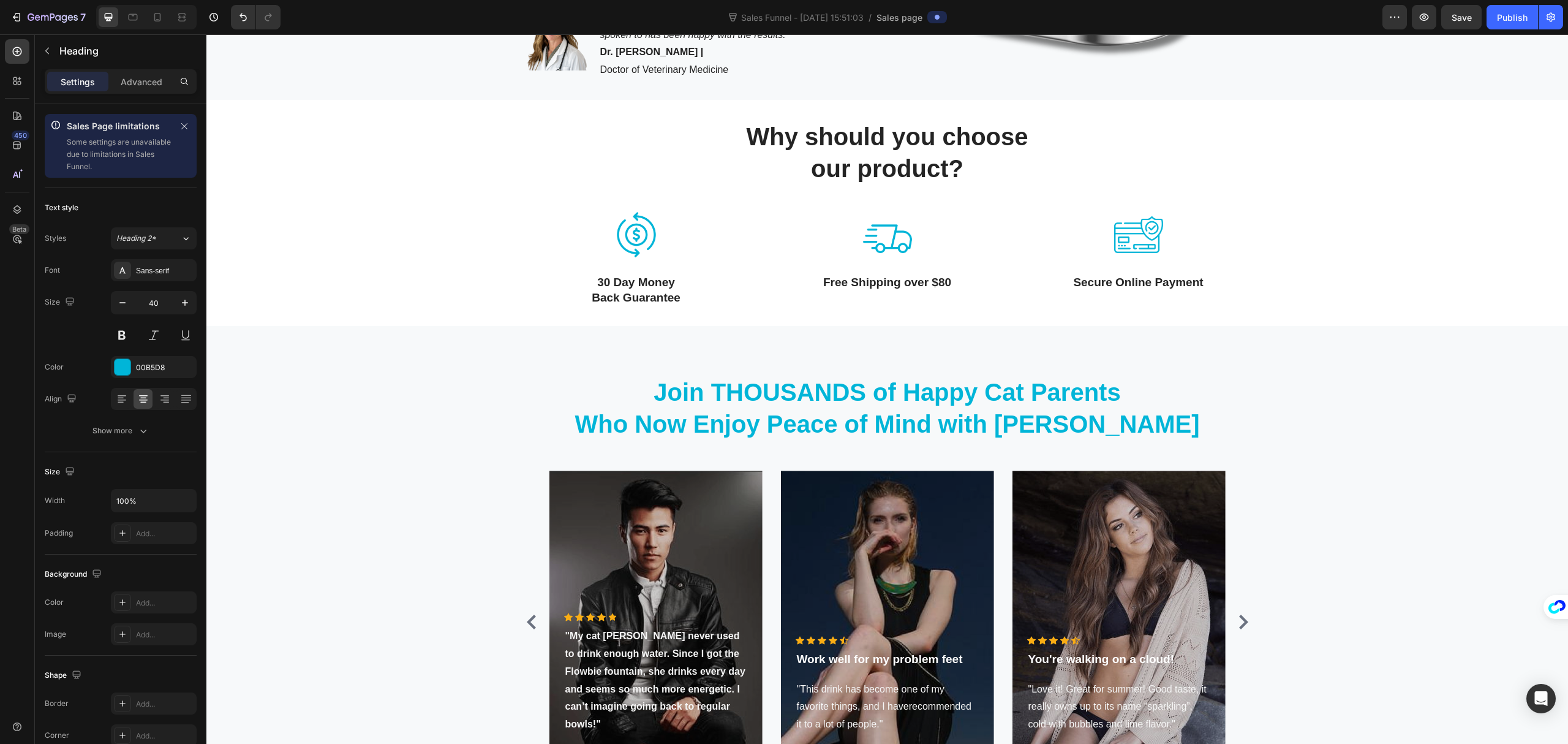
click at [869, 394] on h2 "Join THOUSANDS of Happy Cat Parents Who Now Enjoy Peace of Mind with [PERSON_NA…" at bounding box center [887, 408] width 735 height 66
click at [869, 394] on p "Join THOUSANDS of Happy Cat Parents Who Now Enjoy Peace of Mind with [PERSON_NA…" at bounding box center [887, 408] width 733 height 63
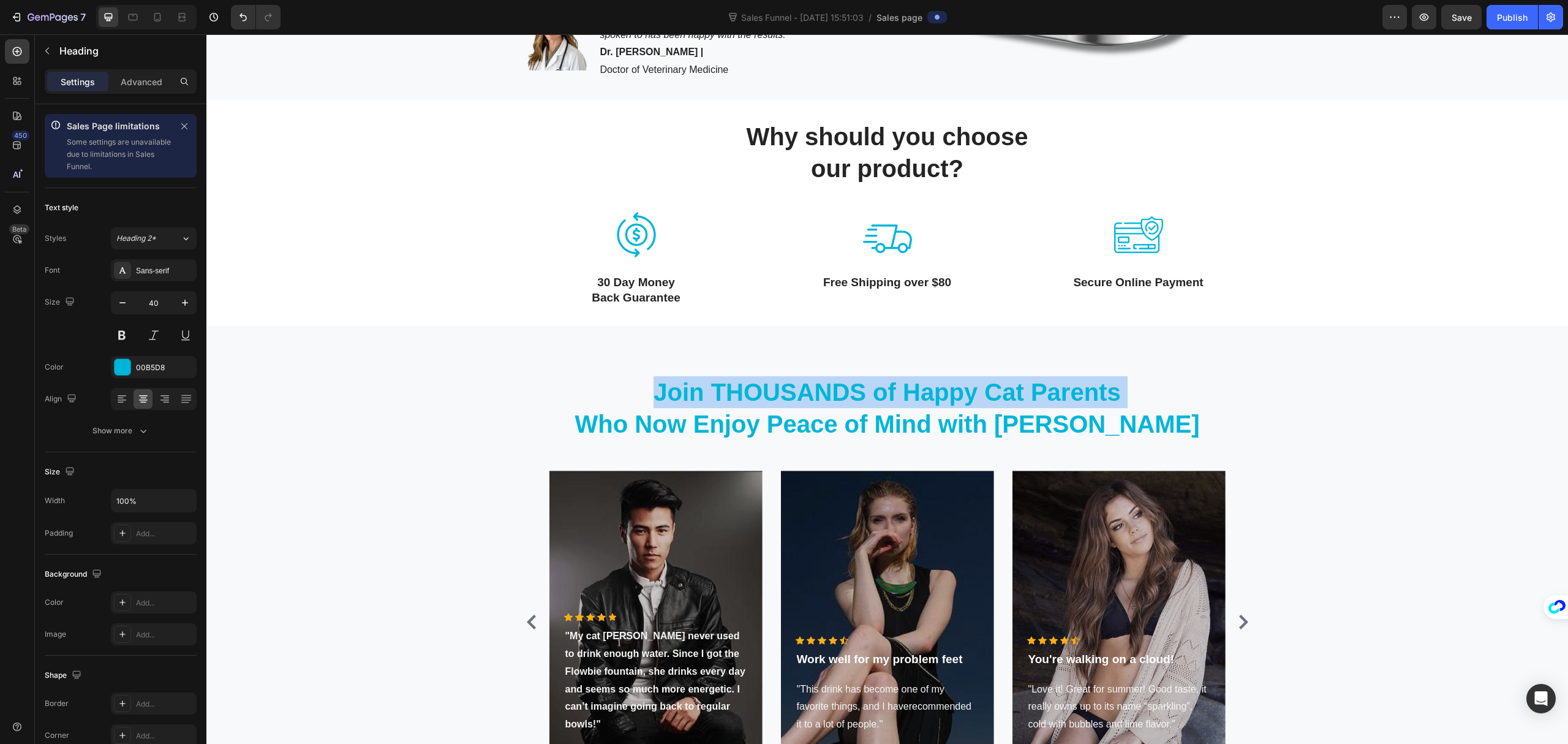
click at [869, 394] on p "Join THOUSANDS of Happy Cat Parents Who Now Enjoy Peace of Mind with [PERSON_NA…" at bounding box center [887, 408] width 733 height 63
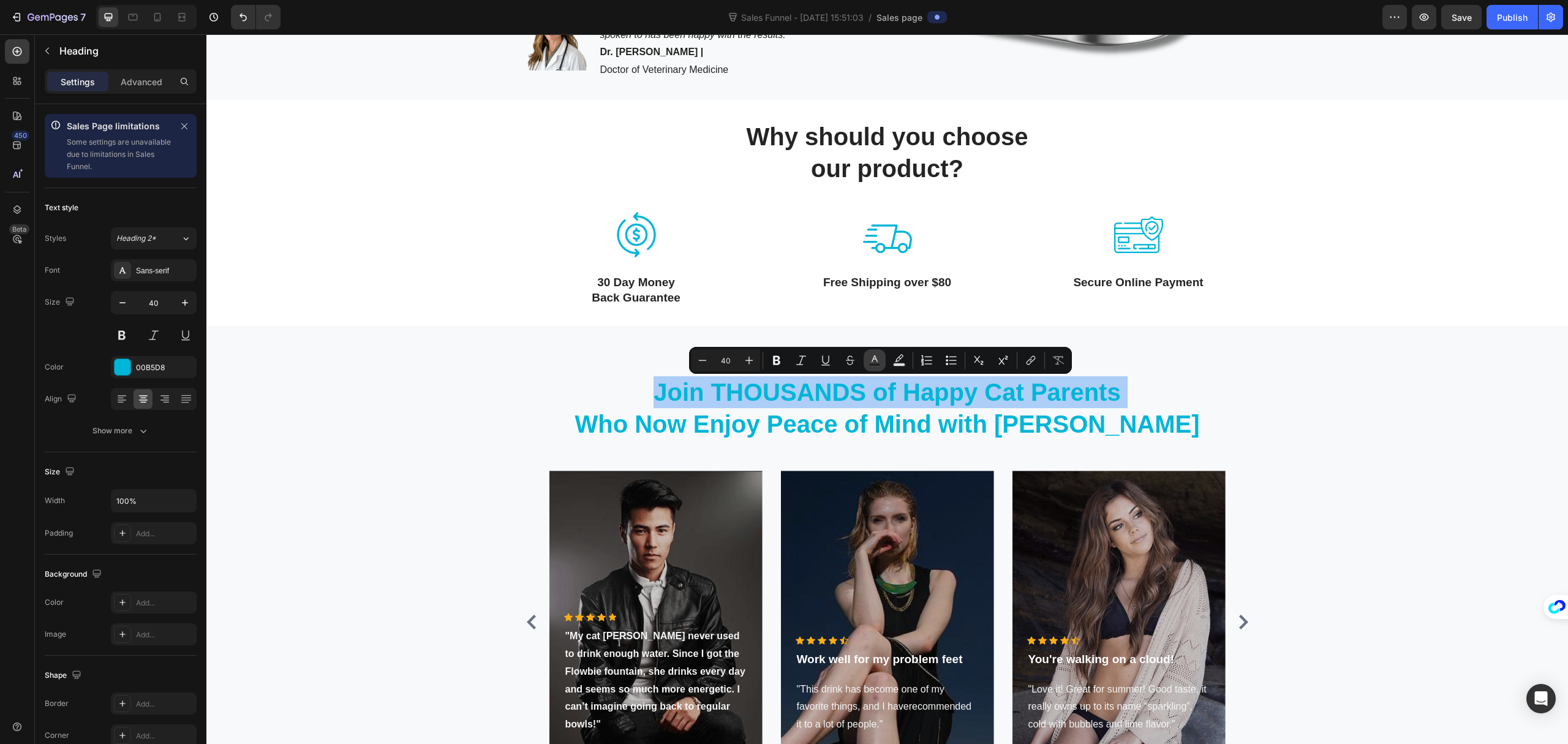
click at [876, 366] on rect "Editor contextual toolbar" at bounding box center [875, 365] width 12 height 3
type input "00B5D8"
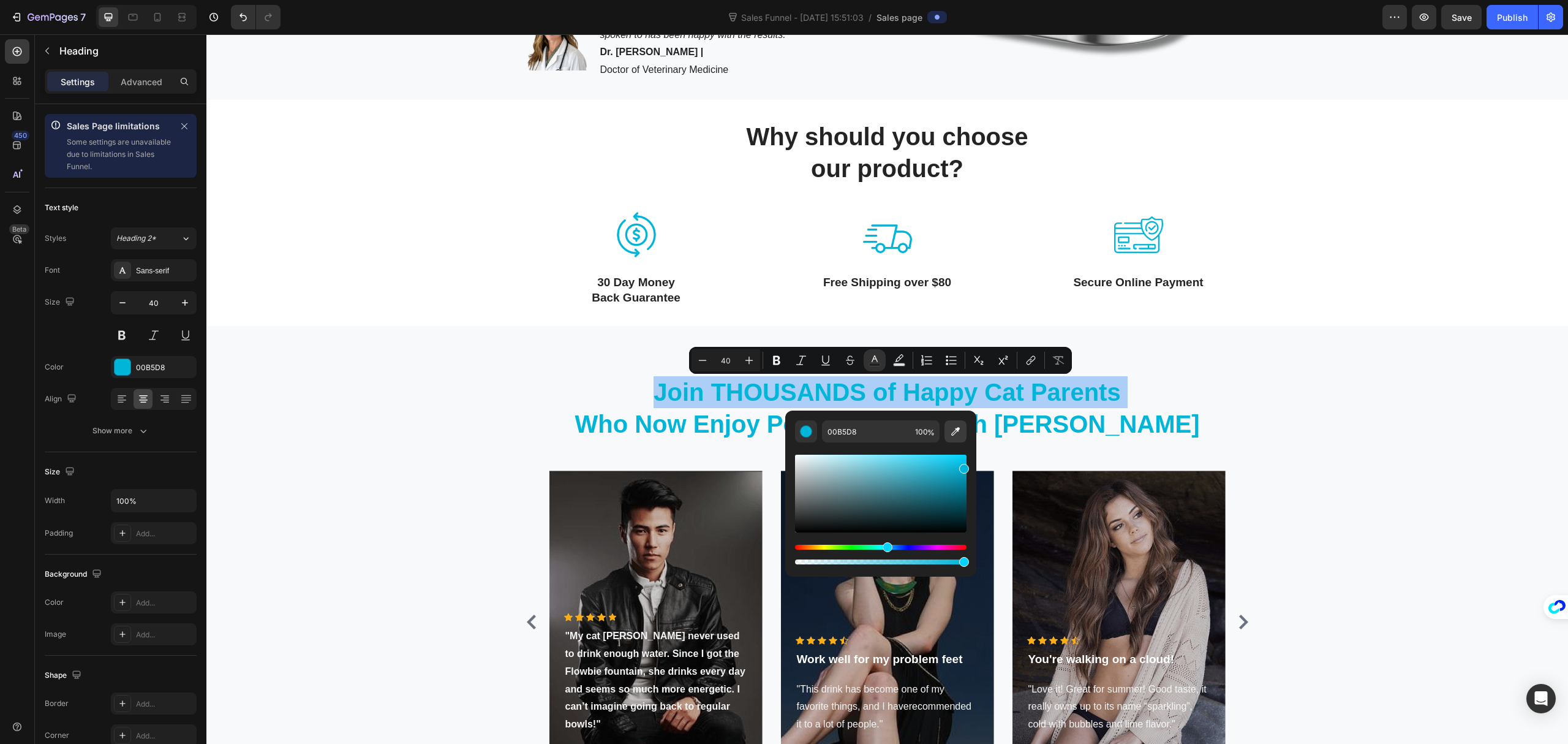
click at [957, 430] on icon "Editor contextual toolbar" at bounding box center [955, 431] width 8 height 8
type input "242424"
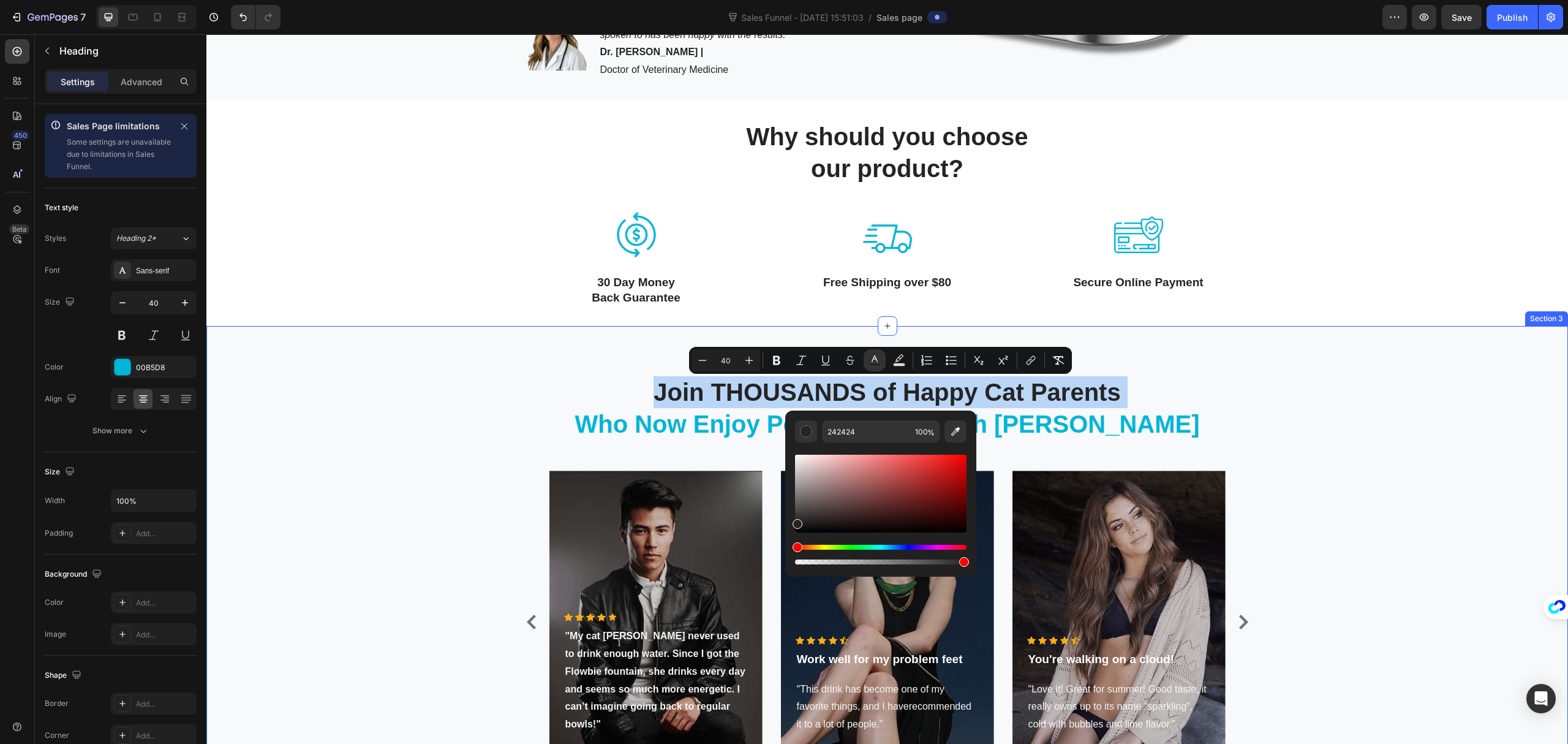
click at [1256, 414] on div "Join THOUSANDS of Happy Cat Parents Who Now Enjoy Peace of Mind with Flowbie He…" at bounding box center [887, 579] width 1344 height 408
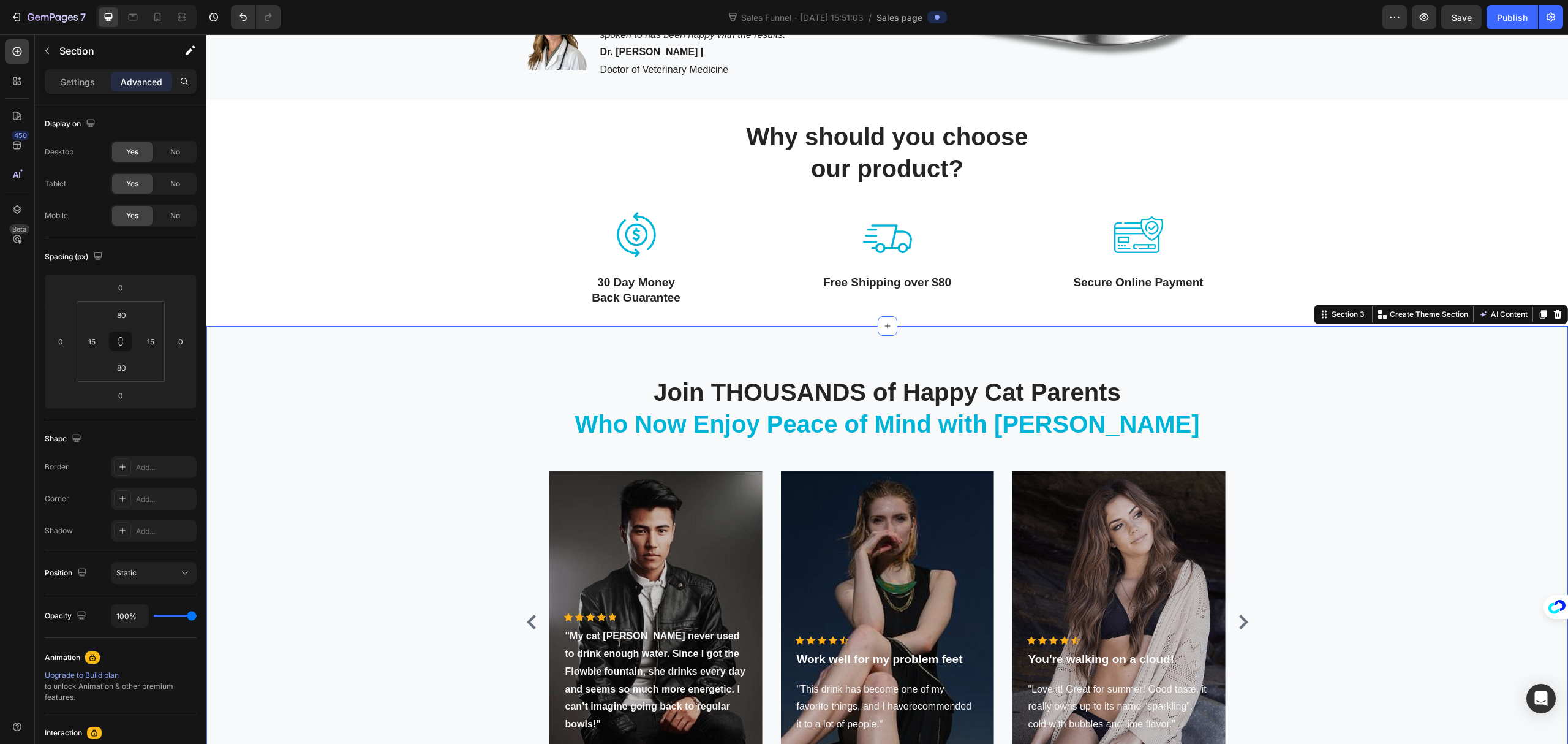
click at [1334, 464] on div "⁠⁠⁠⁠⁠⁠⁠ Join THOUSANDS of Happy Cat Parents Who Now Enjoy Peace of Mind with Fl…" at bounding box center [887, 579] width 1344 height 408
click at [856, 695] on p ""This drink has become one of my favorite things, and I haverecommended it to a…" at bounding box center [887, 707] width 181 height 53
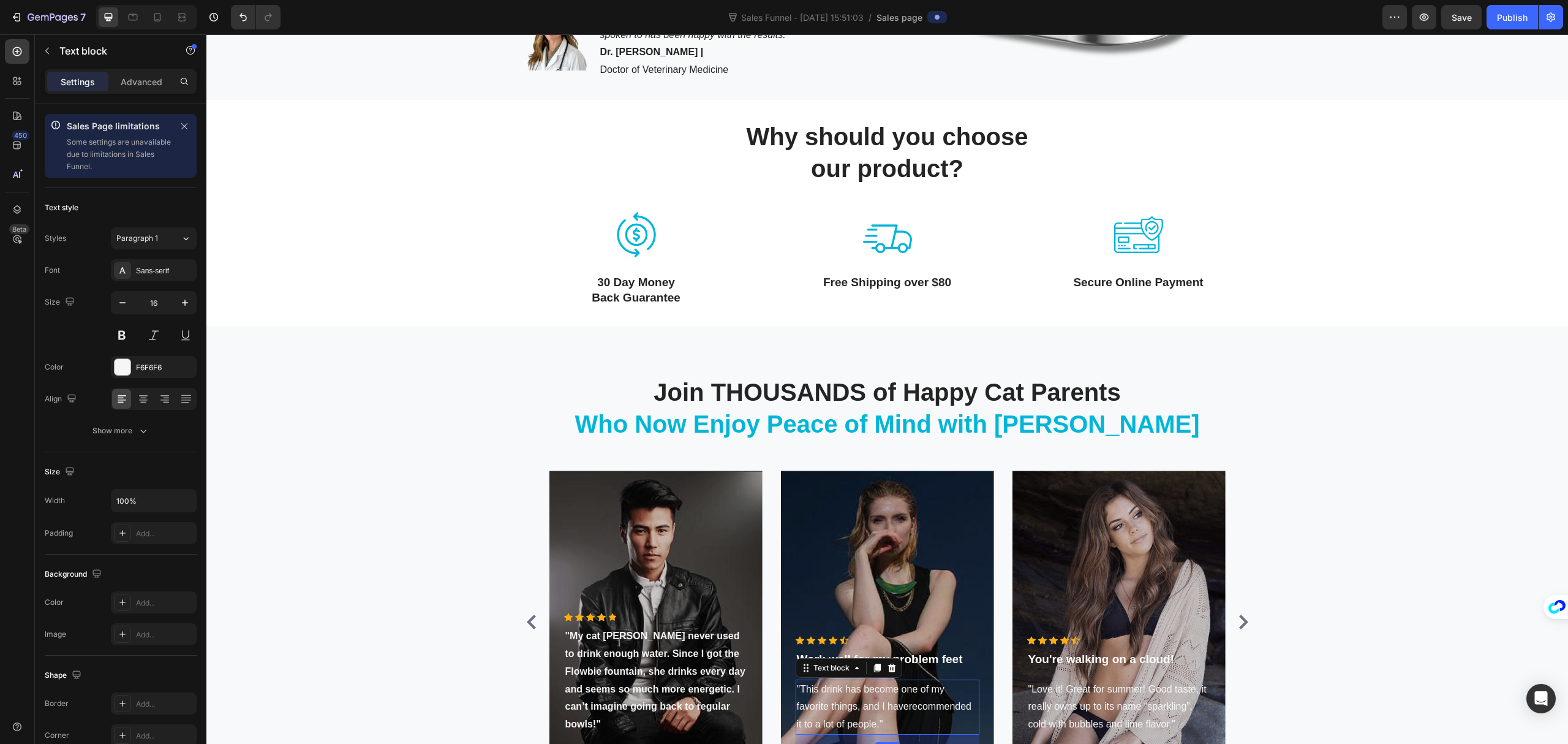
click at [856, 695] on p ""This drink has become one of my favorite things, and I haverecommended it to a…" at bounding box center [887, 707] width 181 height 53
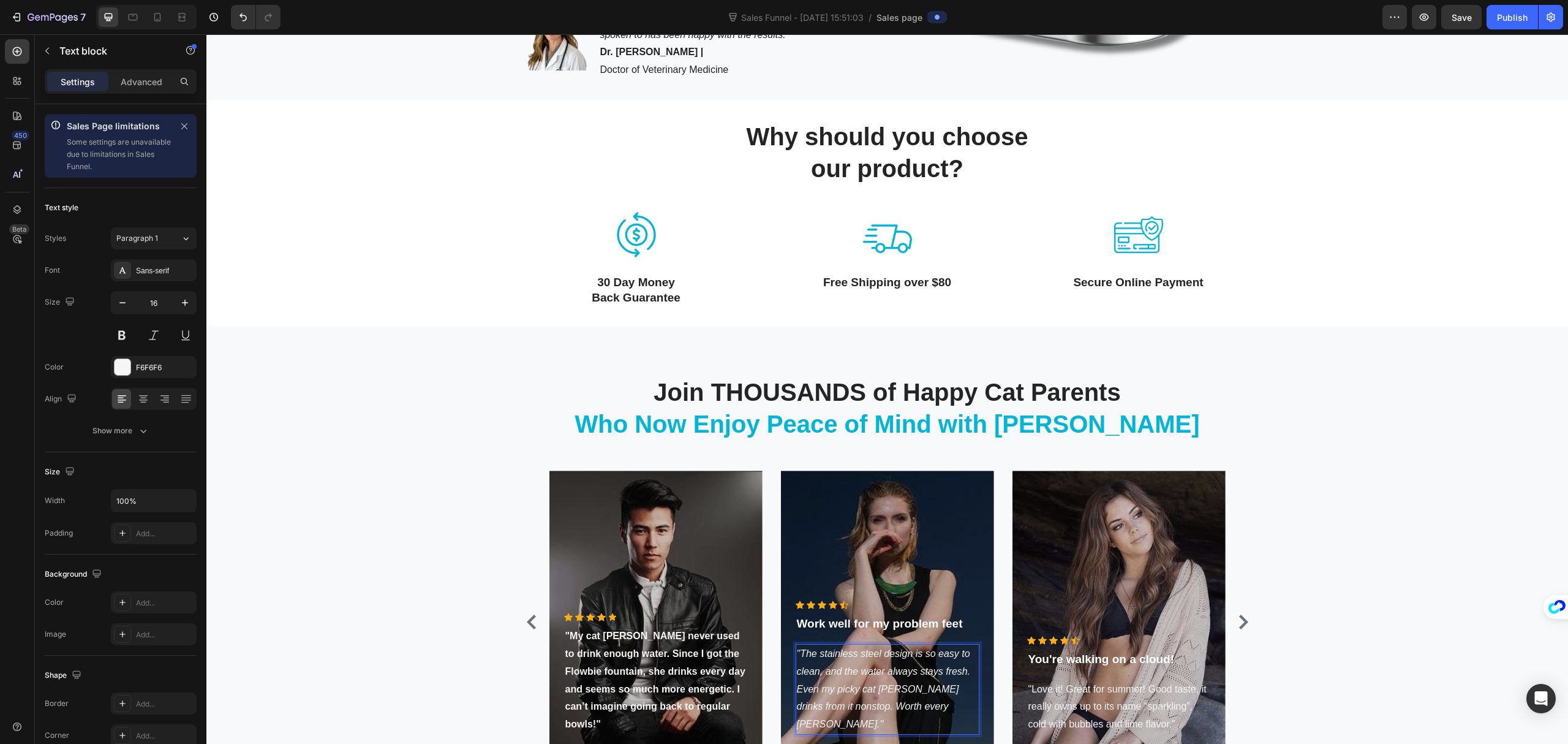
scroll to position [489, 0]
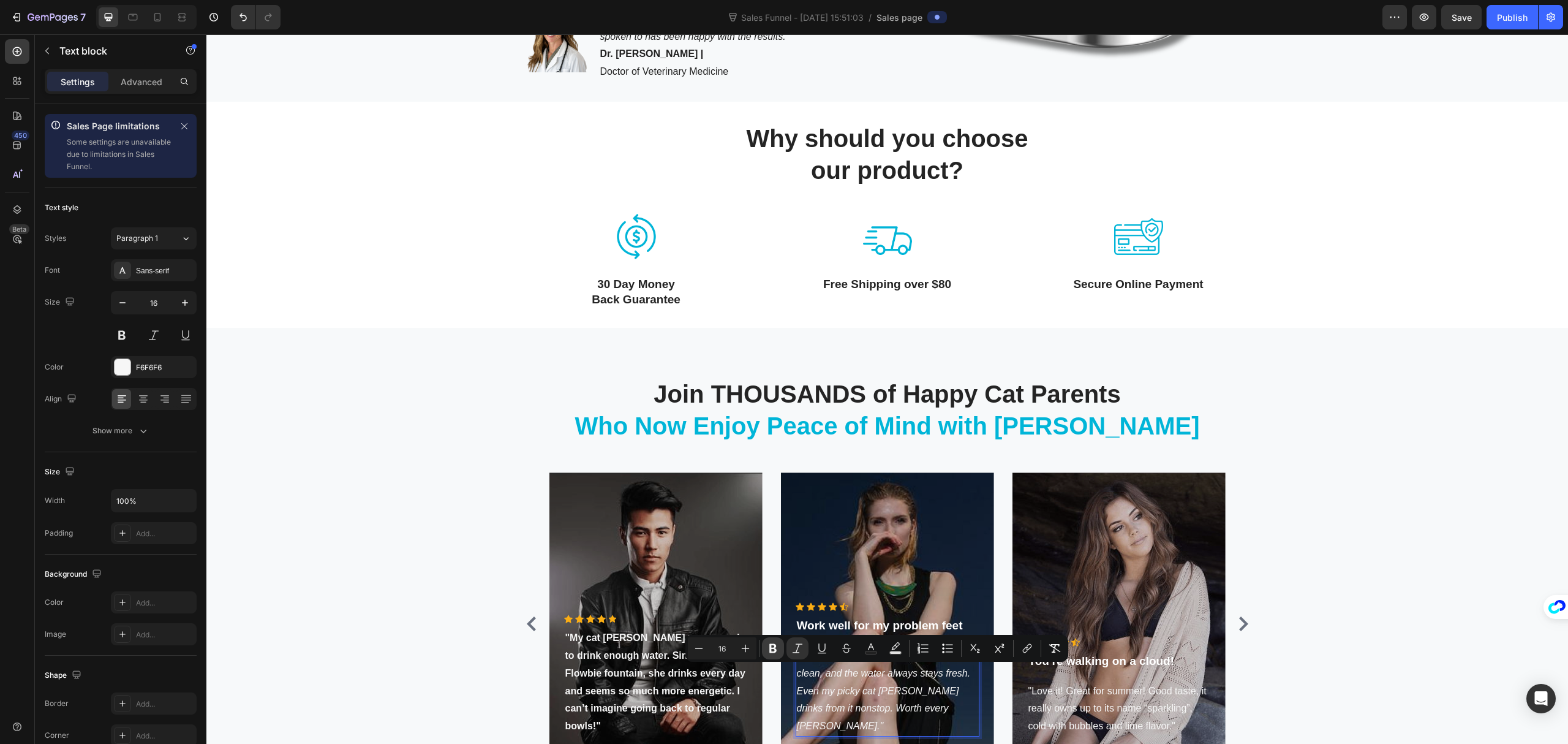
click at [769, 648] on icon "Editor contextual toolbar" at bounding box center [772, 648] width 12 height 12
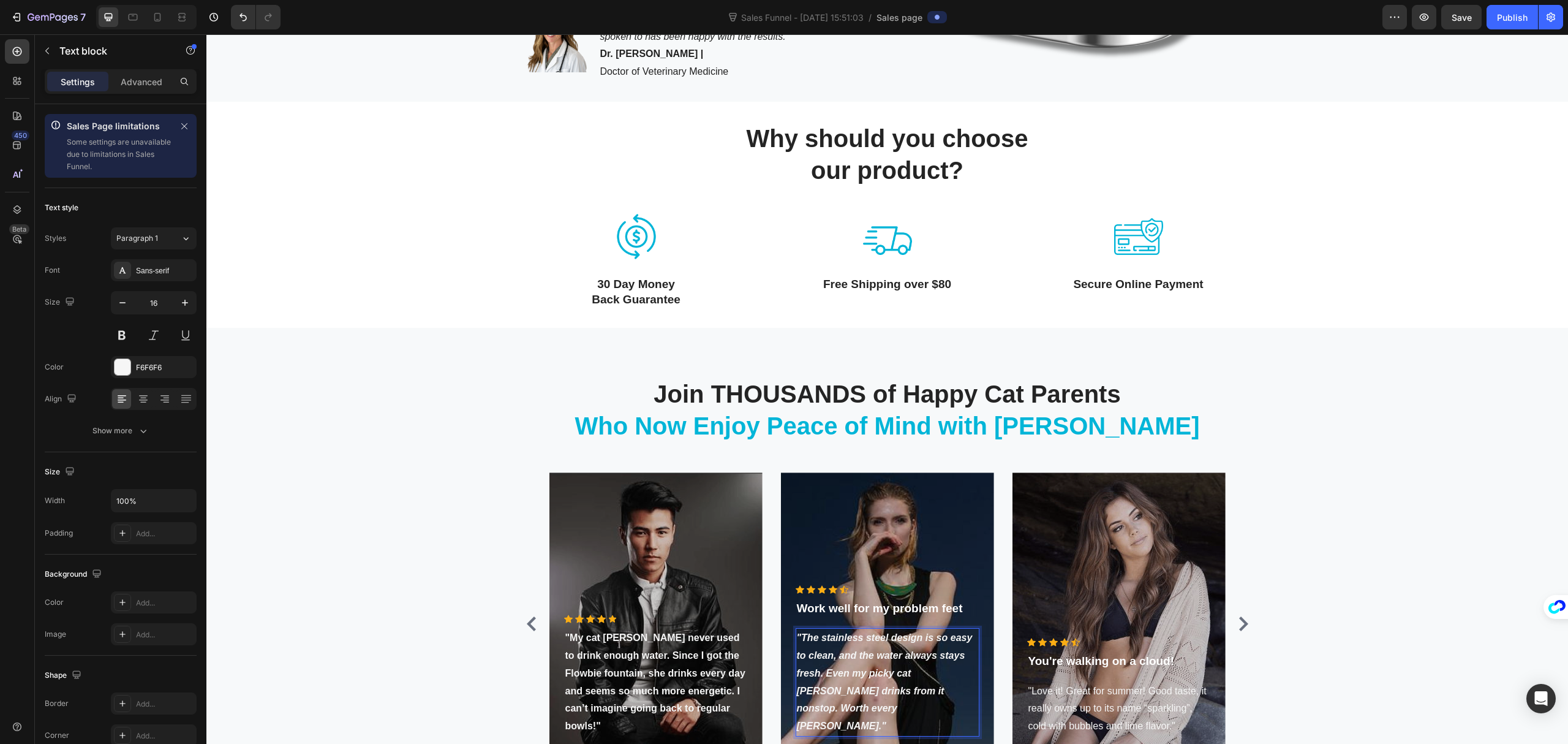
click at [909, 687] on strong ""The stainless steel design is so easy to clean, and the water always stays fre…" at bounding box center [885, 682] width 176 height 99
click at [915, 618] on p "Work well for my problem feet" at bounding box center [887, 609] width 181 height 18
click at [890, 592] on icon at bounding box center [892, 587] width 10 height 10
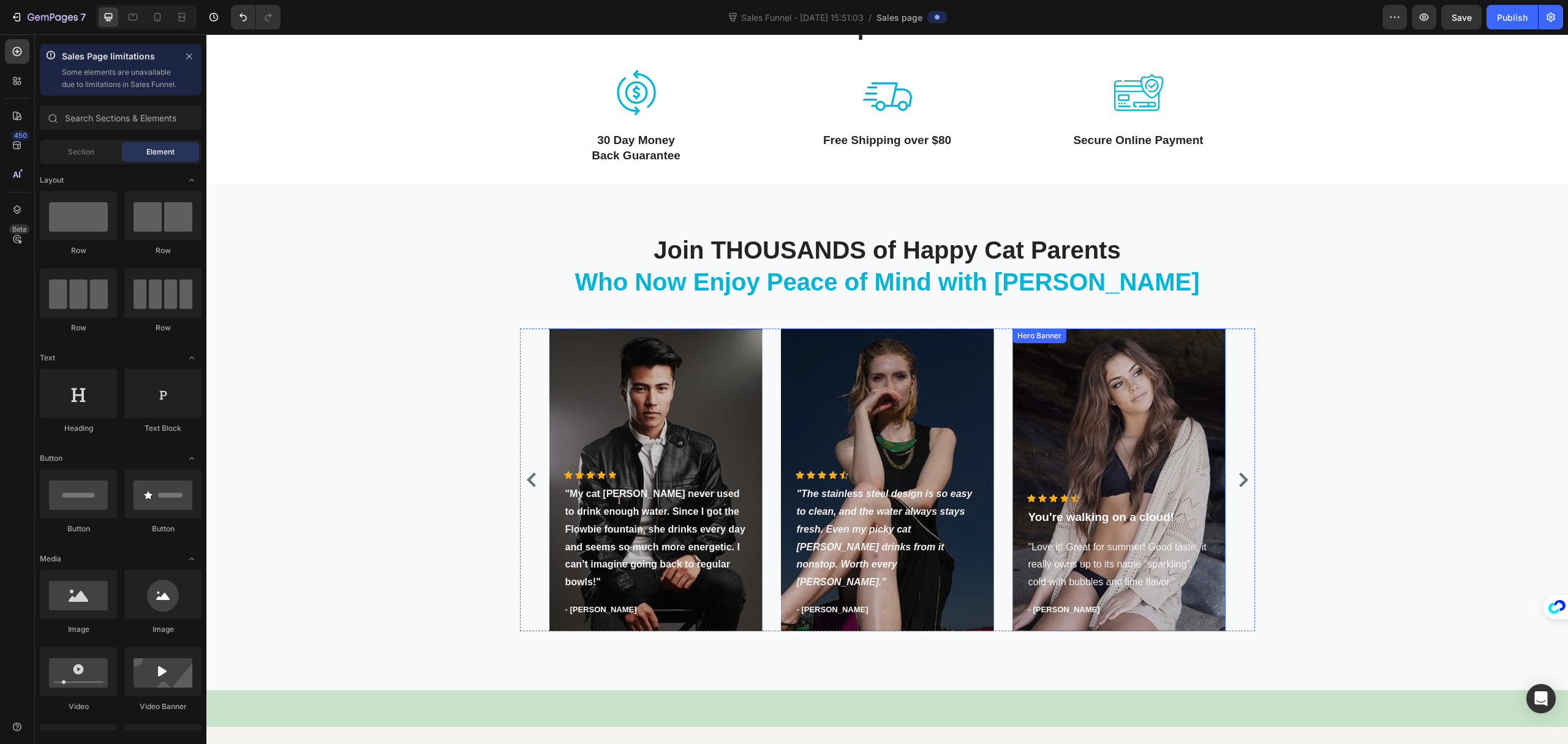
scroll to position [652, 0]
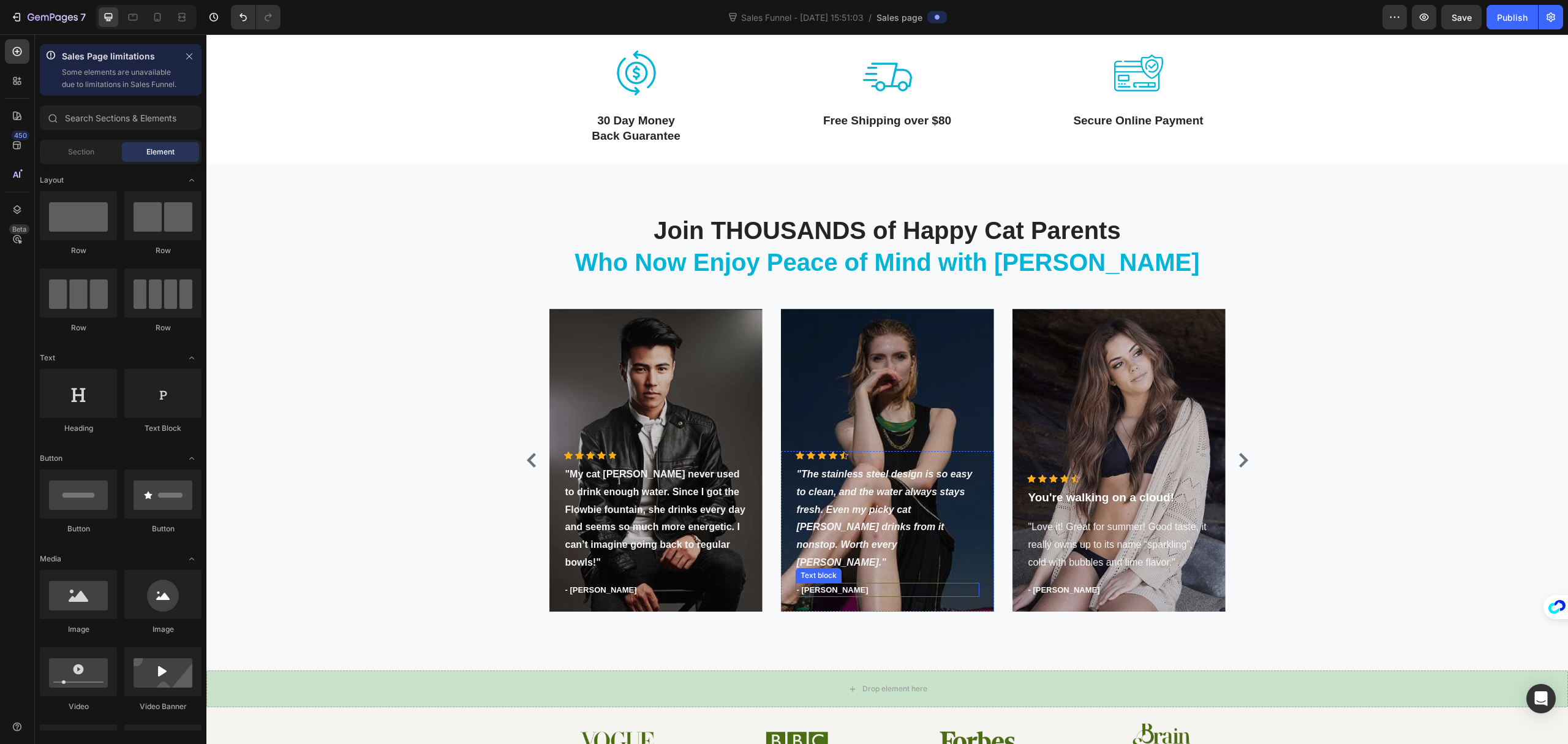
click at [814, 591] on p "- [PERSON_NAME]" at bounding box center [887, 590] width 181 height 12
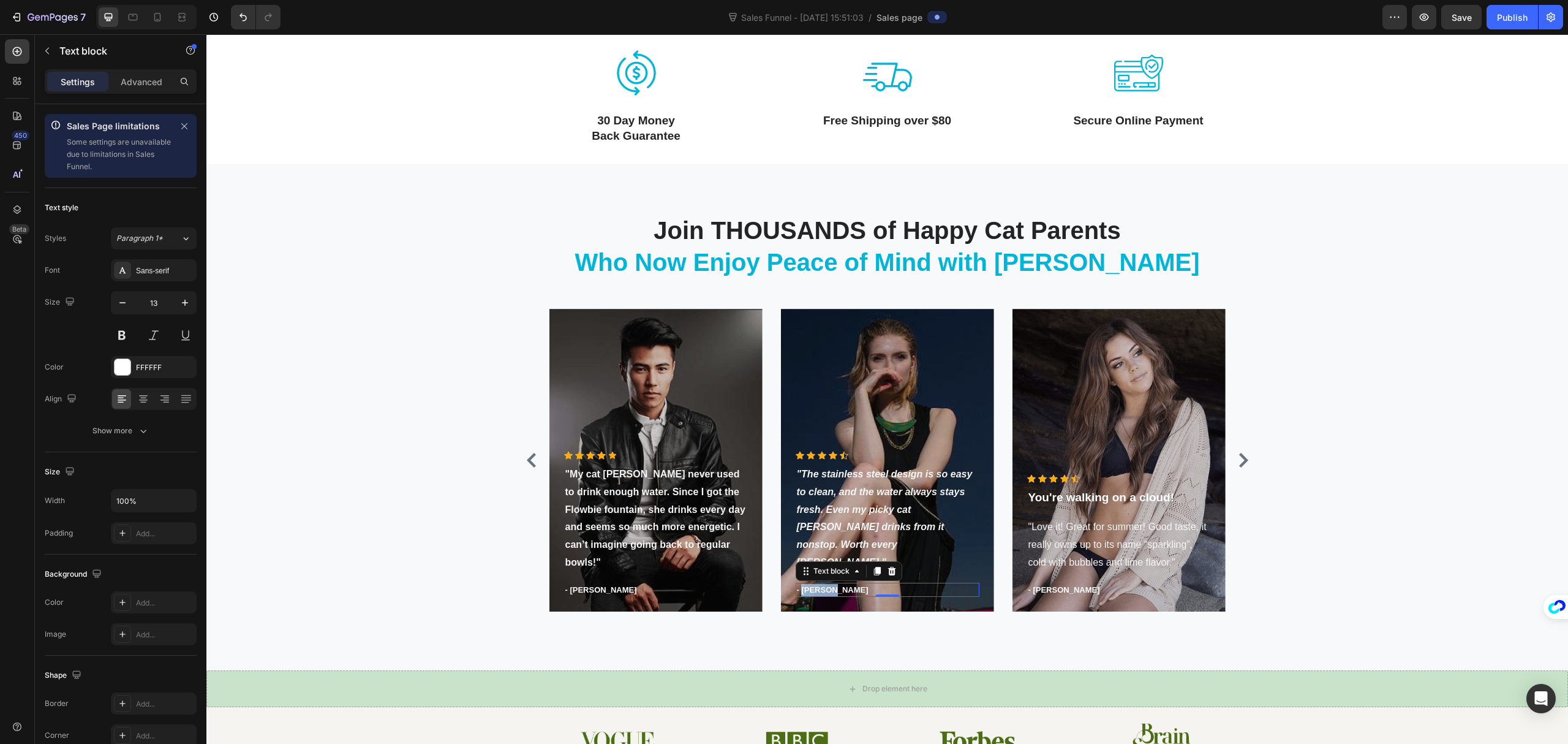
click at [814, 591] on p "- [PERSON_NAME]" at bounding box center [887, 590] width 181 height 12
click at [819, 591] on p "- [PERSON_NAME]" at bounding box center [887, 590] width 181 height 12
drag, startPoint x: 829, startPoint y: 591, endPoint x: 797, endPoint y: 593, distance: 32.1
click at [797, 593] on p "- [PERSON_NAME]" at bounding box center [887, 590] width 181 height 12
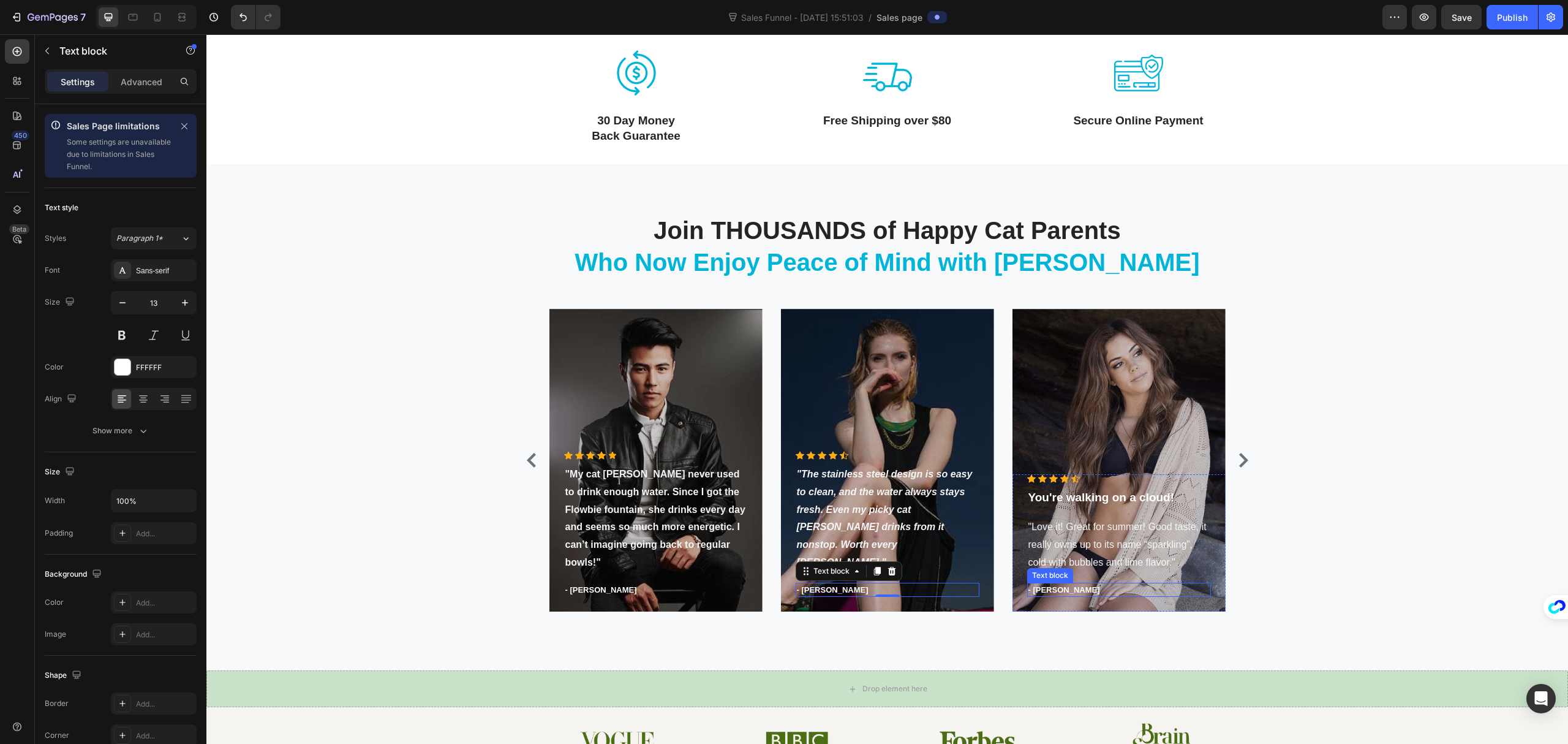
click at [1049, 585] on p "- [PERSON_NAME]" at bounding box center [1119, 590] width 181 height 12
drag, startPoint x: 1059, startPoint y: 587, endPoint x: 1028, endPoint y: 589, distance: 31.1
click at [1029, 589] on p "- [PERSON_NAME]" at bounding box center [1119, 590] width 181 height 12
click at [1118, 550] on p ""Love it! Great for summer! Good taste, it really owns up to its name “sparklin…" at bounding box center [1119, 545] width 181 height 53
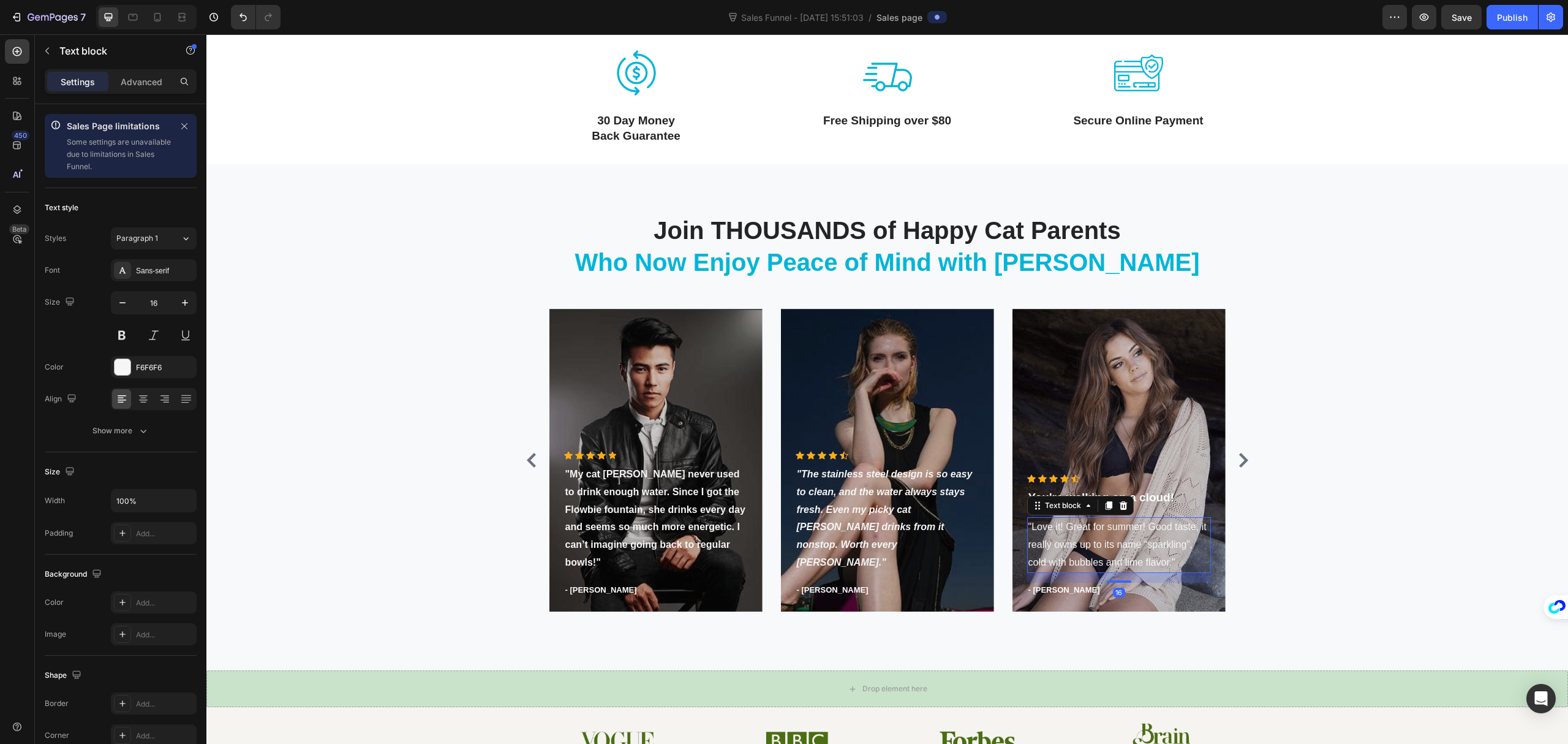
click at [1113, 550] on p ""Love it! Great for summer! Good taste, it really owns up to its name “sparklin…" at bounding box center [1119, 545] width 181 height 53
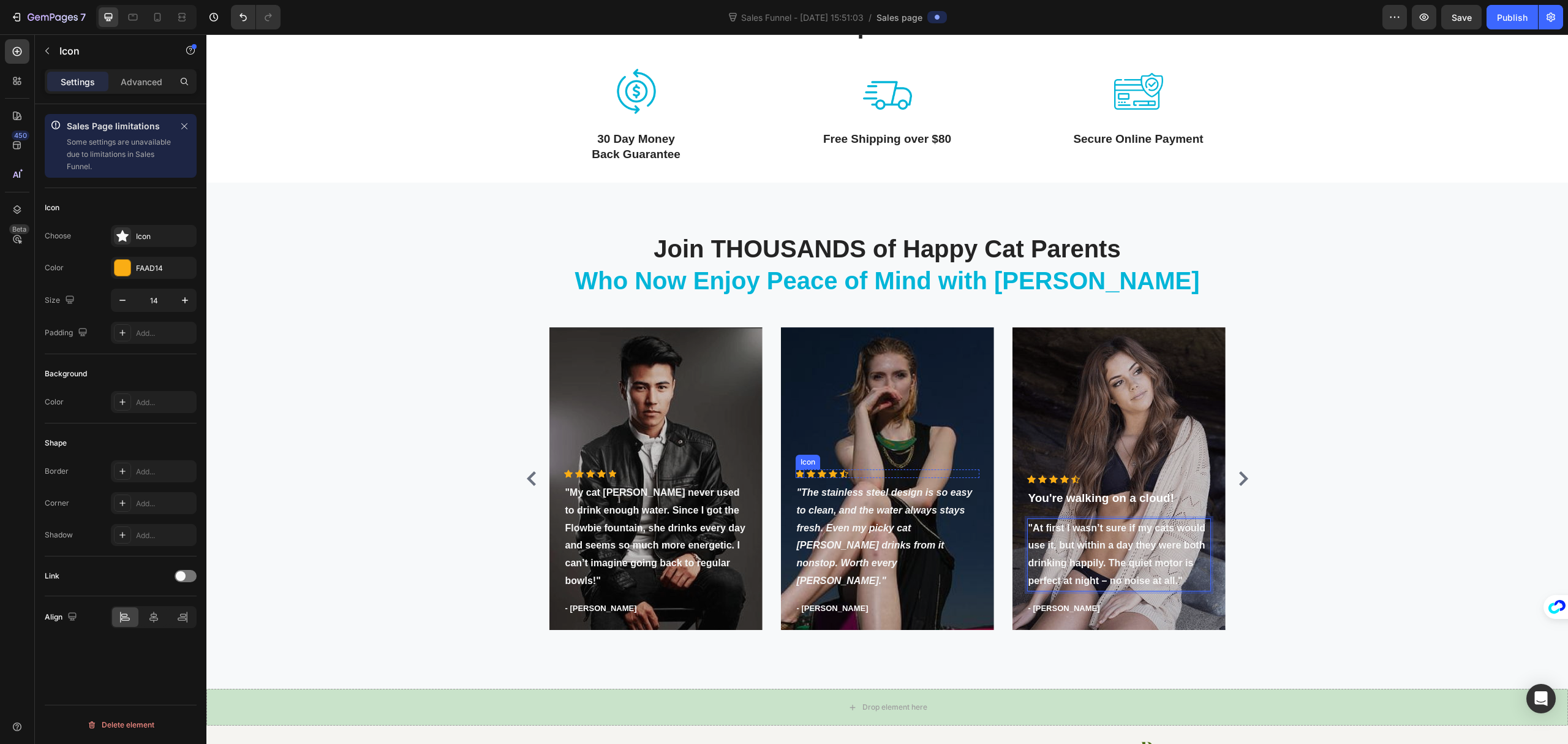
click at [796, 478] on div "Icon" at bounding box center [799, 473] width 8 height 8
click at [840, 478] on div "Icon" at bounding box center [844, 473] width 8 height 8
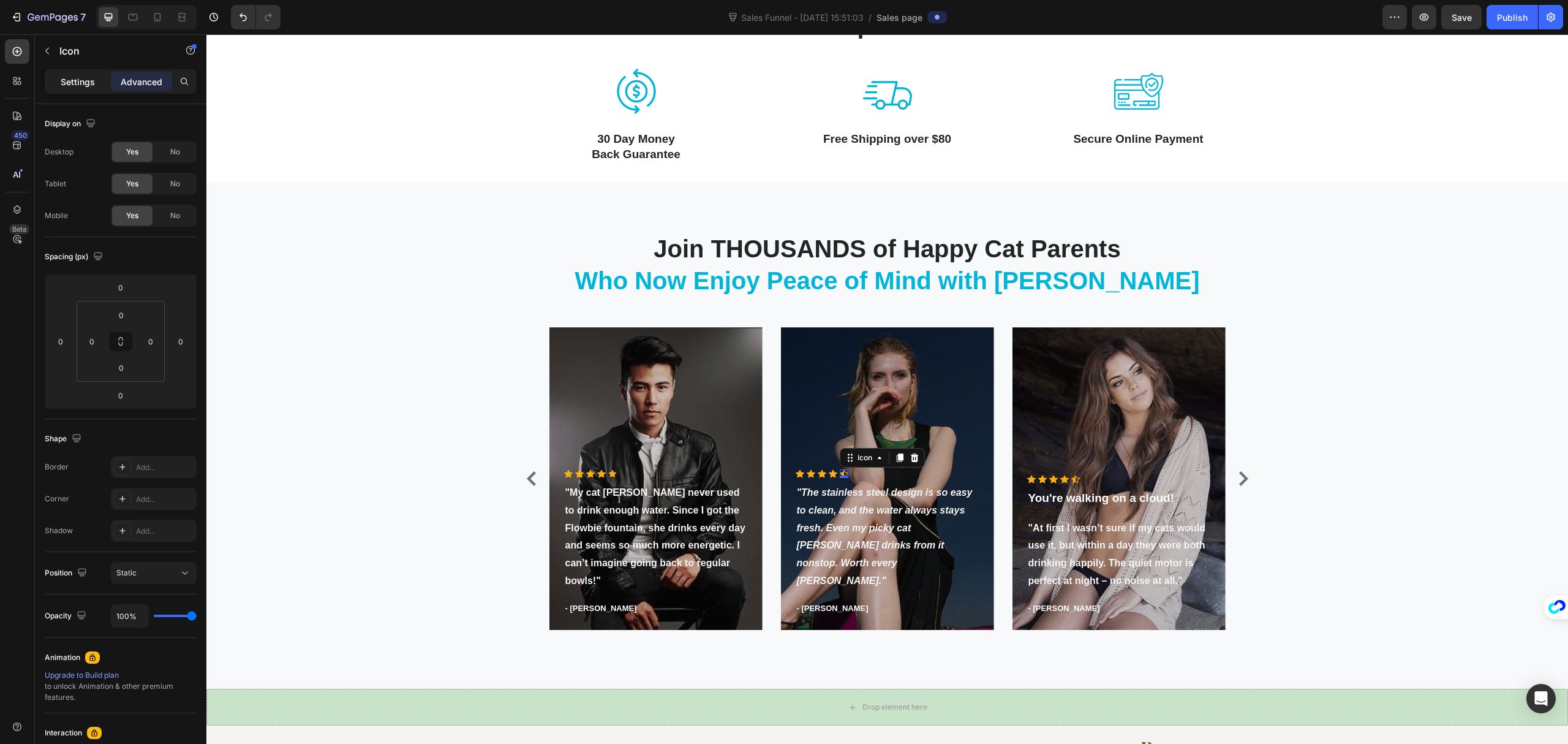
click at [74, 76] on p "Settings" at bounding box center [78, 82] width 35 height 13
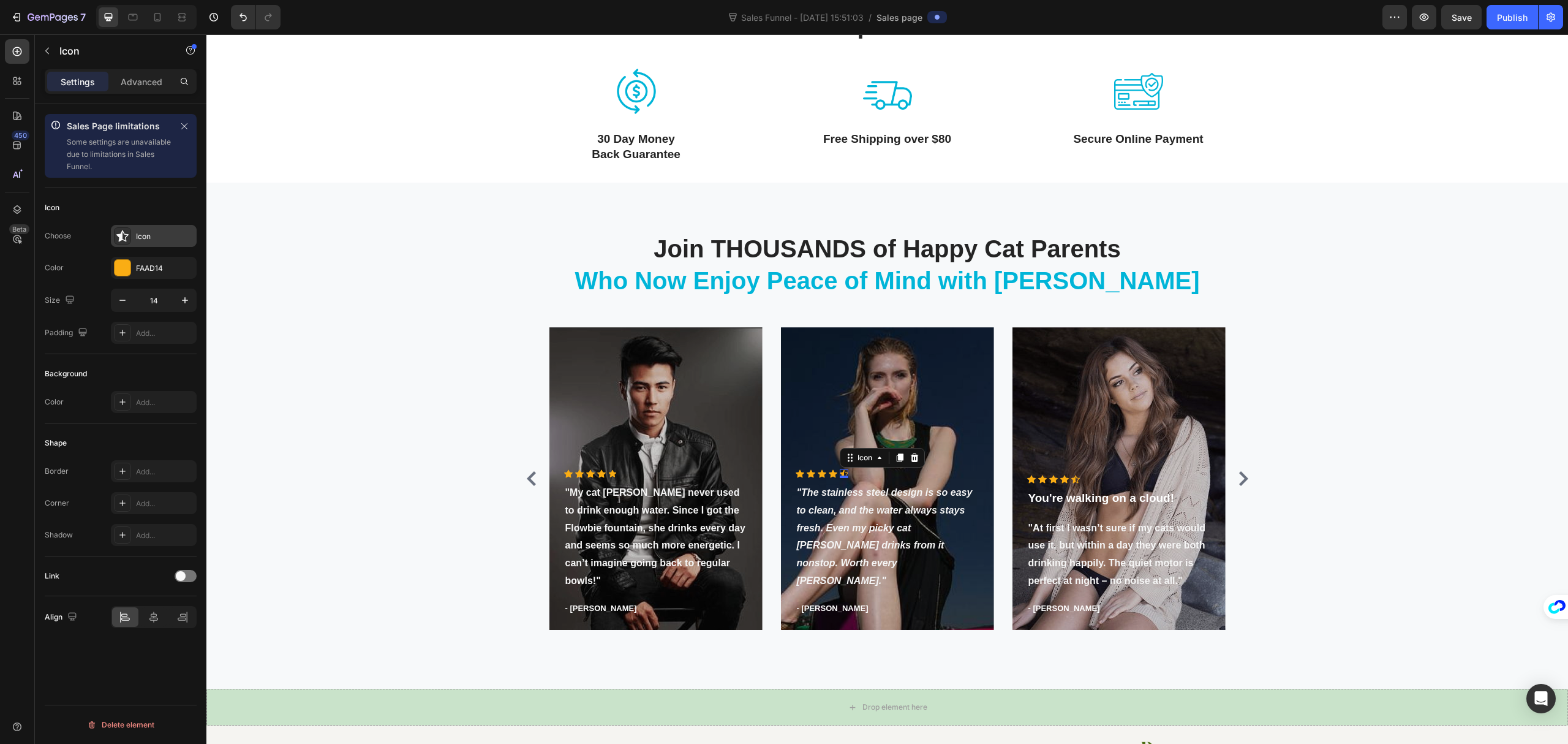
click at [160, 232] on div "Icon" at bounding box center [165, 236] width 58 height 11
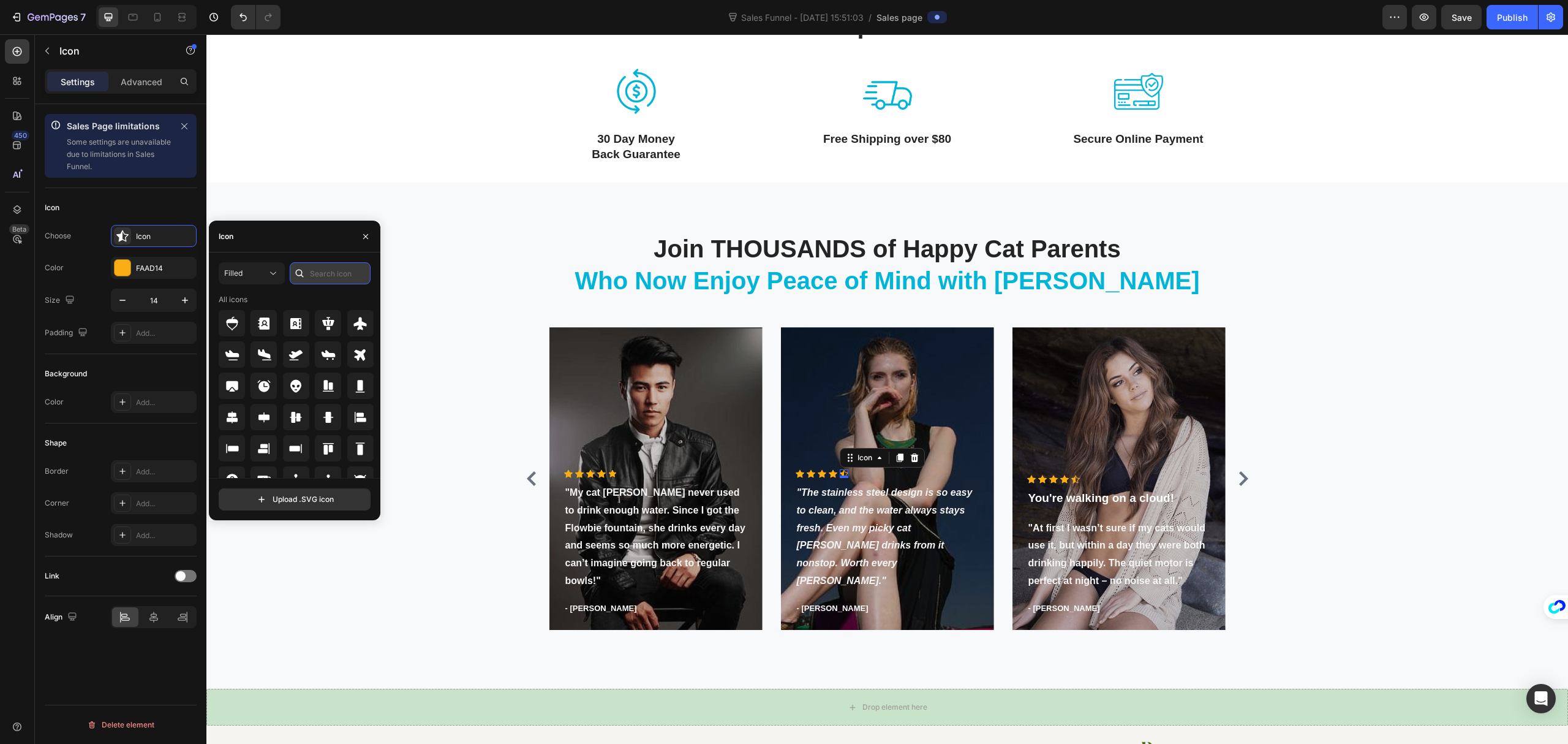
click at [317, 272] on input "text" at bounding box center [330, 273] width 81 height 22
type input "star"
click at [334, 422] on icon at bounding box center [328, 417] width 15 height 15
click at [1071, 478] on div "Icon" at bounding box center [1075, 479] width 8 height 8
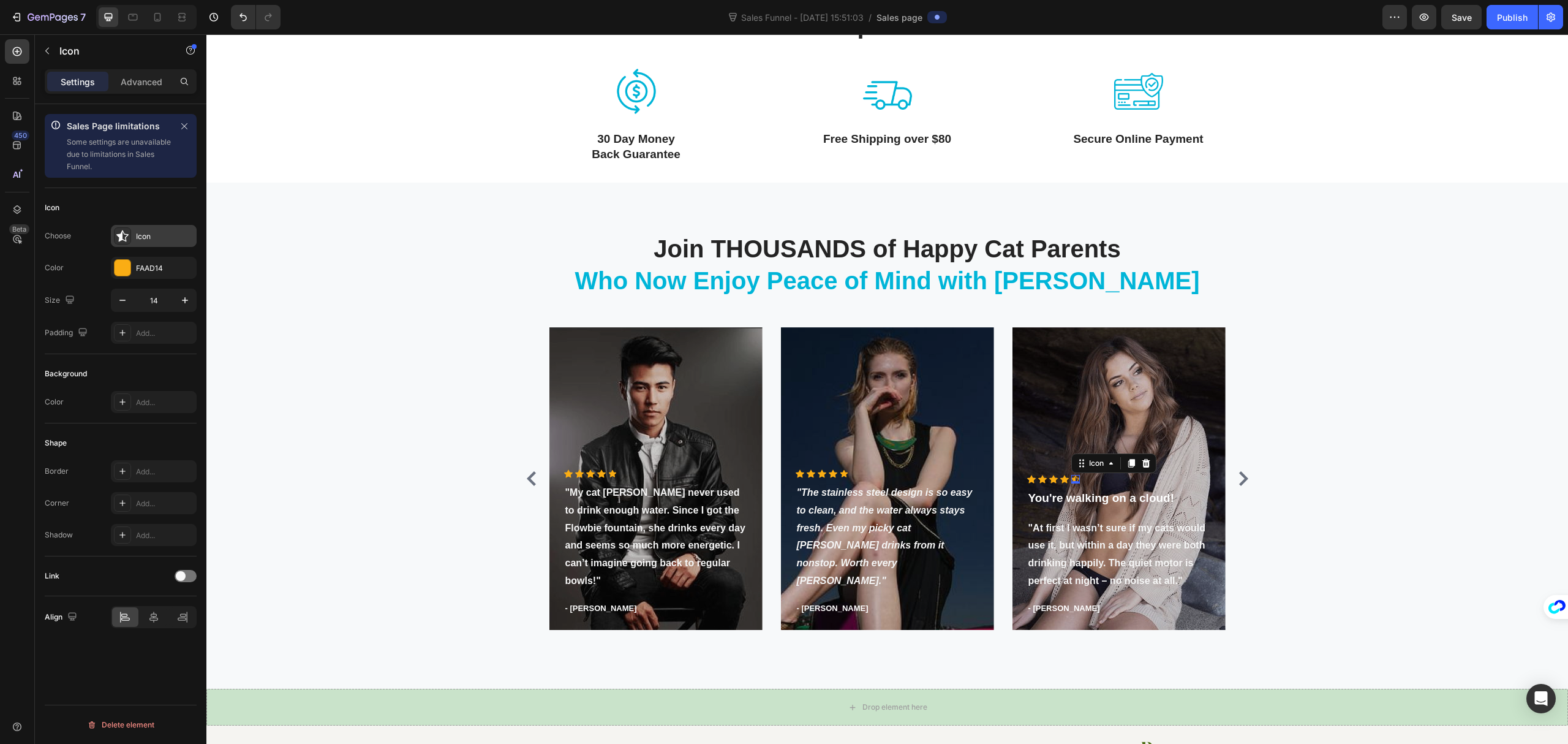
click at [145, 228] on div "Icon" at bounding box center [154, 236] width 86 height 22
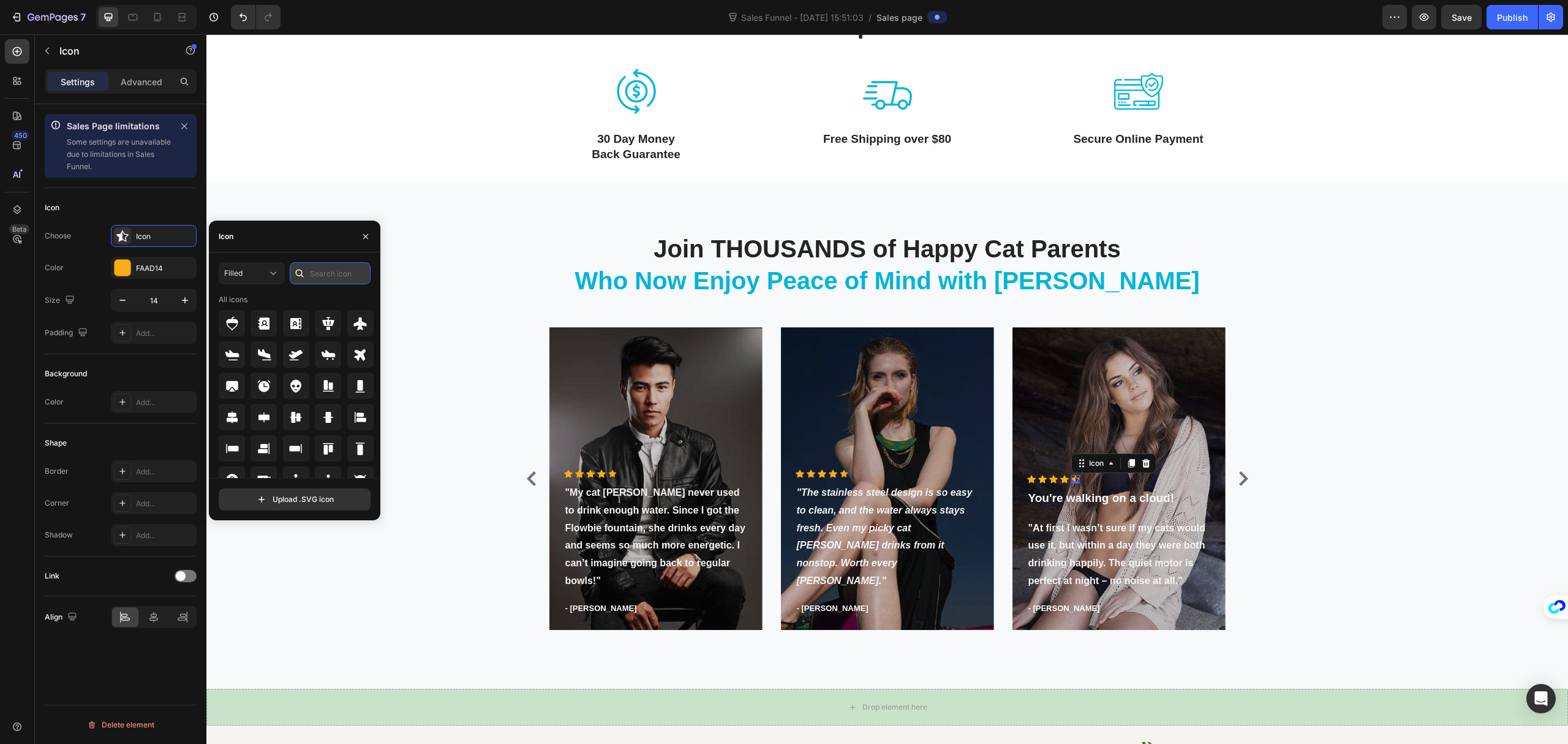
click at [322, 276] on input "text" at bounding box center [330, 273] width 81 height 22
type input "star"
click at [327, 423] on icon at bounding box center [328, 417] width 15 height 15
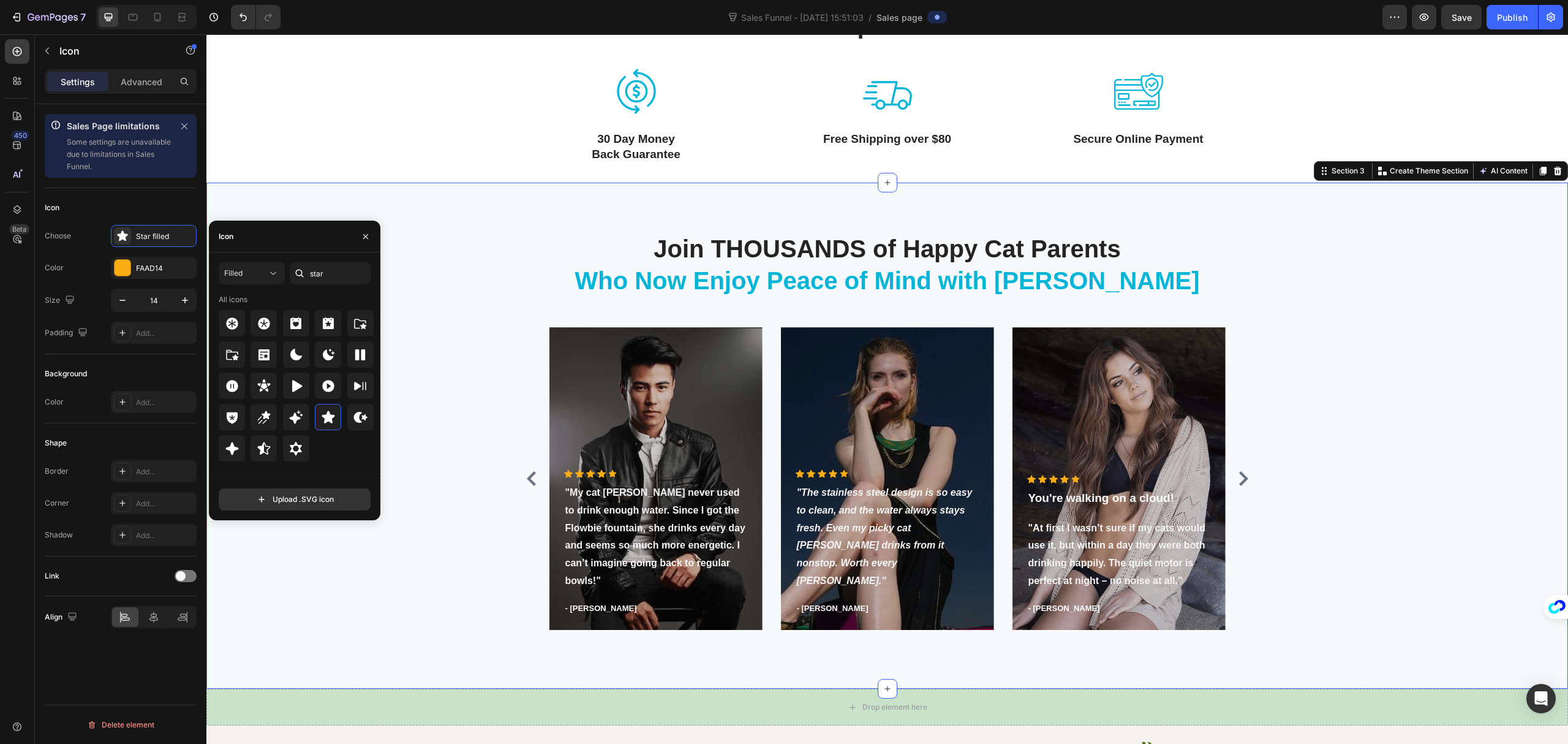
click at [1465, 462] on div "⁠⁠⁠⁠⁠⁠⁠ Join THOUSANDS of Happy Cat Parents Who Now Enjoy Peace of Mind with Fl…" at bounding box center [887, 435] width 1344 height 408
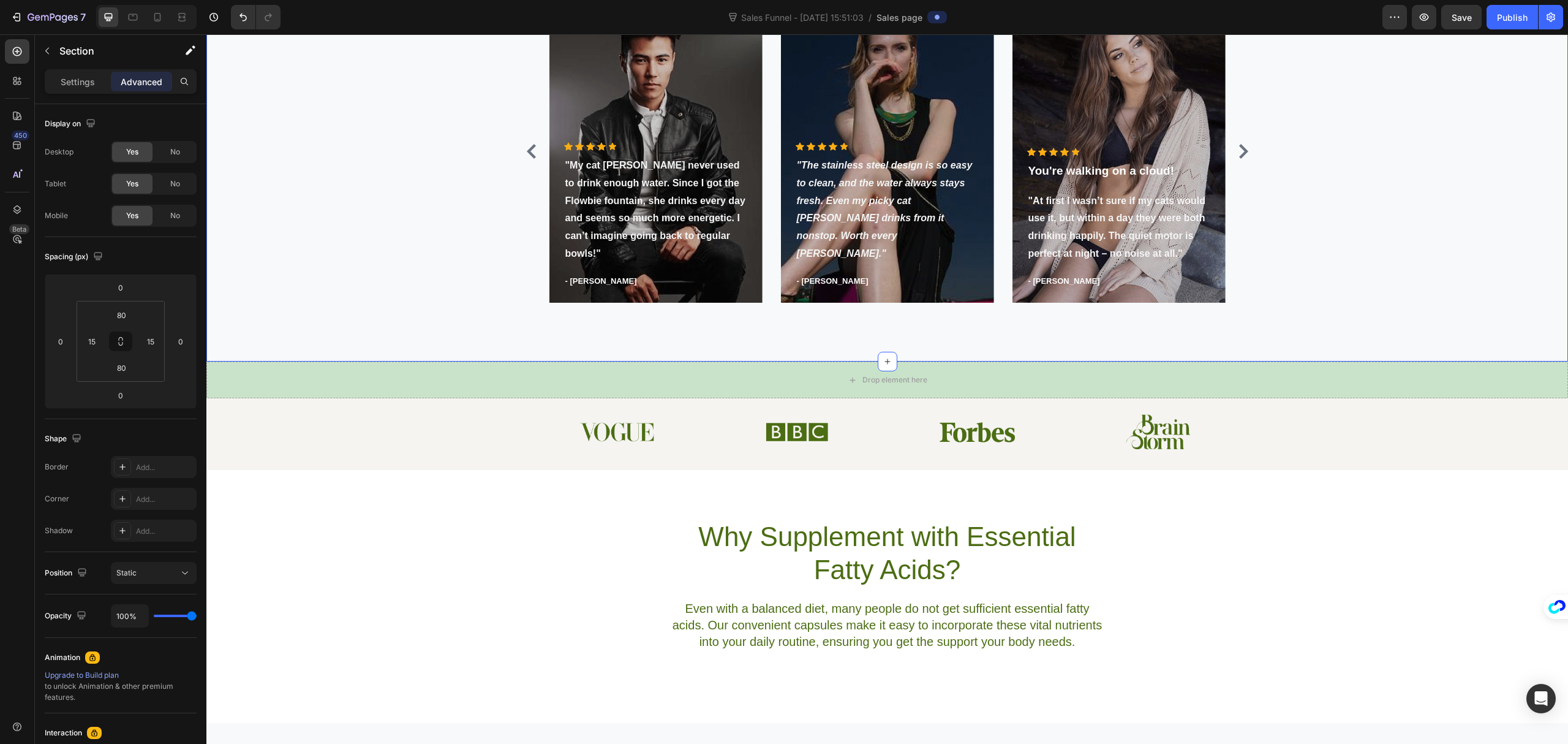
scroll to position [797, 0]
